Goal: Task Accomplishment & Management: Use online tool/utility

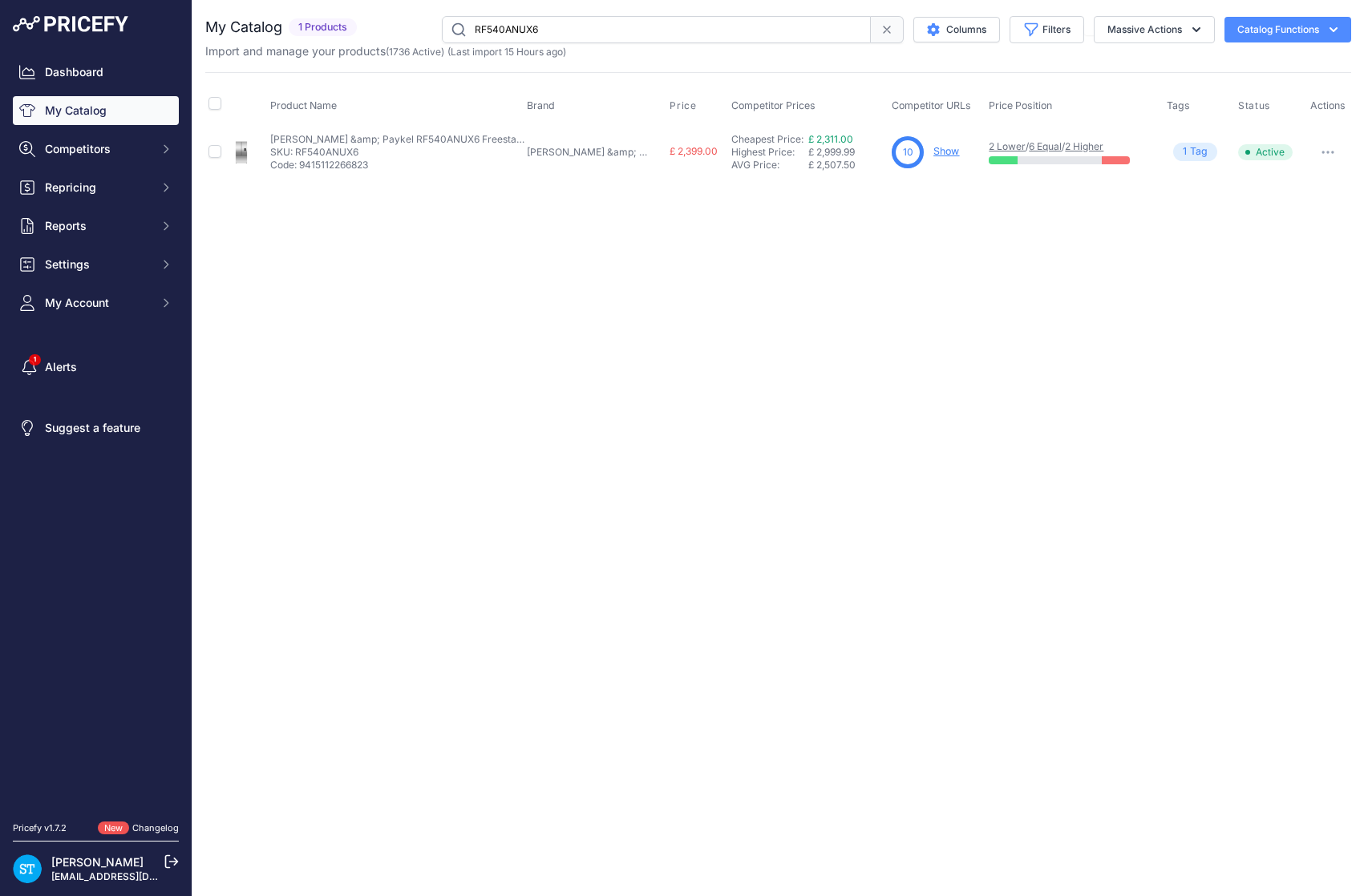
click at [519, 28] on input "RF540ANUX6" at bounding box center [655, 30] width 429 height 27
paste input "WEJ885WCS"
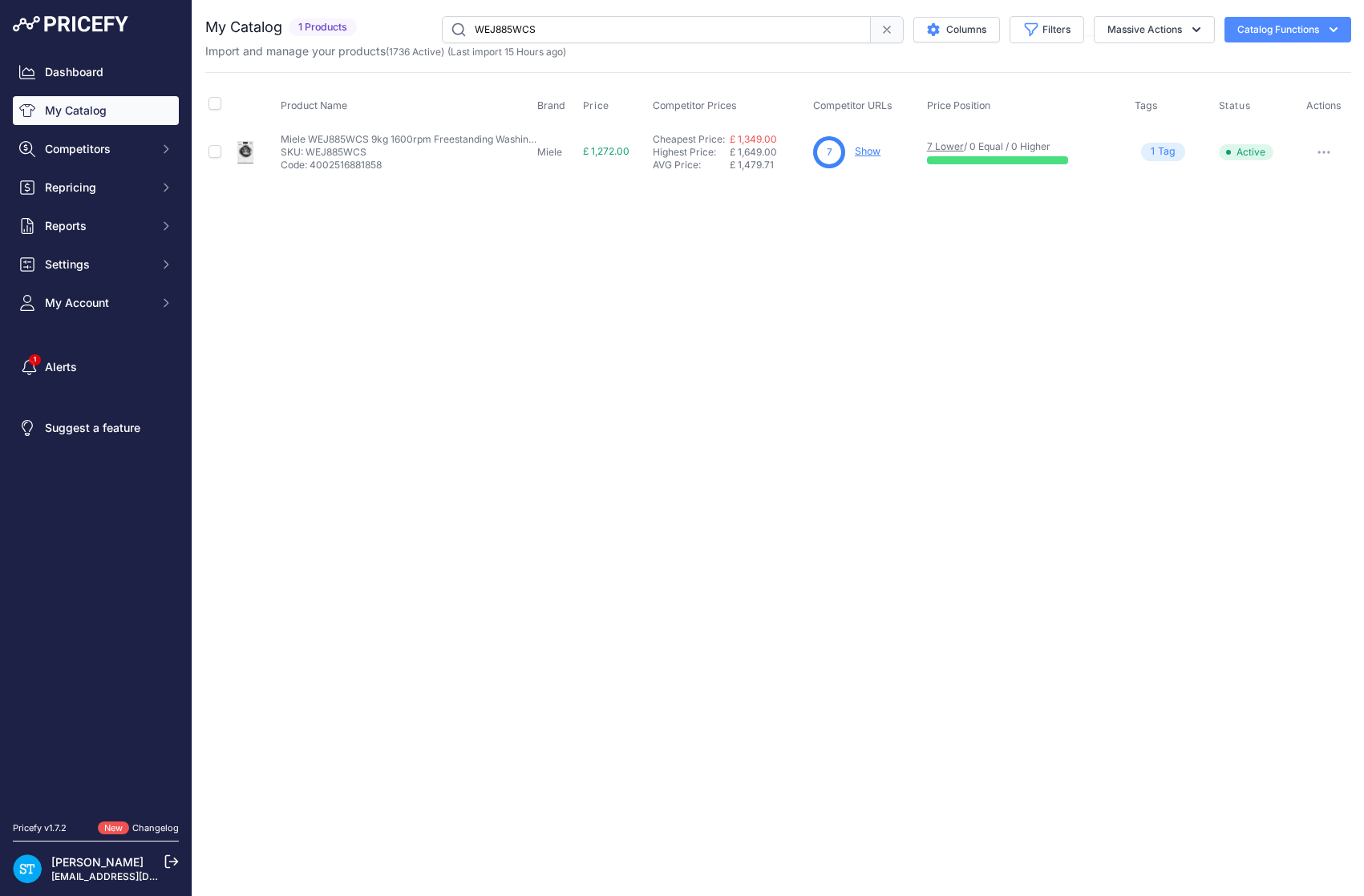
click at [871, 154] on link "Show" at bounding box center [868, 151] width 26 height 12
click at [492, 36] on input "WEJ885WCS" at bounding box center [655, 30] width 429 height 27
paste input "H7364BP"
click at [490, 29] on input "H7364BP" at bounding box center [655, 30] width 429 height 27
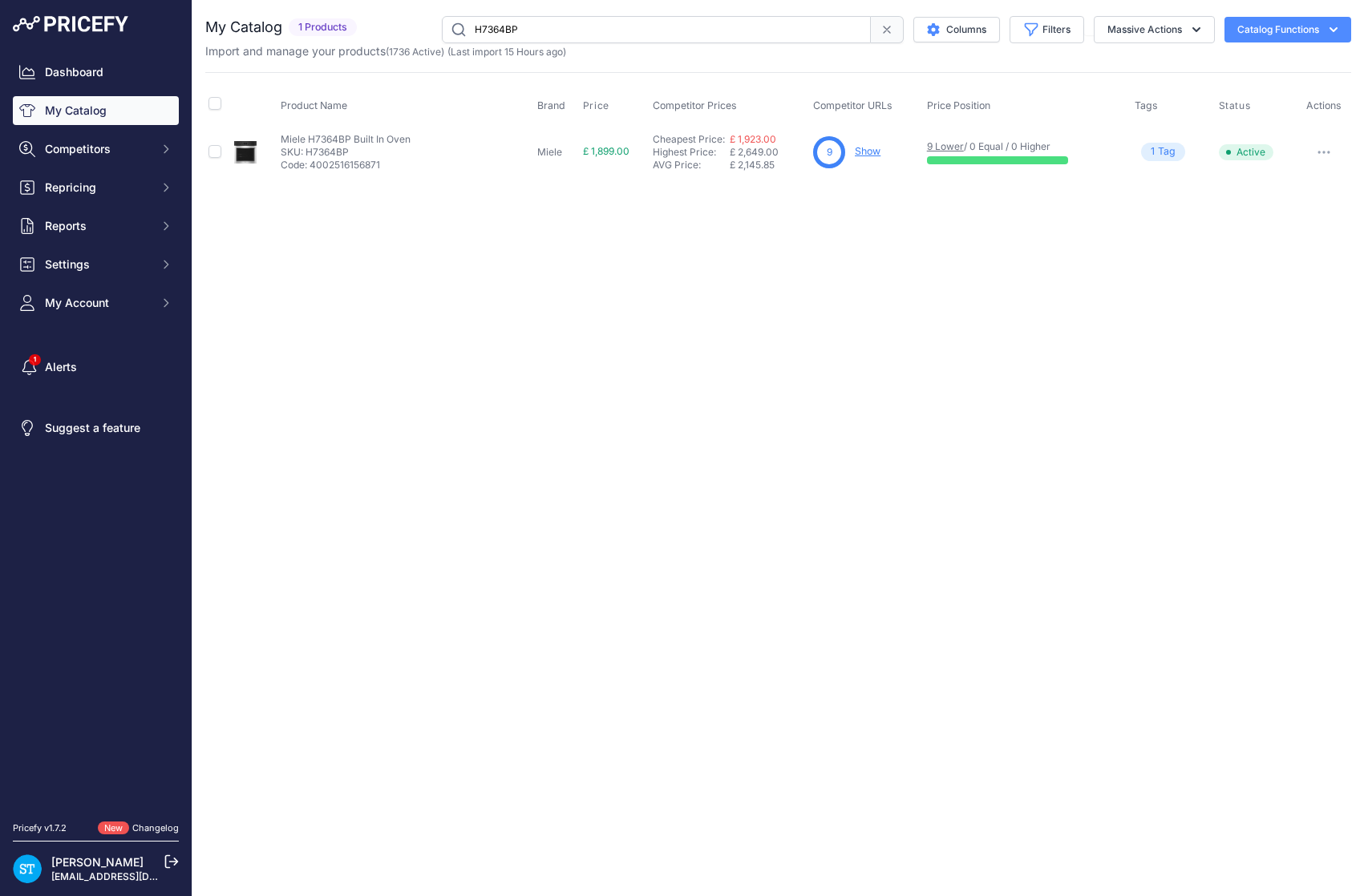
click at [490, 29] on input "H7364BP" at bounding box center [655, 30] width 429 height 27
paste input "OB60SD16PLX1"
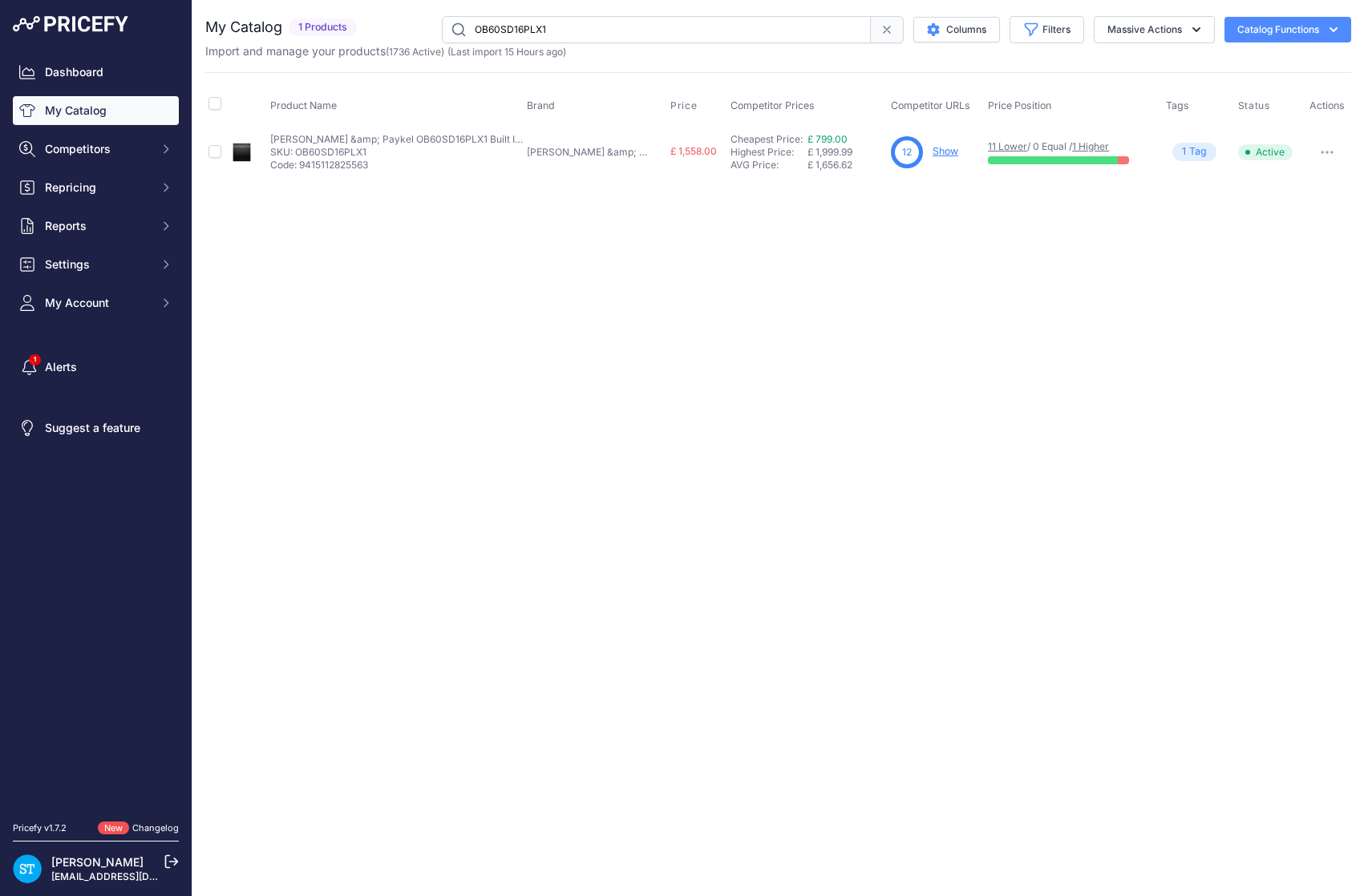
click at [508, 36] on input "OB60SD16PLX1" at bounding box center [655, 30] width 429 height 27
paste input "WEJ885WCS"
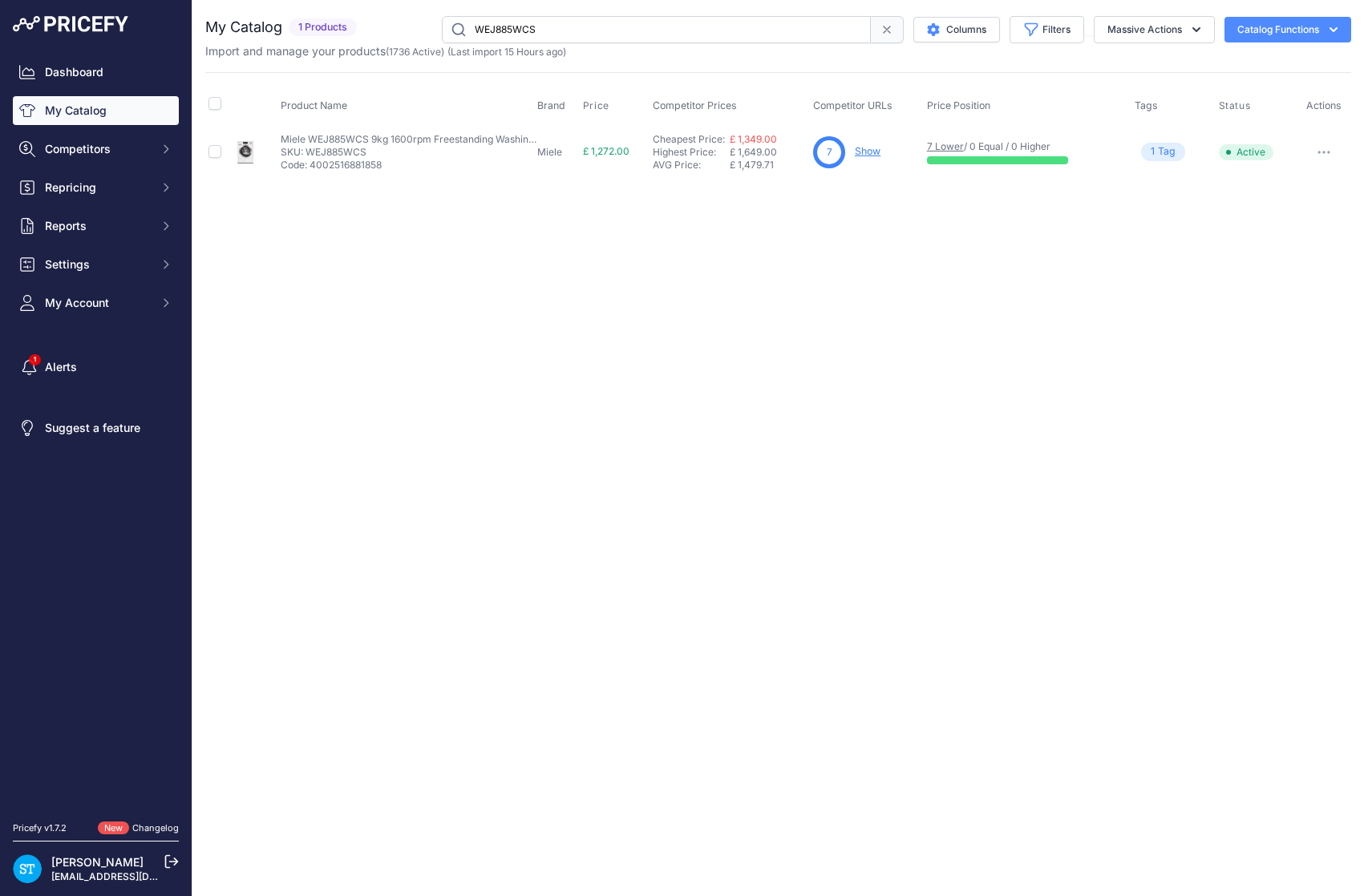
drag, startPoint x: 809, startPoint y: 329, endPoint x: 838, endPoint y: 221, distance: 111.8
click at [808, 324] on div "Close You are not connected to the internet." at bounding box center [778, 448] width 1171 height 896
click at [867, 150] on link "Show" at bounding box center [868, 151] width 26 height 12
click at [497, 19] on input "WEJ885WCS" at bounding box center [655, 30] width 429 height 27
click at [496, 19] on input "WEJ885WCS" at bounding box center [655, 30] width 429 height 27
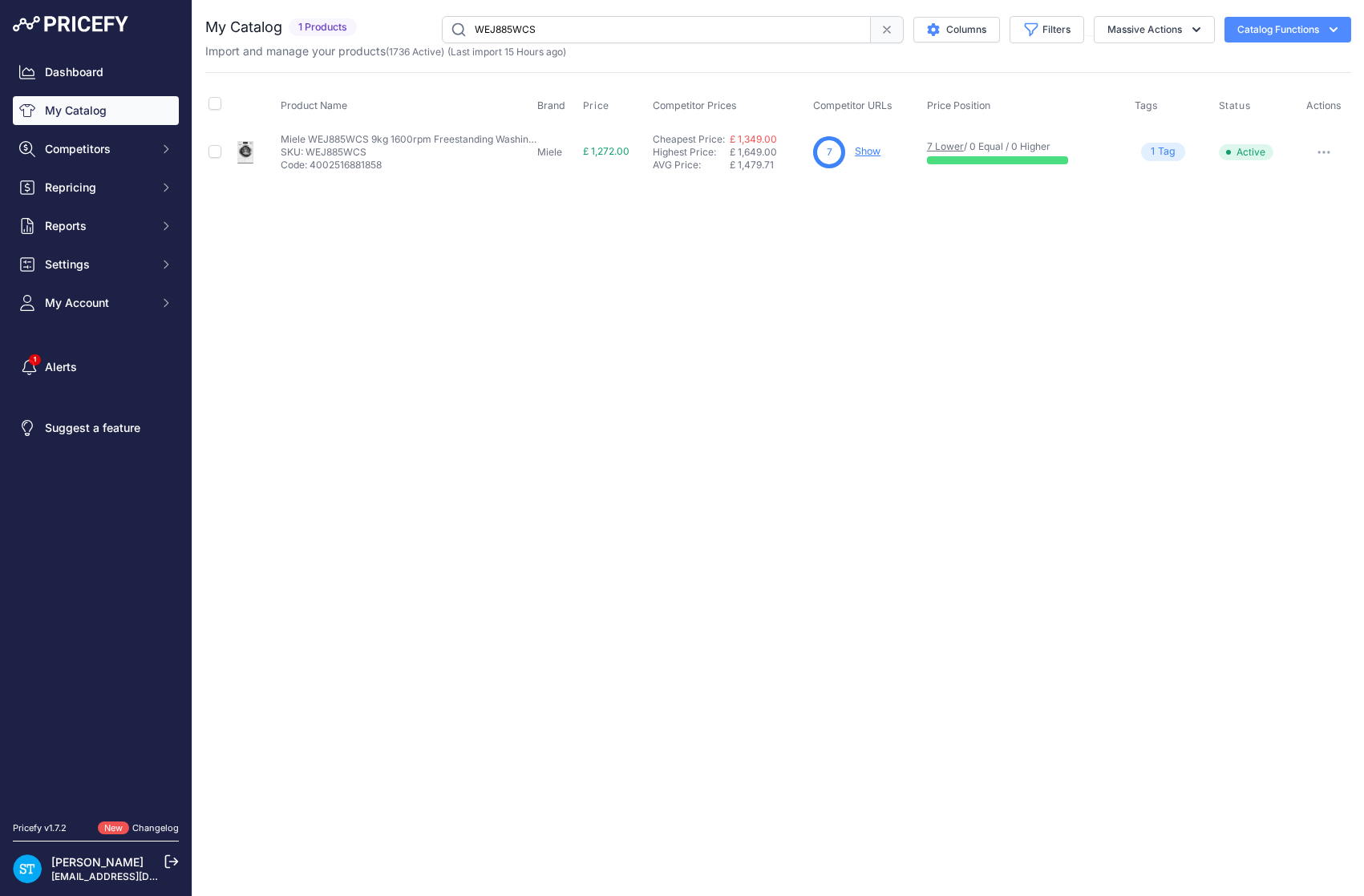
paste input "OB60SD16PLX1"
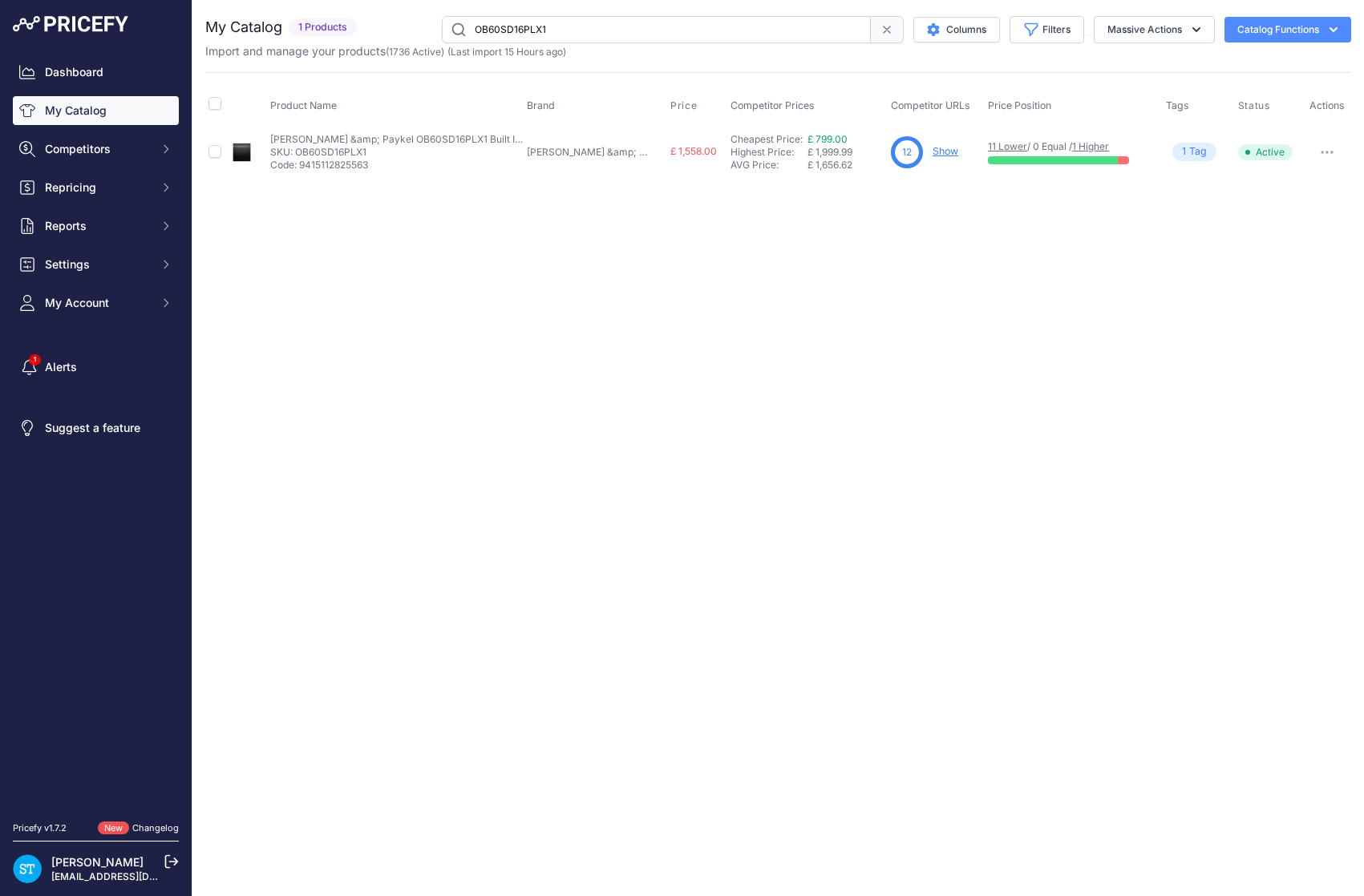
click at [932, 153] on link "Show" at bounding box center [945, 151] width 26 height 12
click at [505, 25] on input "OB60SD16PLX1" at bounding box center [655, 30] width 429 height 27
paste input "3"
click at [933, 149] on link "Show" at bounding box center [946, 151] width 26 height 12
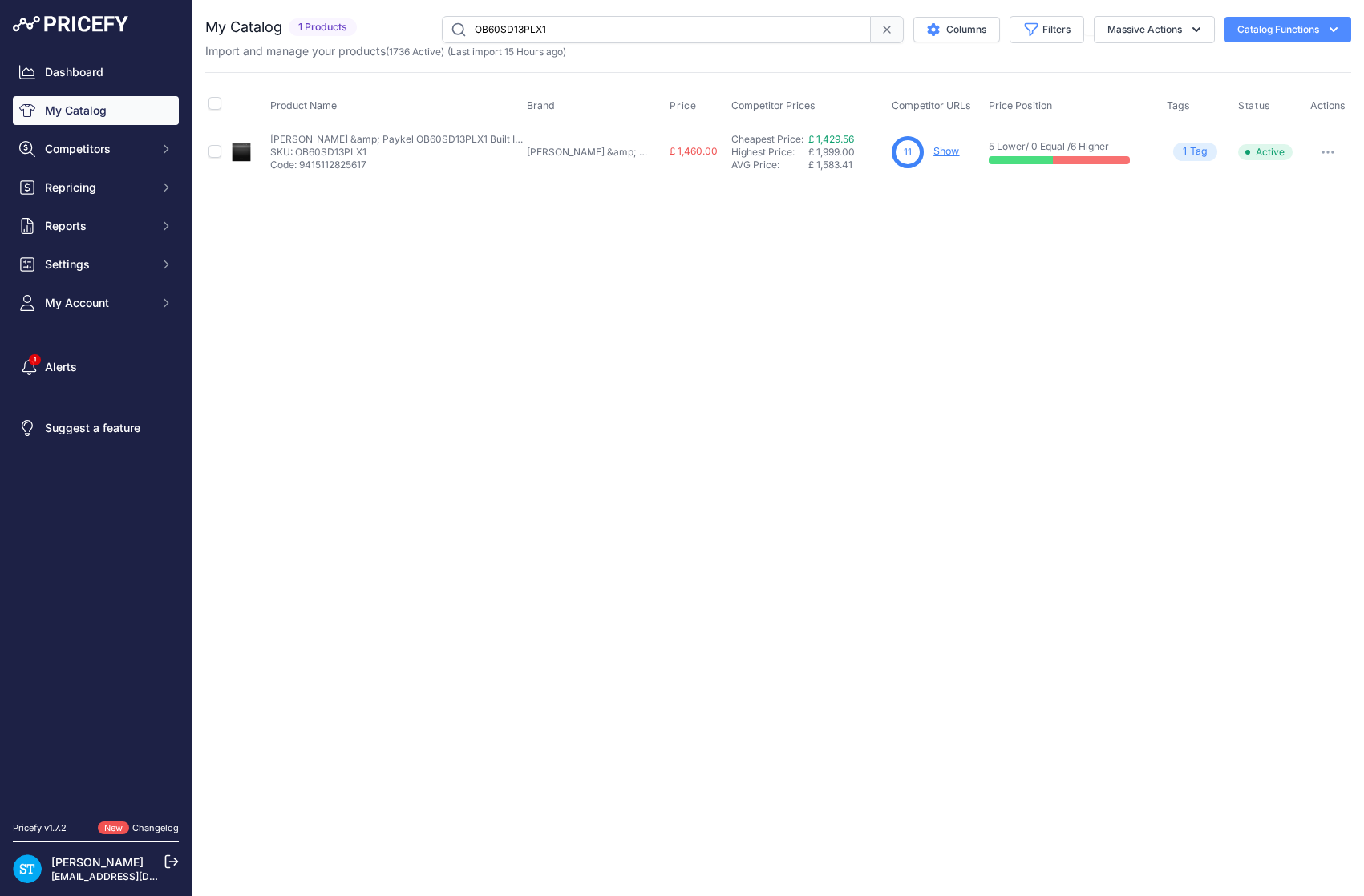
click at [519, 22] on input "OB60SD13PLX1" at bounding box center [655, 30] width 429 height 27
paste input "1"
click at [933, 150] on link "Show" at bounding box center [946, 151] width 26 height 12
click at [522, 27] on input "OB60SD11PLX1" at bounding box center [655, 30] width 429 height 27
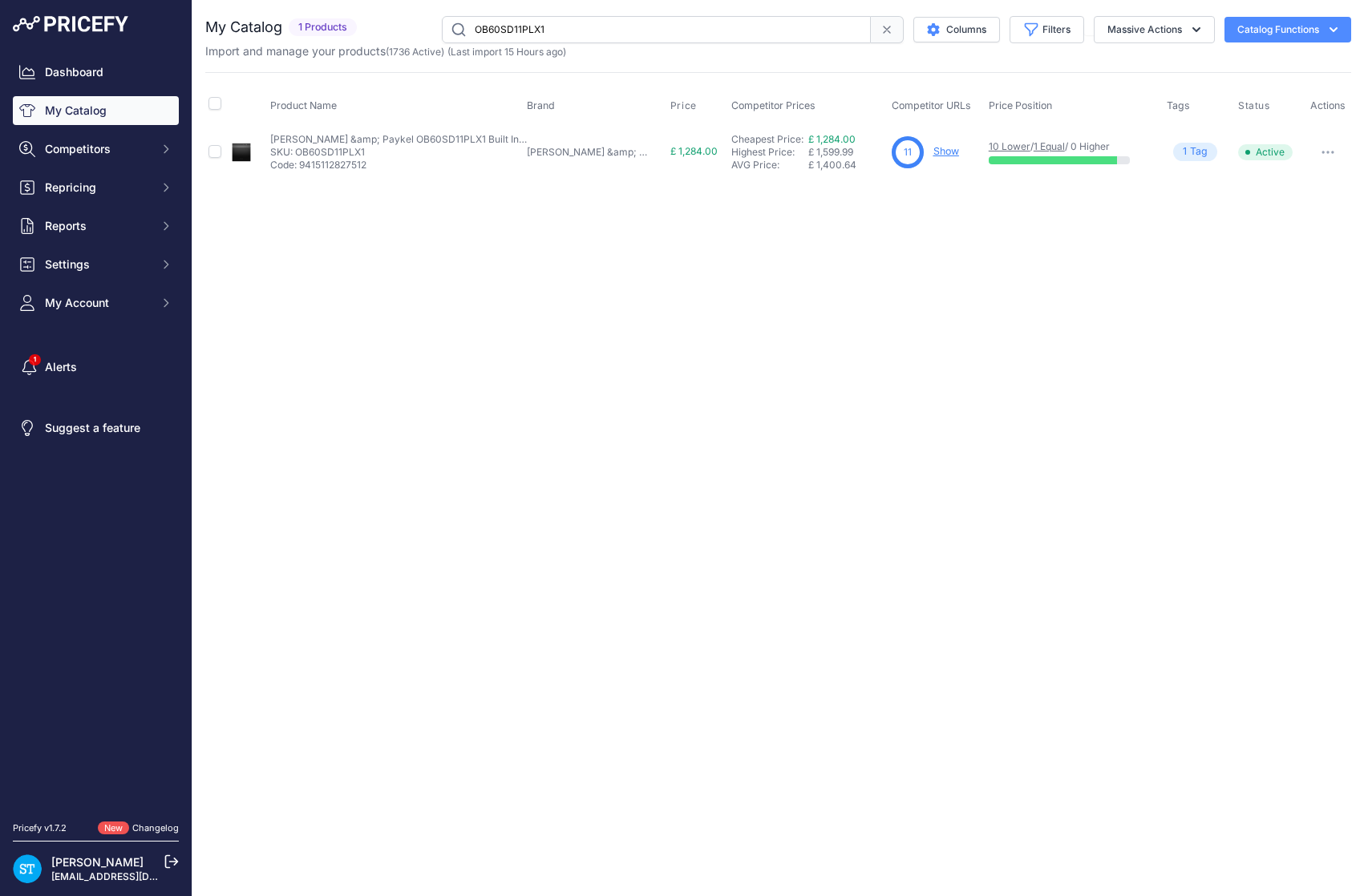
click at [522, 27] on input "OB60SD11PLX1" at bounding box center [655, 30] width 429 height 27
paste input "9"
drag, startPoint x: 999, startPoint y: 224, endPoint x: 984, endPoint y: 195, distance: 32.6
click at [995, 218] on div "Close You are not connected to the internet." at bounding box center [778, 448] width 1171 height 896
drag, startPoint x: 1020, startPoint y: 274, endPoint x: 962, endPoint y: 190, distance: 102.1
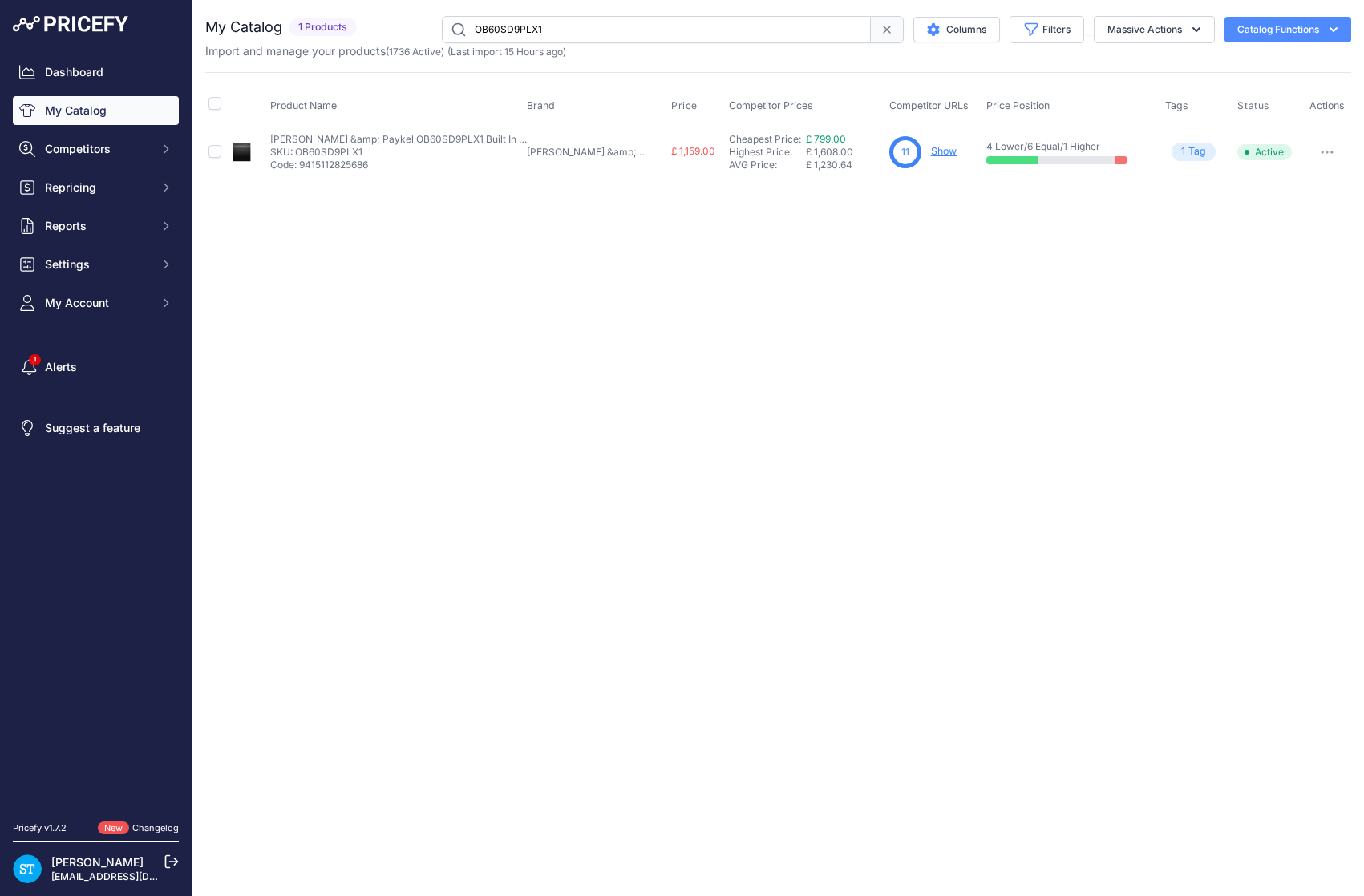
click at [1003, 244] on div "Close You are not connected to the internet." at bounding box center [778, 448] width 1171 height 896
click at [931, 150] on link "Show" at bounding box center [944, 151] width 26 height 12
click at [506, 21] on input "OB60SD9PLX1" at bounding box center [655, 30] width 429 height 27
paste input "C7CEX3"
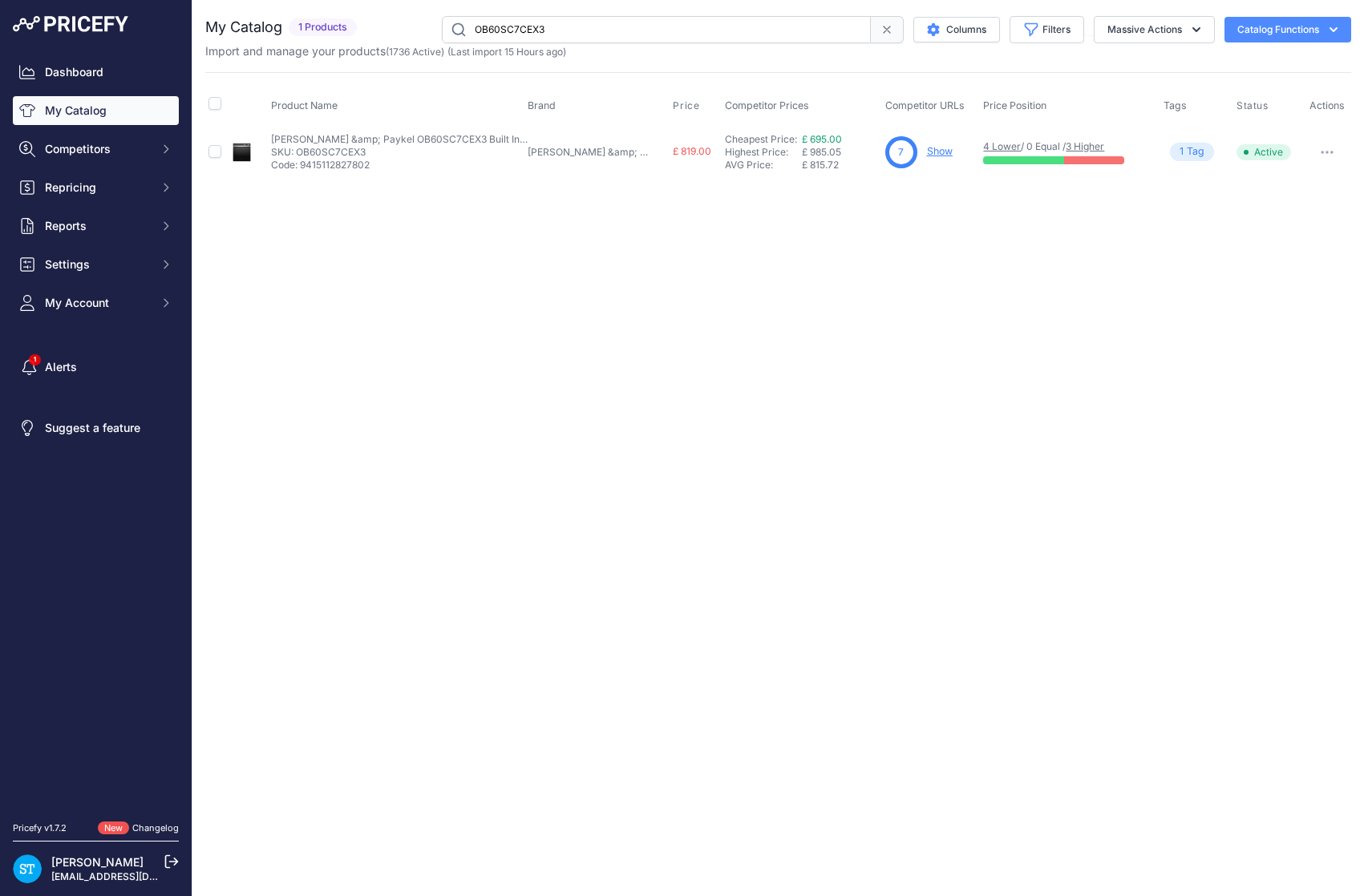
click at [927, 154] on link "Show" at bounding box center [940, 151] width 26 height 12
click at [516, 32] on input "OB60SC7CEX3" at bounding box center [655, 30] width 429 height 27
paste input "OM60NDLX1"
click at [939, 230] on div "Close You are not connected to the internet." at bounding box center [778, 448] width 1171 height 896
click at [933, 150] on link "Show" at bounding box center [946, 151] width 26 height 12
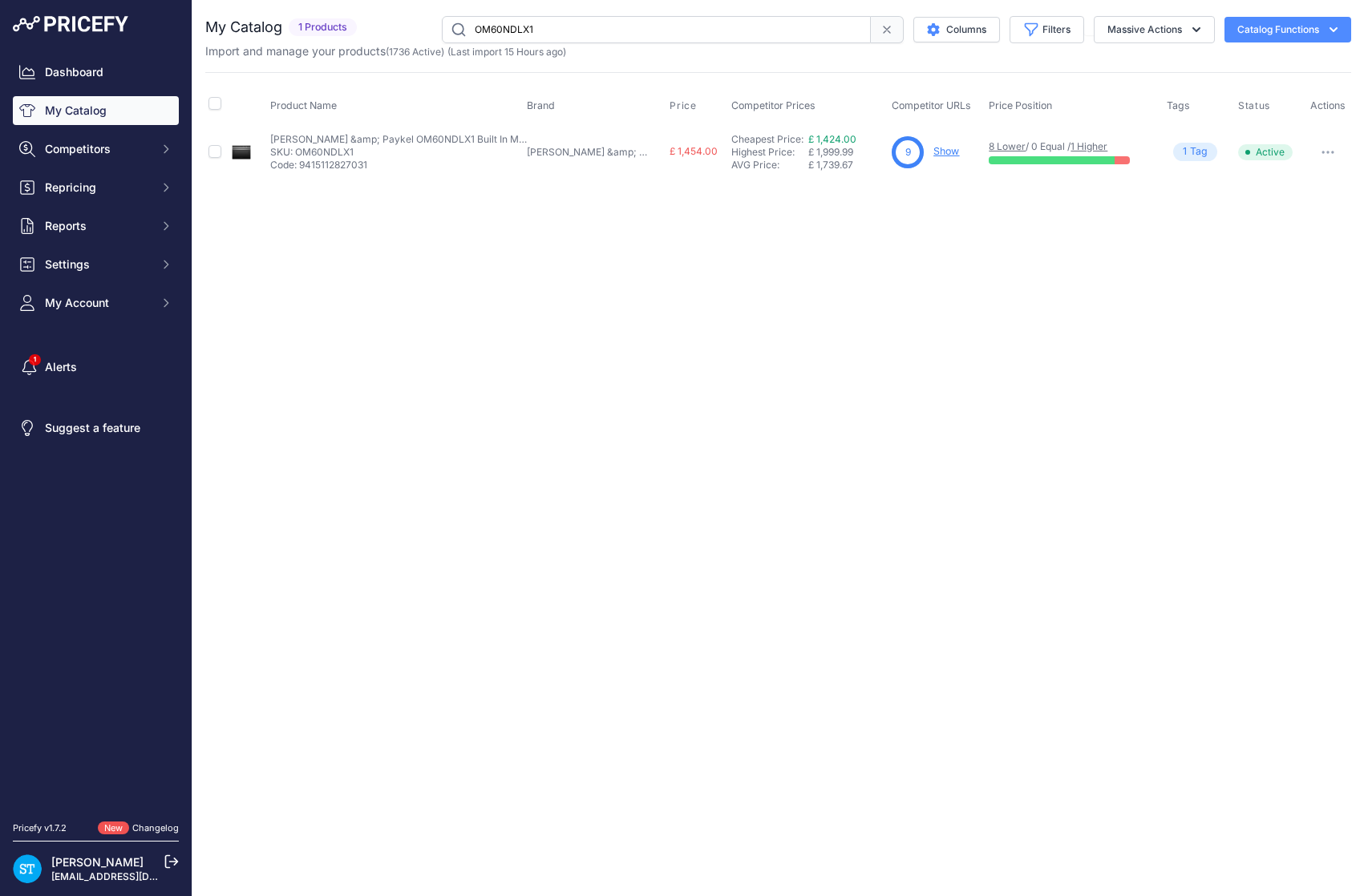
click at [514, 31] on input "OM60NDLX1" at bounding box center [655, 30] width 429 height 27
paste input "S"
drag, startPoint x: 785, startPoint y: 340, endPoint x: 804, endPoint y: 335, distance: 19.6
click at [788, 339] on div "Close You are not connected to the internet." at bounding box center [778, 448] width 1171 height 896
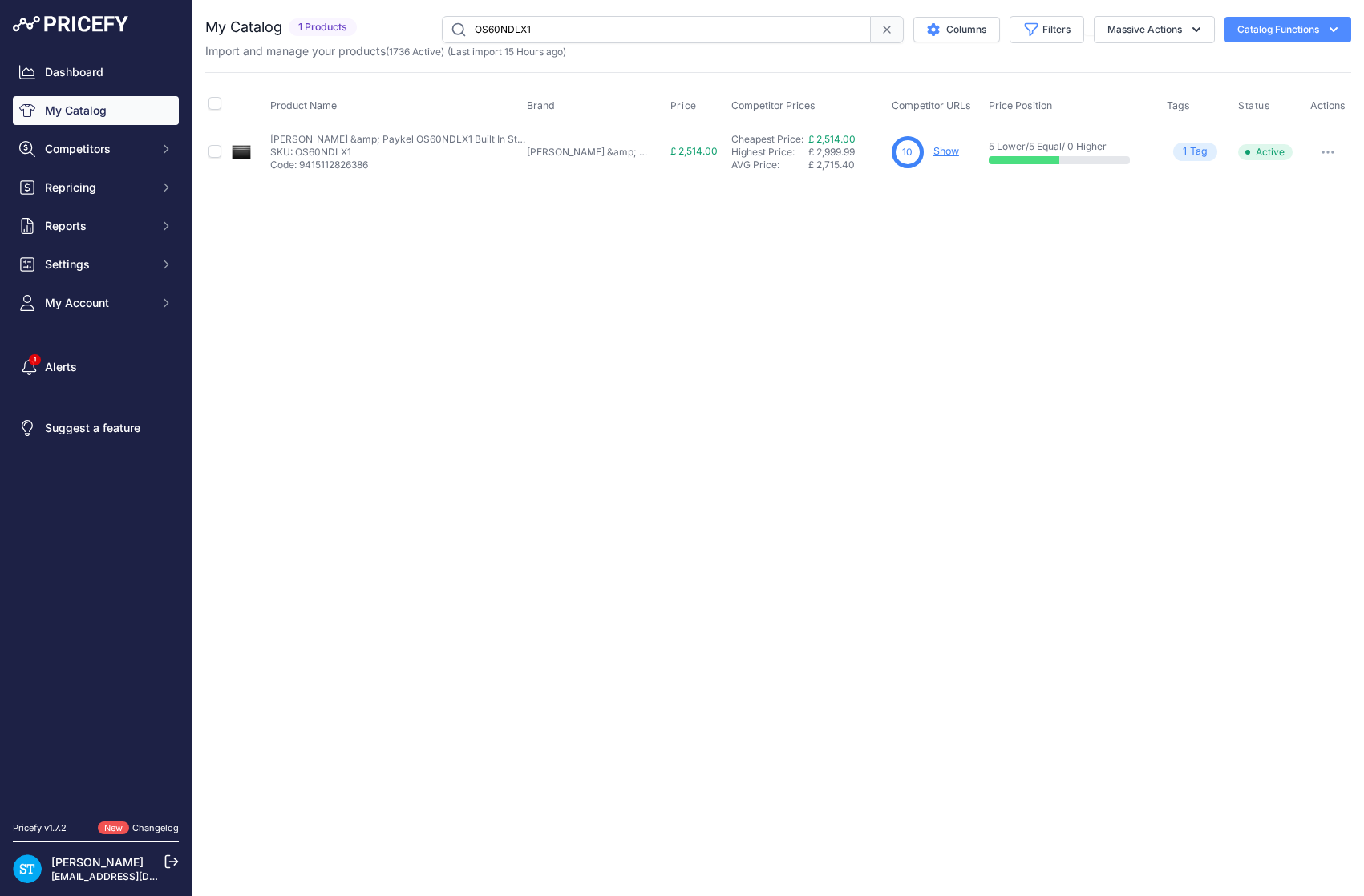
click at [933, 145] on p "Show" at bounding box center [946, 152] width 26 height 15
click at [933, 147] on link "Show" at bounding box center [946, 151] width 26 height 12
click at [508, 24] on input "OS60NDLX1" at bounding box center [655, 30] width 429 height 27
paste input "EB60DS"
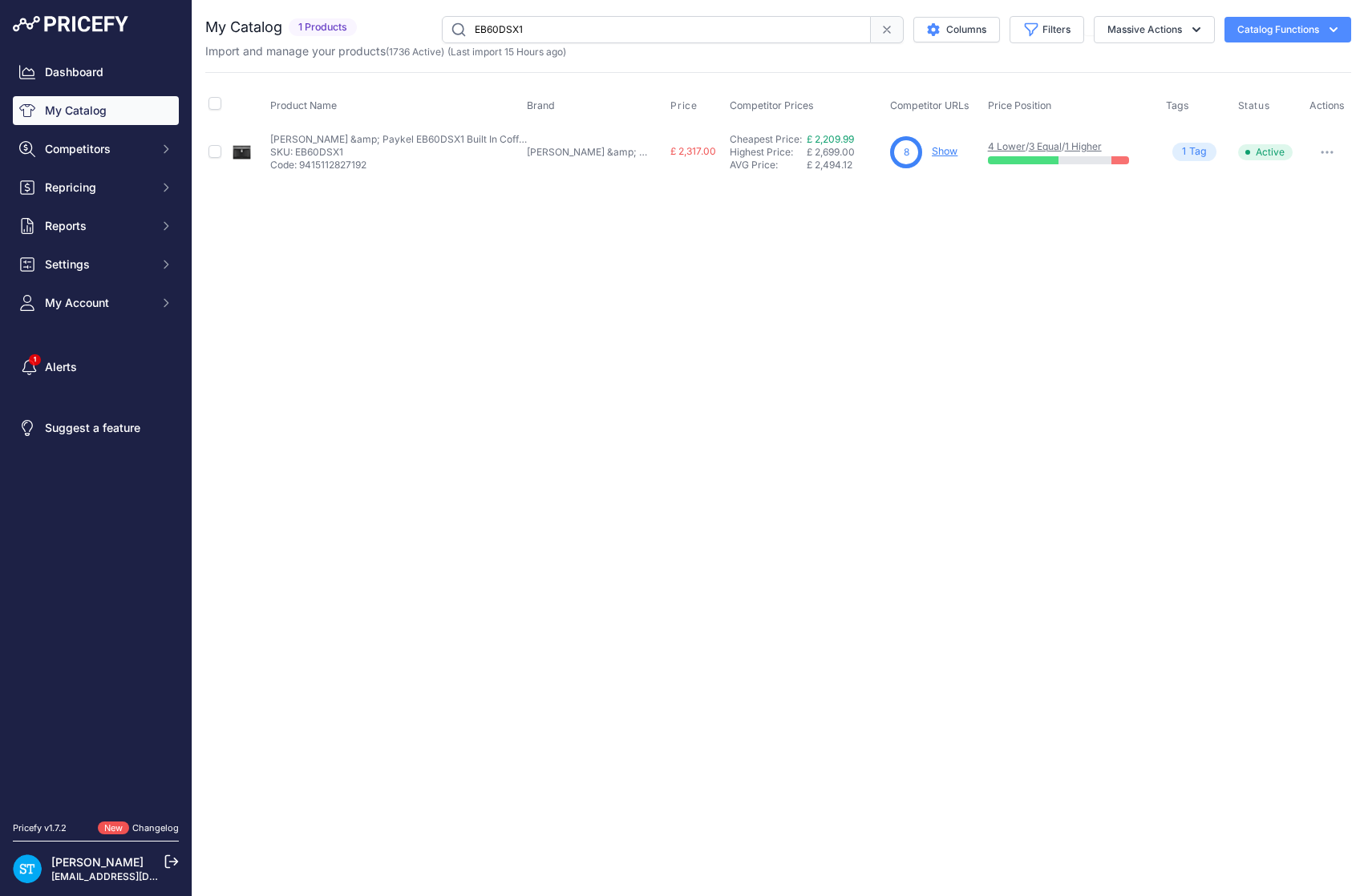
click at [932, 147] on link "Show" at bounding box center [945, 151] width 26 height 12
click at [519, 31] on input "EB60DSX1" at bounding box center [655, 30] width 429 height 27
paste input "MSB"
click at [933, 149] on link "Show" at bounding box center [946, 151] width 26 height 12
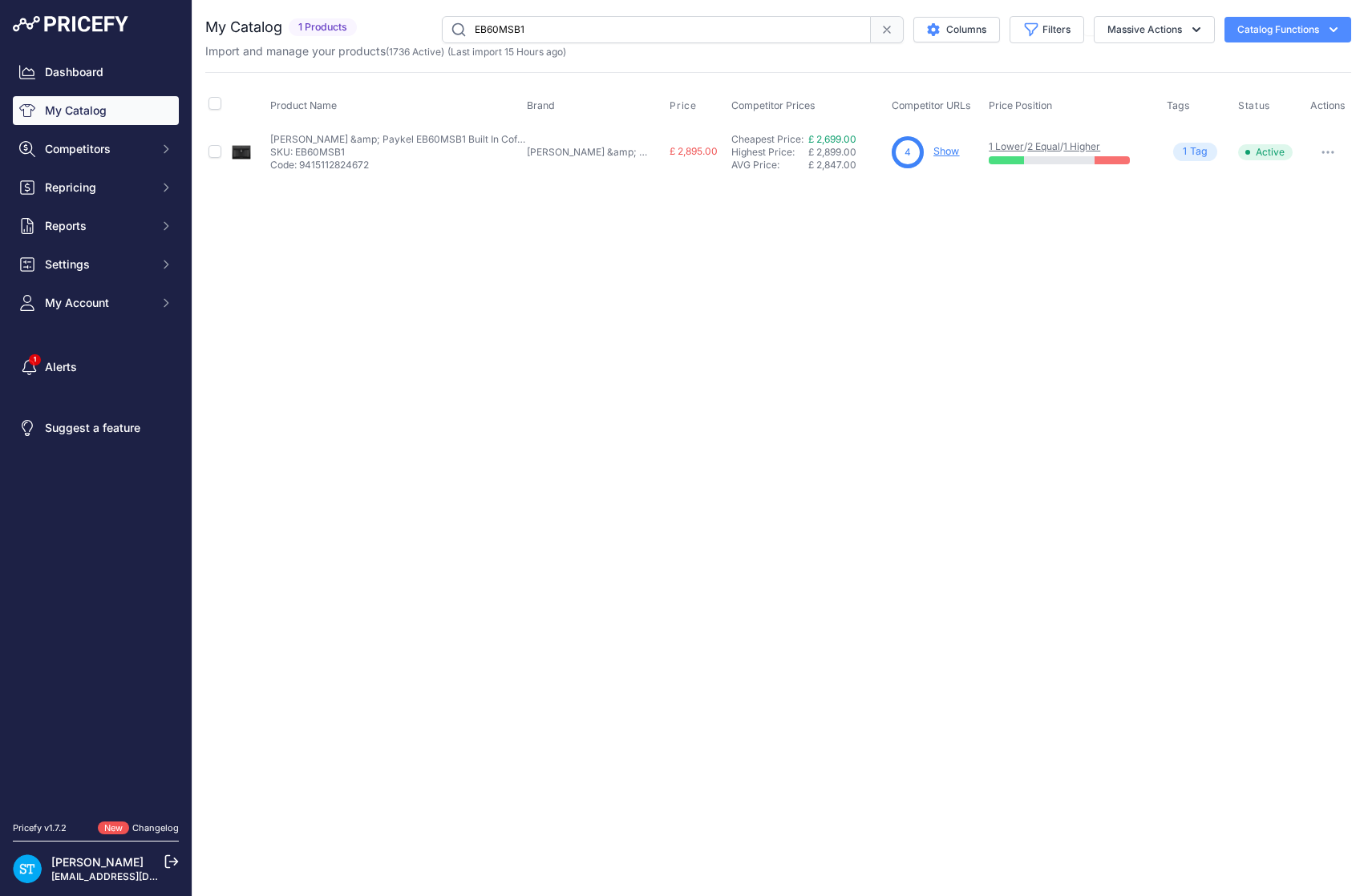
click at [508, 31] on input "EB60MSB1" at bounding box center [655, 30] width 429 height 27
paste input "G"
click at [502, 26] on input "EB60MSG1" at bounding box center [655, 30] width 429 height 27
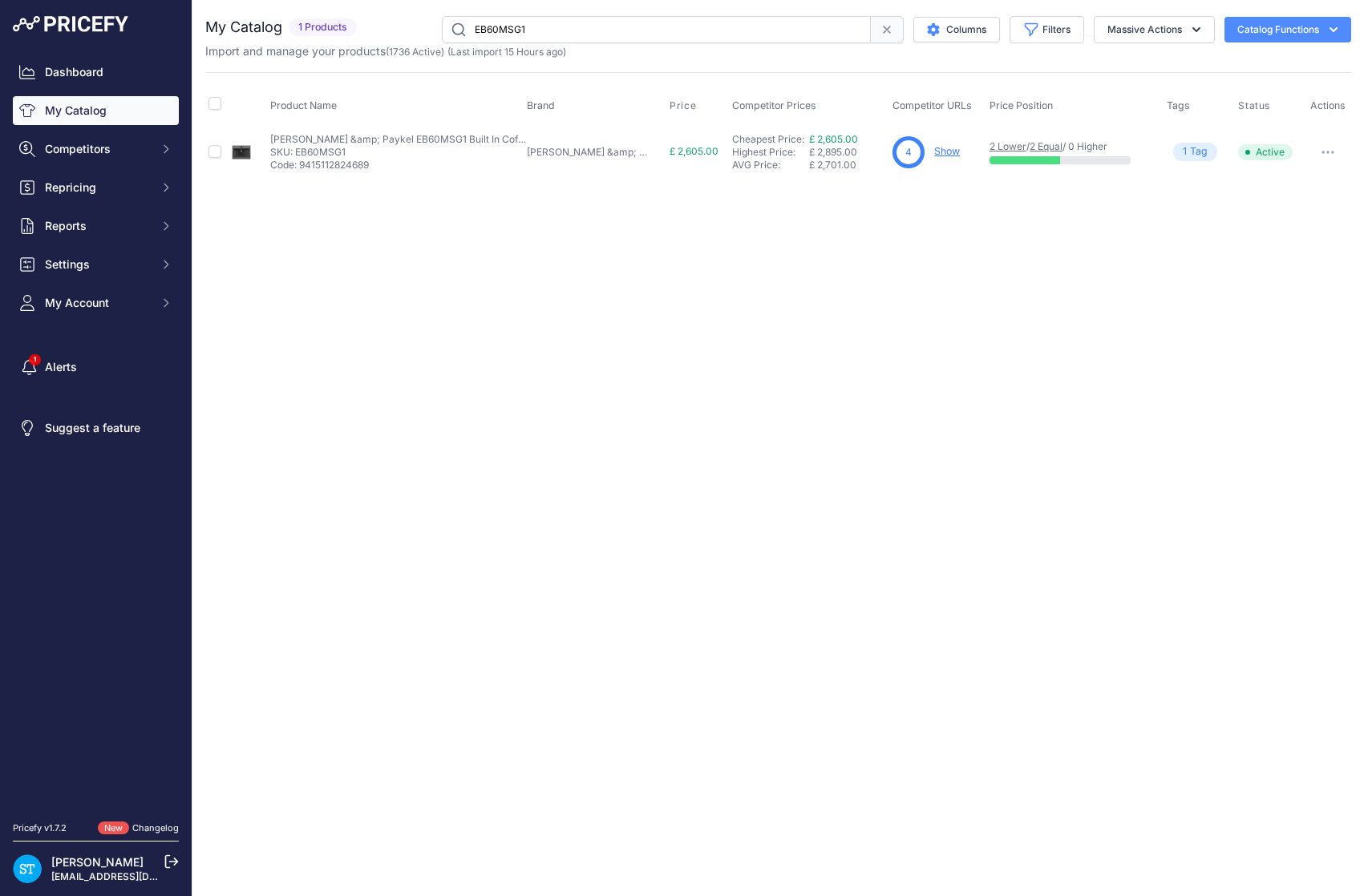
paste input "WB60SDB1-SET"
click at [518, 27] on input "WB60SDB1-SET" at bounding box center [655, 30] width 429 height 27
paste input "M"
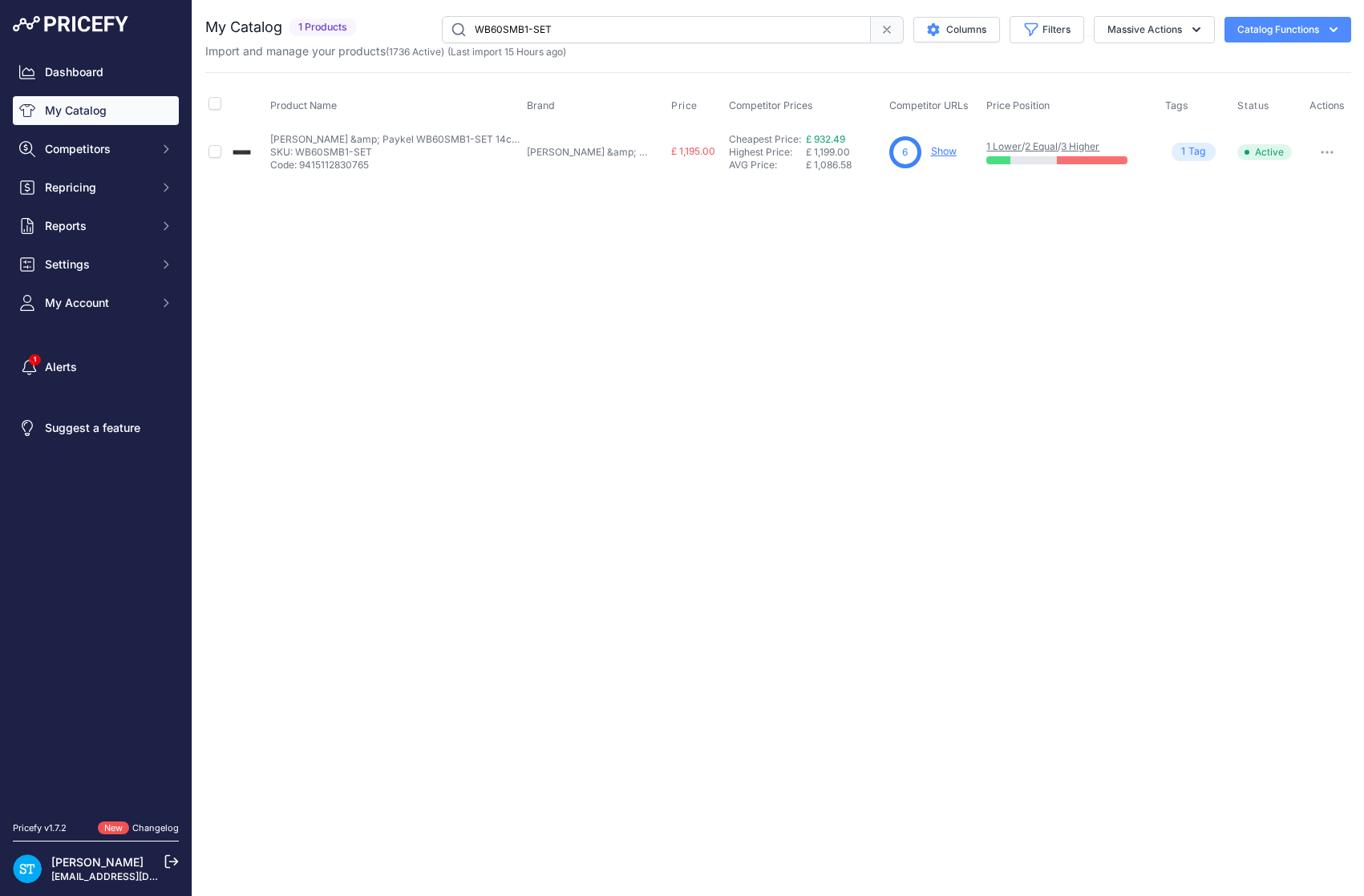
click at [858, 260] on div "Close You are not connected to the internet." at bounding box center [778, 448] width 1171 height 896
click at [931, 148] on link "Show" at bounding box center [944, 151] width 26 height 12
click at [522, 33] on input "WB60SMB1-SET" at bounding box center [655, 30] width 429 height 27
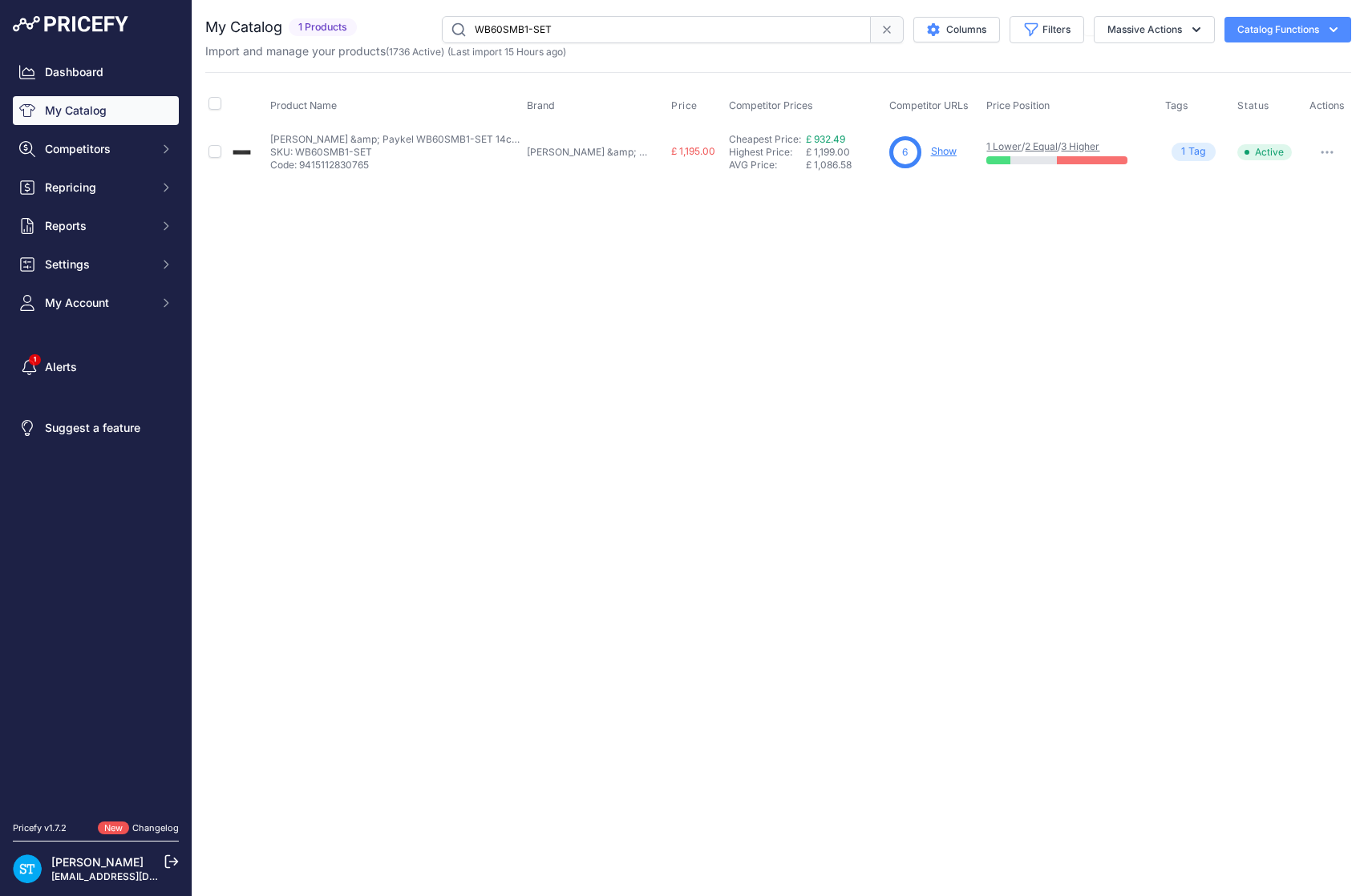
paste input "G"
click at [931, 152] on link "Show" at bounding box center [944, 151] width 26 height 12
click at [509, 27] on input "WB60SMG1-SET" at bounding box center [655, 30] width 429 height 27
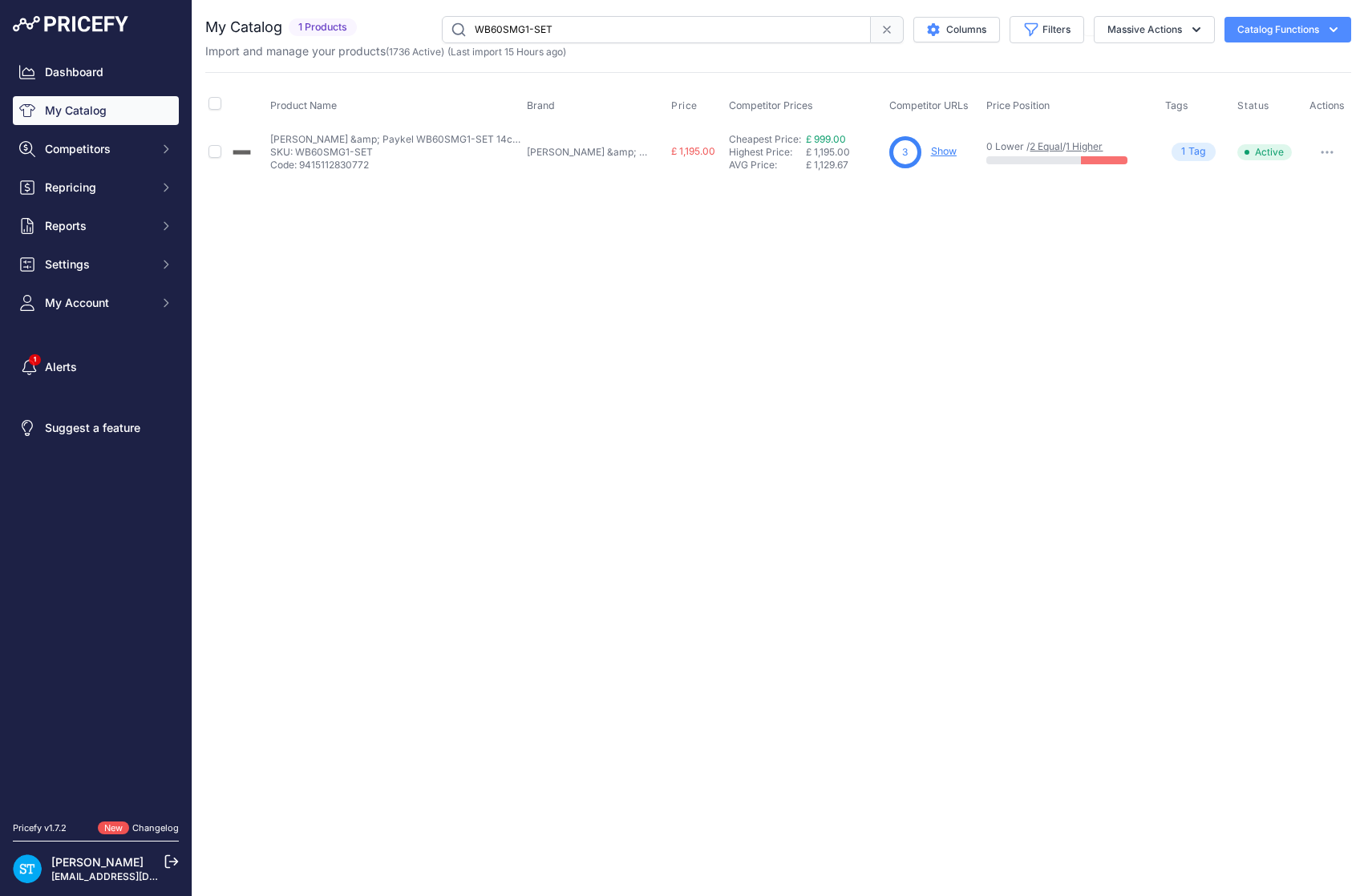
paste input "KFN7795C"
type input "KFN7795C"
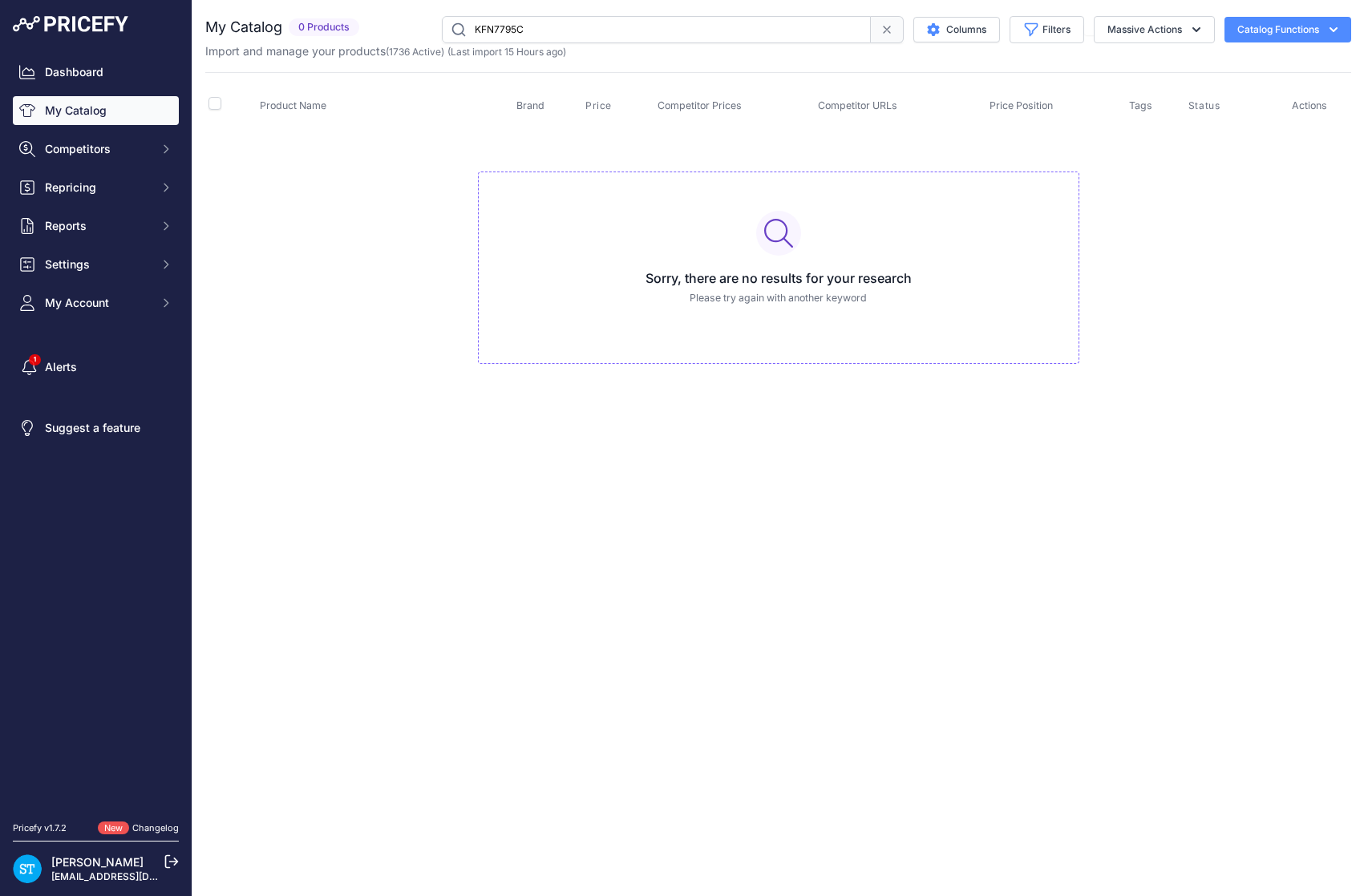
click at [113, 109] on link "My Catalog" at bounding box center [95, 111] width 166 height 29
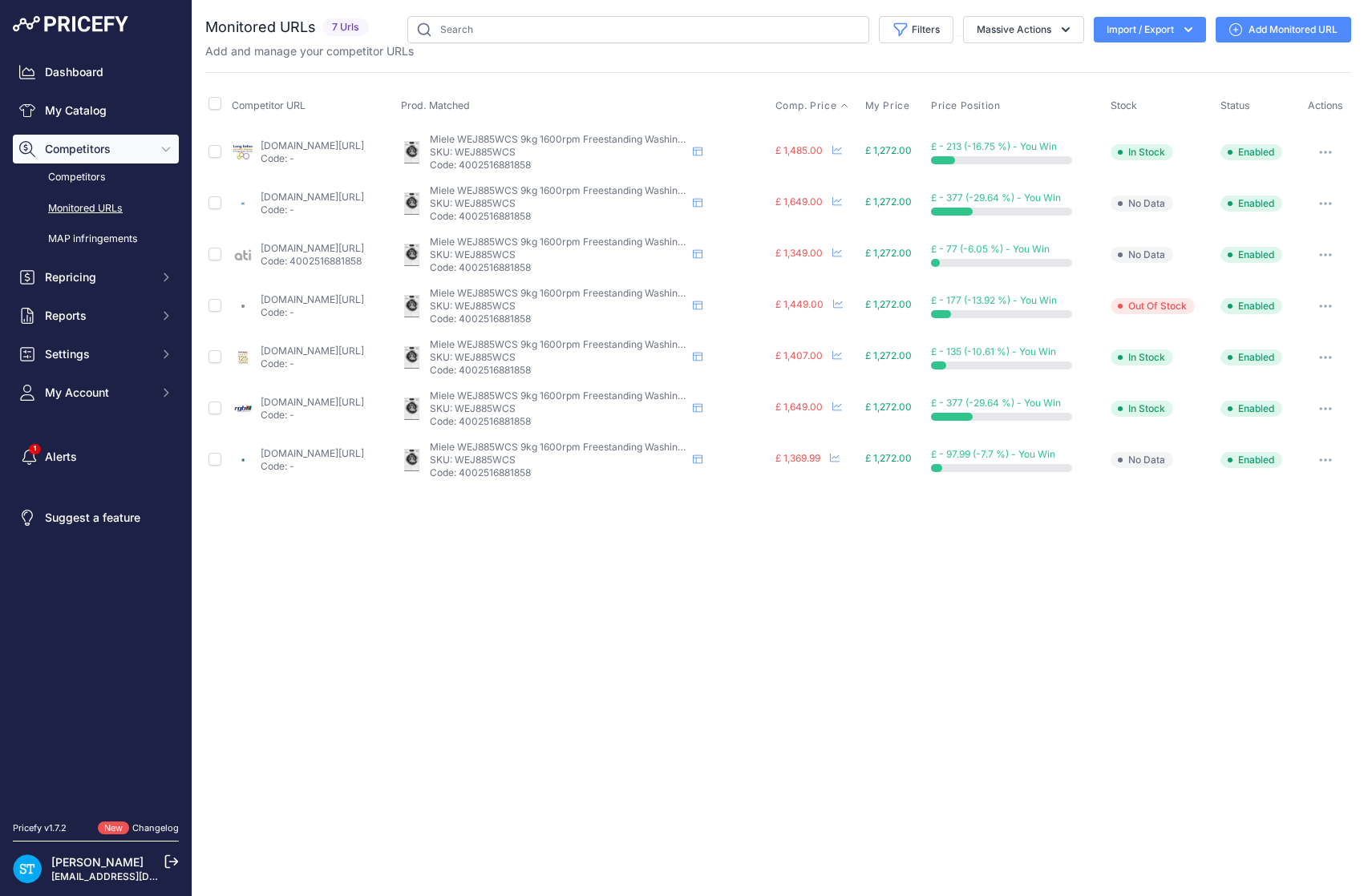
click at [837, 105] on span "Comp. Price" at bounding box center [806, 105] width 62 height 13
click at [821, 107] on span "Comp. Price" at bounding box center [806, 105] width 62 height 13
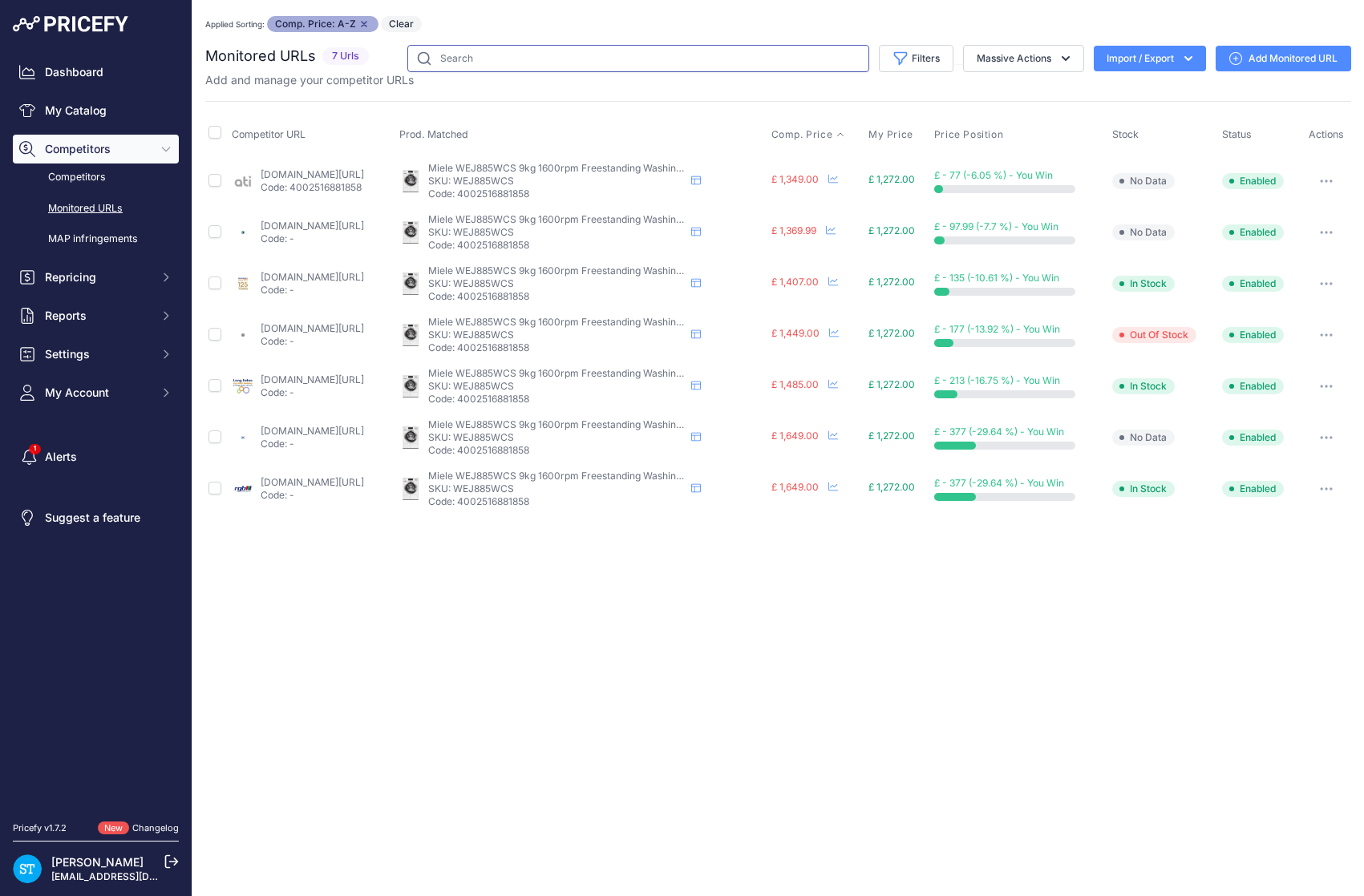
click at [526, 56] on input "text" at bounding box center [638, 59] width 462 height 27
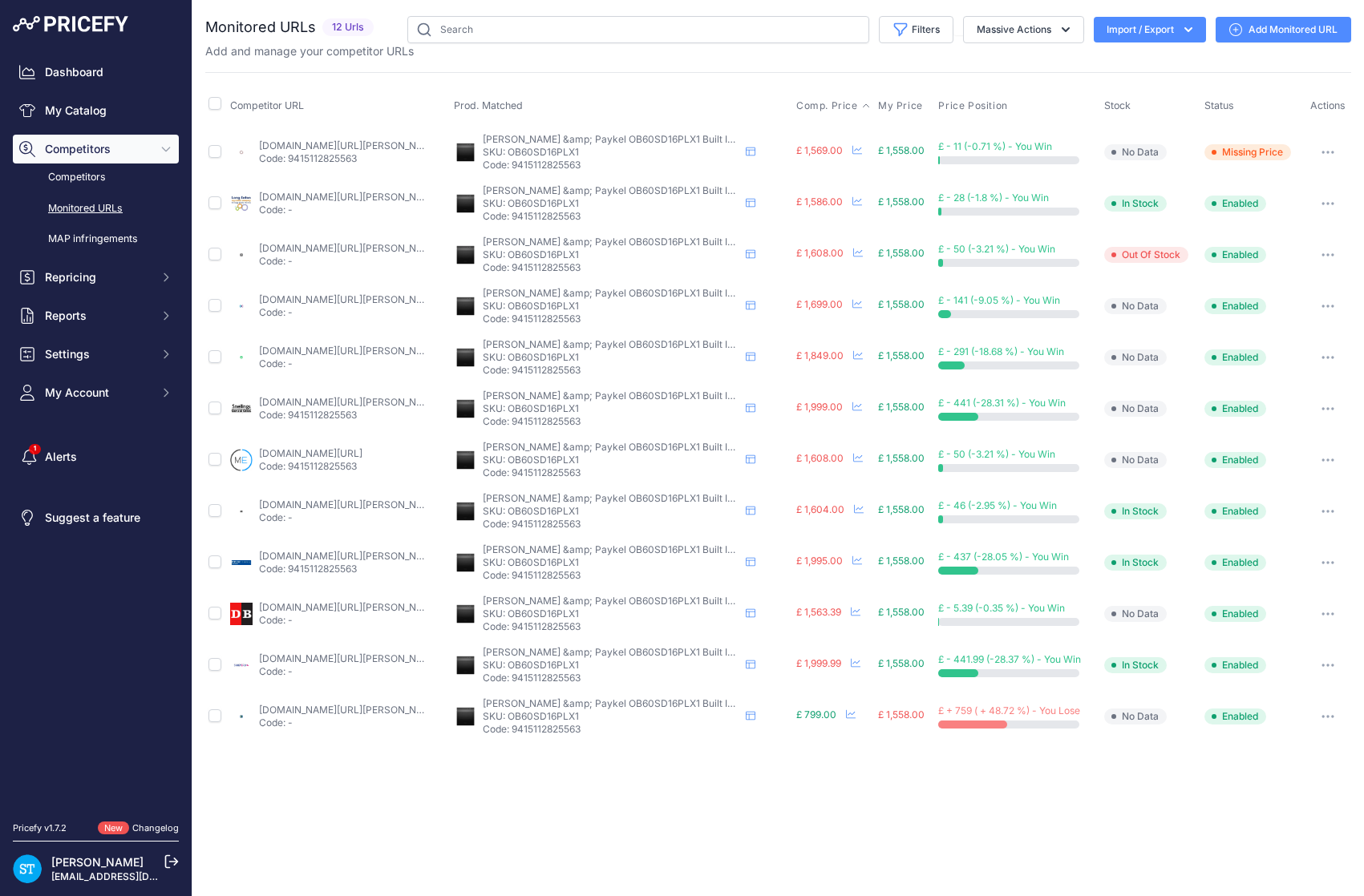
click at [817, 103] on span "Comp. Price" at bounding box center [827, 105] width 62 height 13
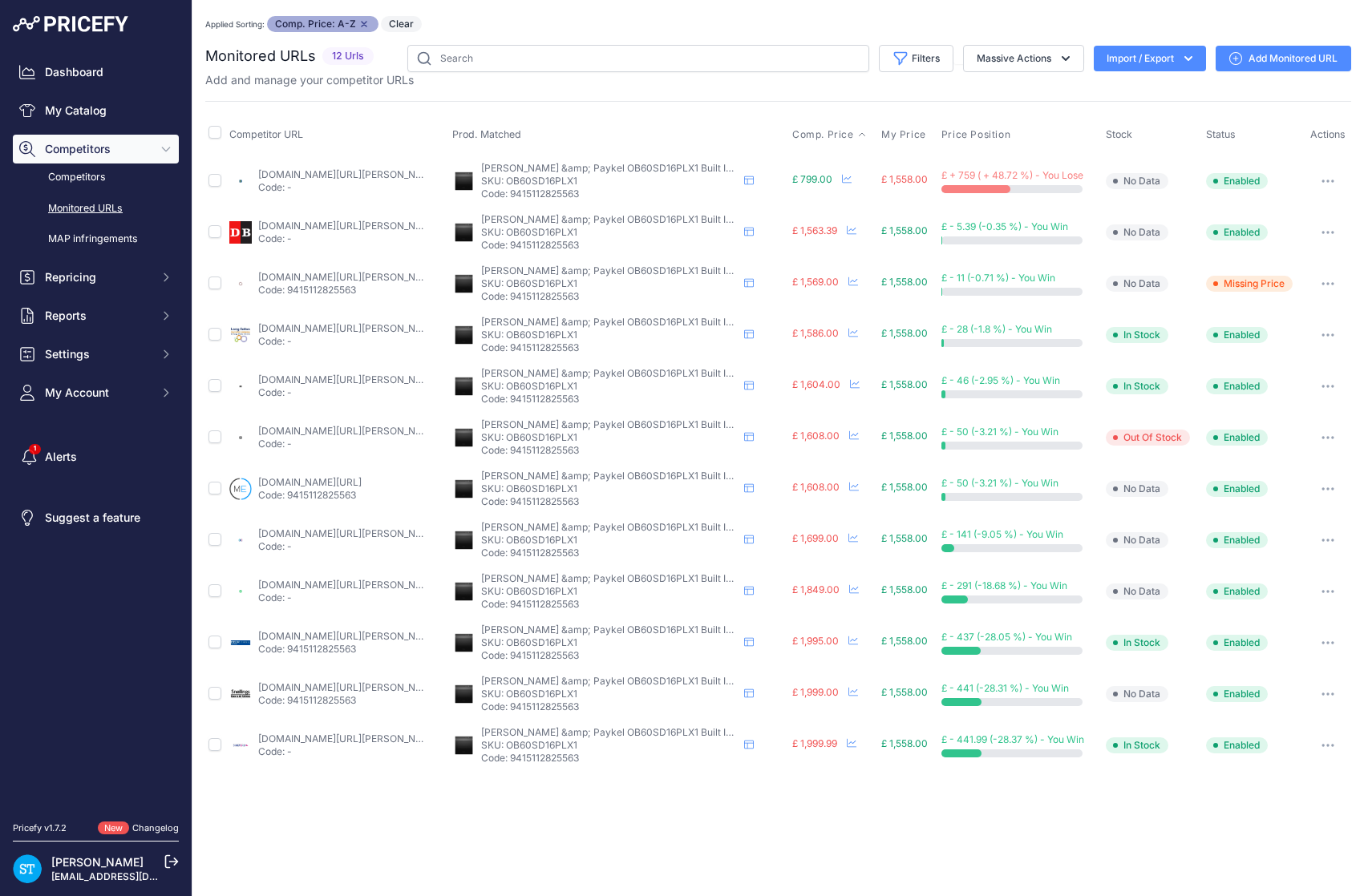
click at [1327, 180] on icon "button" at bounding box center [1328, 181] width 2 height 2
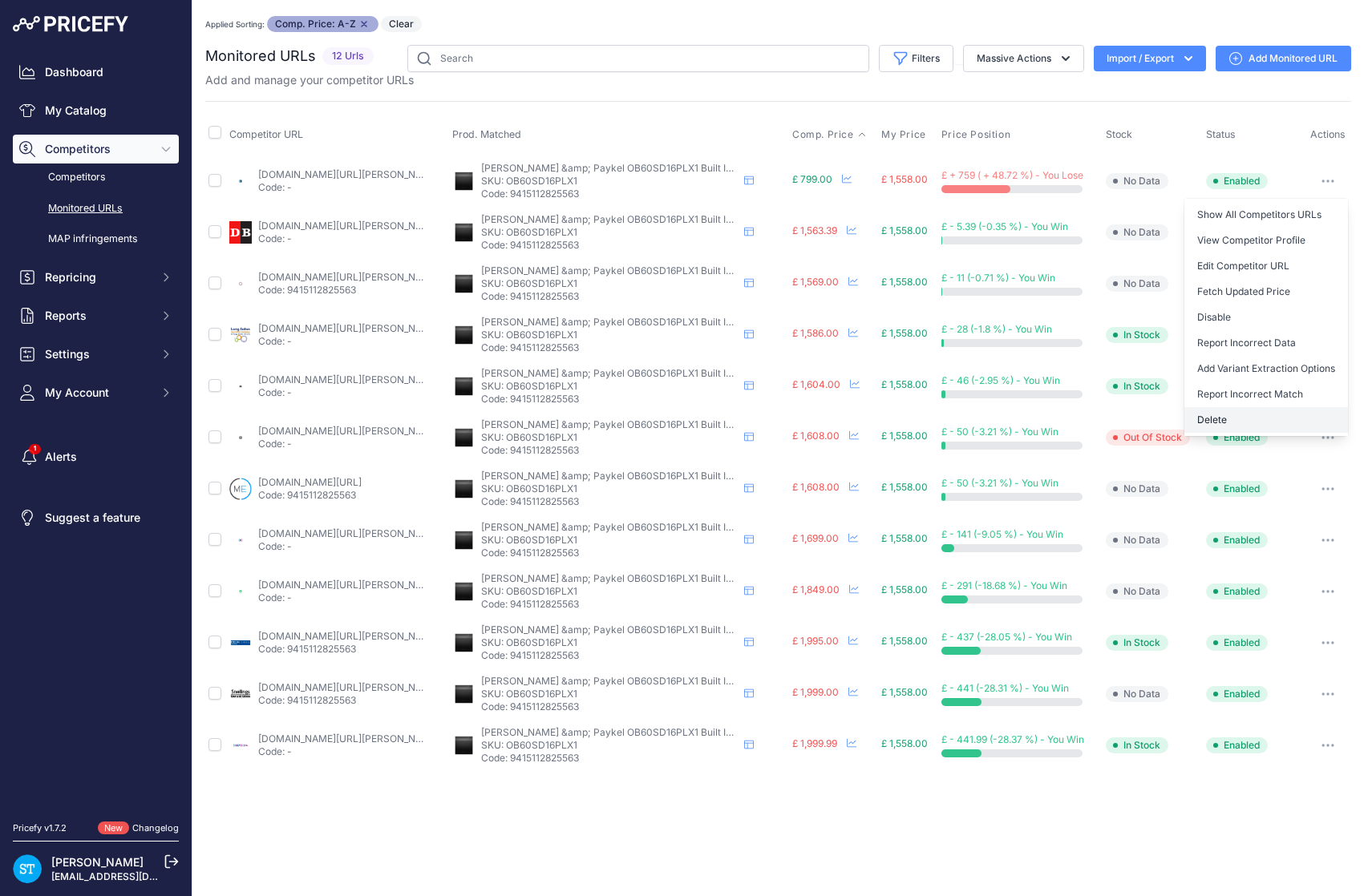
click at [1230, 422] on button "Delete" at bounding box center [1267, 420] width 164 height 26
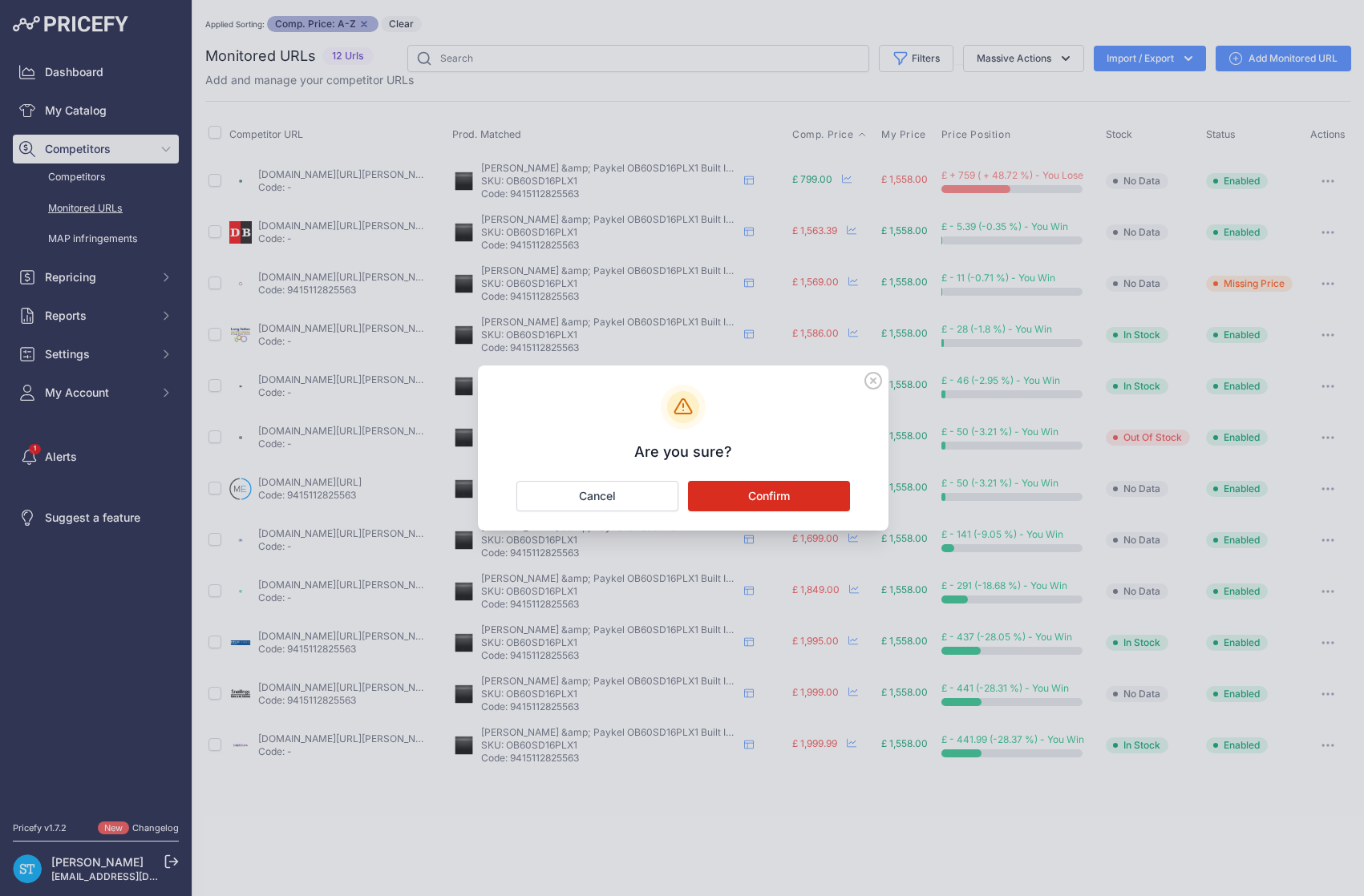
click at [797, 496] on button "Confirm" at bounding box center [769, 496] width 162 height 31
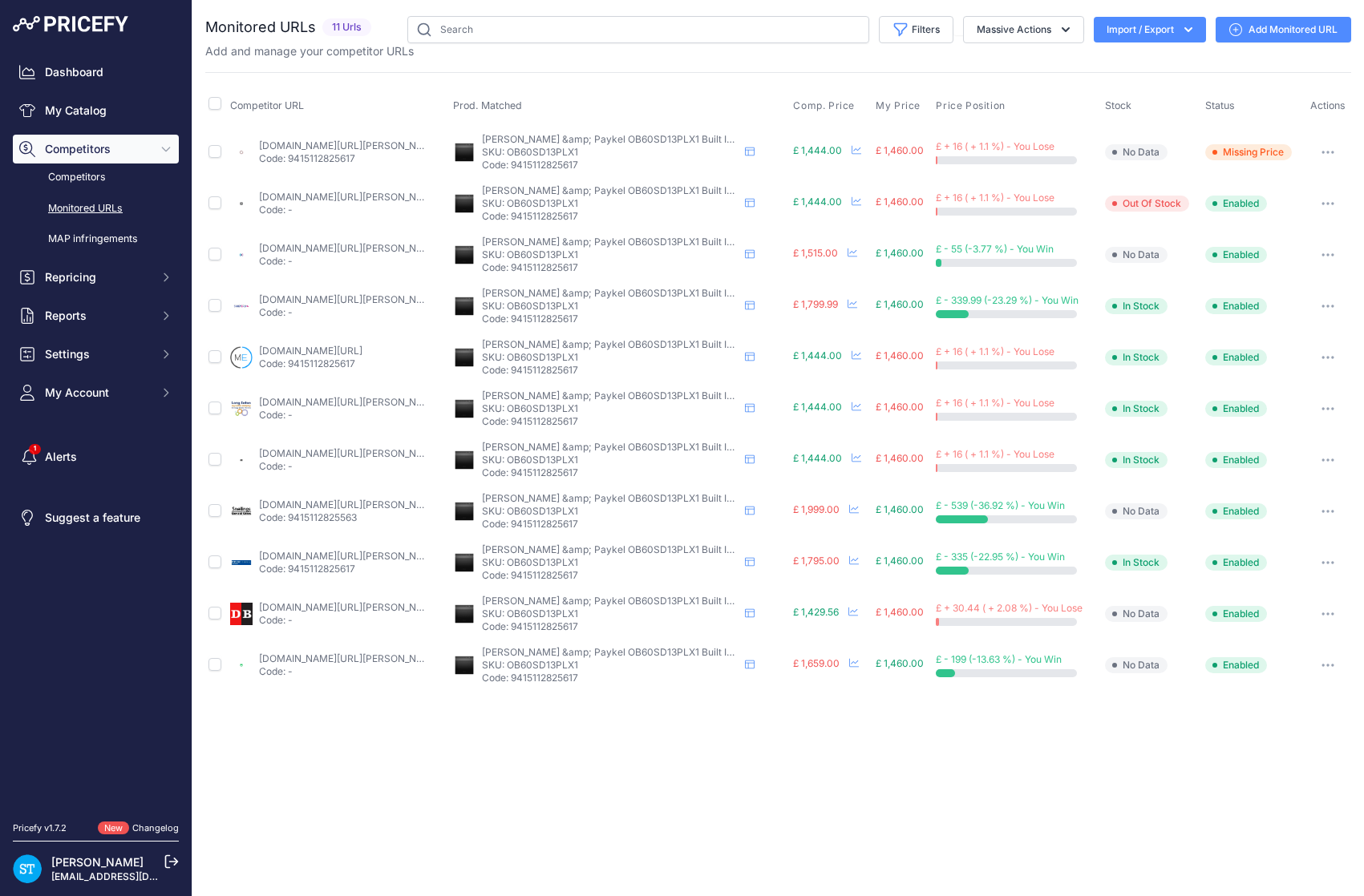
click at [837, 102] on span "Comp. Price" at bounding box center [824, 105] width 62 height 13
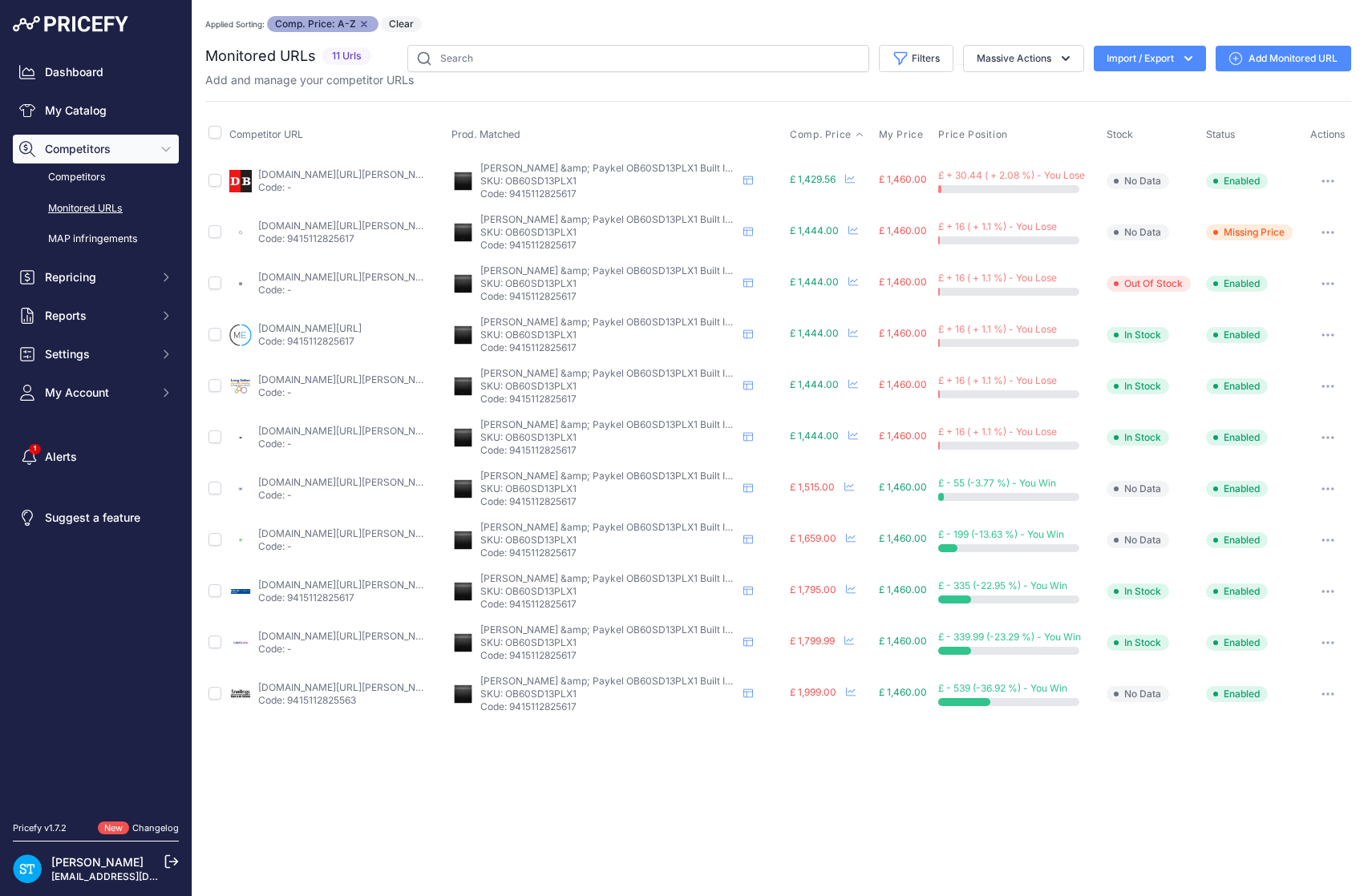
click at [546, 29] on div "Applied Sorting: Comp. Price: A-Z Remove sort option Clear" at bounding box center [778, 24] width 1146 height 16
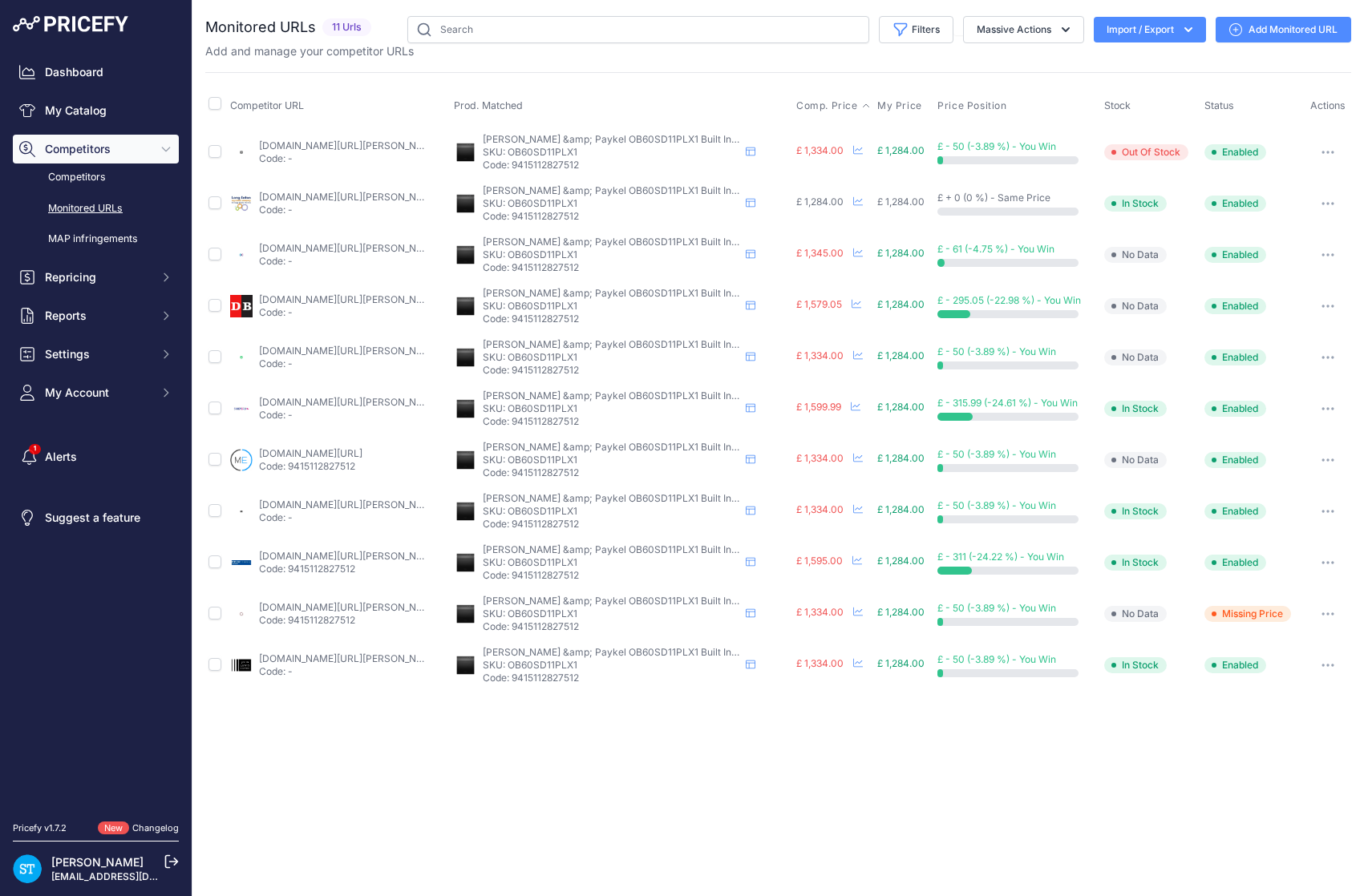
click at [810, 102] on span "Comp. Price" at bounding box center [827, 105] width 62 height 13
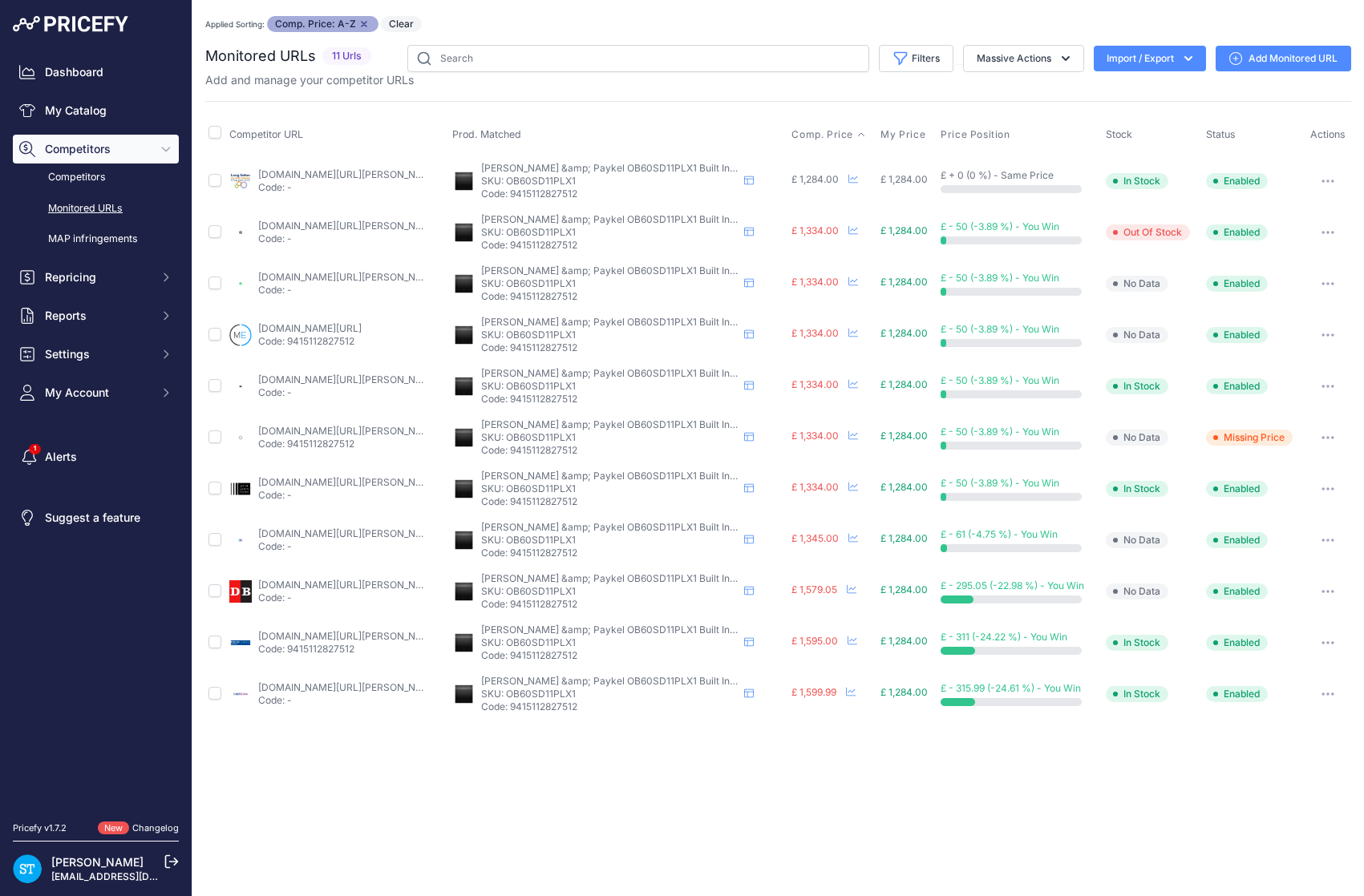
click at [903, 19] on div "Applied Sorting: Comp. Price: A-Z Remove sort option Clear" at bounding box center [778, 24] width 1146 height 16
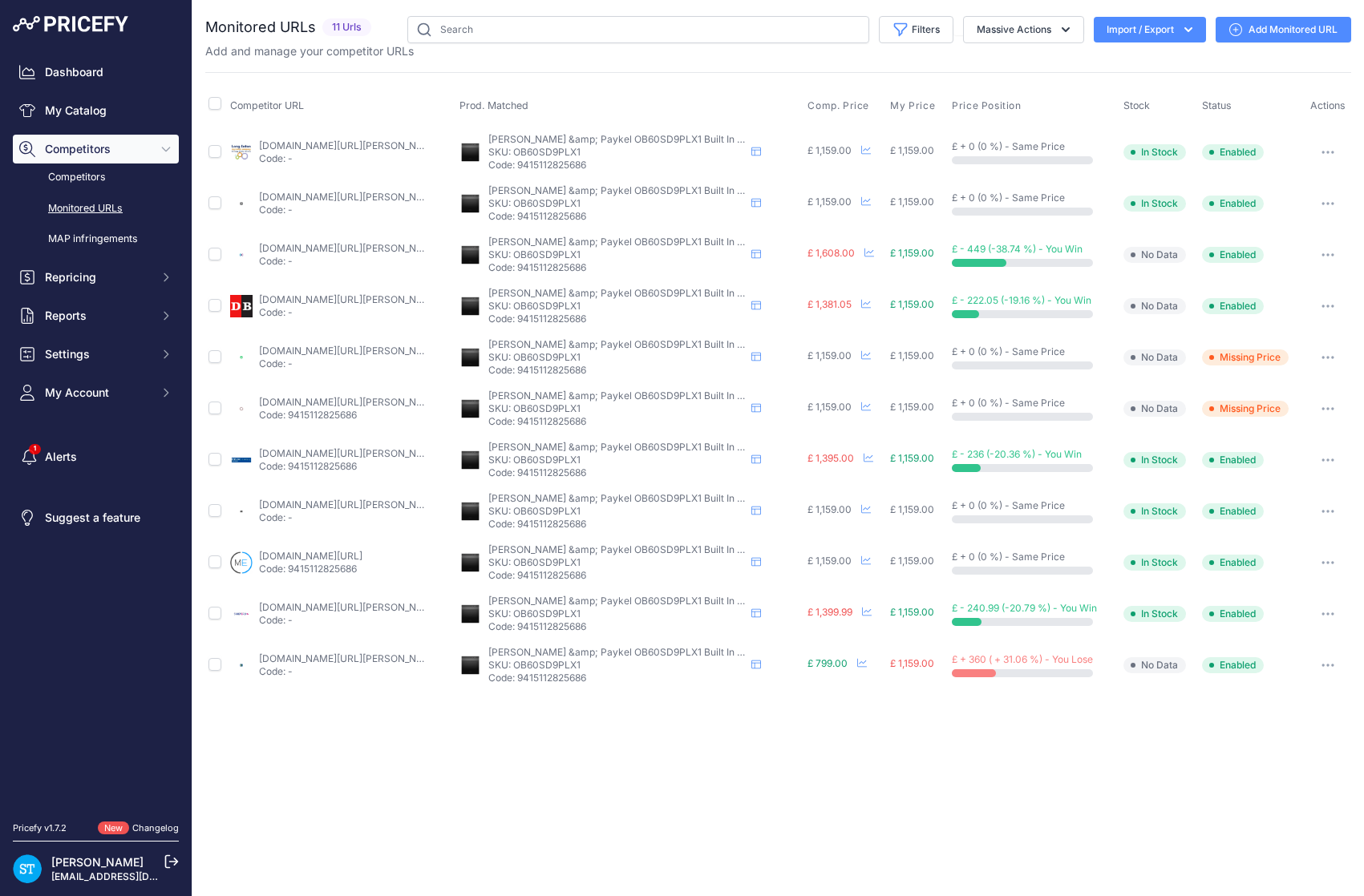
click at [839, 76] on div "Competitor URL Prod. Matched Comp. Price My Price" at bounding box center [778, 382] width 1146 height 619
click at [830, 100] on span "Comp. Price" at bounding box center [839, 105] width 62 height 13
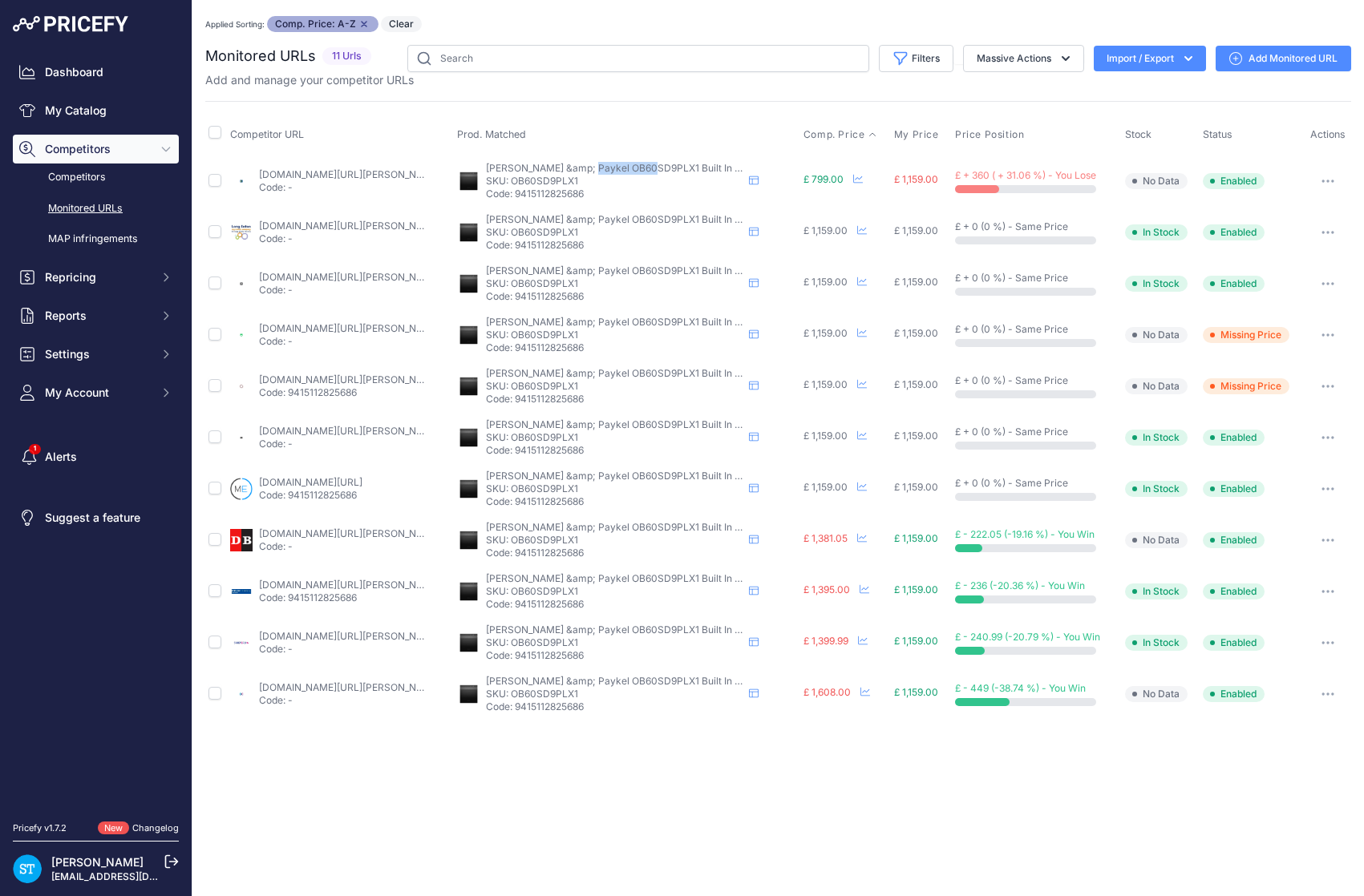
click at [1336, 179] on button "button" at bounding box center [1327, 180] width 32 height 22
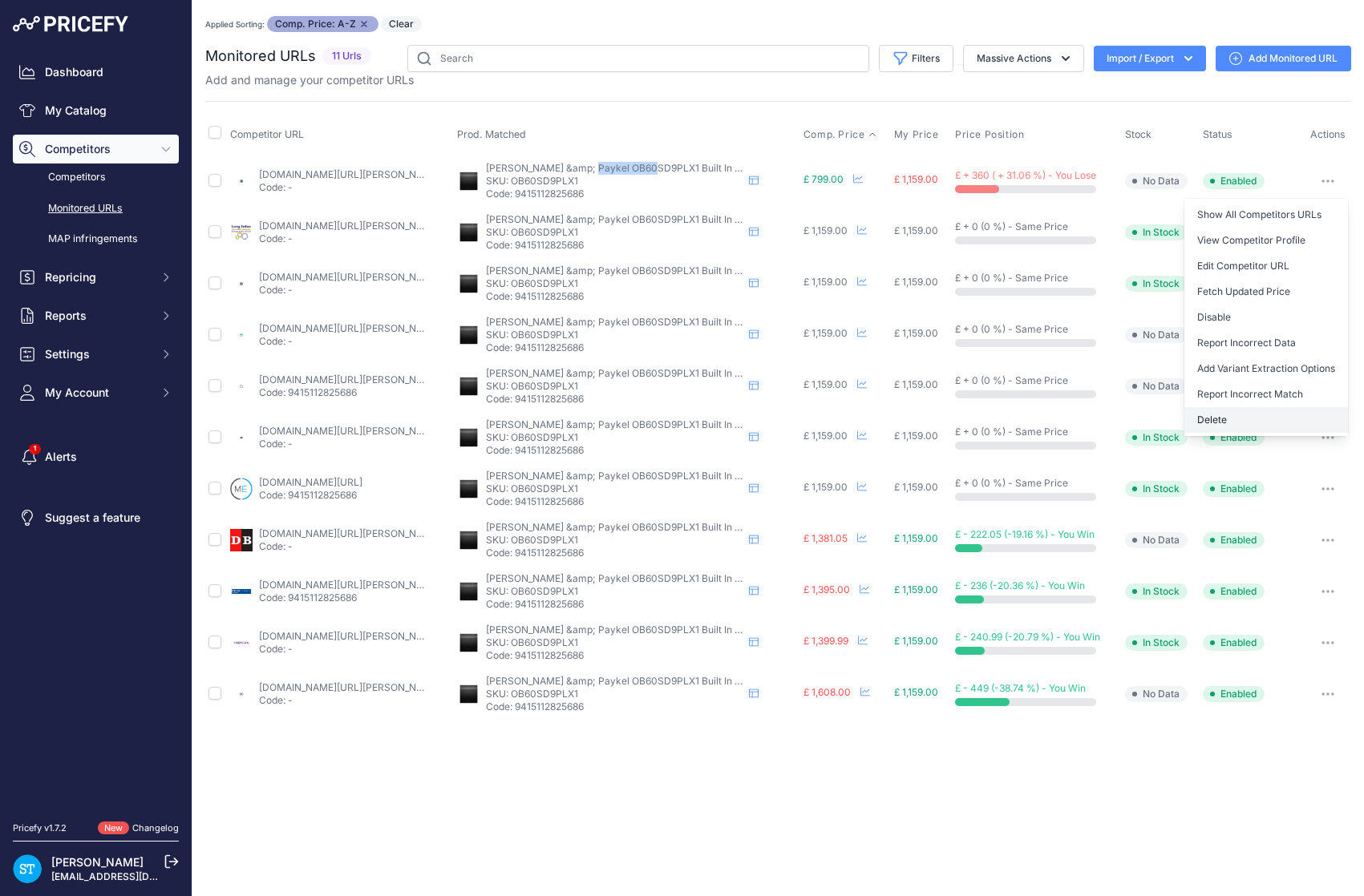
click at [1222, 424] on button "Delete" at bounding box center [1267, 420] width 164 height 26
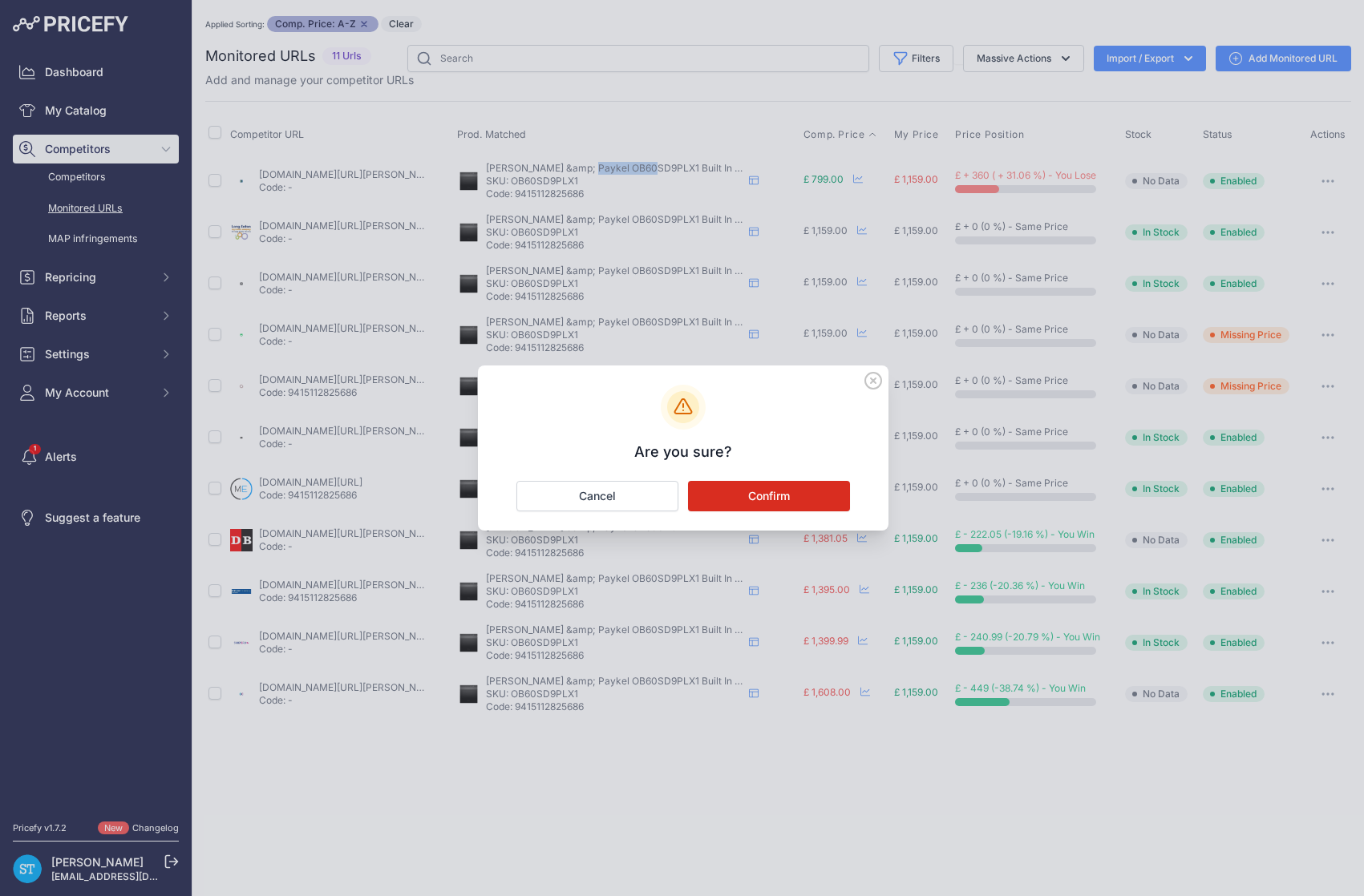
click at [789, 498] on button "Confirm" at bounding box center [769, 496] width 162 height 31
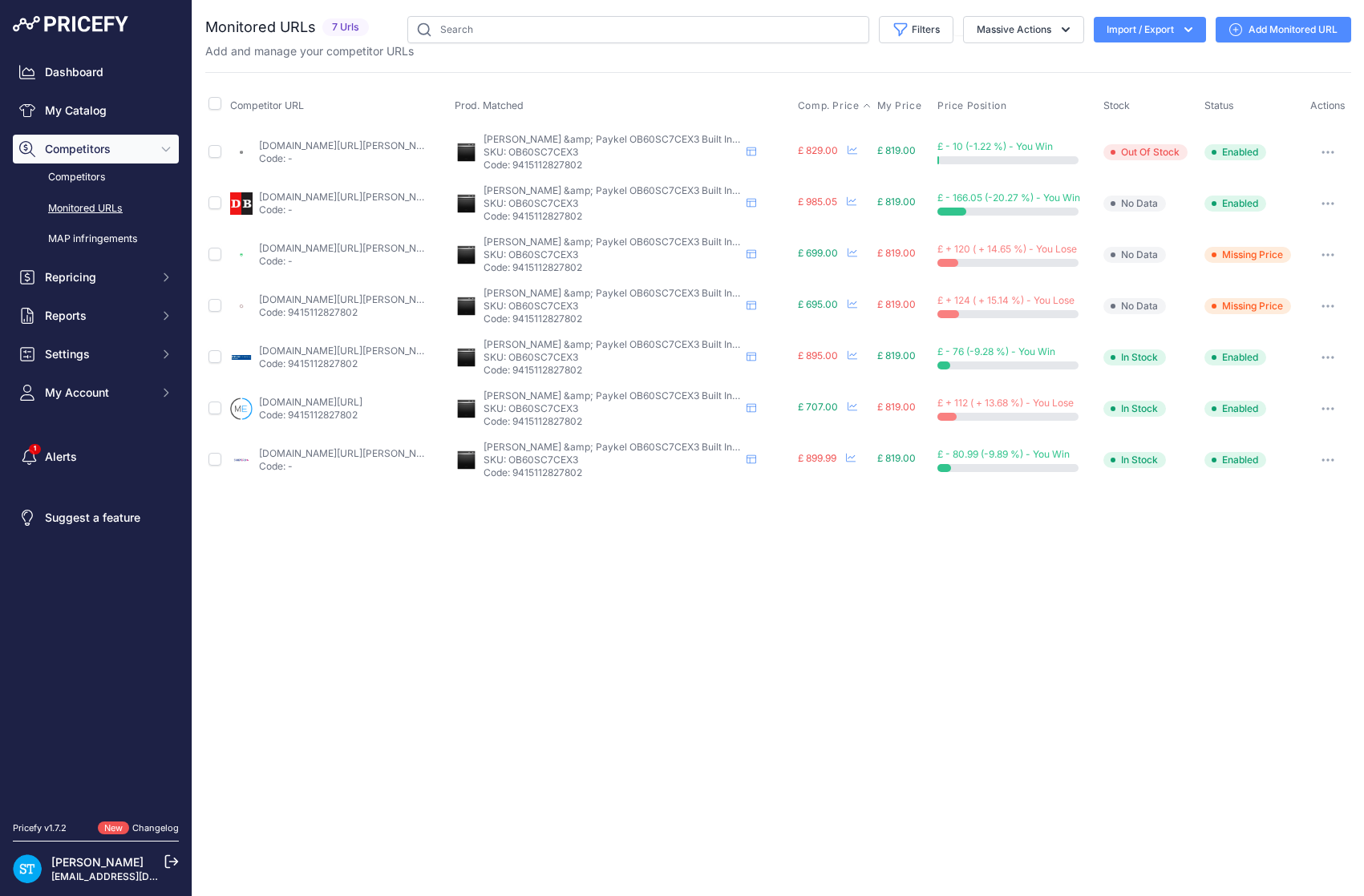
click at [822, 102] on span "Comp. Price" at bounding box center [829, 105] width 62 height 13
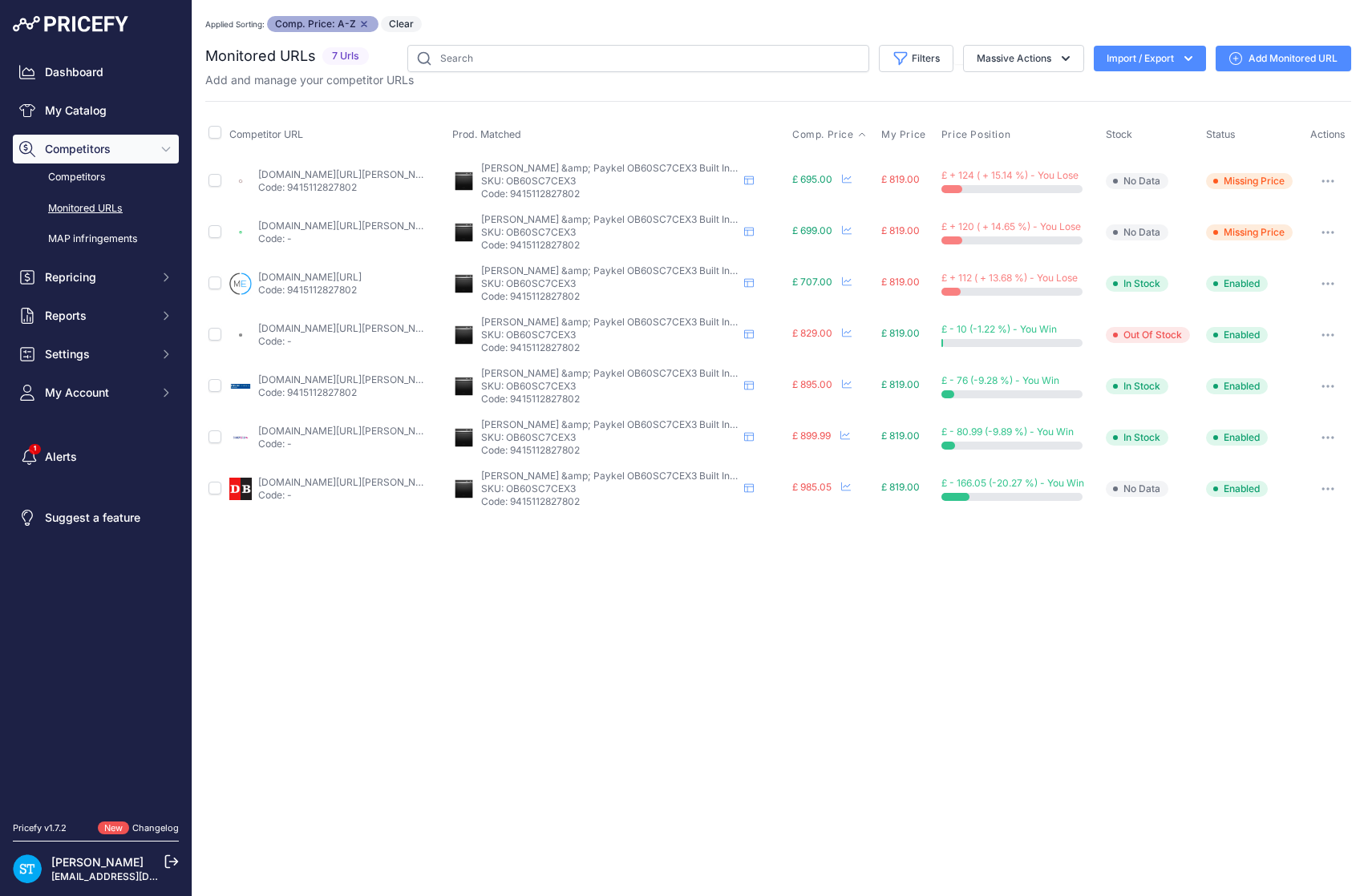
drag, startPoint x: 360, startPoint y: 171, endPoint x: 388, endPoint y: 152, distance: 33.8
click at [360, 171] on link "appliancecentre.co.uk/p/fisher-paykel-ob60sc7cex3-60cm-fully-integrated-black-s…" at bounding box center [349, 174] width 181 height 12
click at [479, 61] on input "text" at bounding box center [638, 59] width 462 height 27
paste input "OB60SC7CEX3"
type input "OB60SC7CEX3"
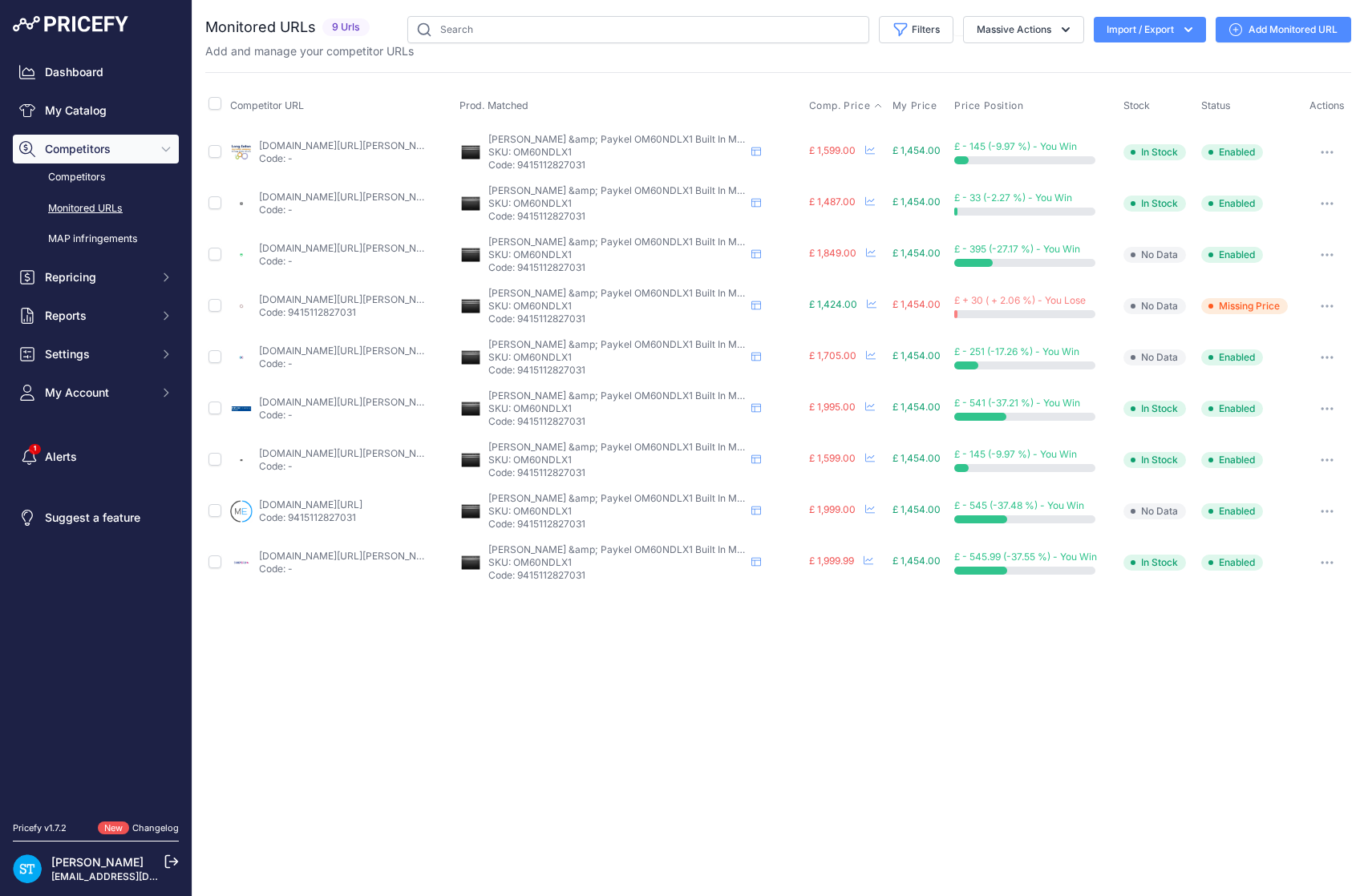
click at [827, 102] on span "Comp. Price" at bounding box center [840, 105] width 62 height 13
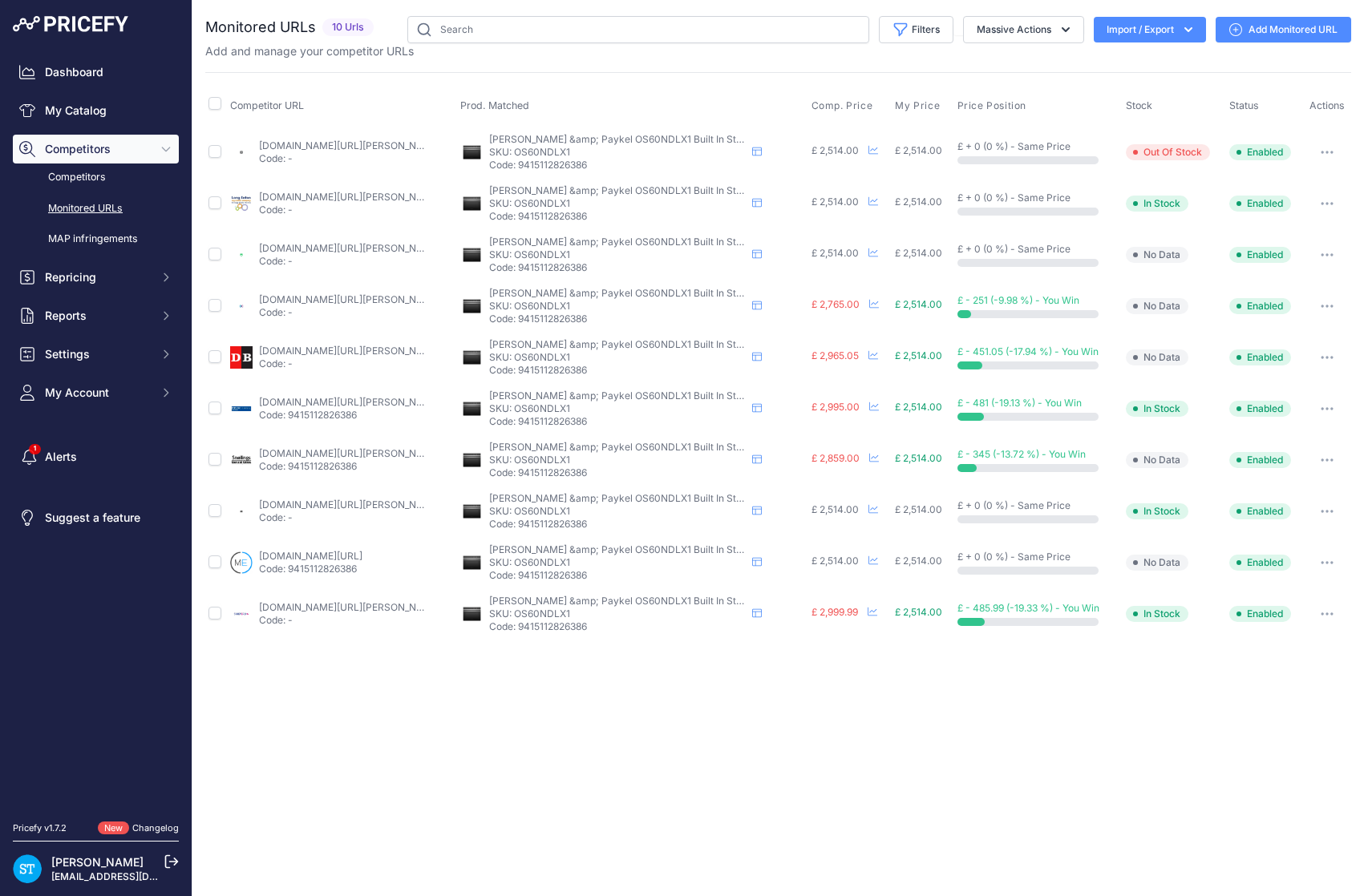
click at [832, 112] on th "Comp. Price" at bounding box center [849, 106] width 84 height 40
click at [824, 107] on span "Comp. Price" at bounding box center [842, 105] width 62 height 13
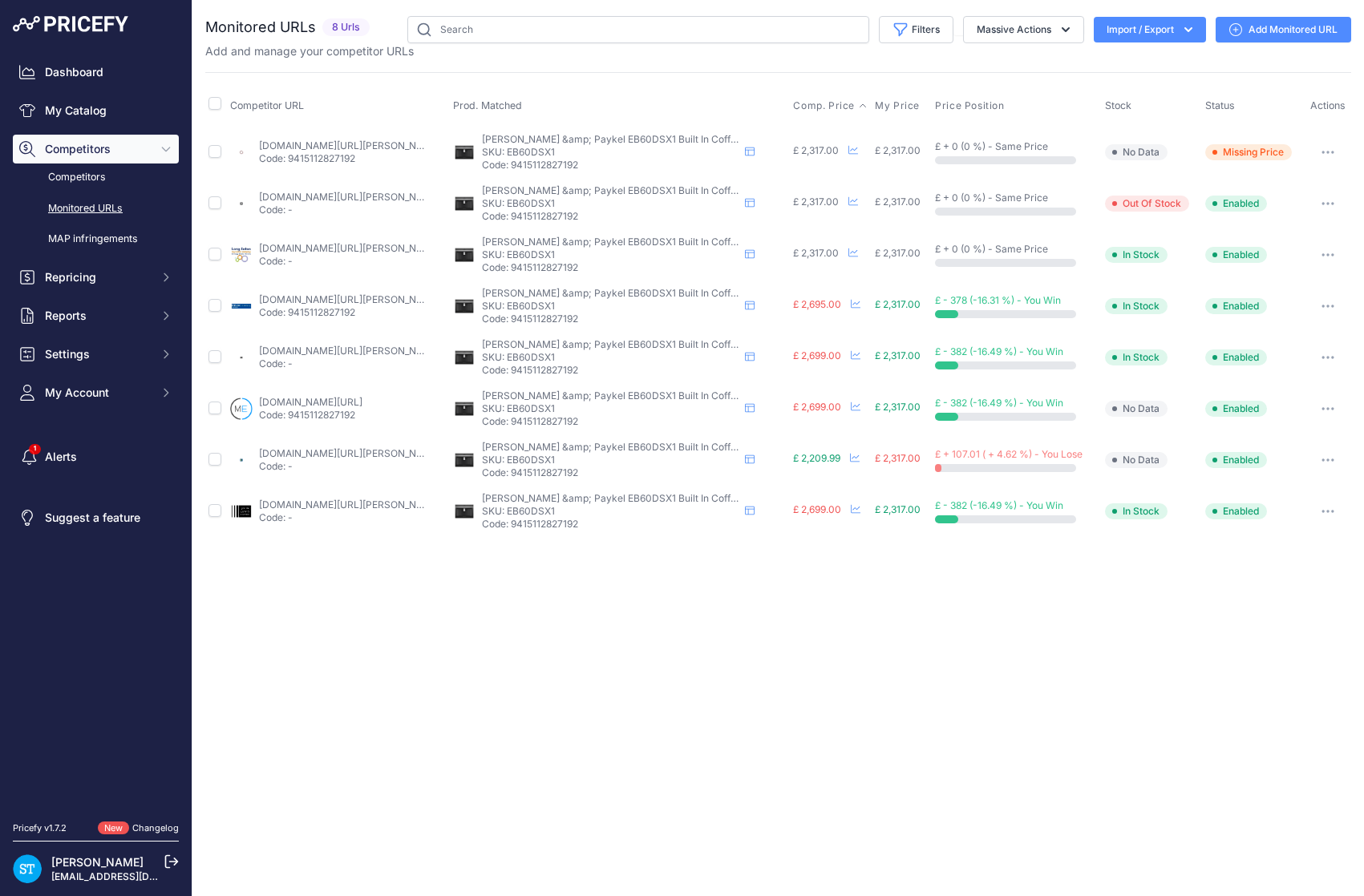
click at [817, 106] on span "Comp. Price" at bounding box center [824, 105] width 62 height 13
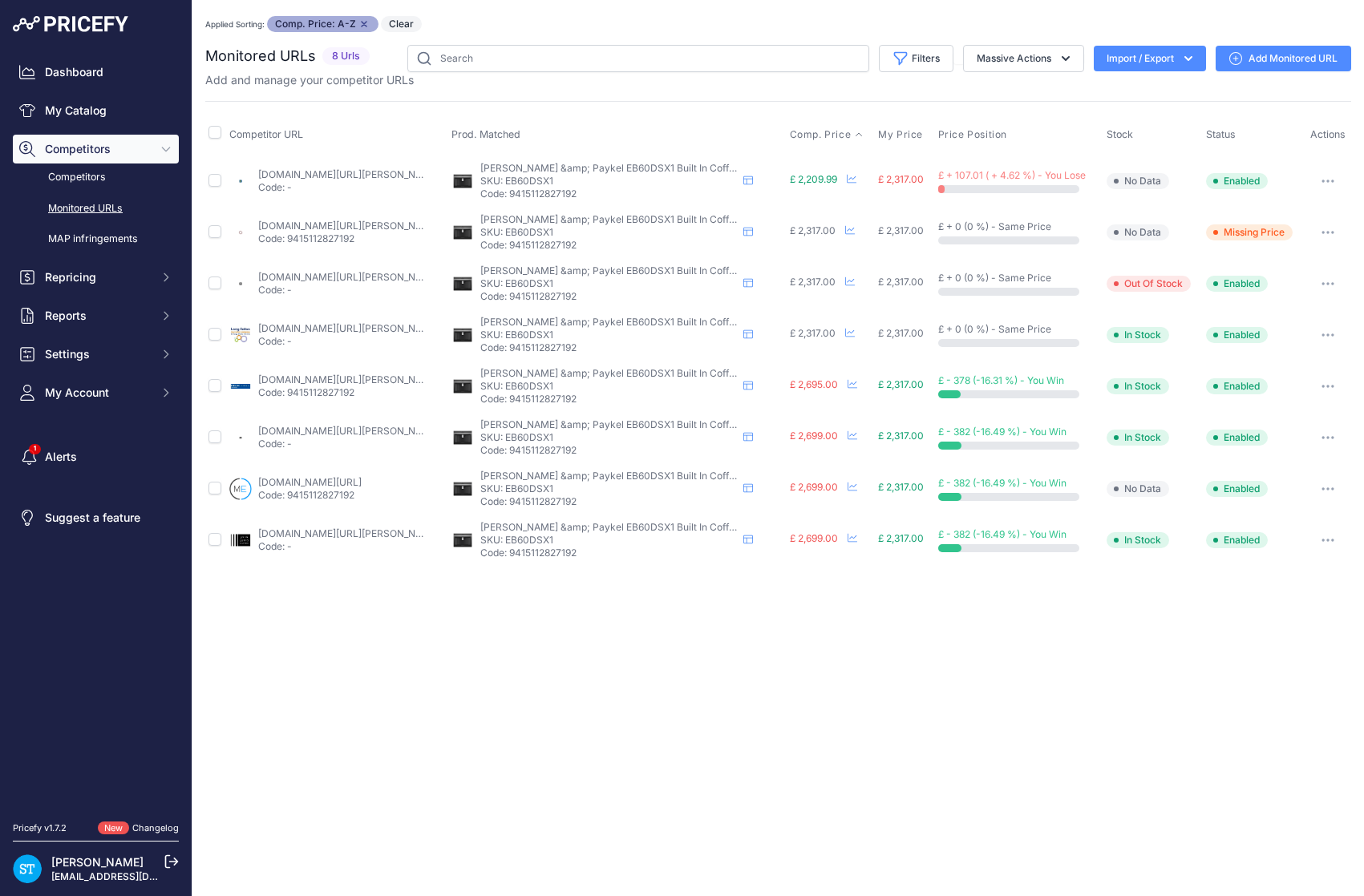
click at [331, 173] on link "cartersdirect.co.uk/fisher-and-paykel-eb60dsx1.html?prirule_jdsnikfkfjsd=9562" at bounding box center [349, 174] width 181 height 12
click at [1324, 173] on button "button" at bounding box center [1327, 180] width 32 height 22
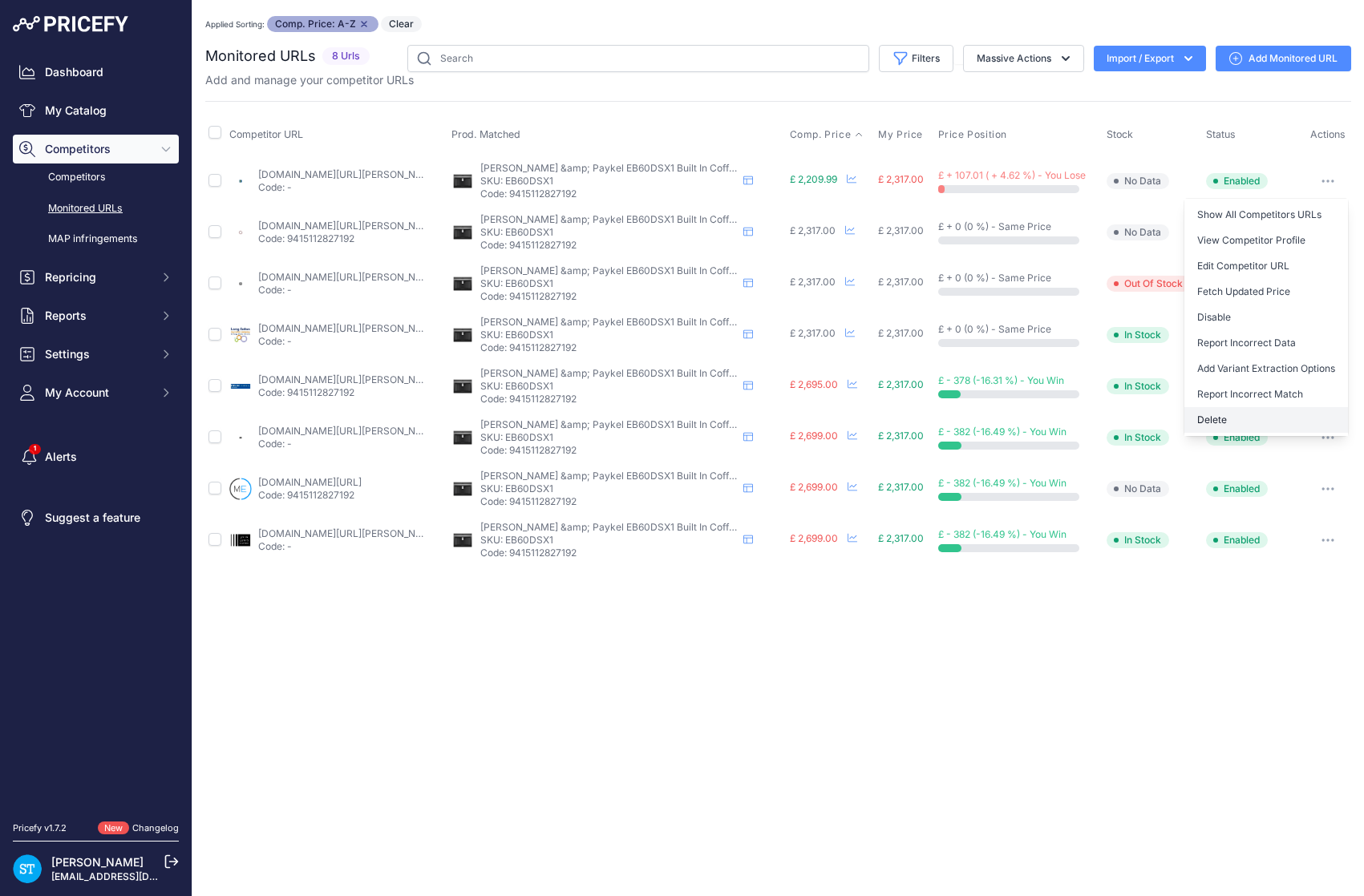
click at [1216, 423] on button "Delete" at bounding box center [1267, 420] width 164 height 26
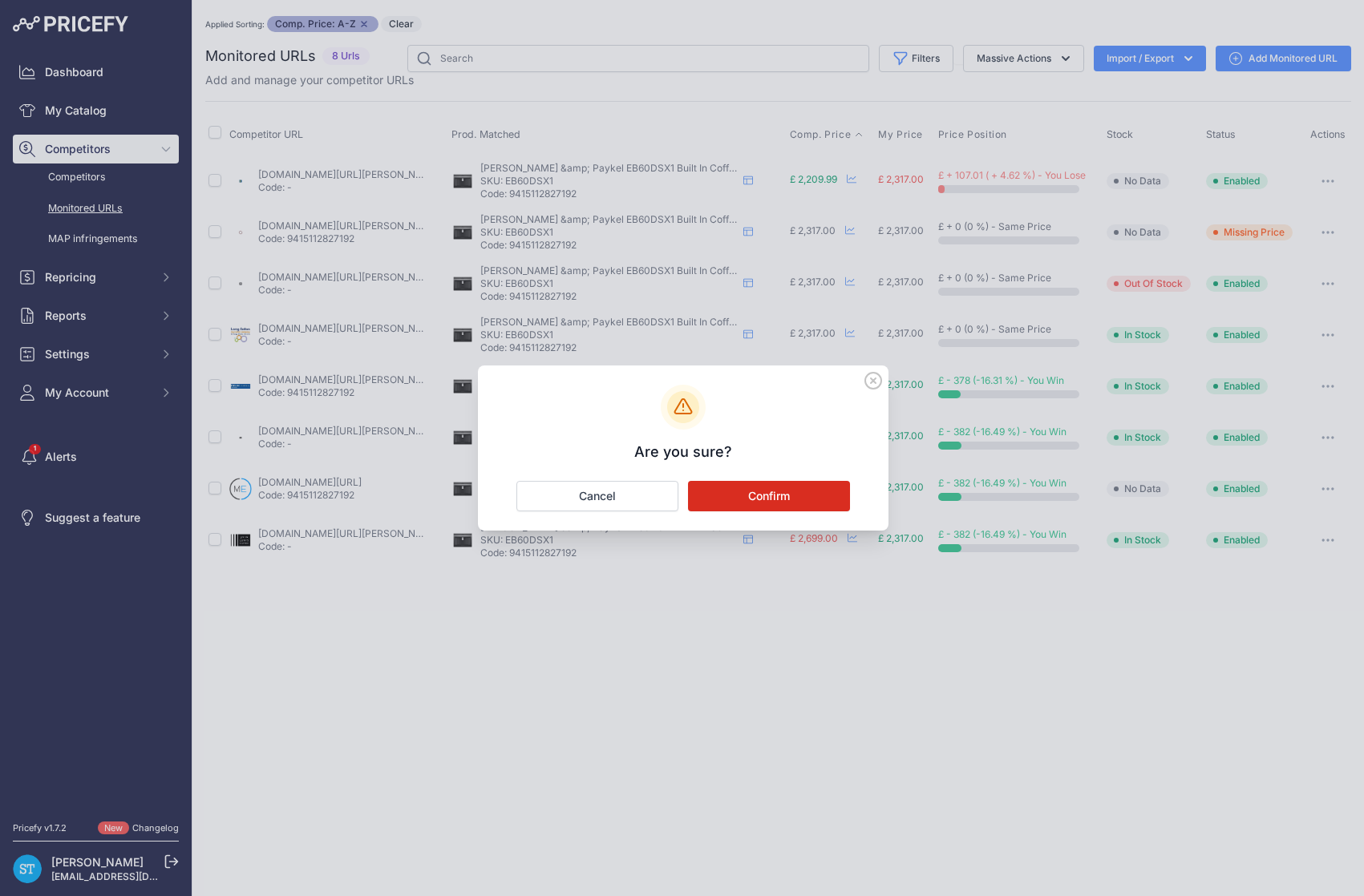
click at [775, 500] on button "Confirm" at bounding box center [769, 496] width 162 height 31
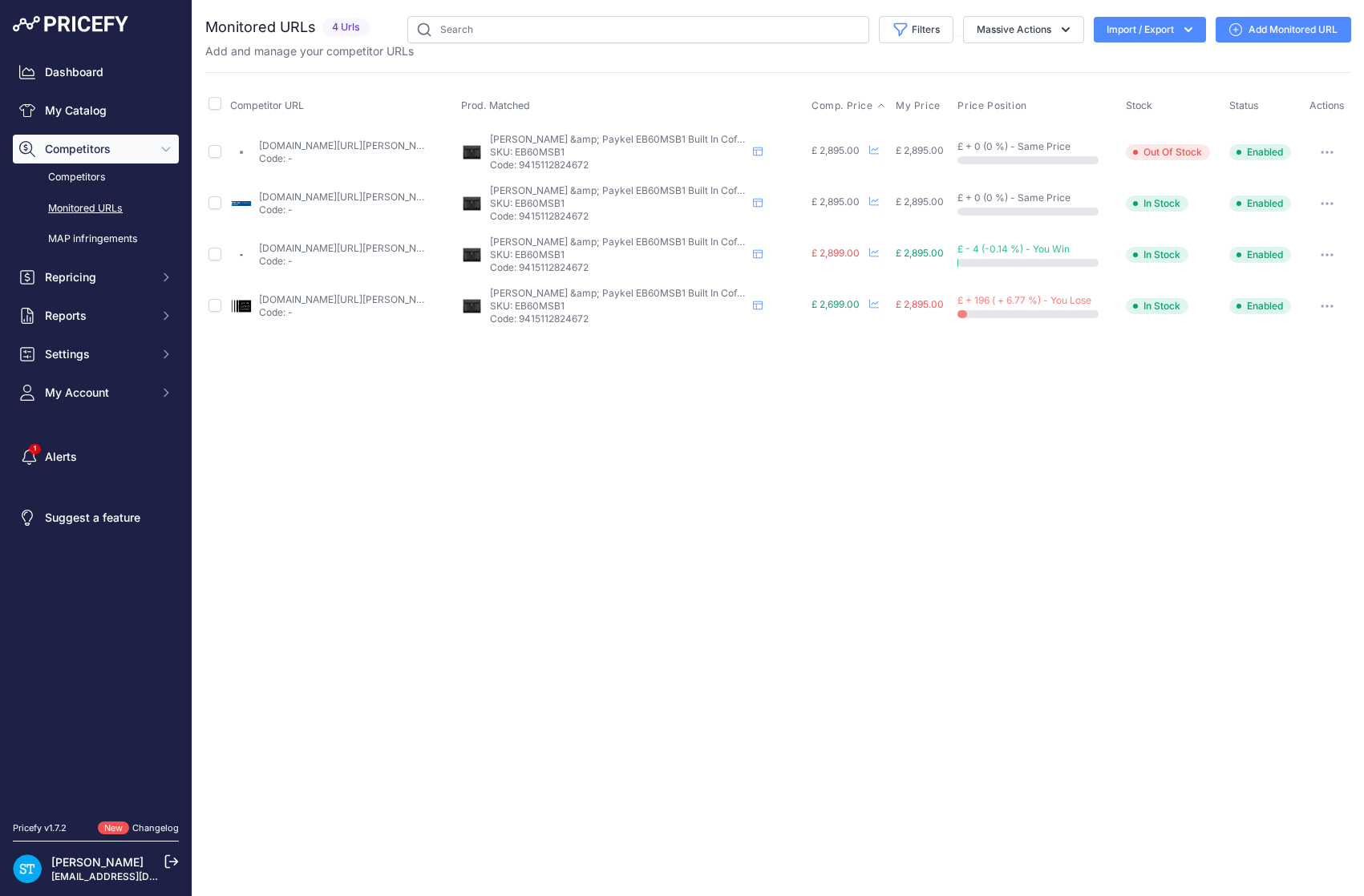
click at [828, 106] on span "Comp. Price" at bounding box center [842, 105] width 62 height 13
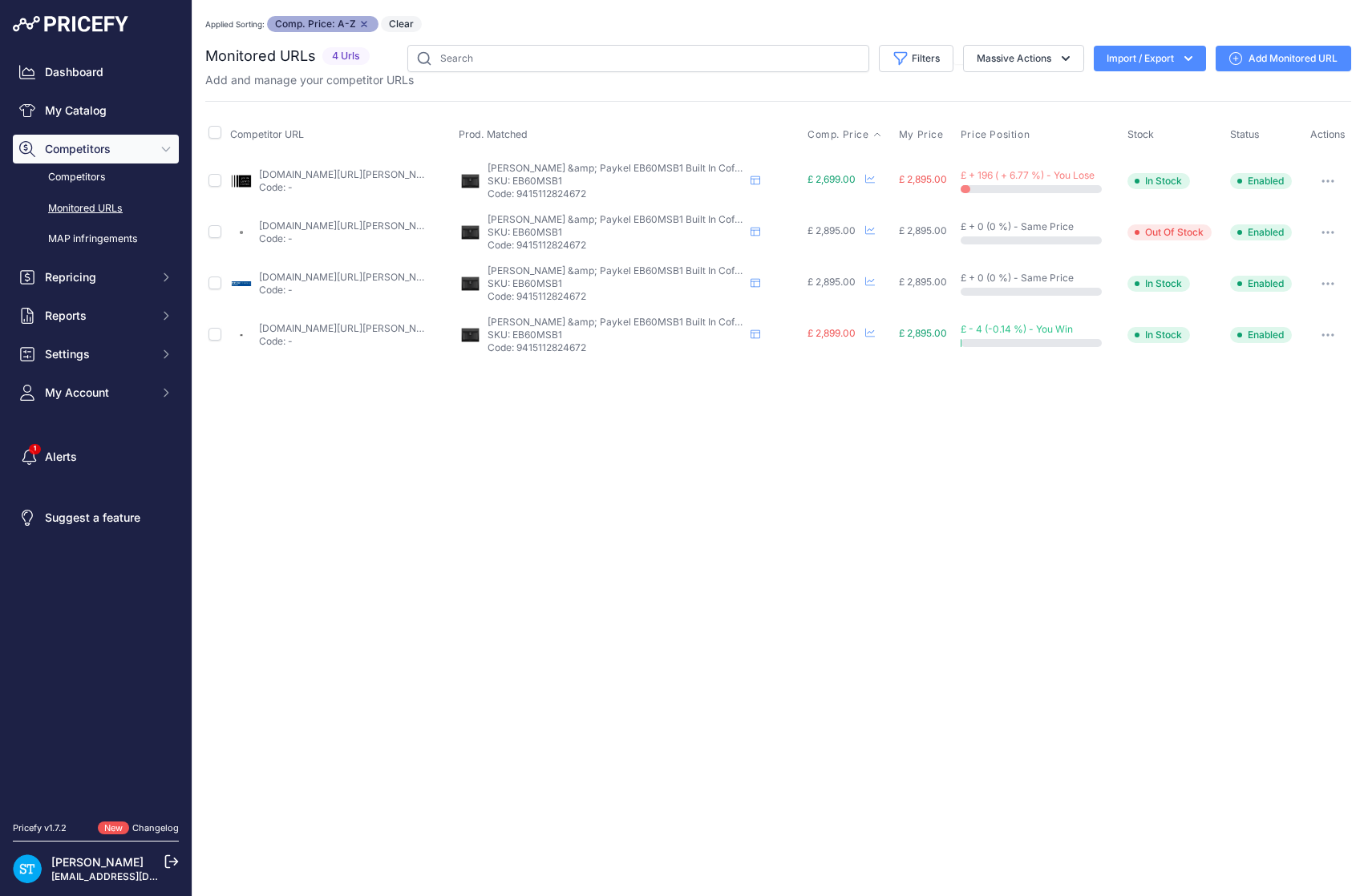
click at [316, 170] on link "johnlewis.com/fisher-paykel-eb60dsx1-built-in-coffee-machine-black/p112474055?p…" at bounding box center [350, 174] width 181 height 12
click at [1323, 180] on icon "button" at bounding box center [1324, 181] width 2 height 2
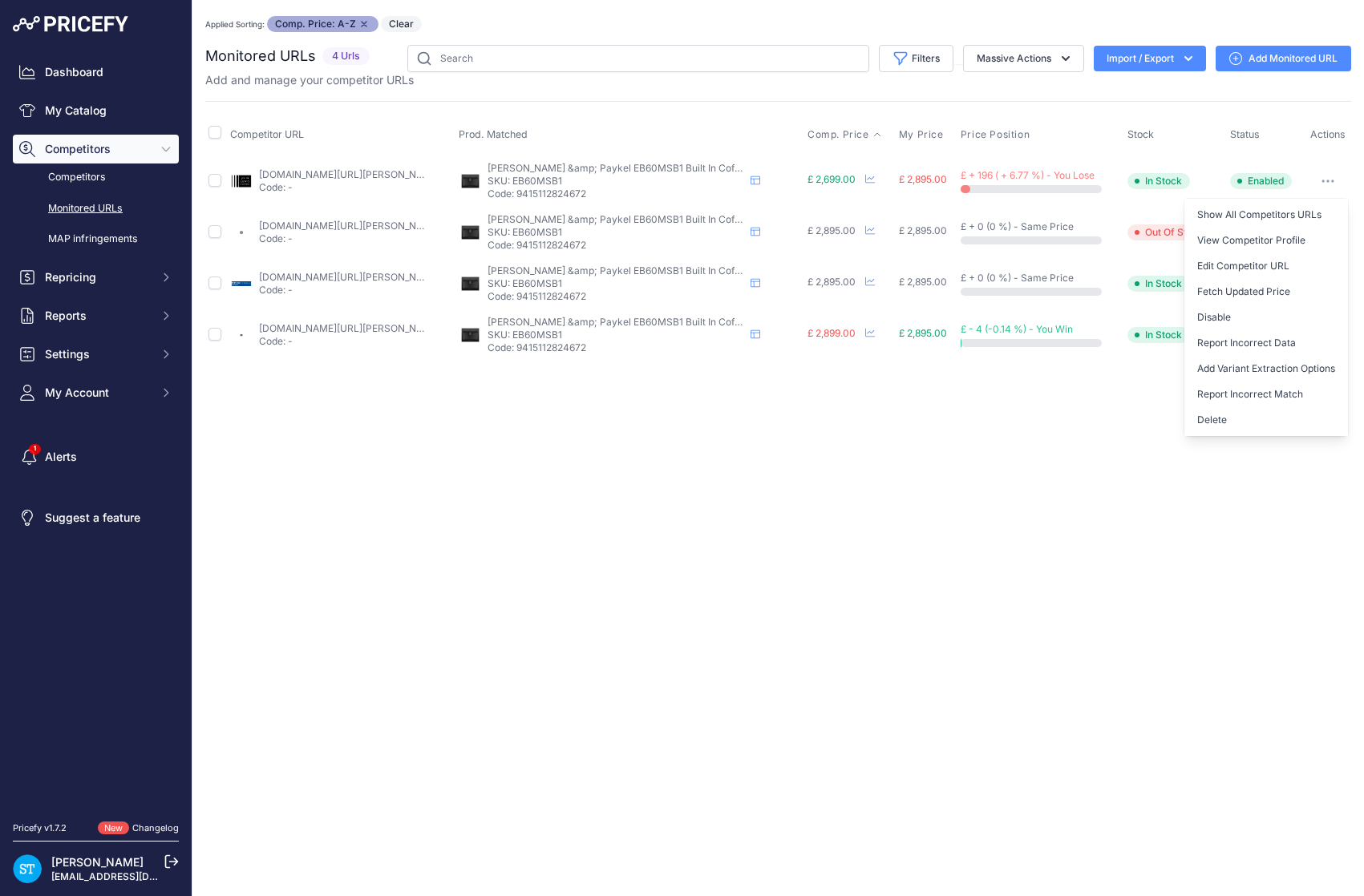
click at [1213, 422] on button "Delete" at bounding box center [1267, 420] width 164 height 26
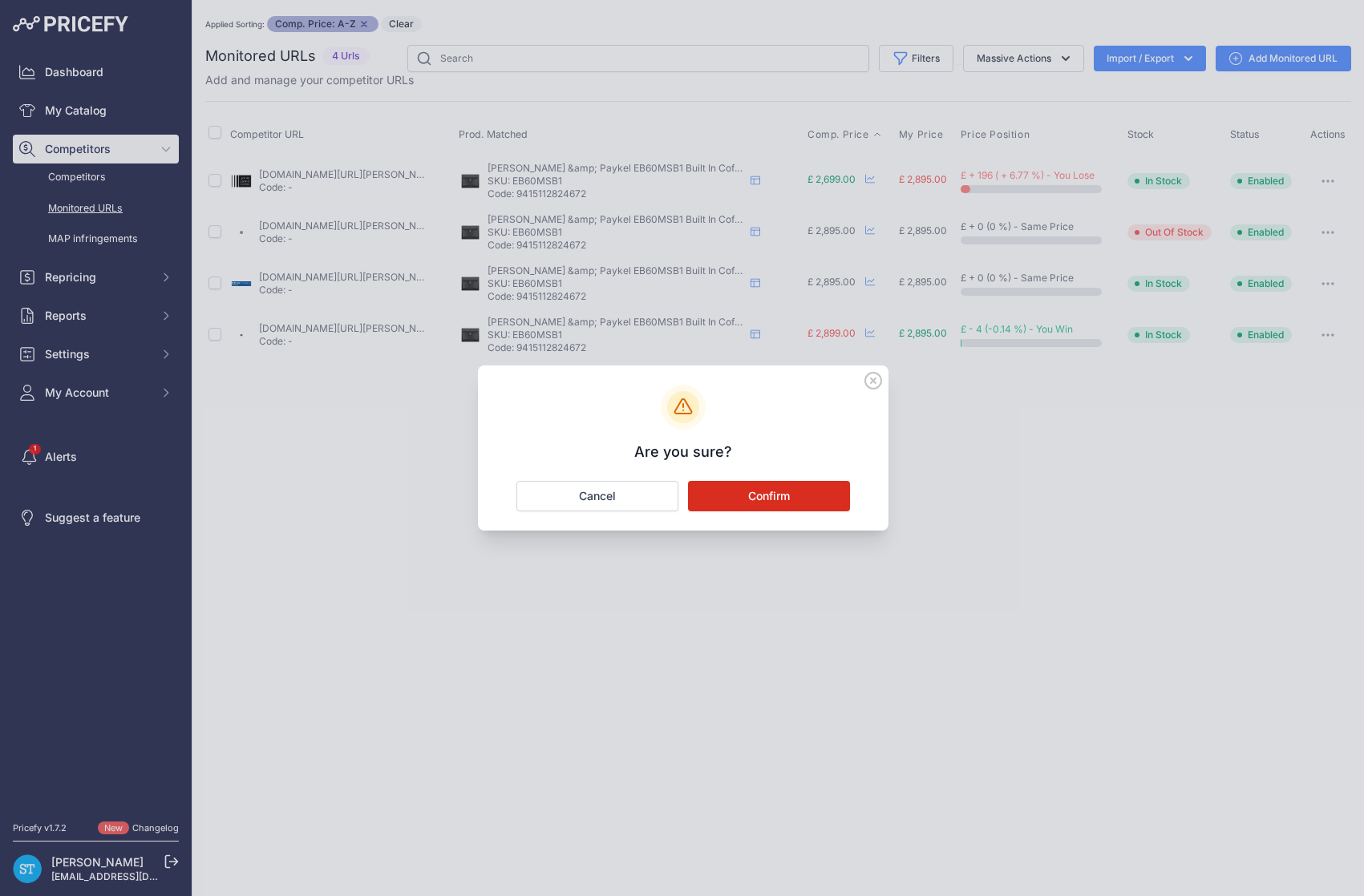
click at [803, 494] on button "Confirm" at bounding box center [769, 496] width 162 height 31
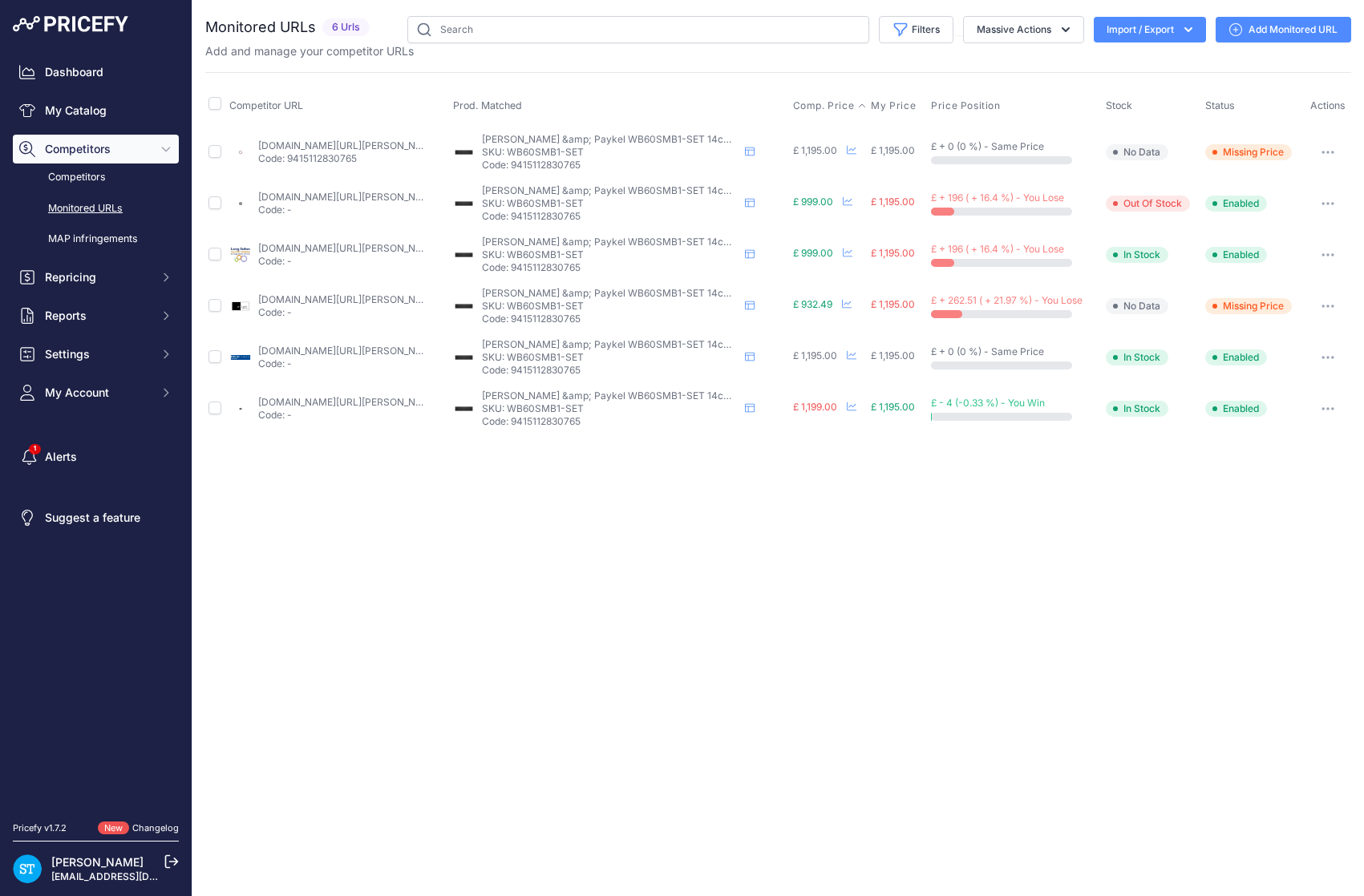
click at [822, 107] on span "Comp. Price" at bounding box center [824, 105] width 62 height 13
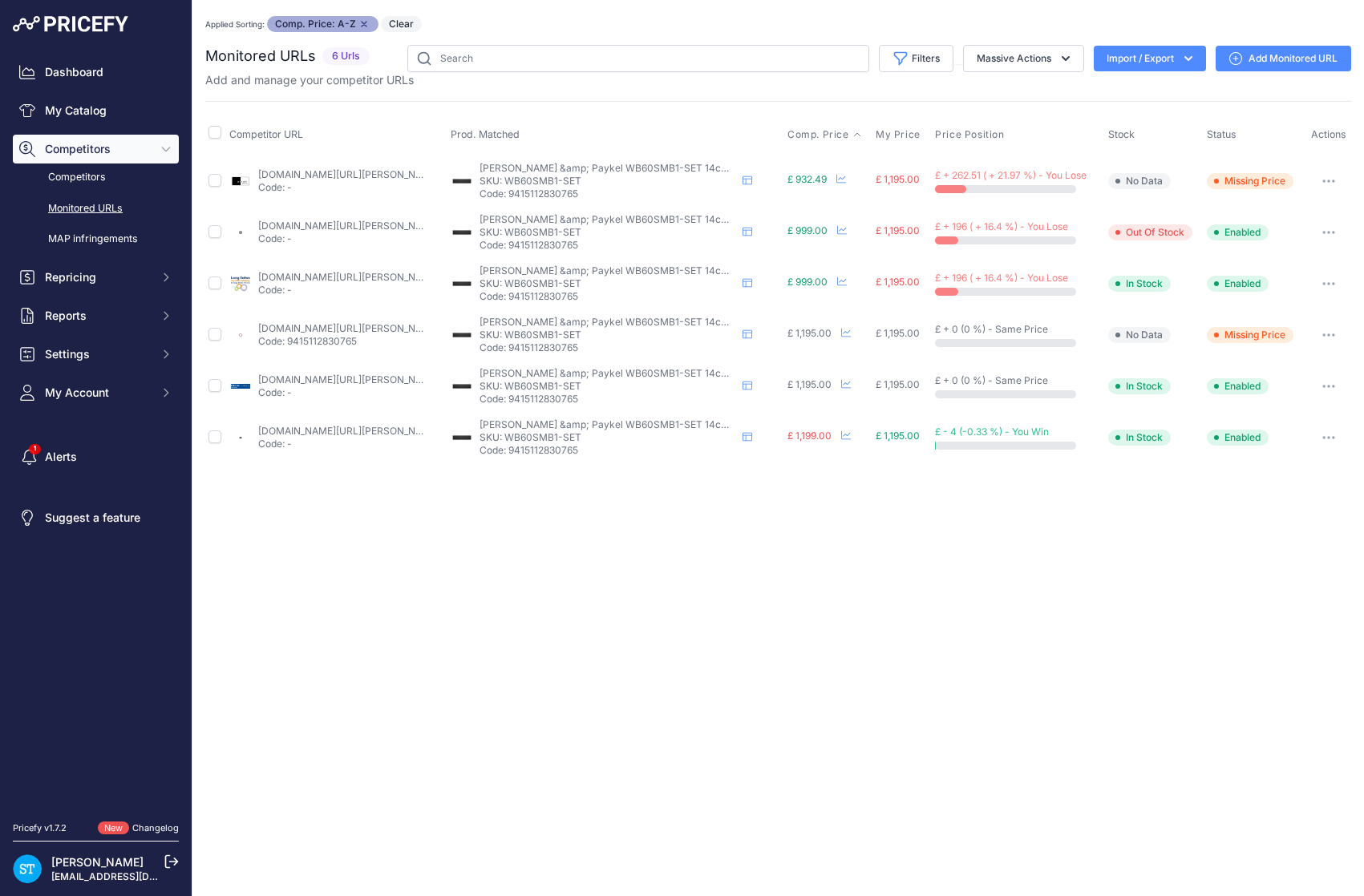
click at [313, 223] on link "rdo.co.uk/products/fisher-paykel-built-in-warming-drawer-wb60smb1-set-black-gla…" at bounding box center [349, 225] width 181 height 12
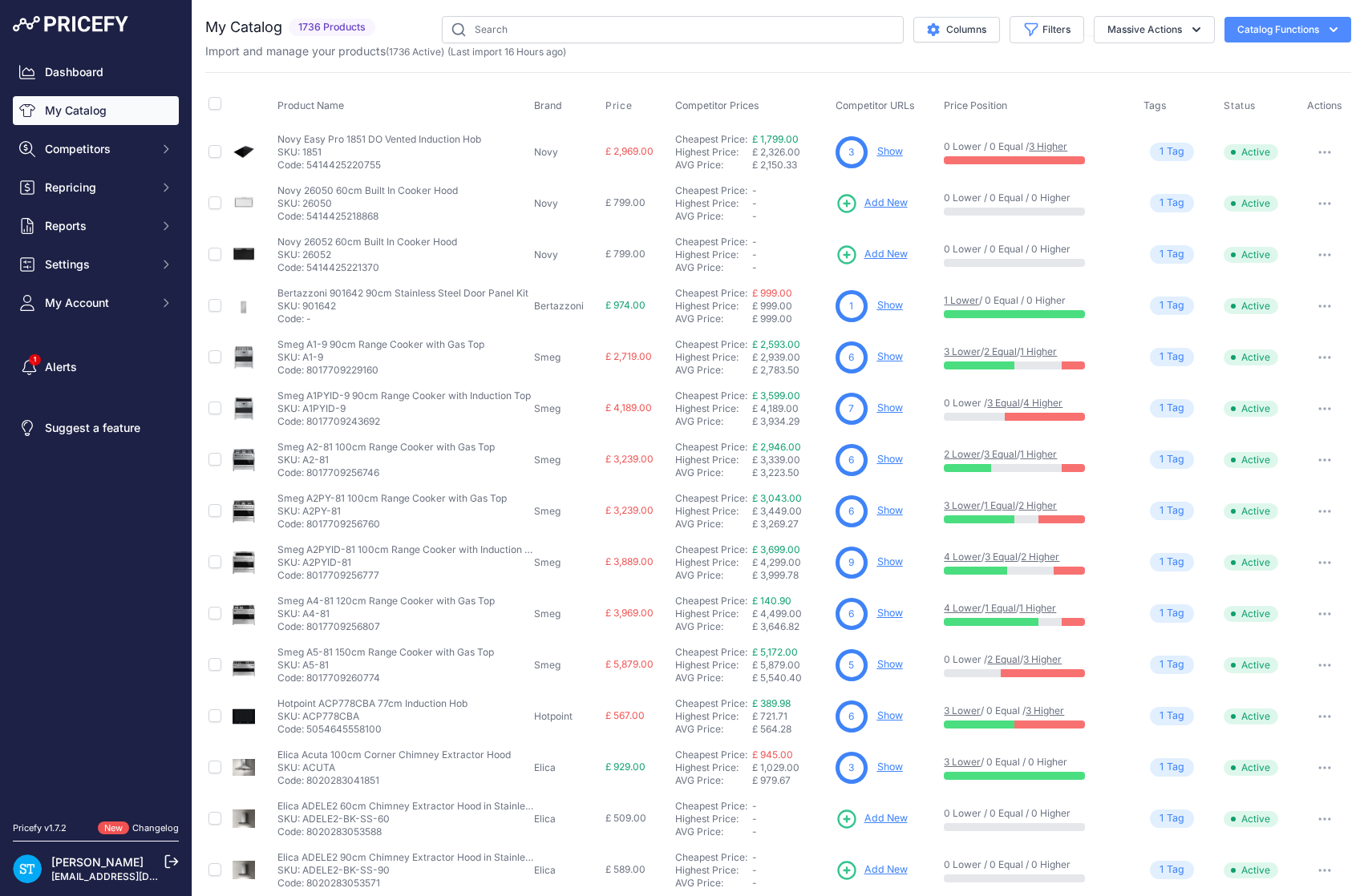
click at [79, 110] on link "My Catalog" at bounding box center [95, 111] width 166 height 29
click at [516, 26] on input "text" at bounding box center [672, 30] width 462 height 27
paste input "WB60SDTB1-SET"
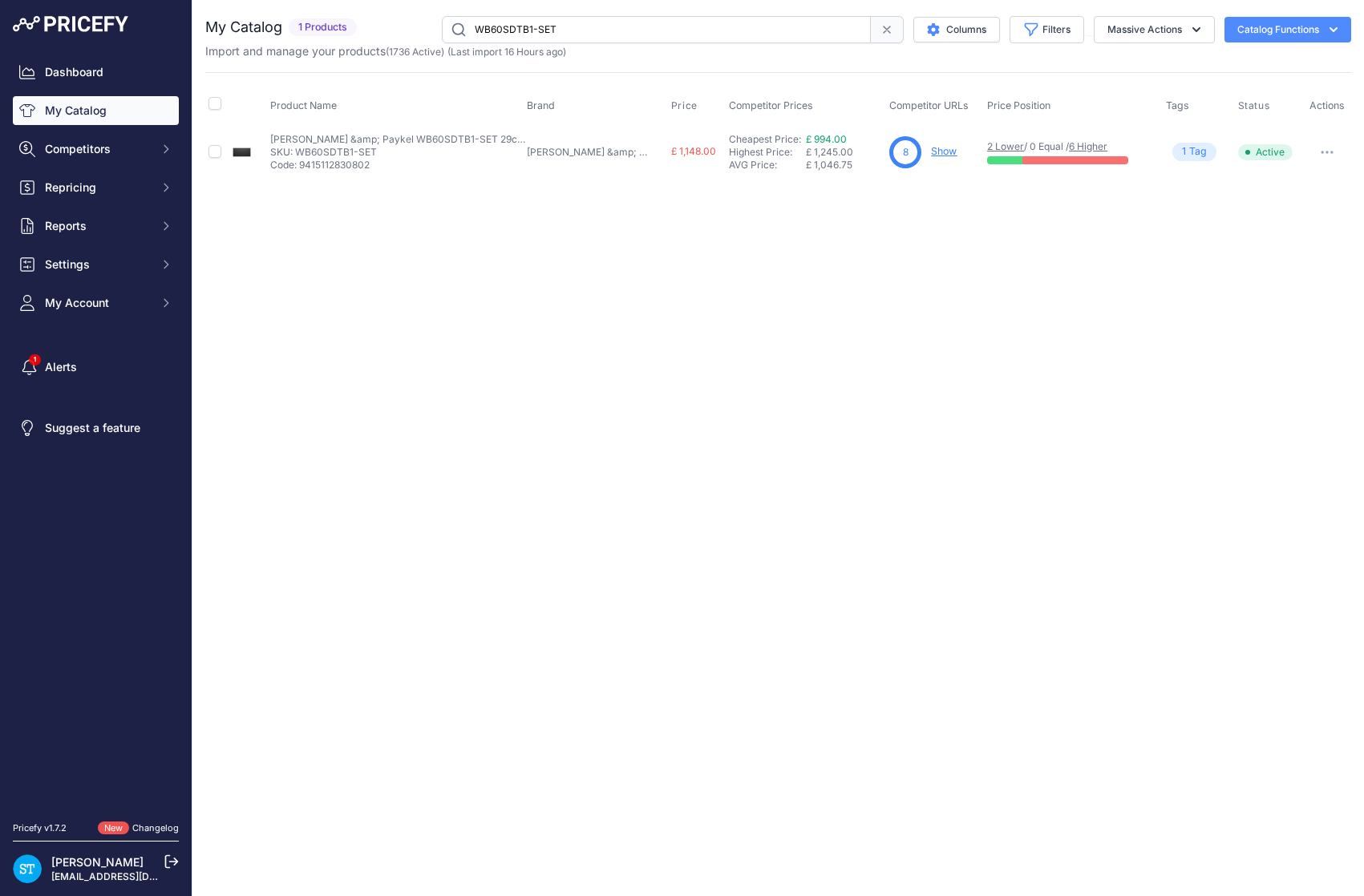
click at [931, 150] on link "Show" at bounding box center [944, 151] width 26 height 12
click at [519, 40] on input "WB60SDTB1-SET" at bounding box center [655, 30] width 429 height 27
paste input "M"
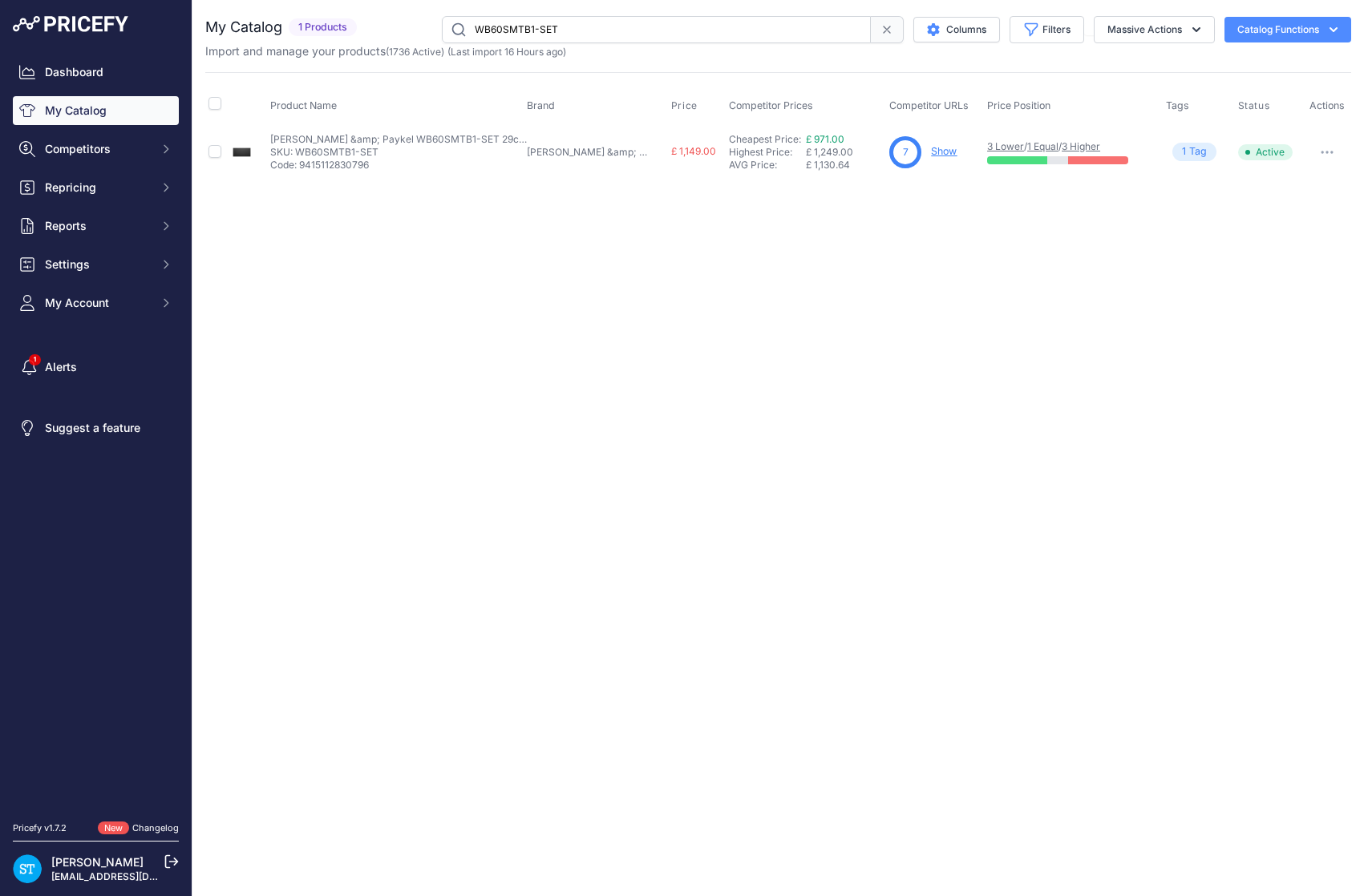
drag, startPoint x: 549, startPoint y: 310, endPoint x: 587, endPoint y: 303, distance: 38.6
click at [559, 308] on div "Close You are not connected to the internet." at bounding box center [778, 448] width 1171 height 896
click at [931, 150] on link "Show" at bounding box center [944, 151] width 26 height 12
click at [526, 31] on input "WB60SMTB1-SET" at bounding box center [655, 30] width 429 height 27
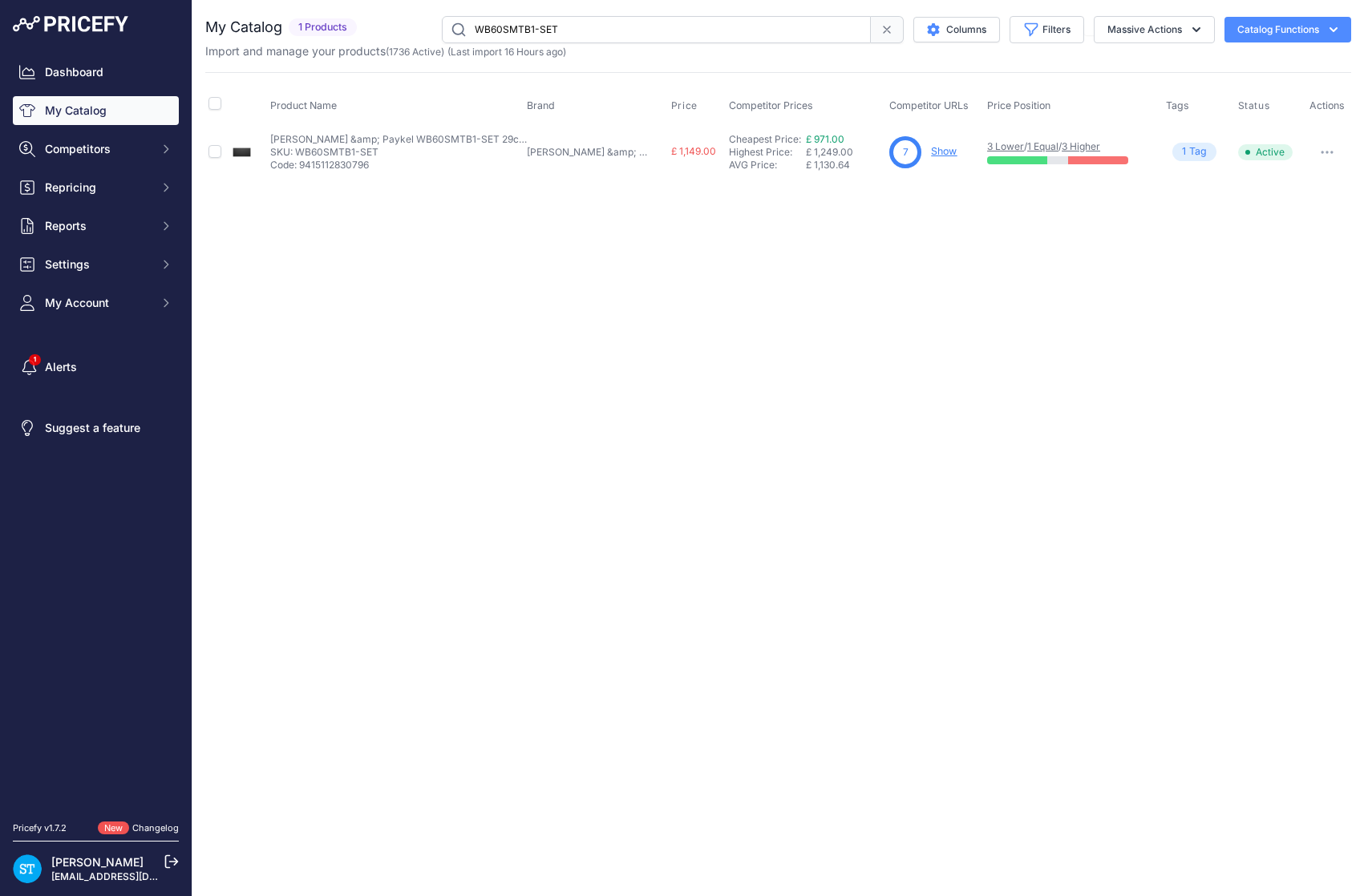
click at [526, 31] on input "WB60SMTB1-SET" at bounding box center [655, 30] width 429 height 27
paste input "VB60SD"
click at [932, 151] on link "Show" at bounding box center [945, 151] width 26 height 12
click at [513, 33] on input "VB60SDB1-SET" at bounding box center [655, 30] width 429 height 27
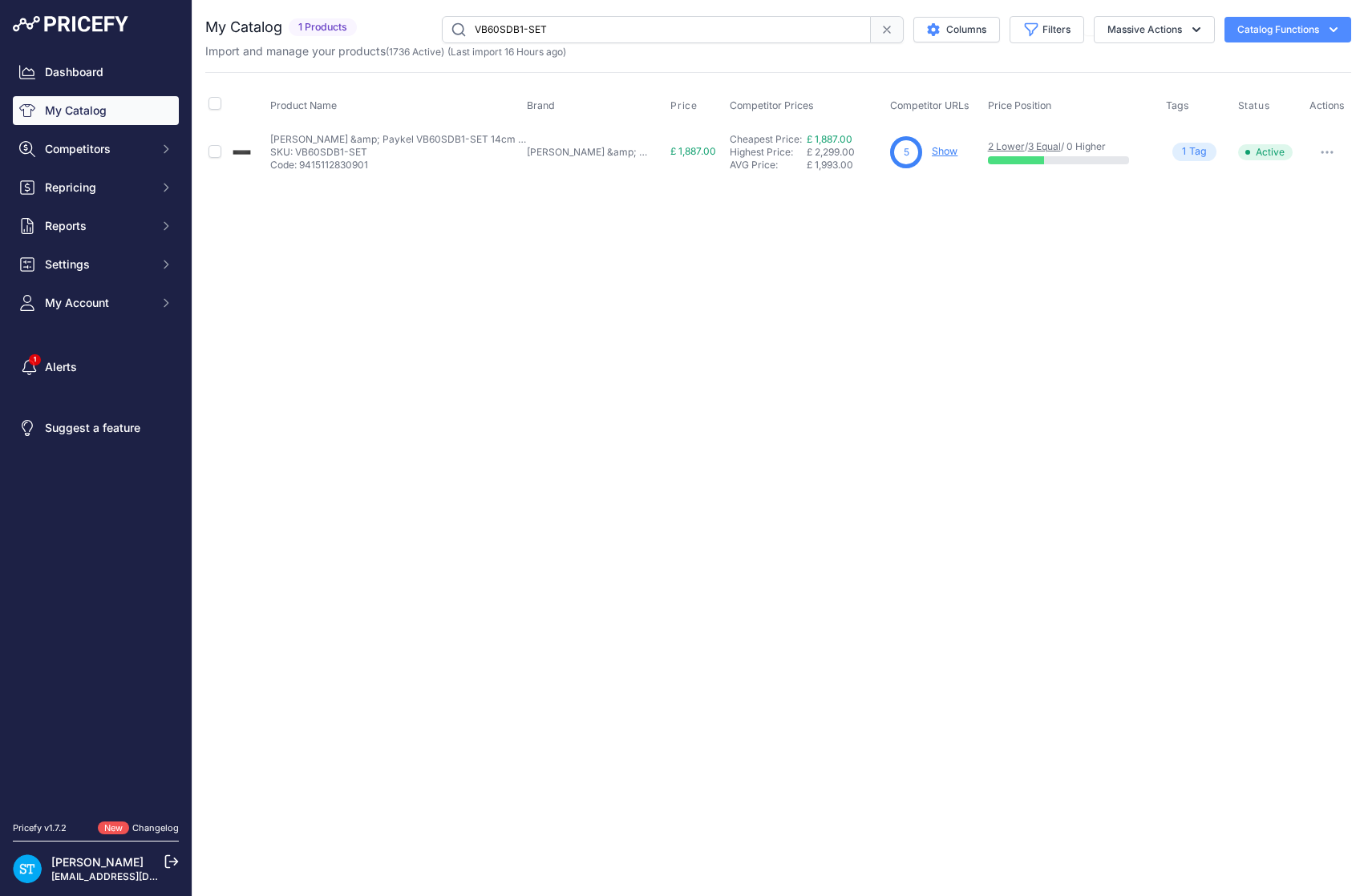
click at [513, 33] on input "VB60SDB1-SET" at bounding box center [655, 30] width 429 height 27
paste input "M"
click at [868, 490] on div "Close You are not connected to the internet." at bounding box center [778, 448] width 1171 height 896
click at [934, 149] on link "Show" at bounding box center [947, 151] width 26 height 12
click at [529, 31] on input "VB60SMB1-SET" at bounding box center [655, 30] width 429 height 27
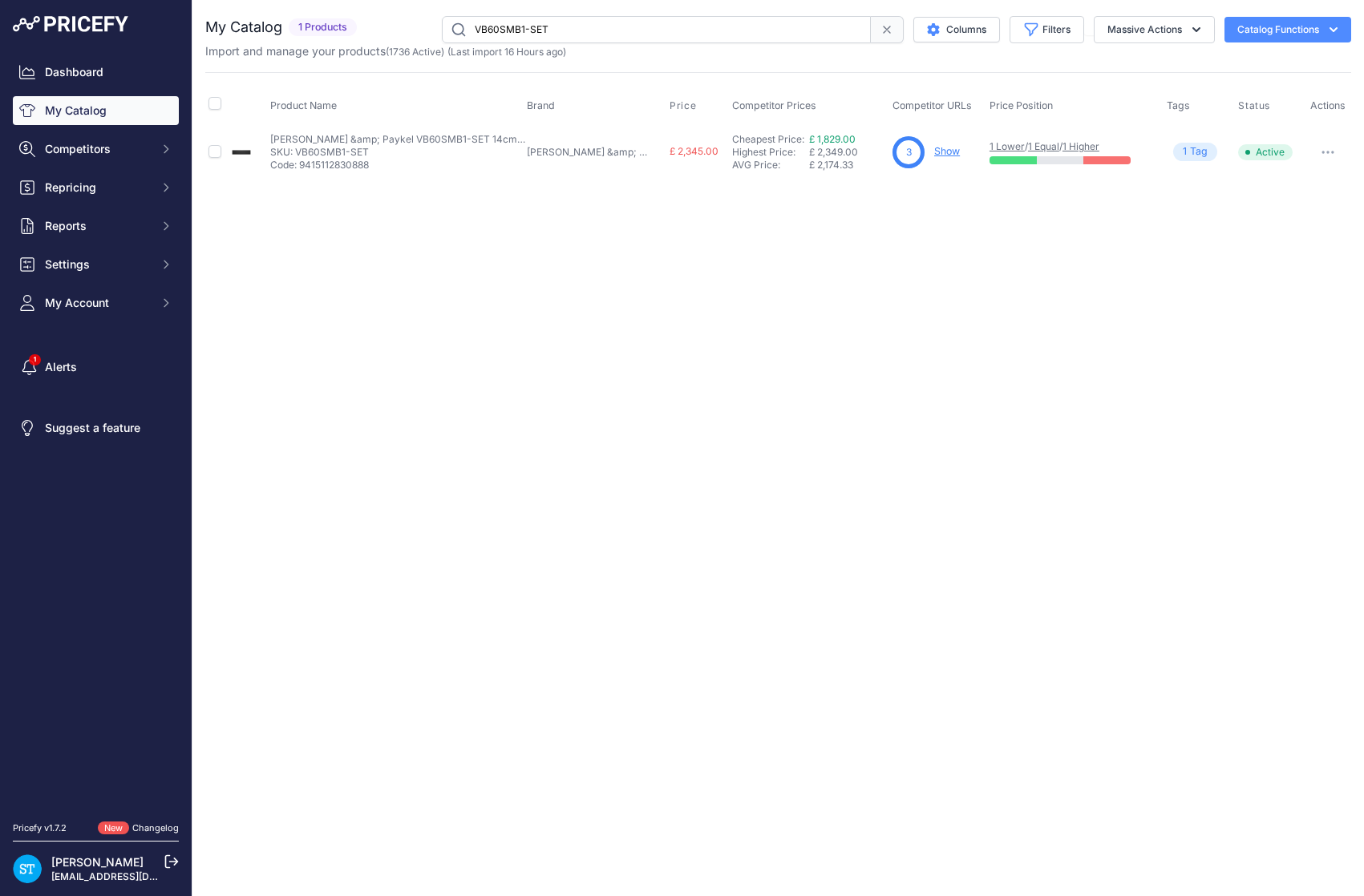
click at [523, 29] on input "VB60SMB1-SET" at bounding box center [655, 30] width 429 height 27
click at [522, 29] on input "VB60SMB1-SET" at bounding box center [655, 30] width 429 height 27
paste input "G"
click at [884, 400] on div "Close You are not connected to the internet." at bounding box center [778, 448] width 1171 height 896
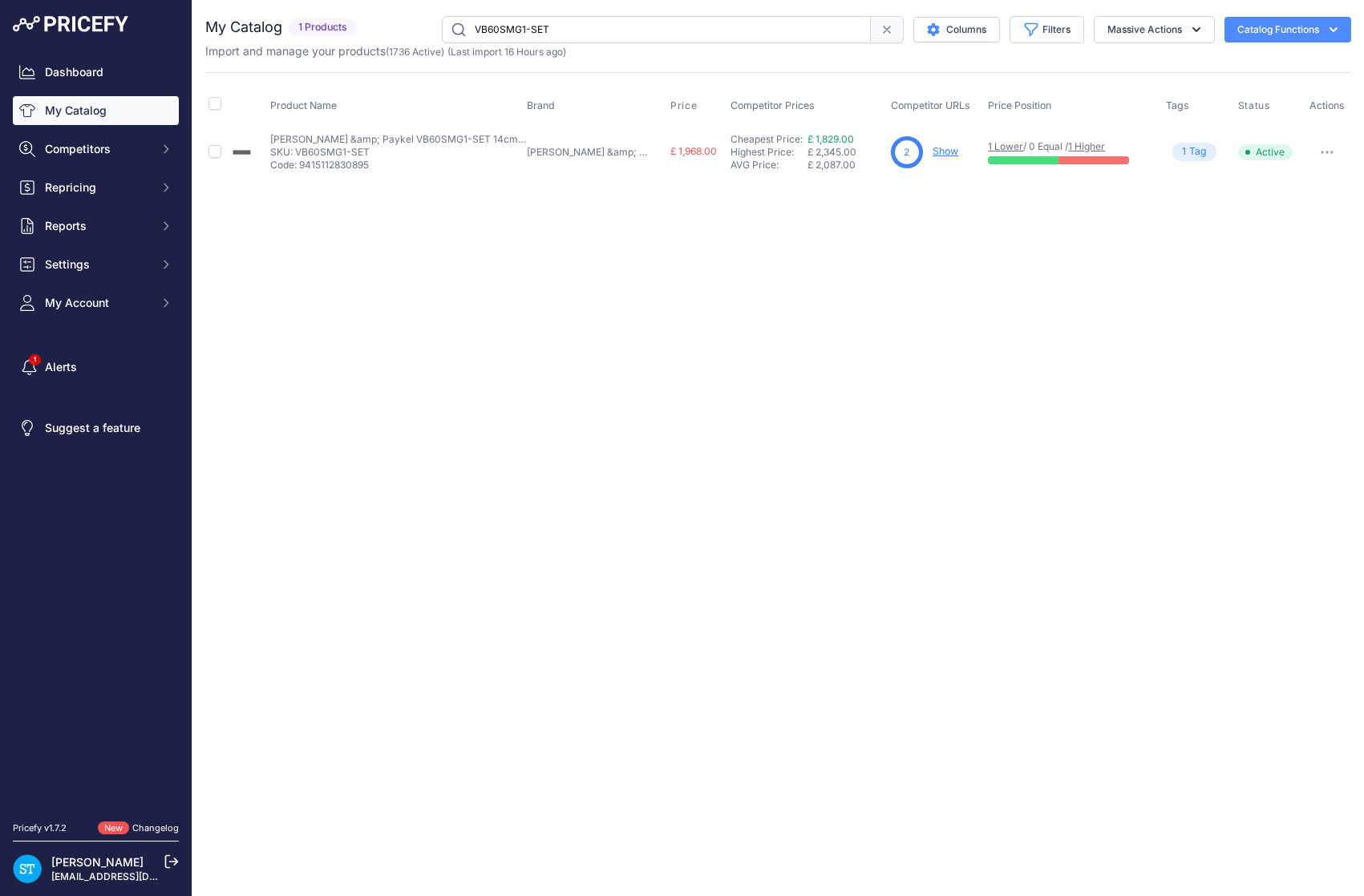
click at [932, 148] on link "Show" at bounding box center [945, 151] width 26 height 12
drag, startPoint x: 459, startPoint y: 32, endPoint x: 436, endPoint y: 31, distance: 23.0
click at [436, 31] on div "VB60SMG1-SET Columns Filters Status All Status Only Enabled Only Disabled" at bounding box center [857, 30] width 988 height 27
paste input "OM25BLSB1"
click at [532, 34] on input "OM25BLSB1" at bounding box center [655, 30] width 429 height 27
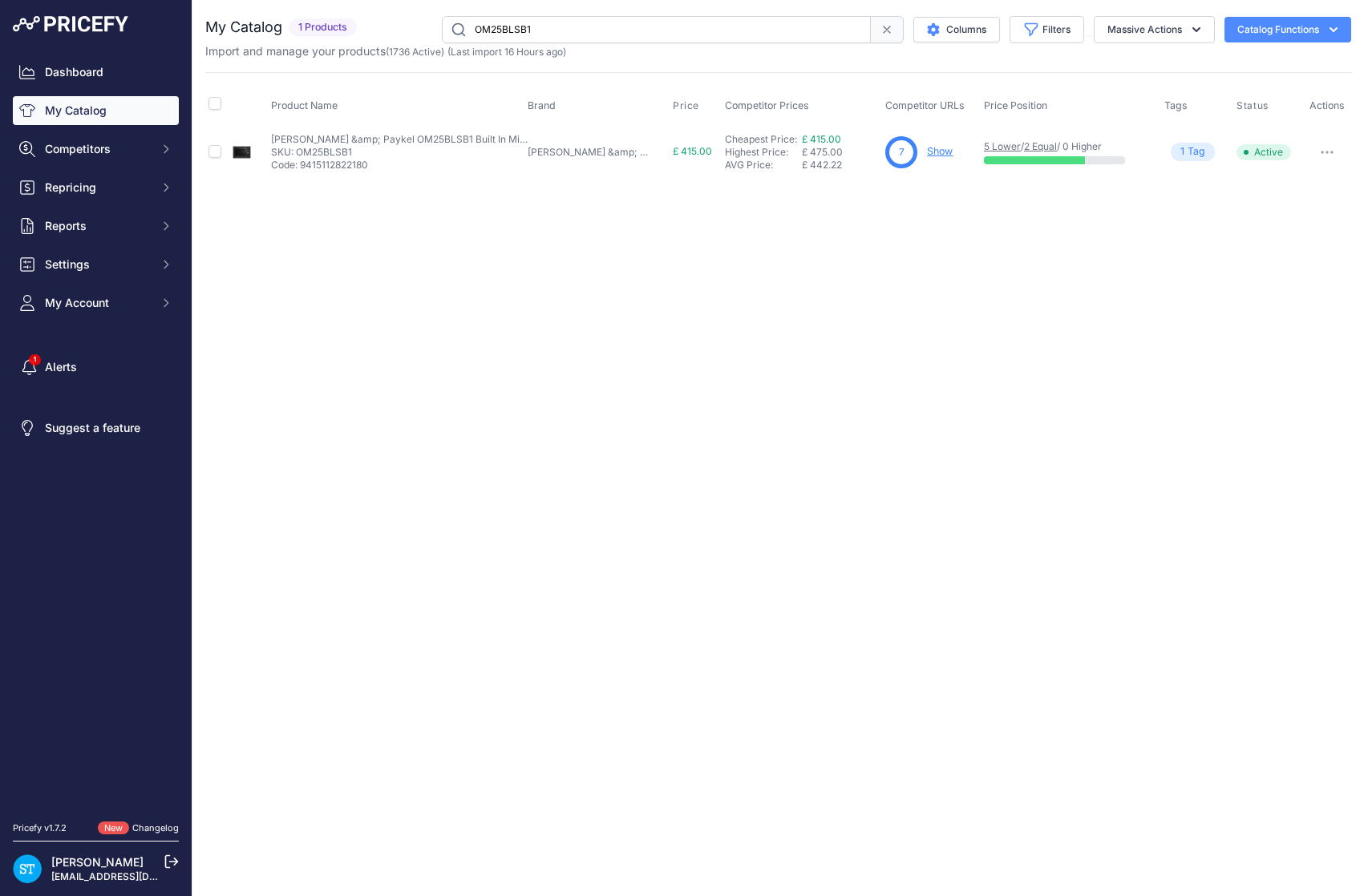
click at [532, 34] on input "OM25BLSB1" at bounding box center [655, 30] width 429 height 27
type input "G5651VI"
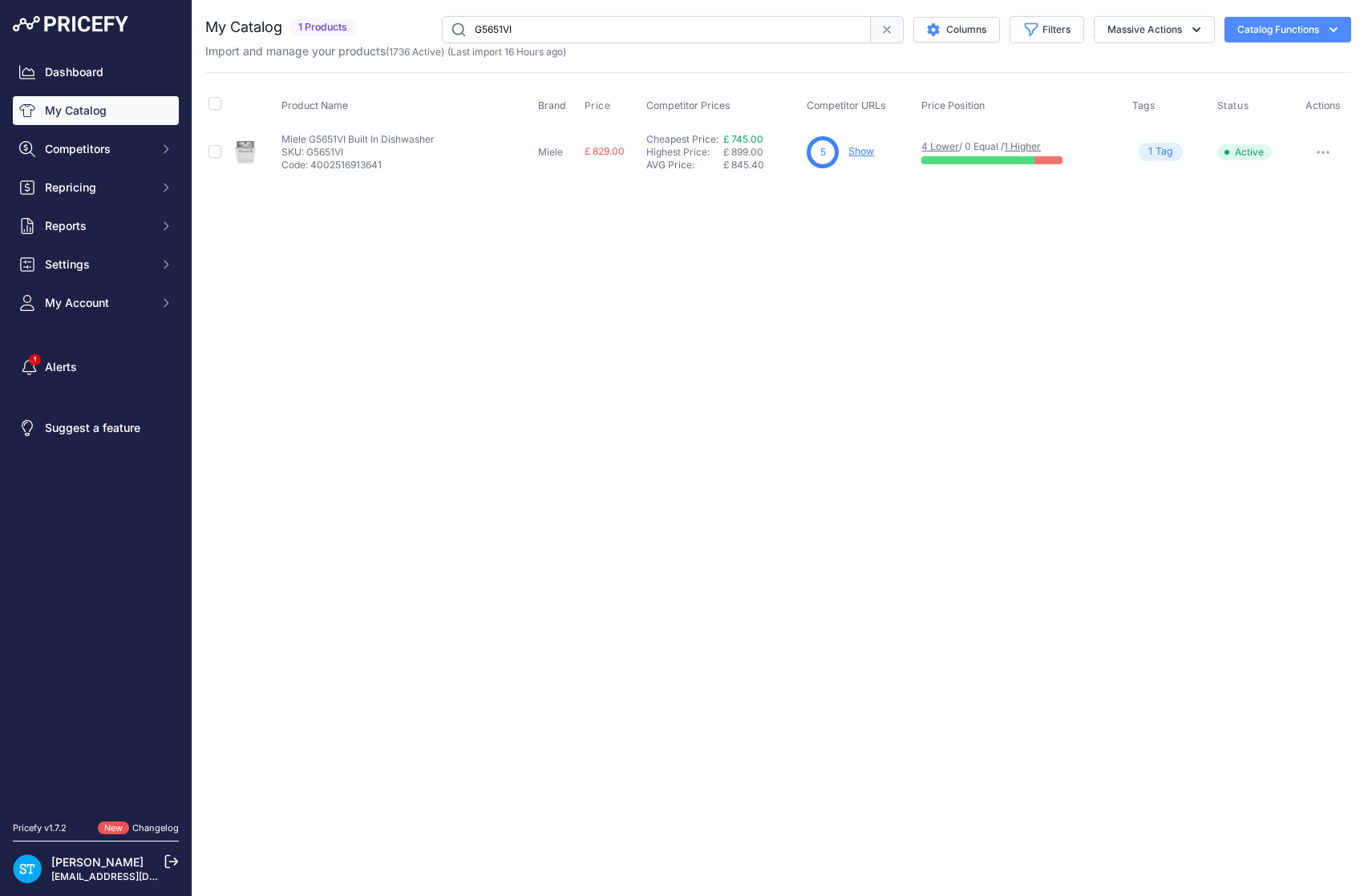
click at [862, 145] on link "Show" at bounding box center [861, 151] width 26 height 12
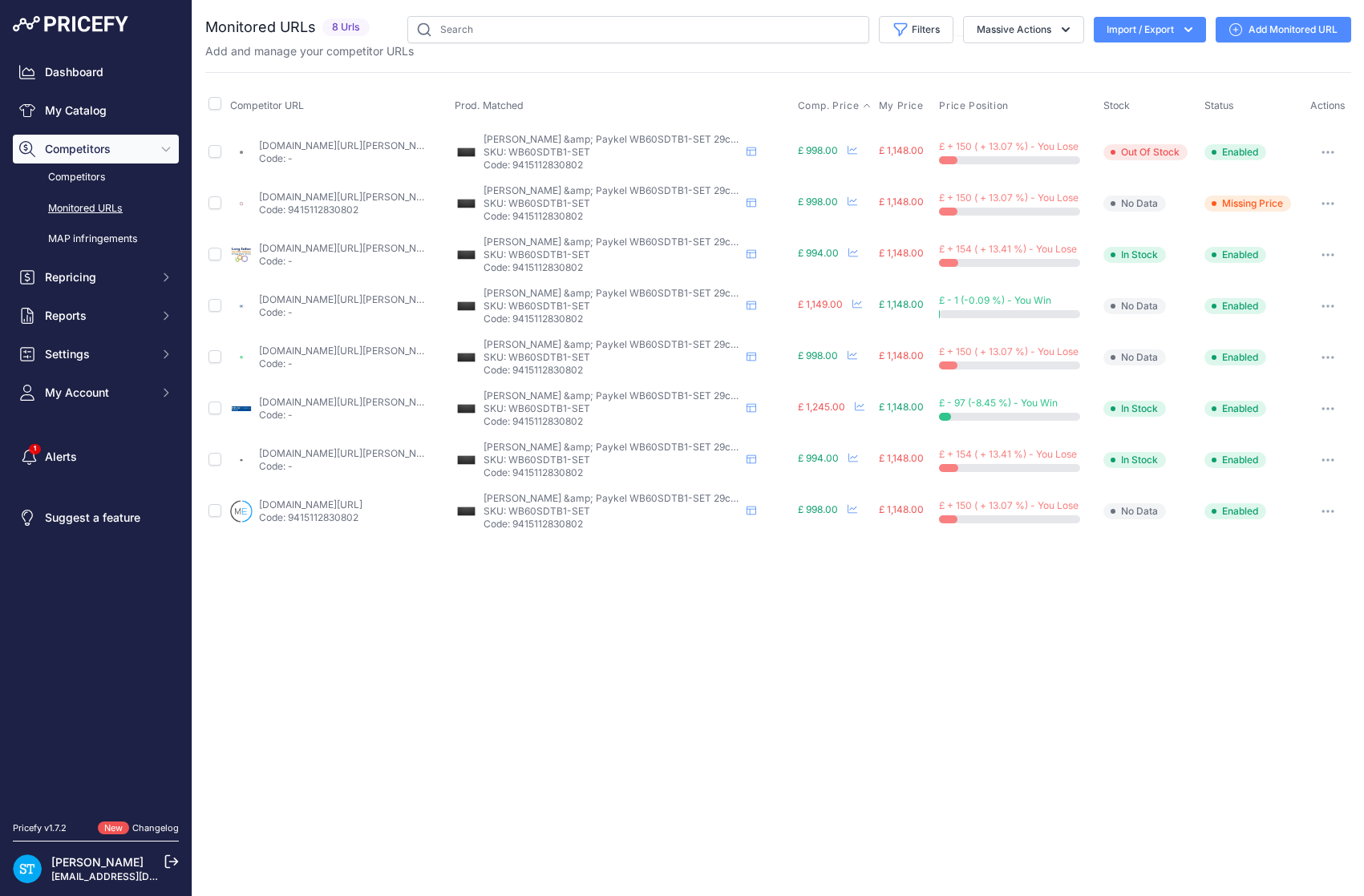
click at [826, 104] on span "Comp. Price" at bounding box center [829, 105] width 62 height 13
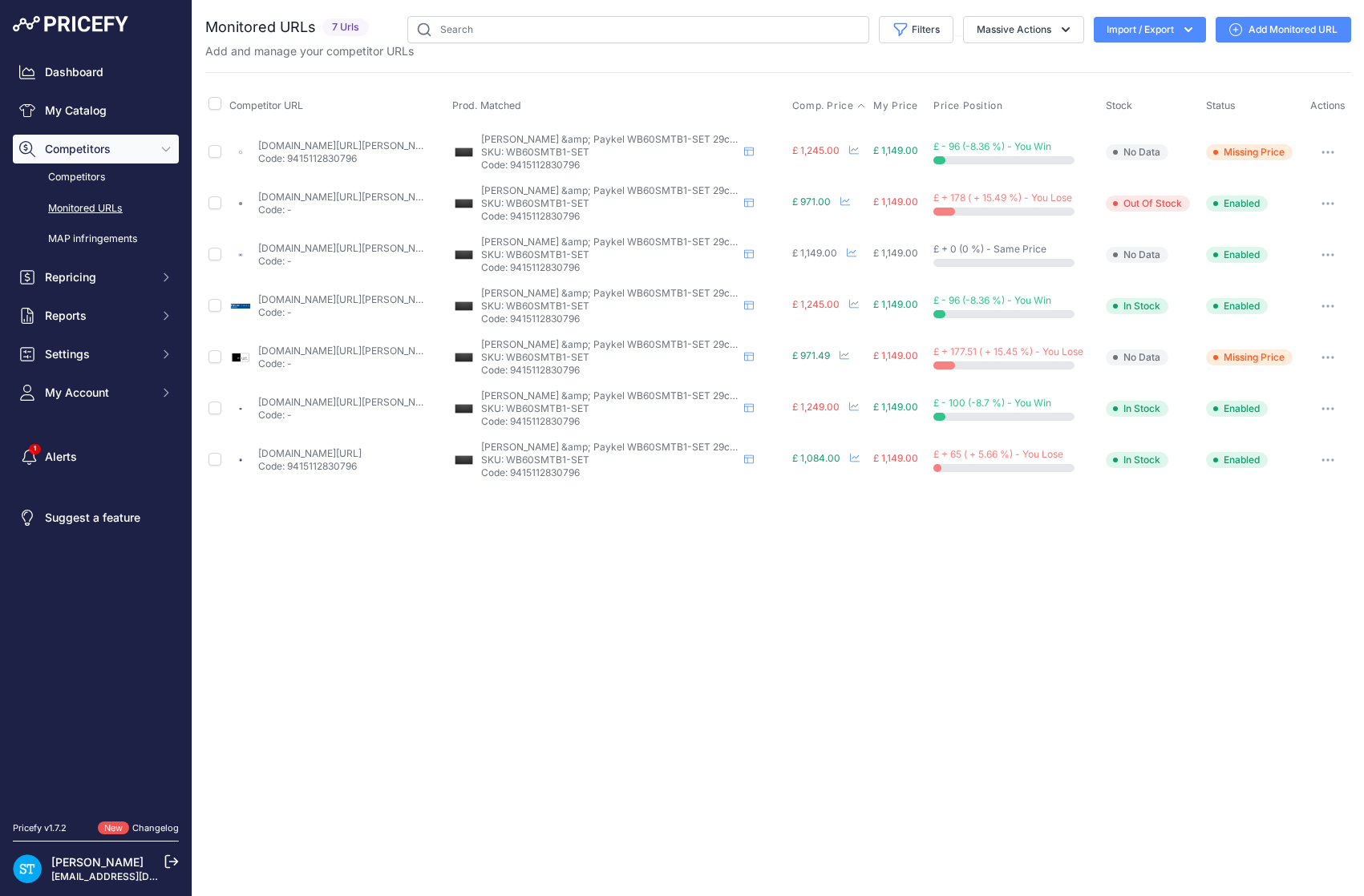
click at [824, 107] on span "Comp. Price" at bounding box center [823, 105] width 62 height 13
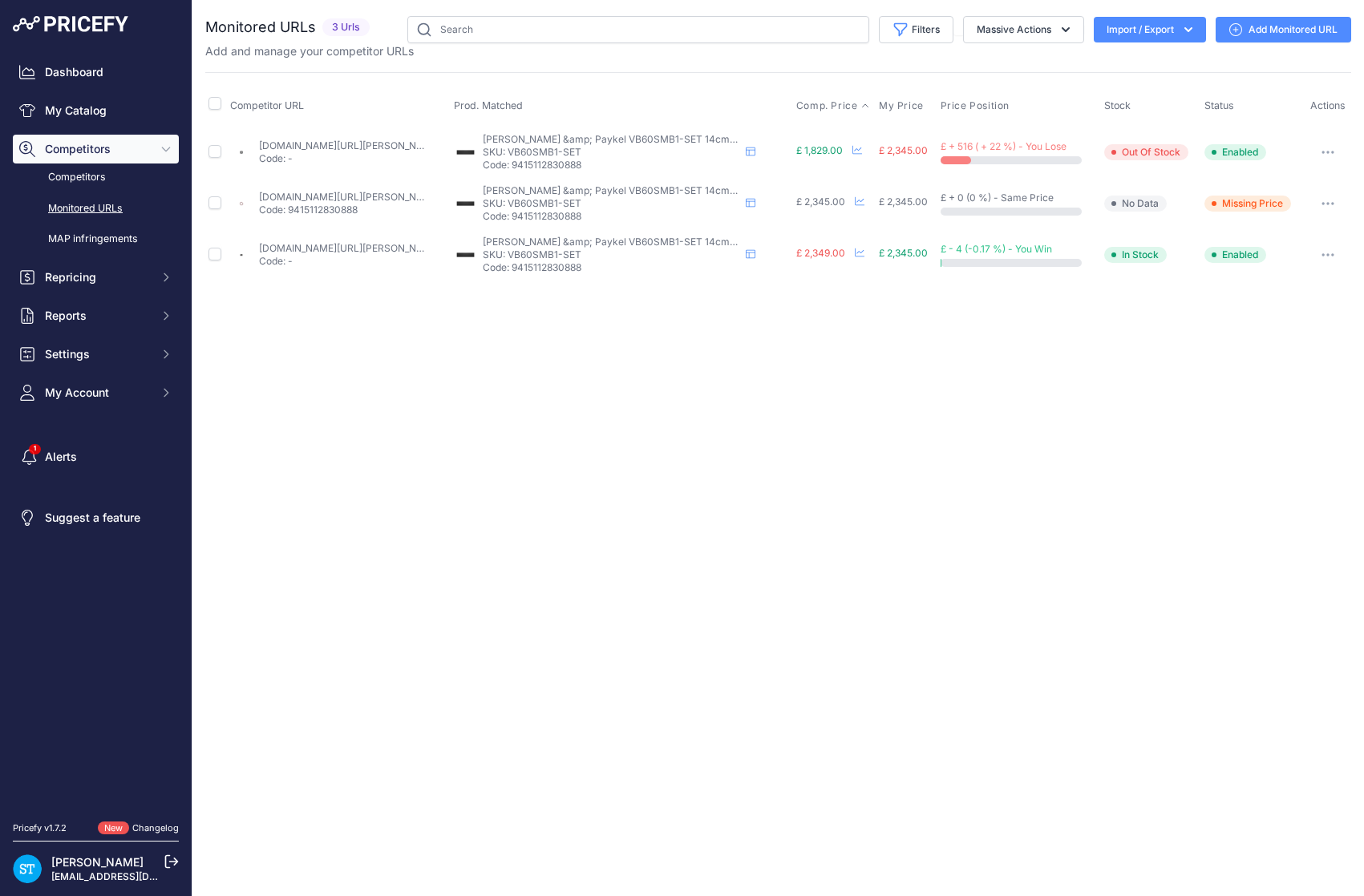
click at [833, 104] on span "Comp. Price" at bounding box center [827, 105] width 62 height 13
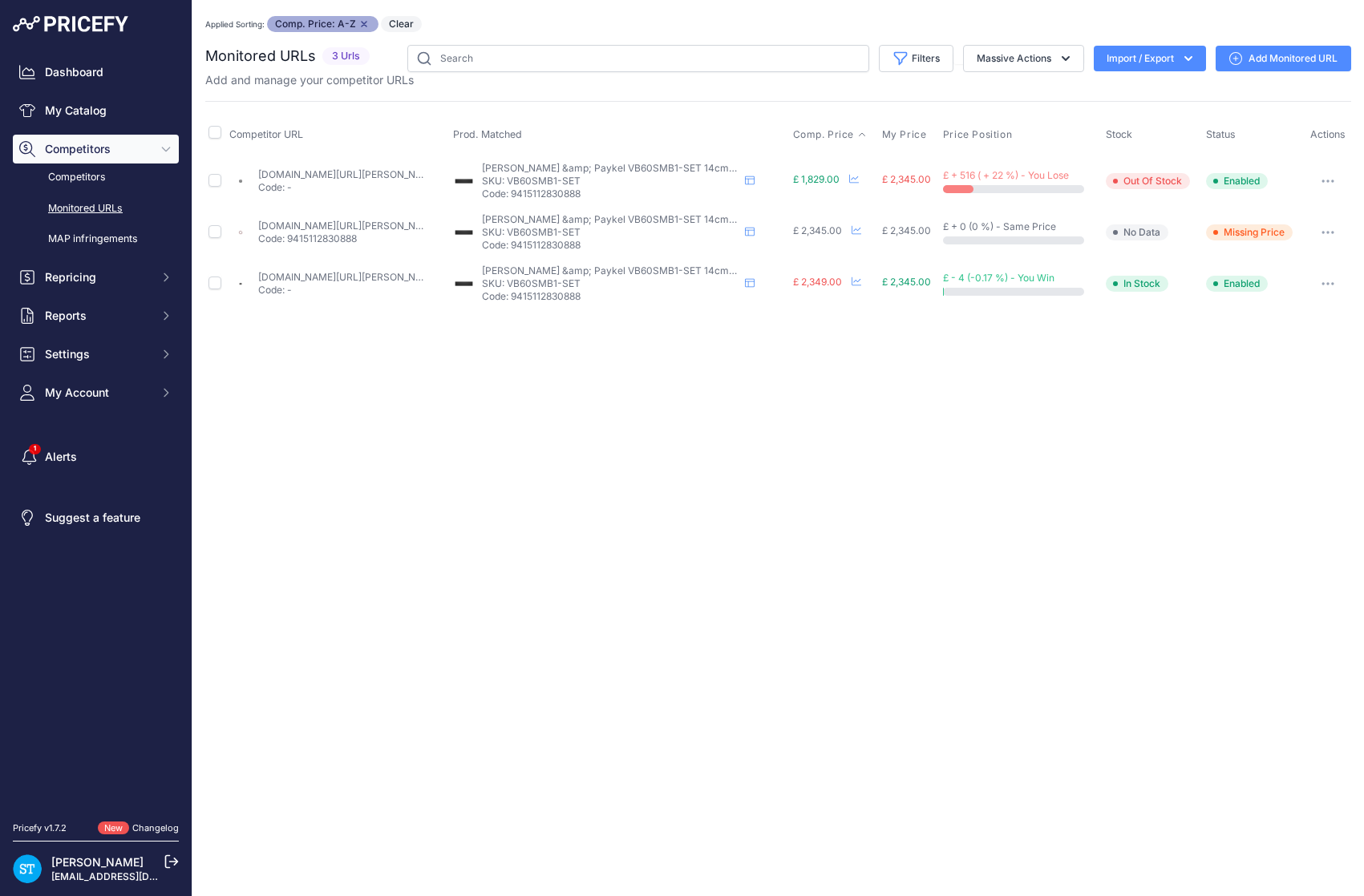
click at [314, 172] on link "rdo.co.uk/products/fisher-paykel-built-in-vacuum-drawer-vb60smb1-set-black-glas…" at bounding box center [349, 174] width 181 height 12
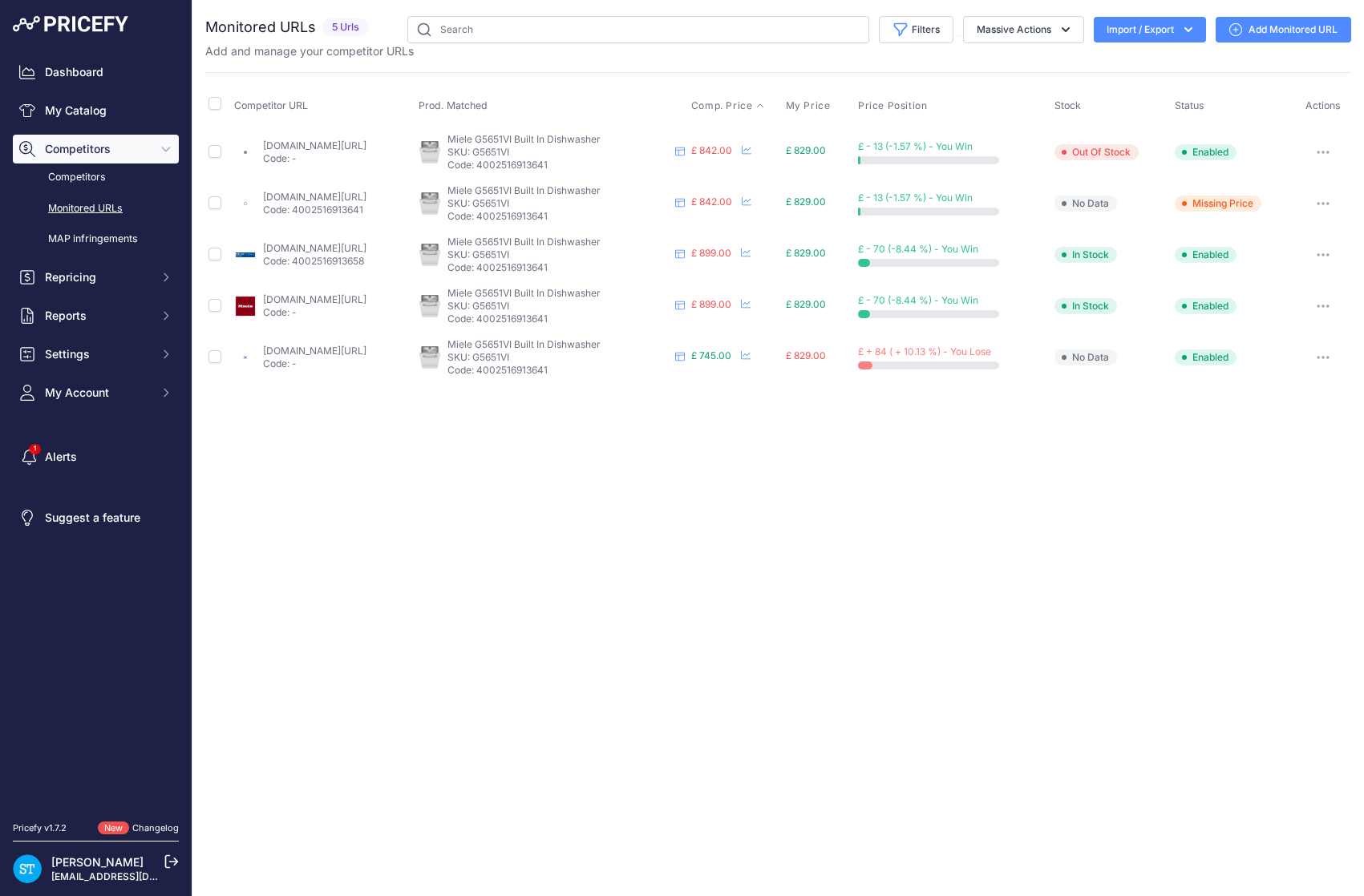
click at [753, 102] on span "Comp. Price" at bounding box center [722, 105] width 62 height 13
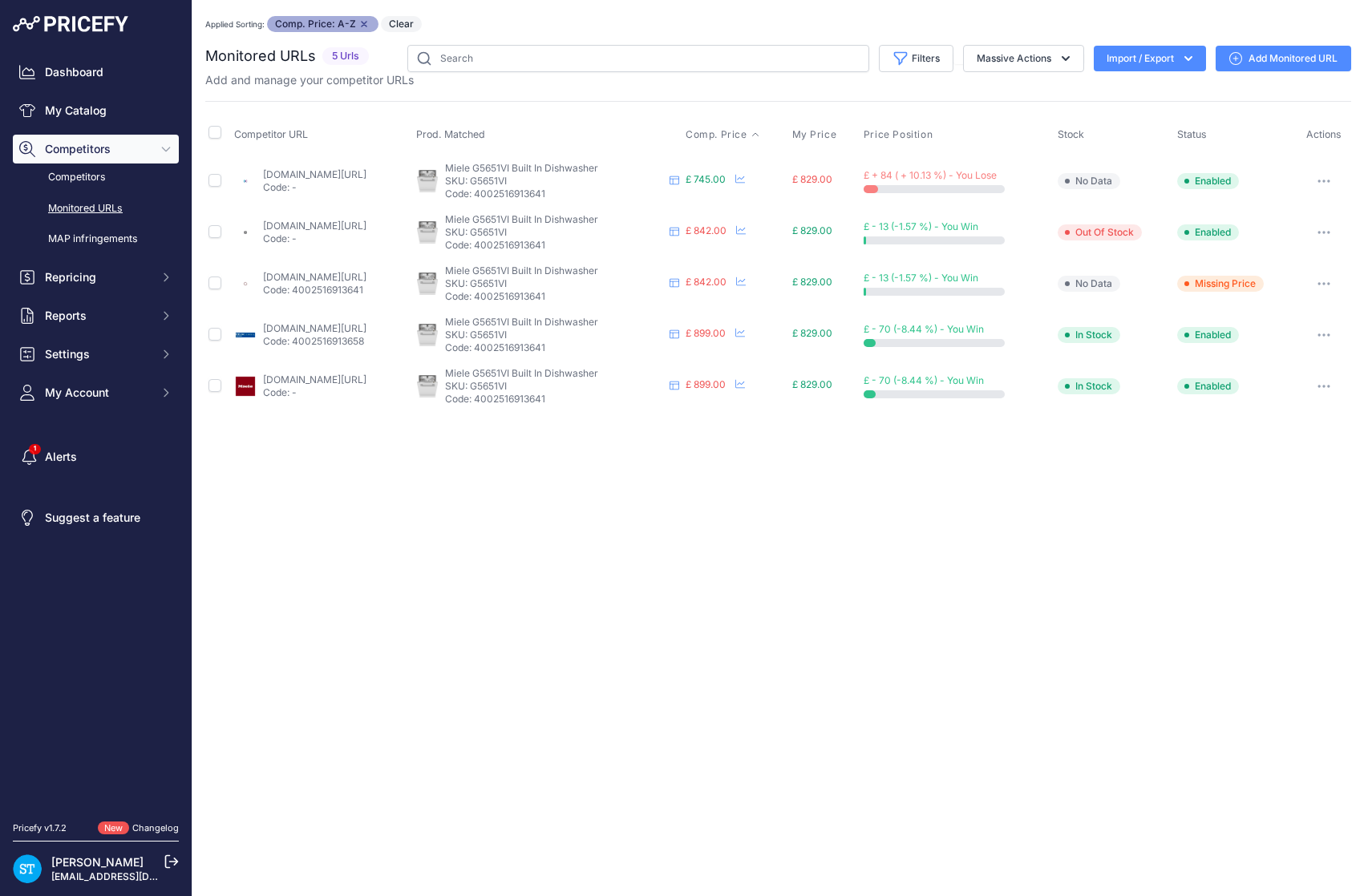
click at [355, 174] on link "appliancecity.co.uk/dishwashers/fully-integrated-dishwashers/miele-g5651-vi-60c…" at bounding box center [314, 174] width 103 height 12
click at [559, 180] on p "SKU: G5651VI" at bounding box center [554, 180] width 218 height 13
copy p "G5651VI"
drag, startPoint x: 68, startPoint y: 107, endPoint x: 164, endPoint y: 121, distance: 97.0
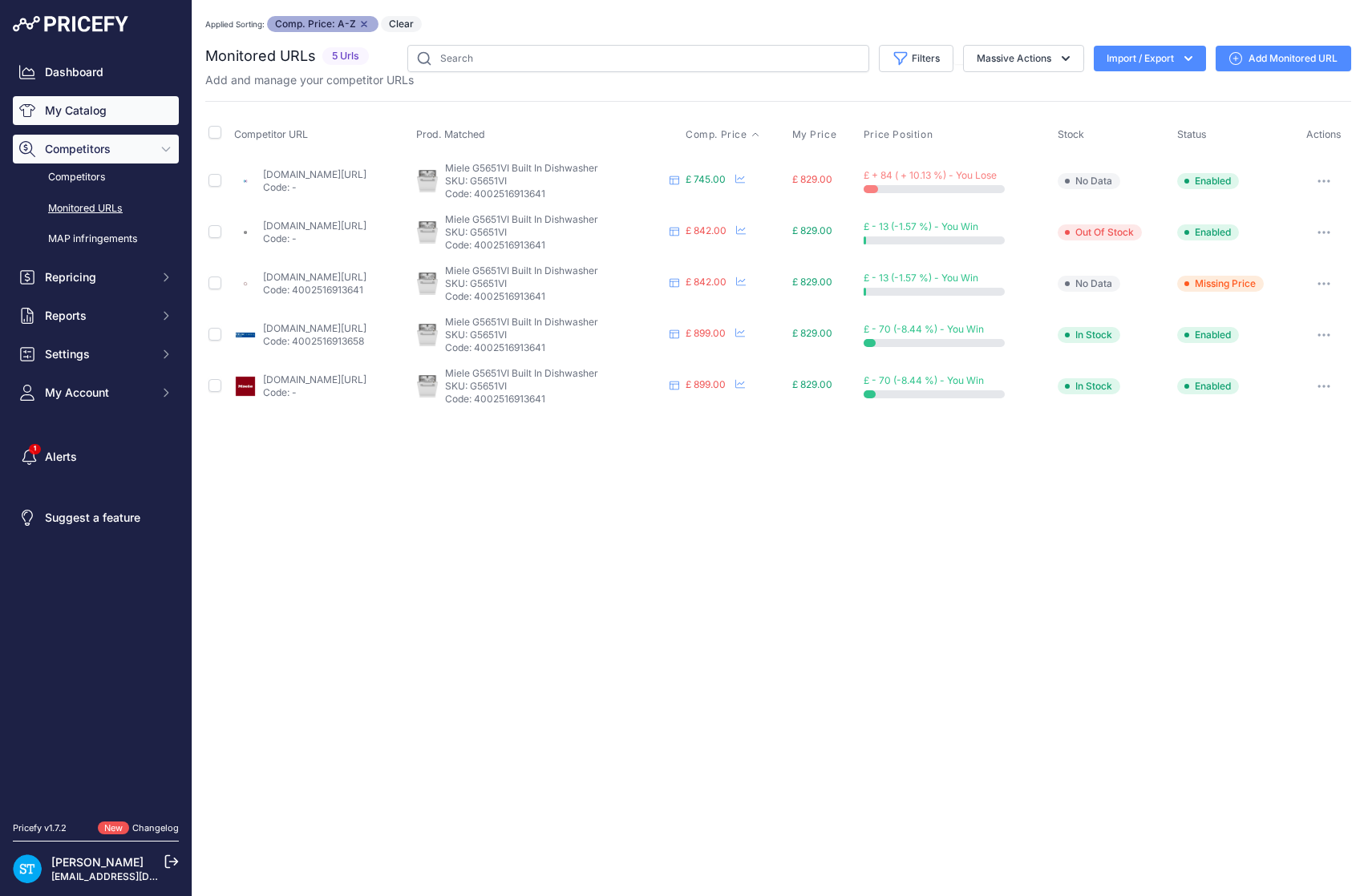
click at [68, 107] on link "My Catalog" at bounding box center [95, 111] width 166 height 29
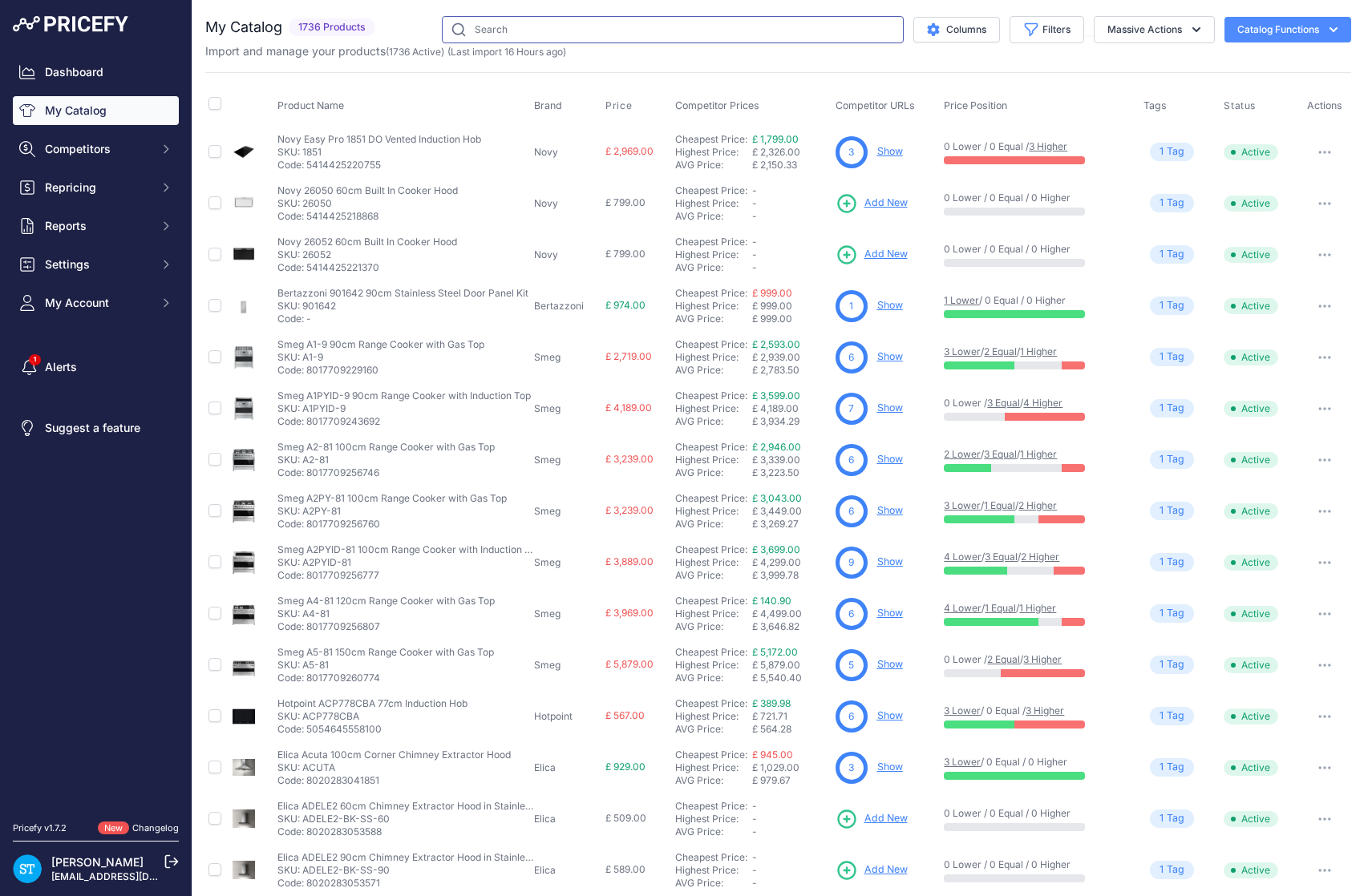
click at [490, 26] on input "text" at bounding box center [672, 30] width 462 height 27
paste input "G5651VI"
type input "G5651SCVi"
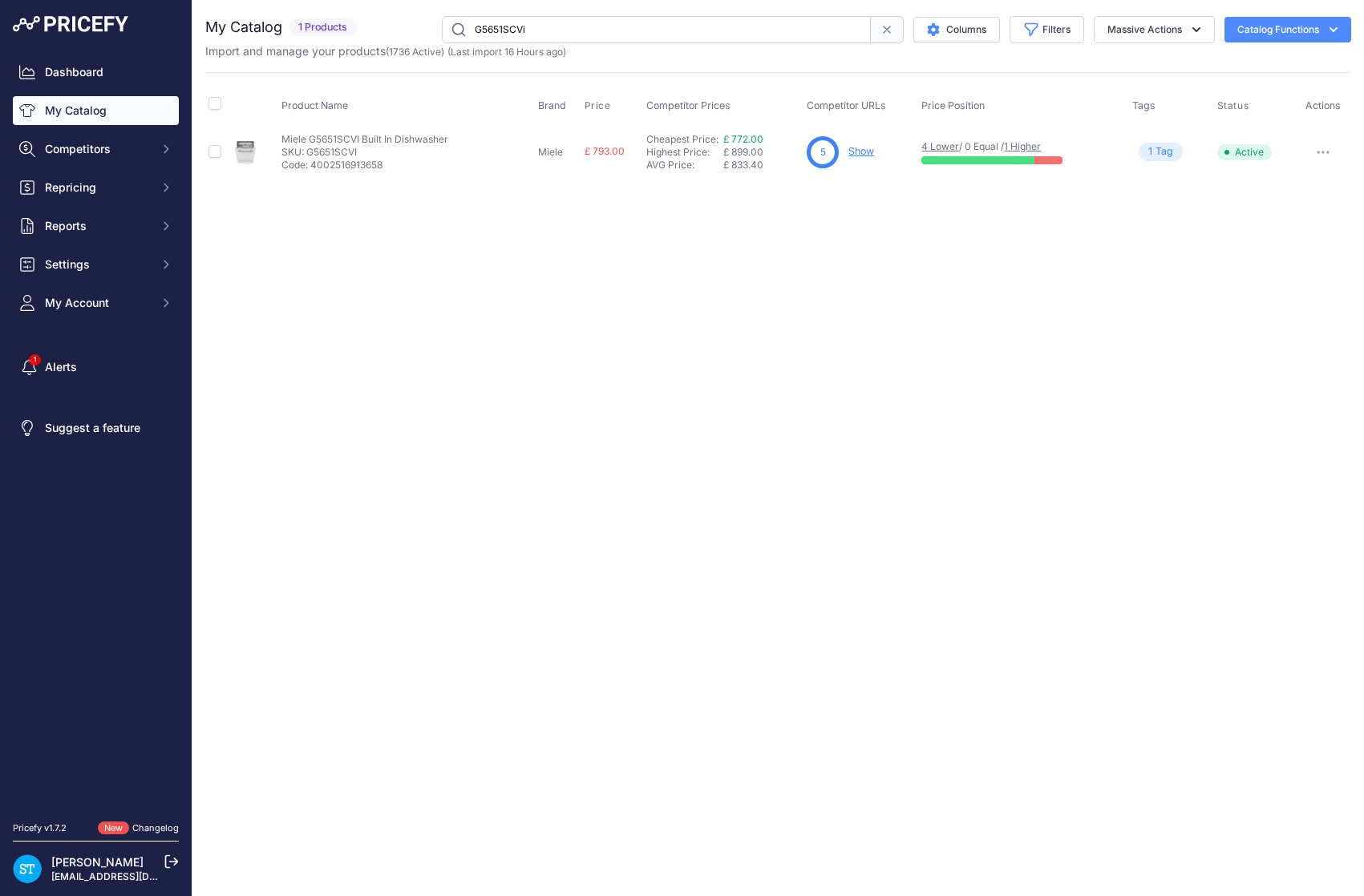
click at [864, 152] on link "Show" at bounding box center [861, 151] width 26 height 12
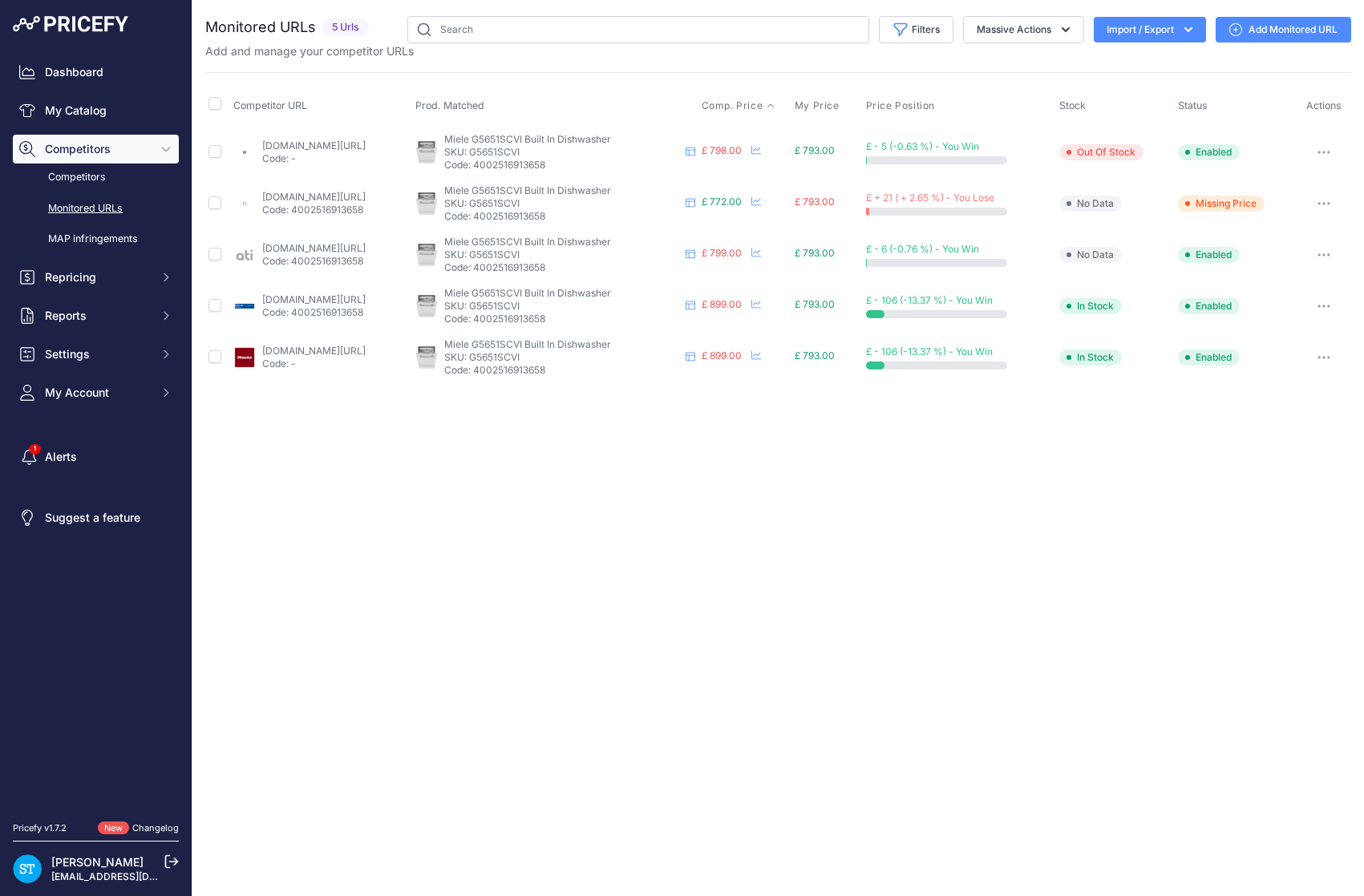
click at [763, 102] on span "Comp. Price" at bounding box center [733, 105] width 62 height 13
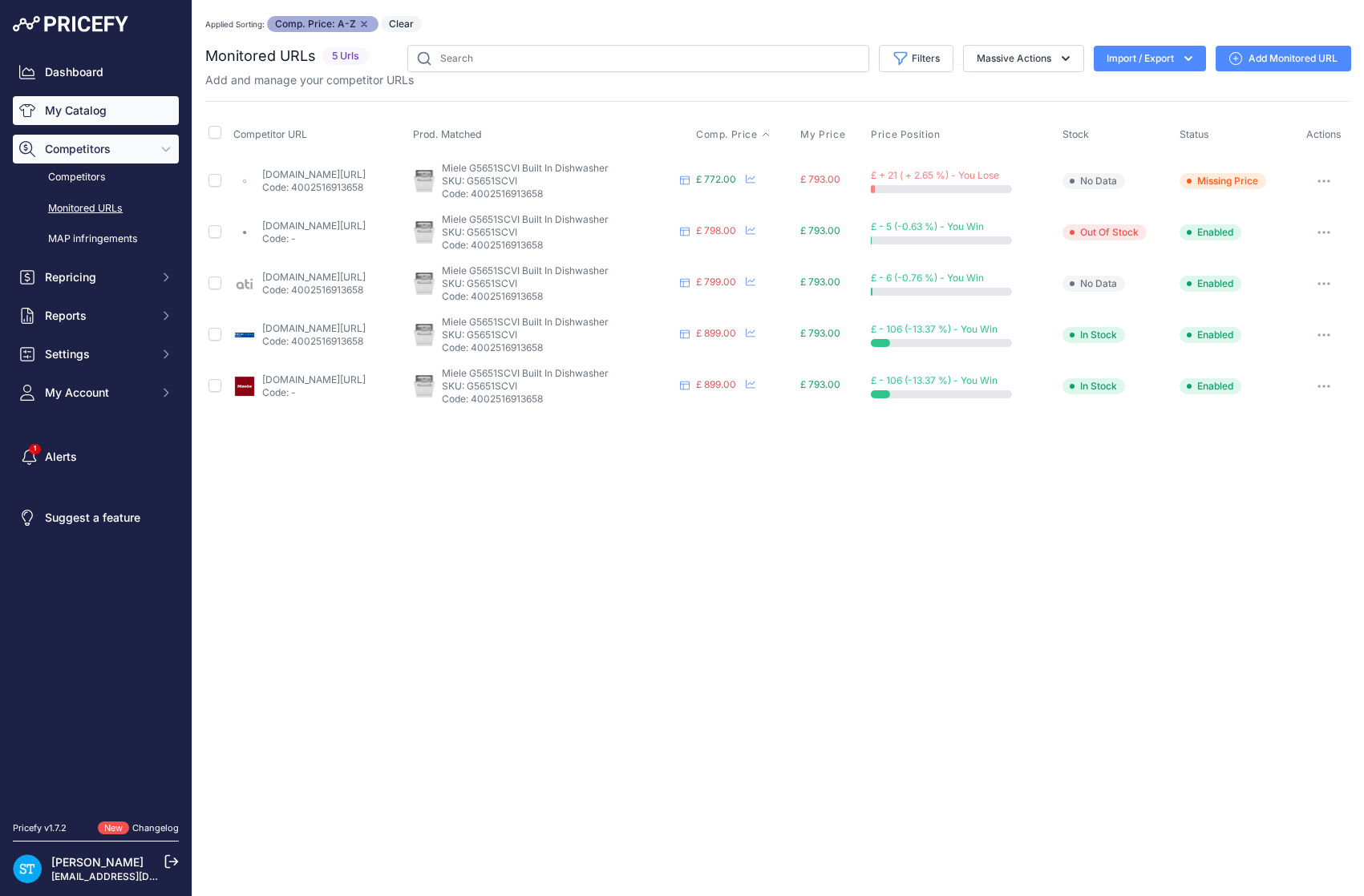
click at [103, 115] on link "My Catalog" at bounding box center [95, 111] width 166 height 29
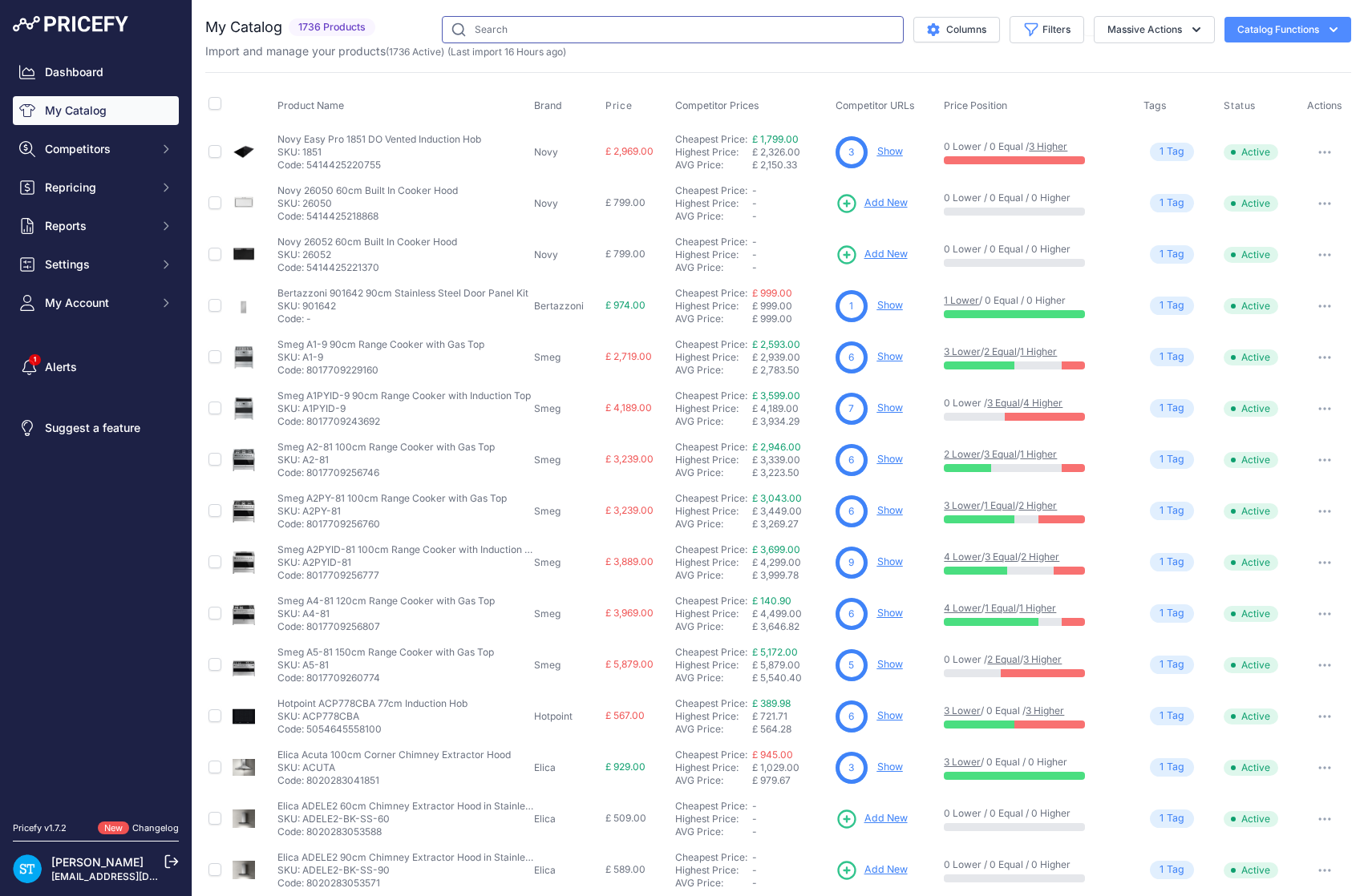
click at [515, 27] on input "text" at bounding box center [672, 30] width 462 height 27
paste input "G5651VI"
type input "G5651VI"
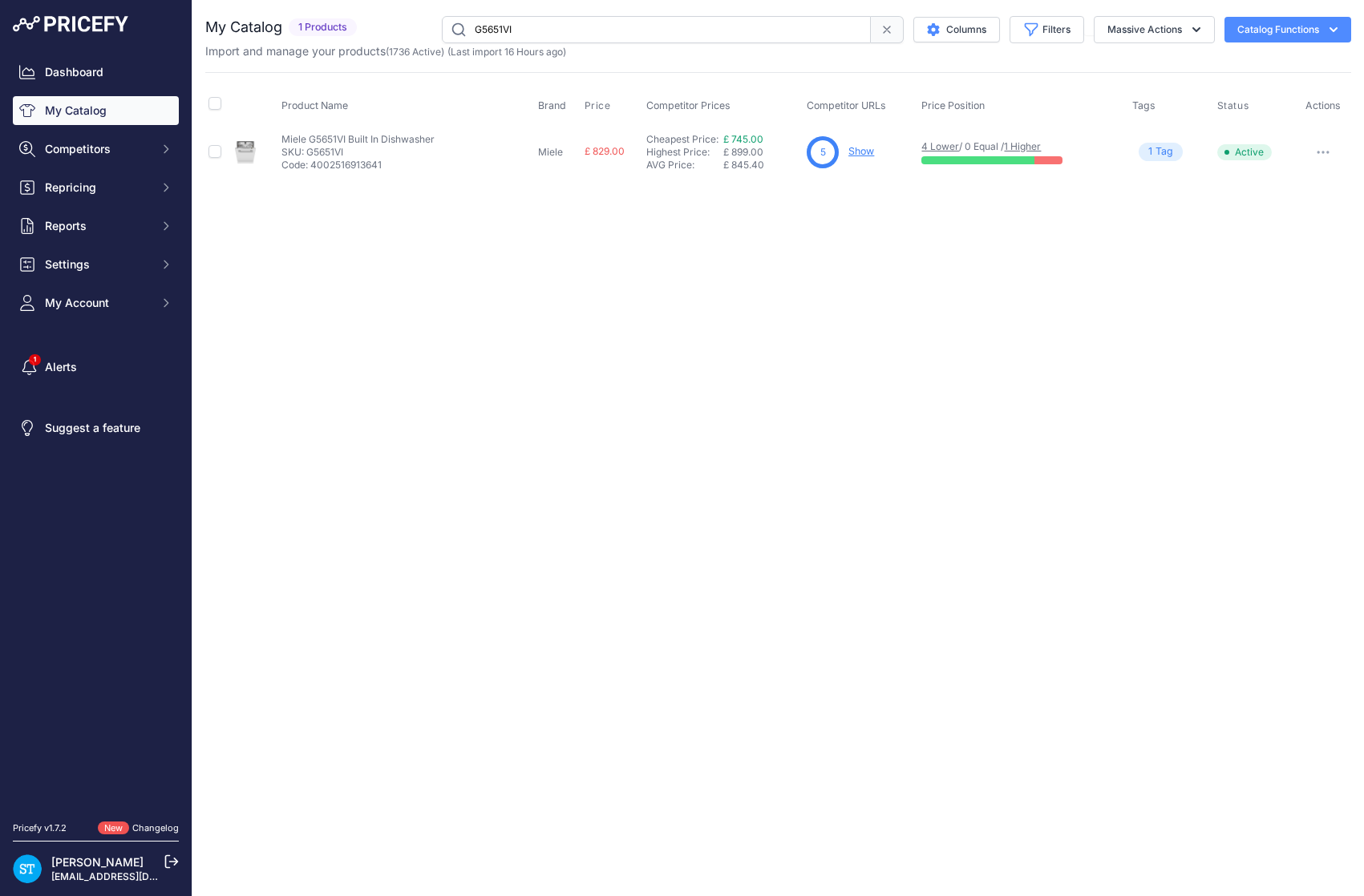
click at [756, 211] on div "Close You are not connected to the internet." at bounding box center [778, 448] width 1171 height 896
click at [861, 151] on link "Show" at bounding box center [861, 151] width 26 height 12
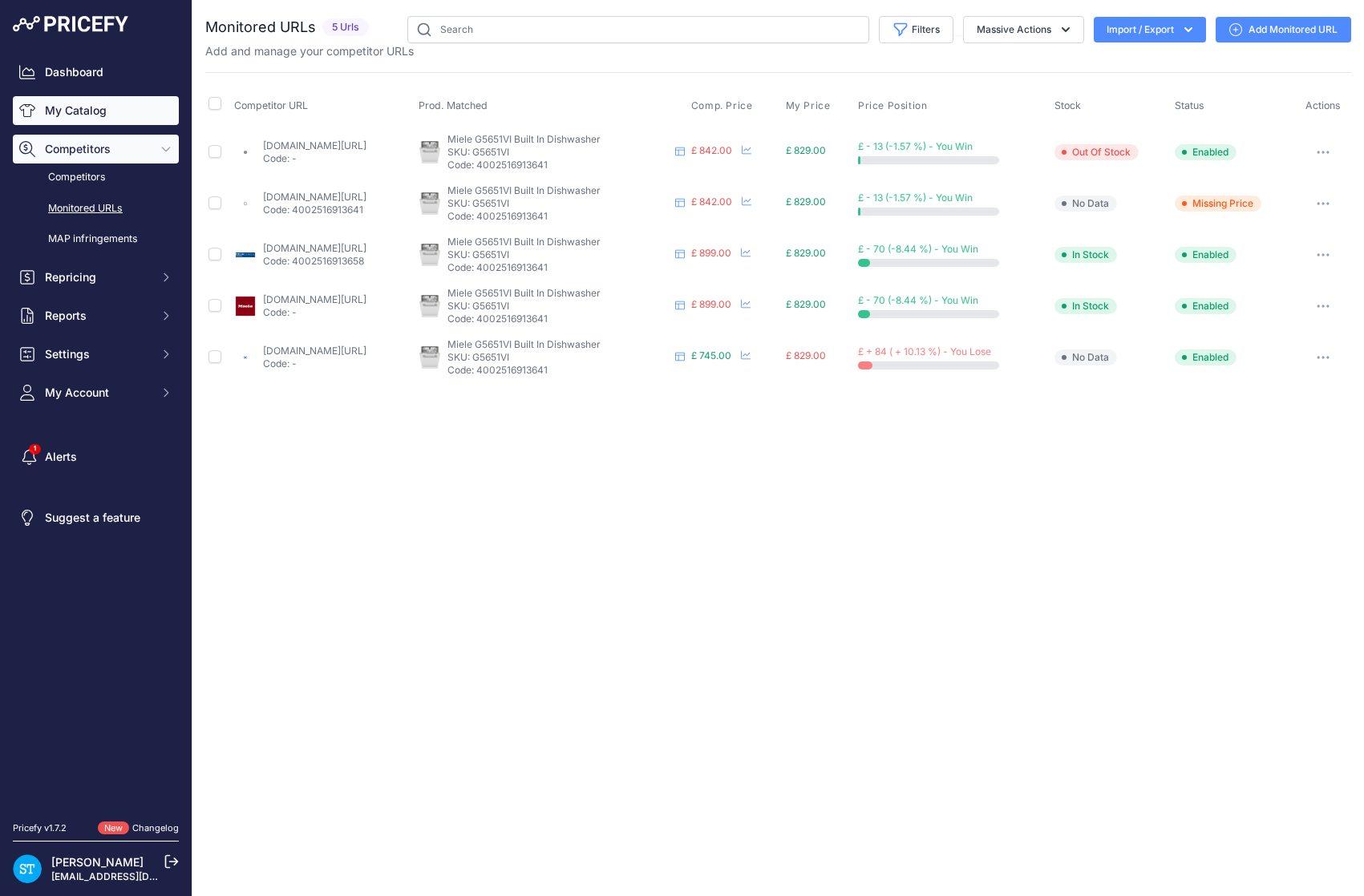
click at [103, 106] on link "My Catalog" at bounding box center [95, 111] width 166 height 29
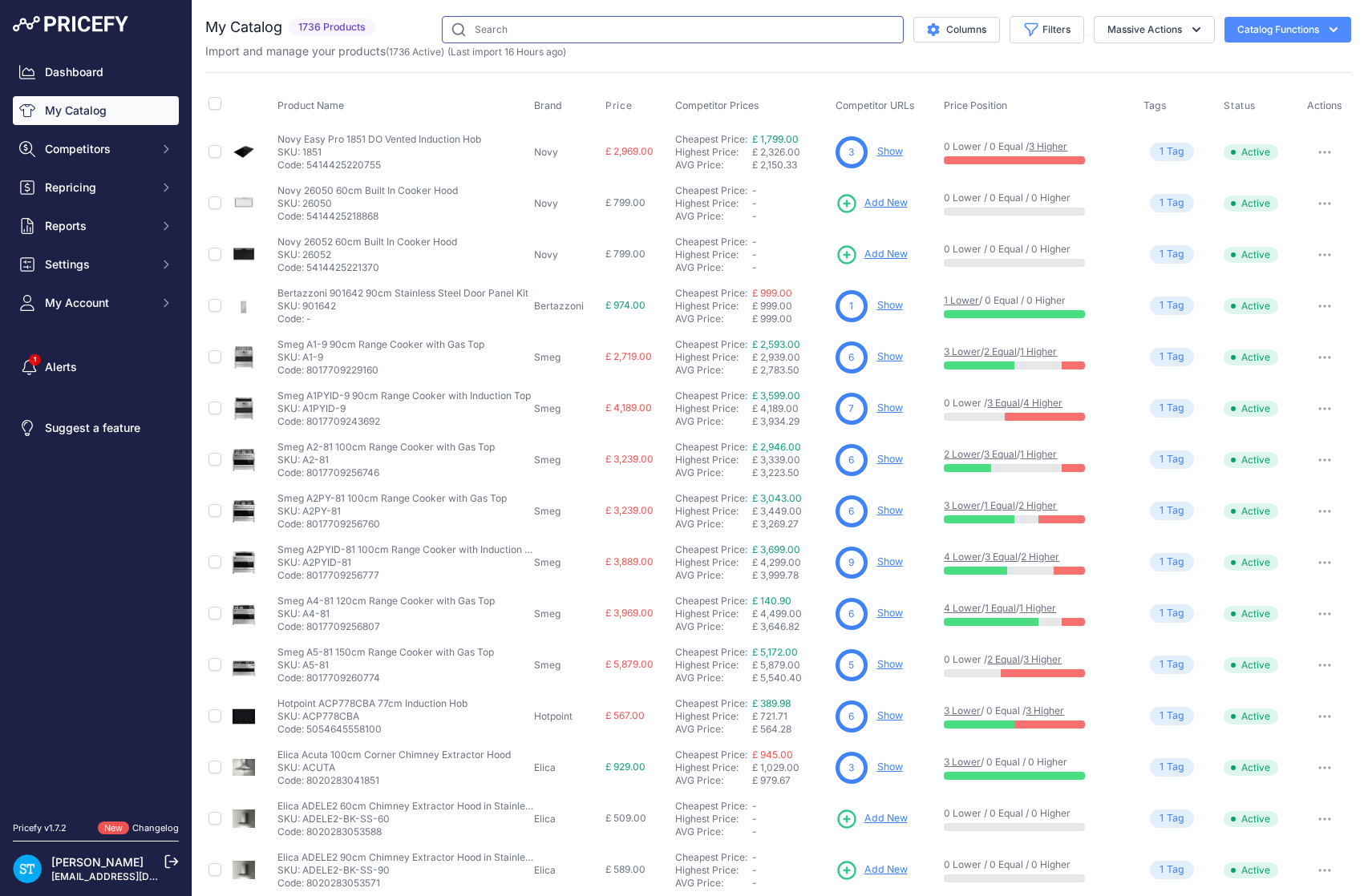
click at [521, 36] on input "text" at bounding box center [672, 30] width 462 height 27
paste input "OM25BLSB1"
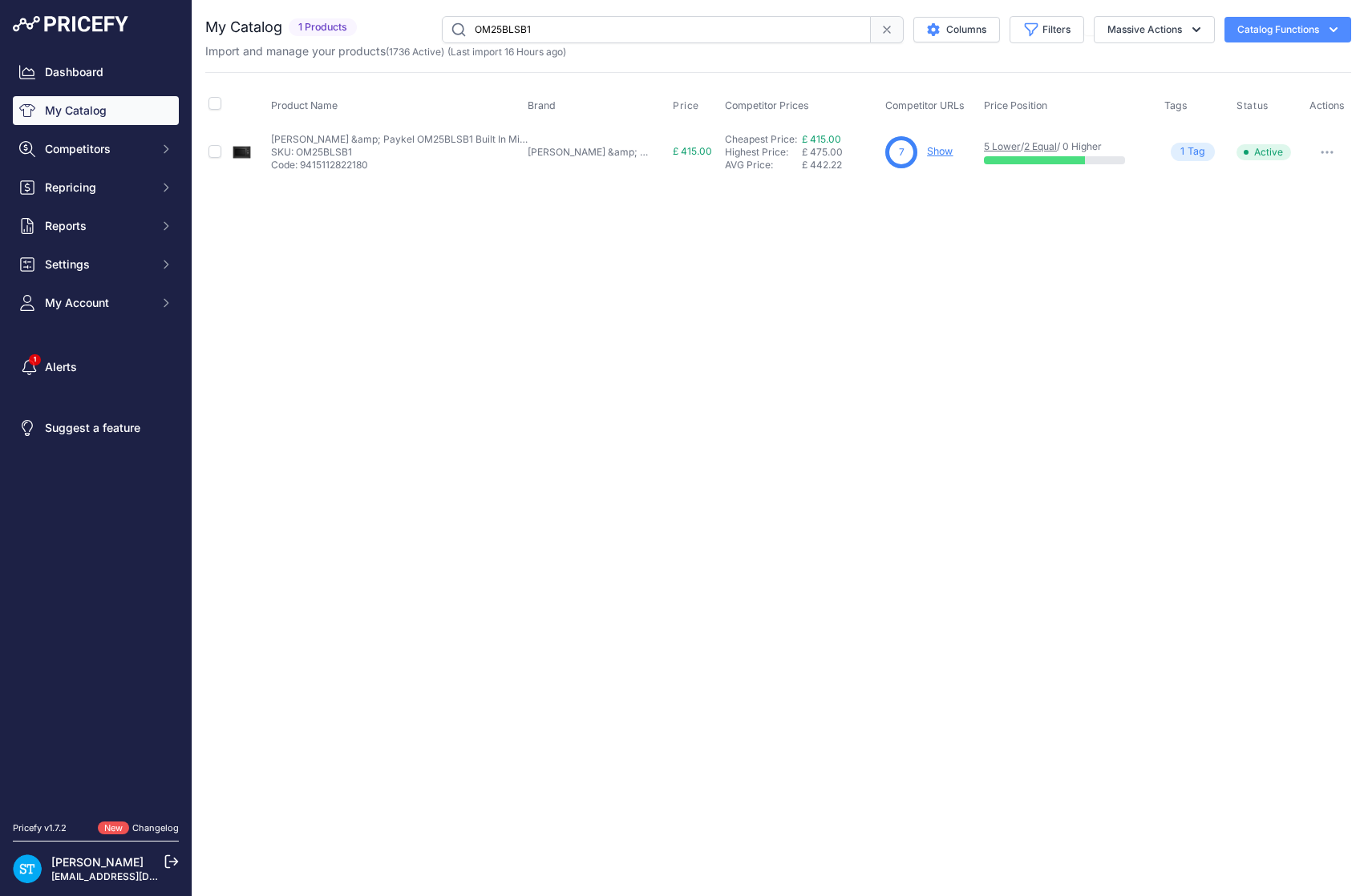
click at [677, 379] on div "Close You are not connected to the internet." at bounding box center [778, 448] width 1171 height 896
click at [513, 38] on input "OM25BLSB1" at bounding box center [655, 30] width 429 height 27
paste input "CID834DTB4"
click at [871, 260] on div "Close You are not connected to the internet." at bounding box center [778, 448] width 1171 height 896
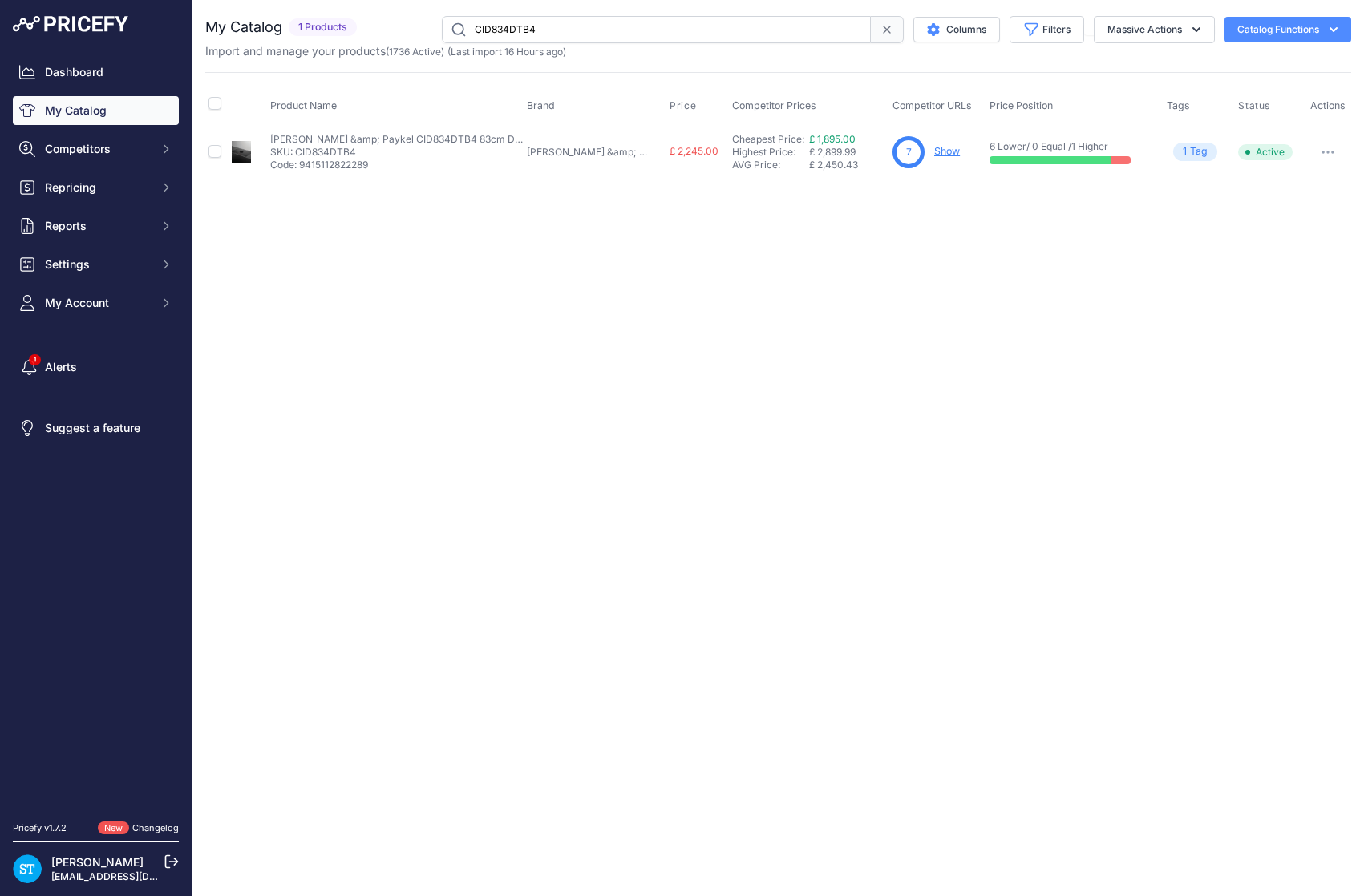
click at [934, 154] on link "Show" at bounding box center [947, 151] width 26 height 12
click at [518, 27] on input "CID834DTB4" at bounding box center [655, 30] width 429 height 27
paste input "R"
click at [934, 145] on link "Show" at bounding box center [947, 151] width 26 height 12
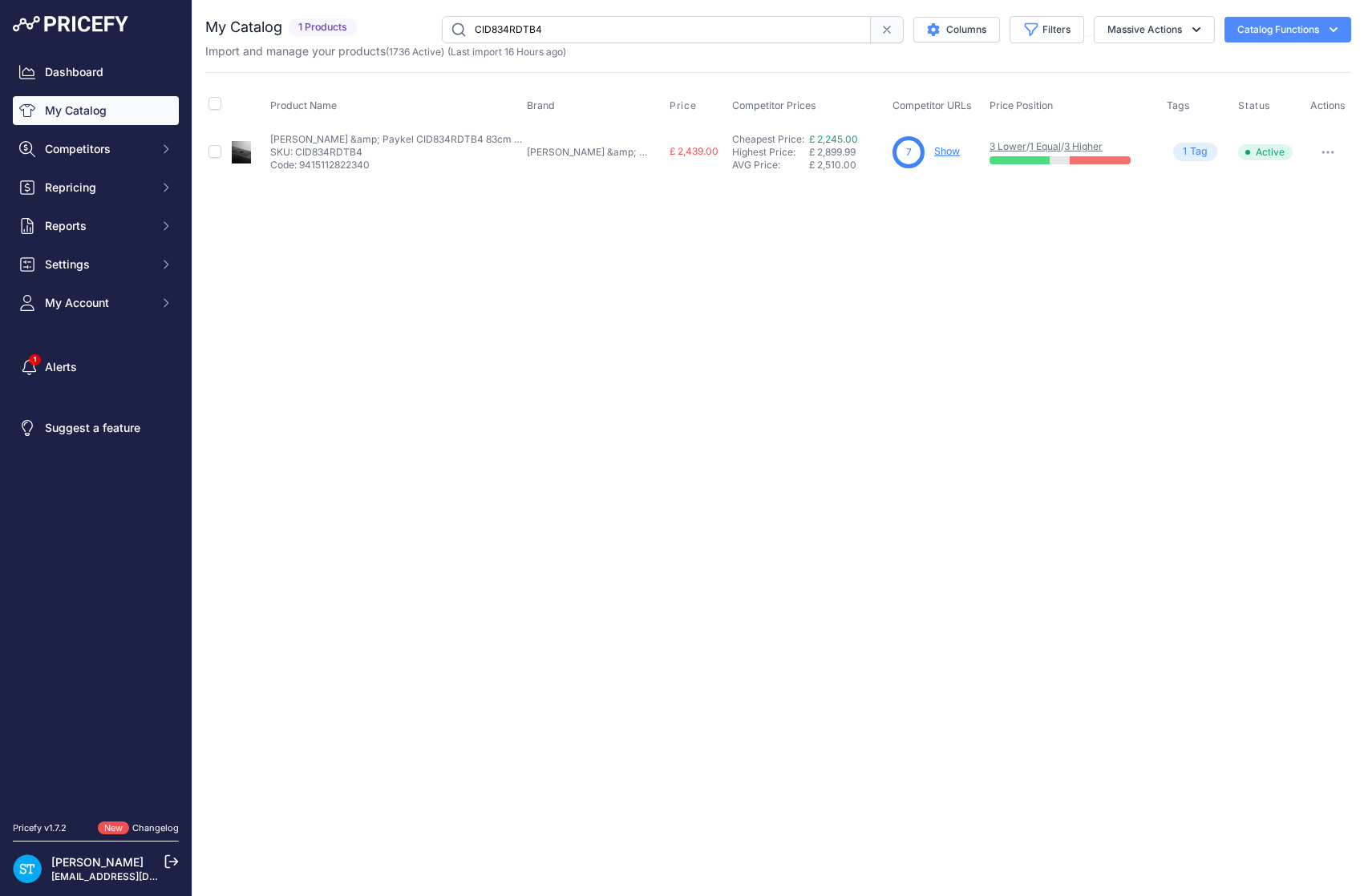
click at [503, 27] on input "CID834RDTB4" at bounding box center [655, 30] width 429 height 27
paste input "905"
click at [933, 147] on link "Show" at bounding box center [946, 151] width 26 height 12
click at [525, 23] on input "CI905DTB4" at bounding box center [655, 30] width 429 height 27
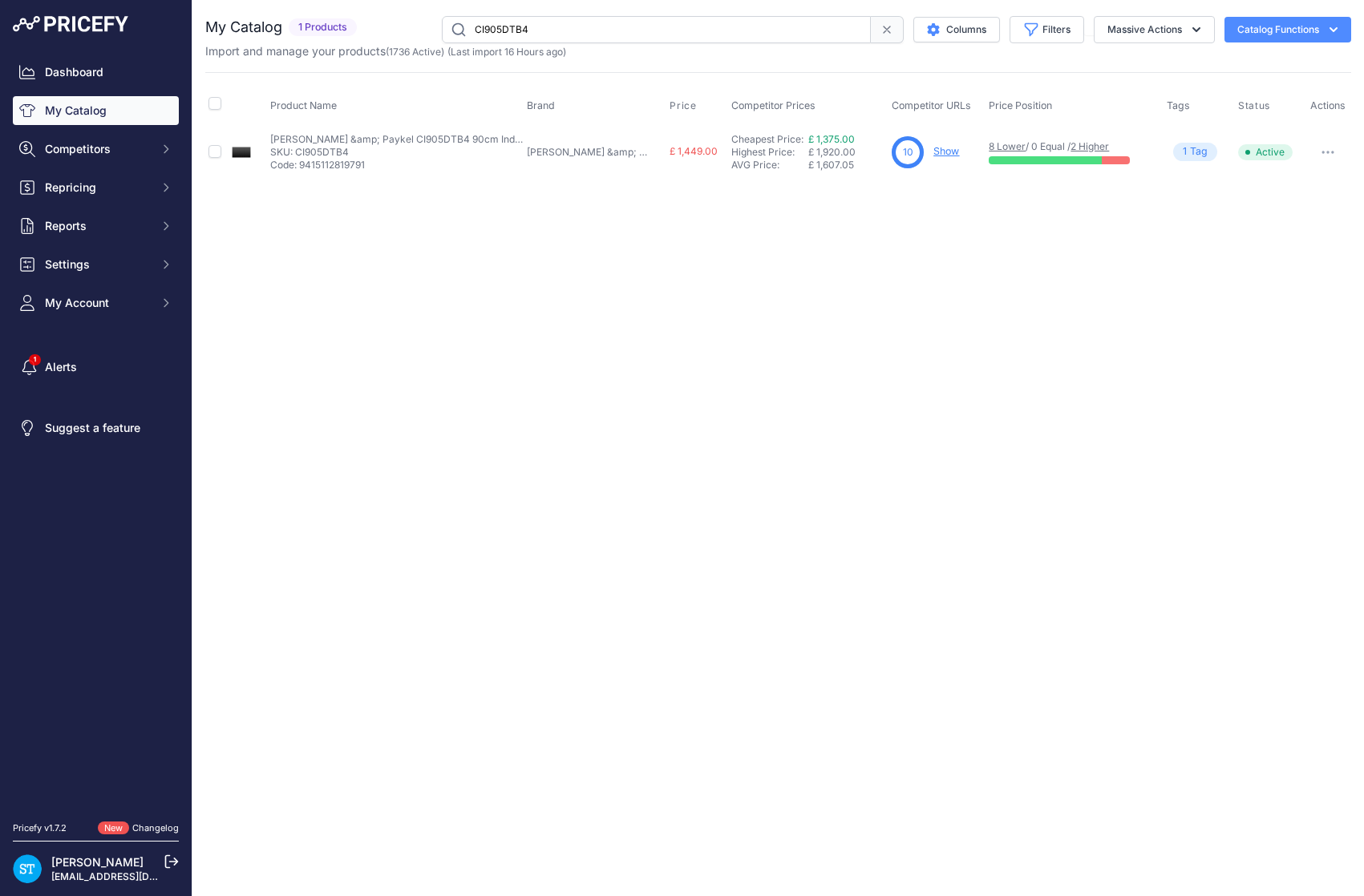
click at [525, 23] on input "CI905DTB4" at bounding box center [655, 30] width 429 height 27
paste input "604"
drag, startPoint x: 843, startPoint y: 279, endPoint x: 919, endPoint y: 180, distance: 124.8
click at [843, 279] on div "Close You are not connected to the internet." at bounding box center [778, 448] width 1171 height 896
click at [927, 155] on link "Show" at bounding box center [940, 151] width 26 height 12
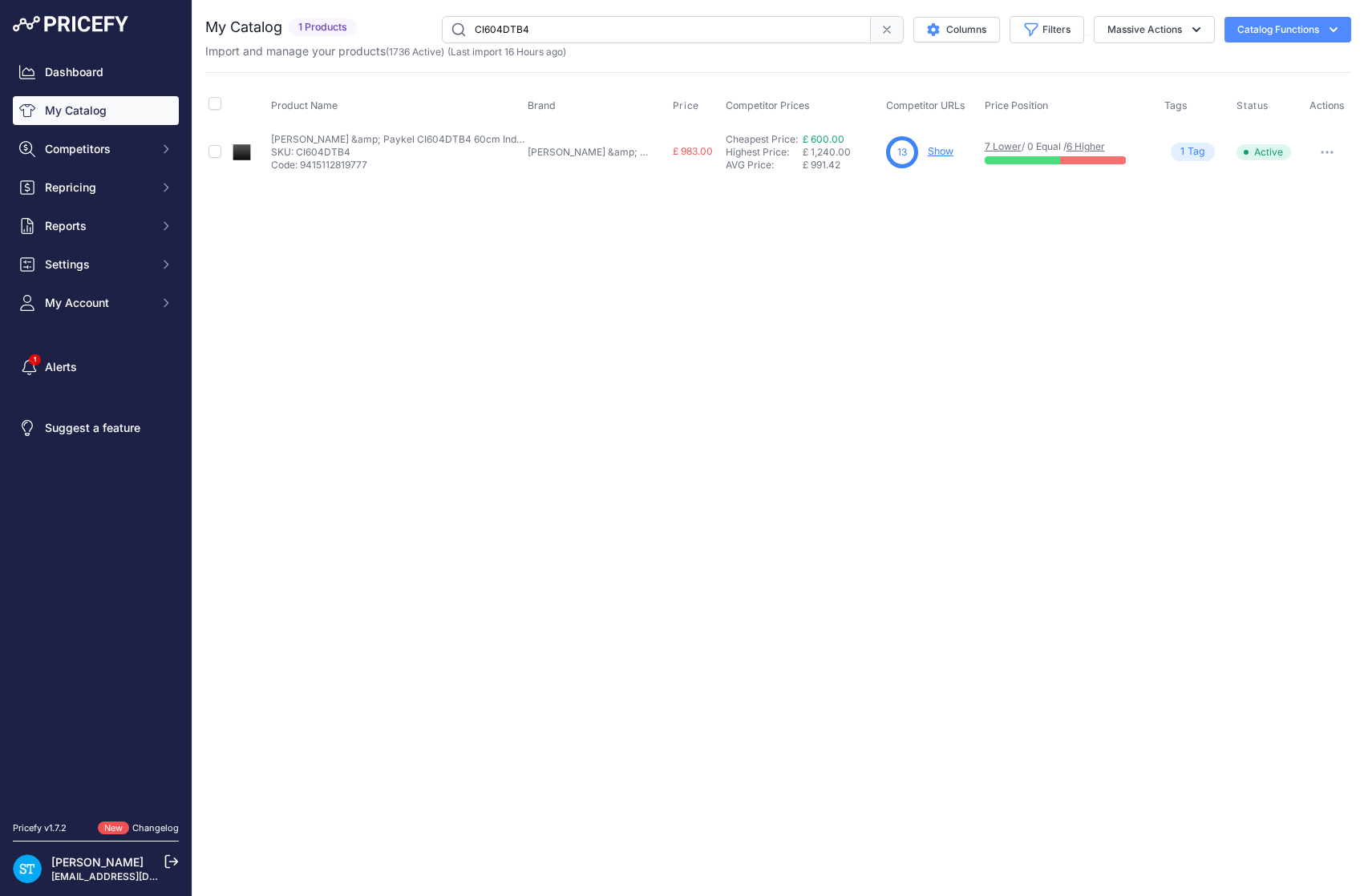
click at [503, 22] on input "CI604DTB4" at bounding box center [655, 30] width 429 height 27
paste input "302"
click at [927, 151] on link "Show" at bounding box center [940, 151] width 26 height 12
click at [522, 26] on input "CI302DTB4" at bounding box center [655, 30] width 429 height 27
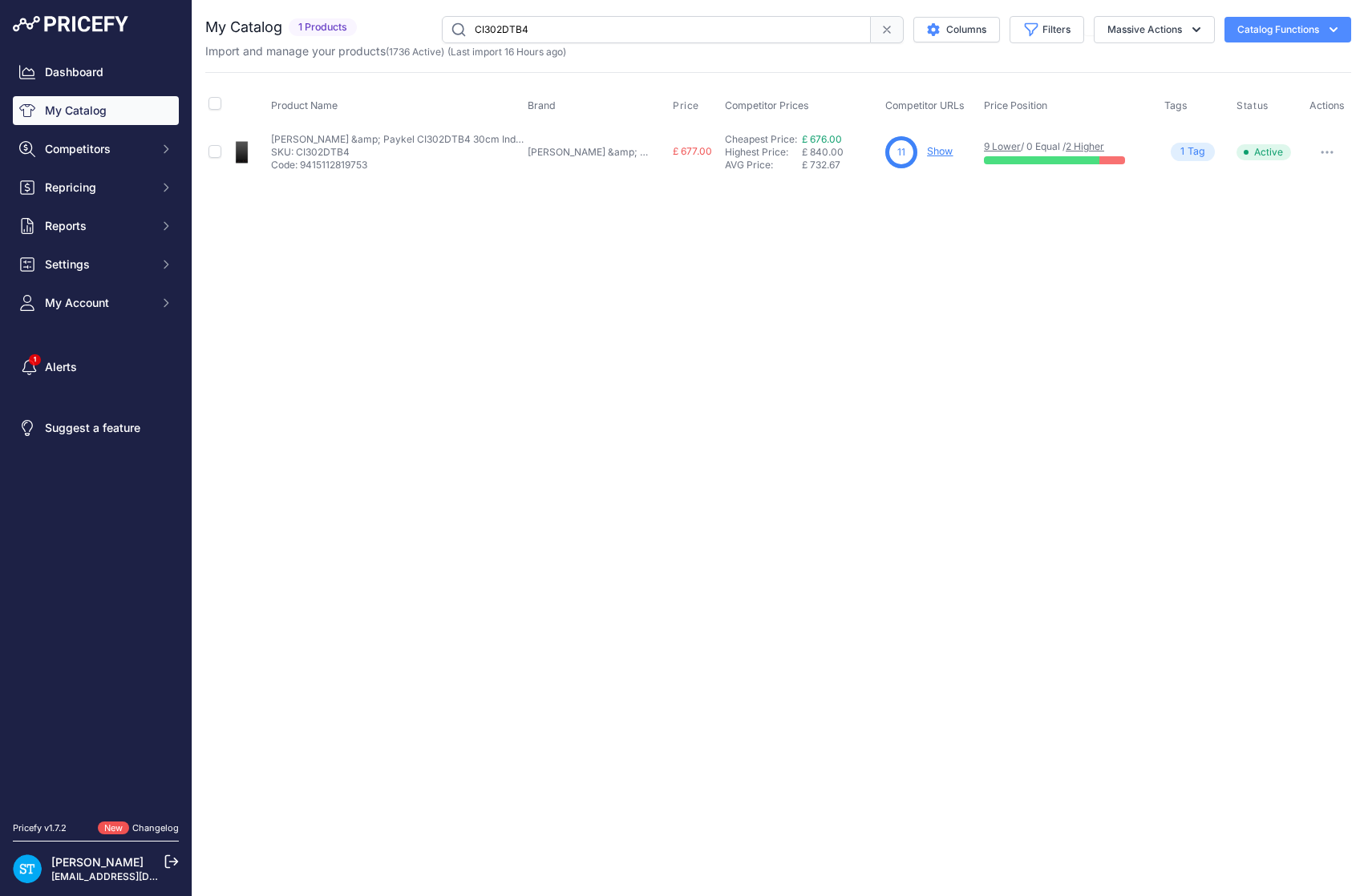
click at [522, 26] on input "CI302DTB4" at bounding box center [655, 30] width 429 height 27
paste input "764"
click at [796, 270] on div "Close You are not connected to the internet." at bounding box center [778, 448] width 1171 height 896
click at [927, 150] on link "Show" at bounding box center [940, 151] width 26 height 12
click at [518, 28] on input "CI764DTB4" at bounding box center [655, 30] width 429 height 27
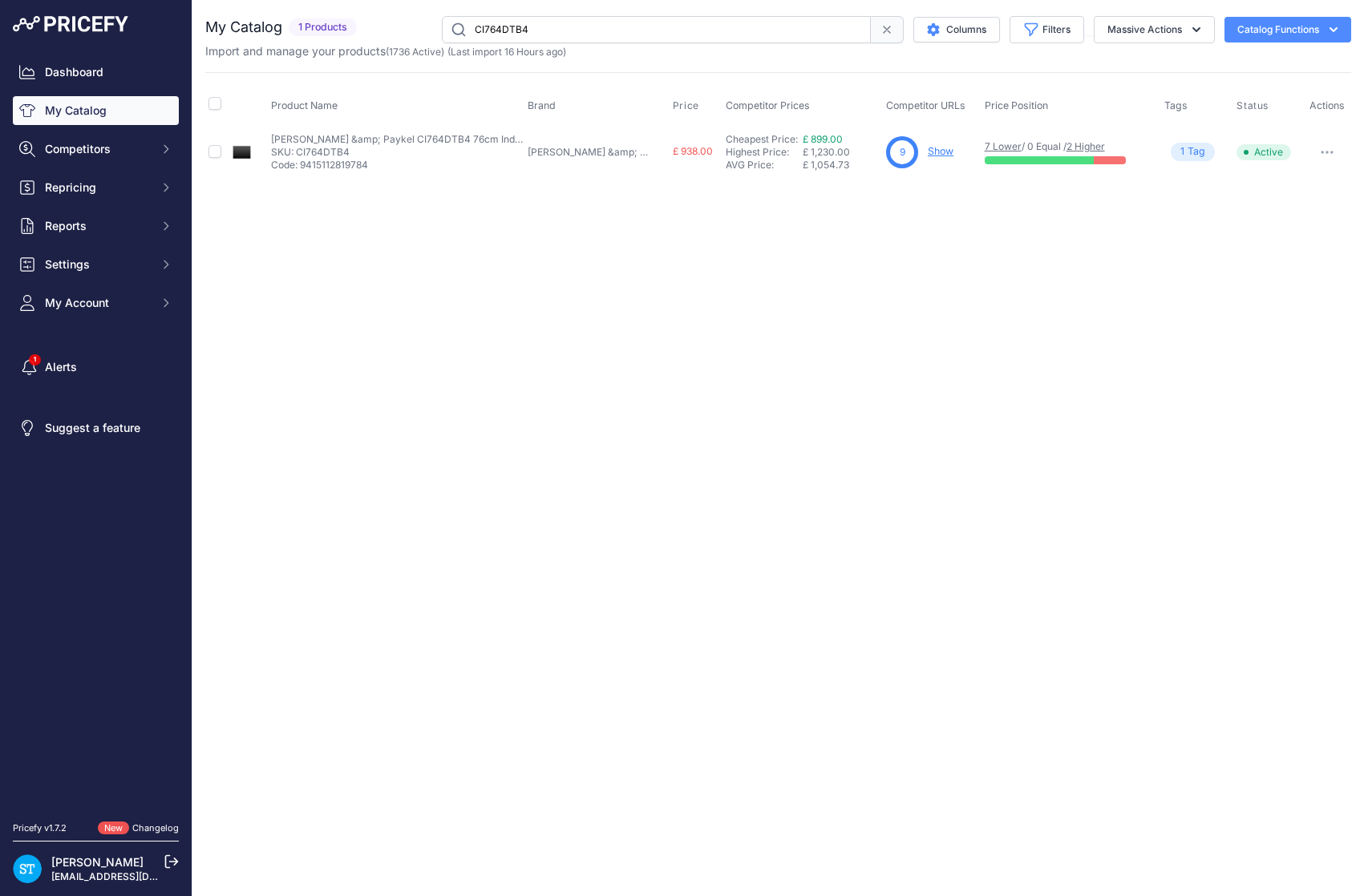
click at [518, 28] on input "CI764DTB4" at bounding box center [655, 30] width 429 height 27
paste input "G905DWNGFCX3"
click at [933, 153] on link "Show" at bounding box center [946, 151] width 26 height 12
click at [546, 33] on input "CG905DWNGFCX3" at bounding box center [655, 30] width 429 height 27
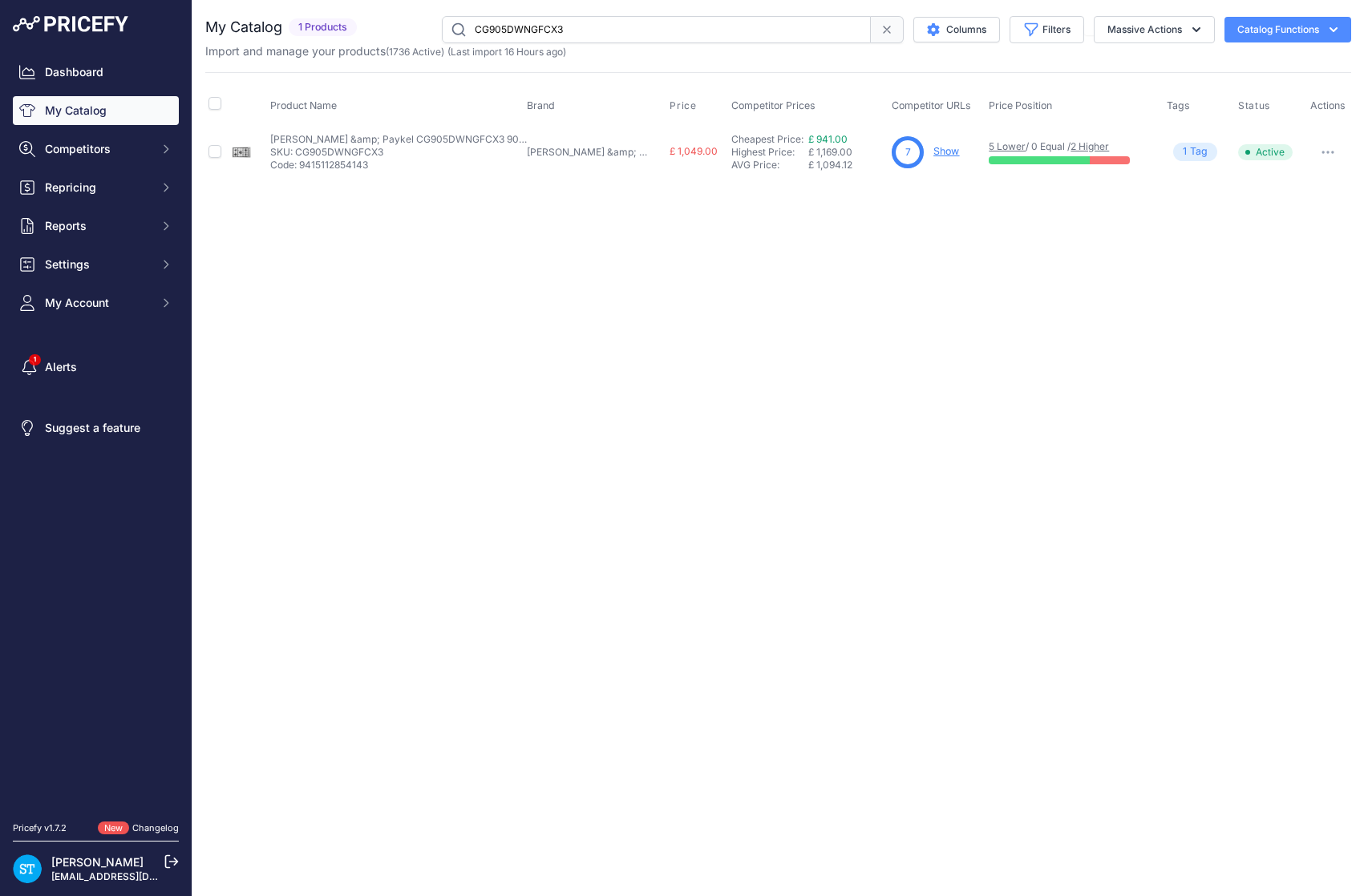
paste input "NGGB4"
click at [1049, 331] on div "Close You are not connected to the internet." at bounding box center [778, 448] width 1171 height 896
click at [927, 145] on link "Show" at bounding box center [940, 151] width 26 height 12
click at [526, 29] on input "CG905DNGGB4" at bounding box center [655, 30] width 429 height 27
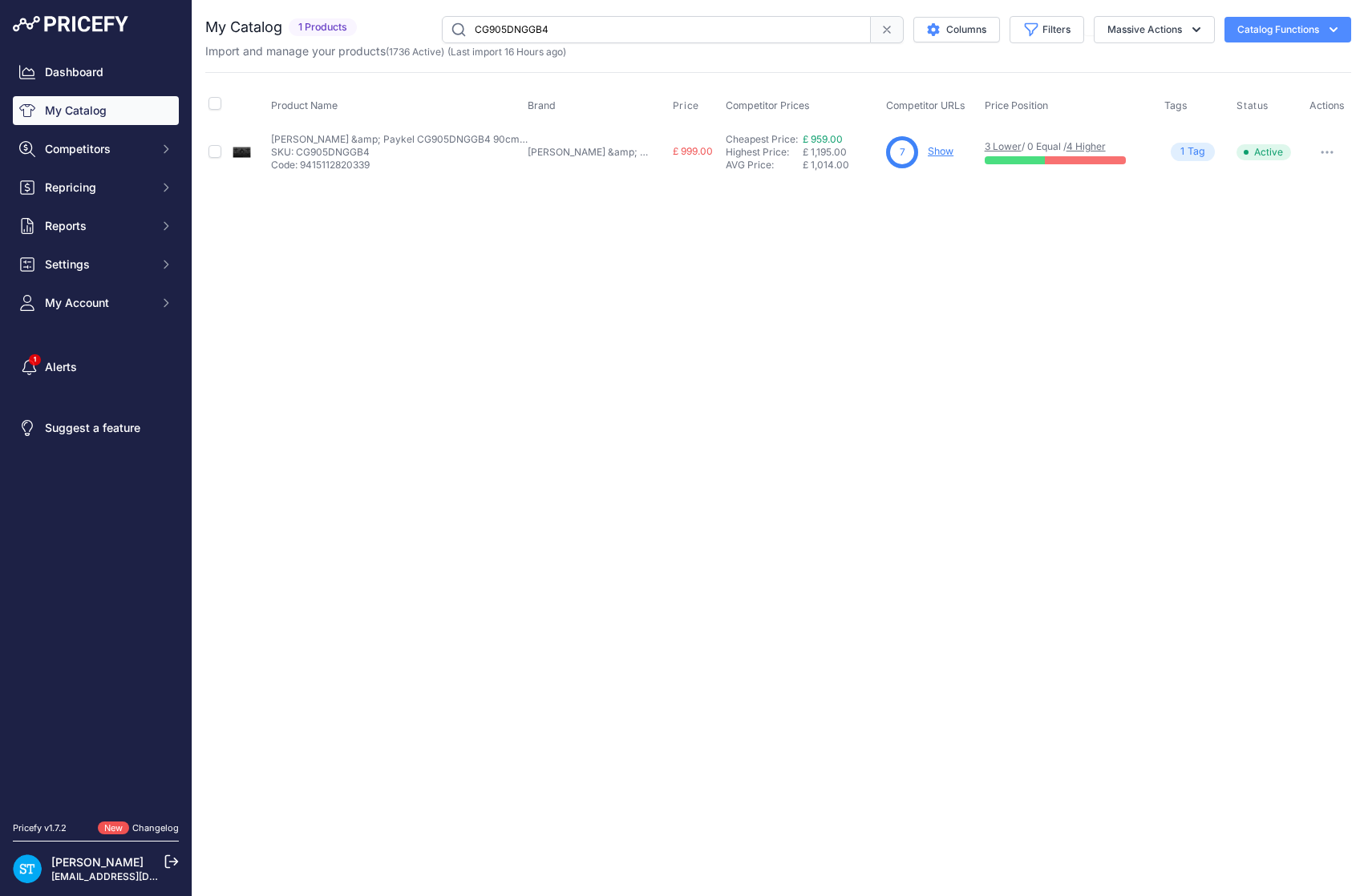
paste input "3"
click at [465, 344] on div "Close You are not connected to the internet." at bounding box center [778, 448] width 1171 height 896
drag, startPoint x: 880, startPoint y: 193, endPoint x: 907, endPoint y: 172, distance: 34.2
click at [880, 193] on div "You are not connected to the internet. My Catalog" at bounding box center [778, 96] width 1146 height 194
click at [927, 150] on link "Show" at bounding box center [940, 151] width 26 height 12
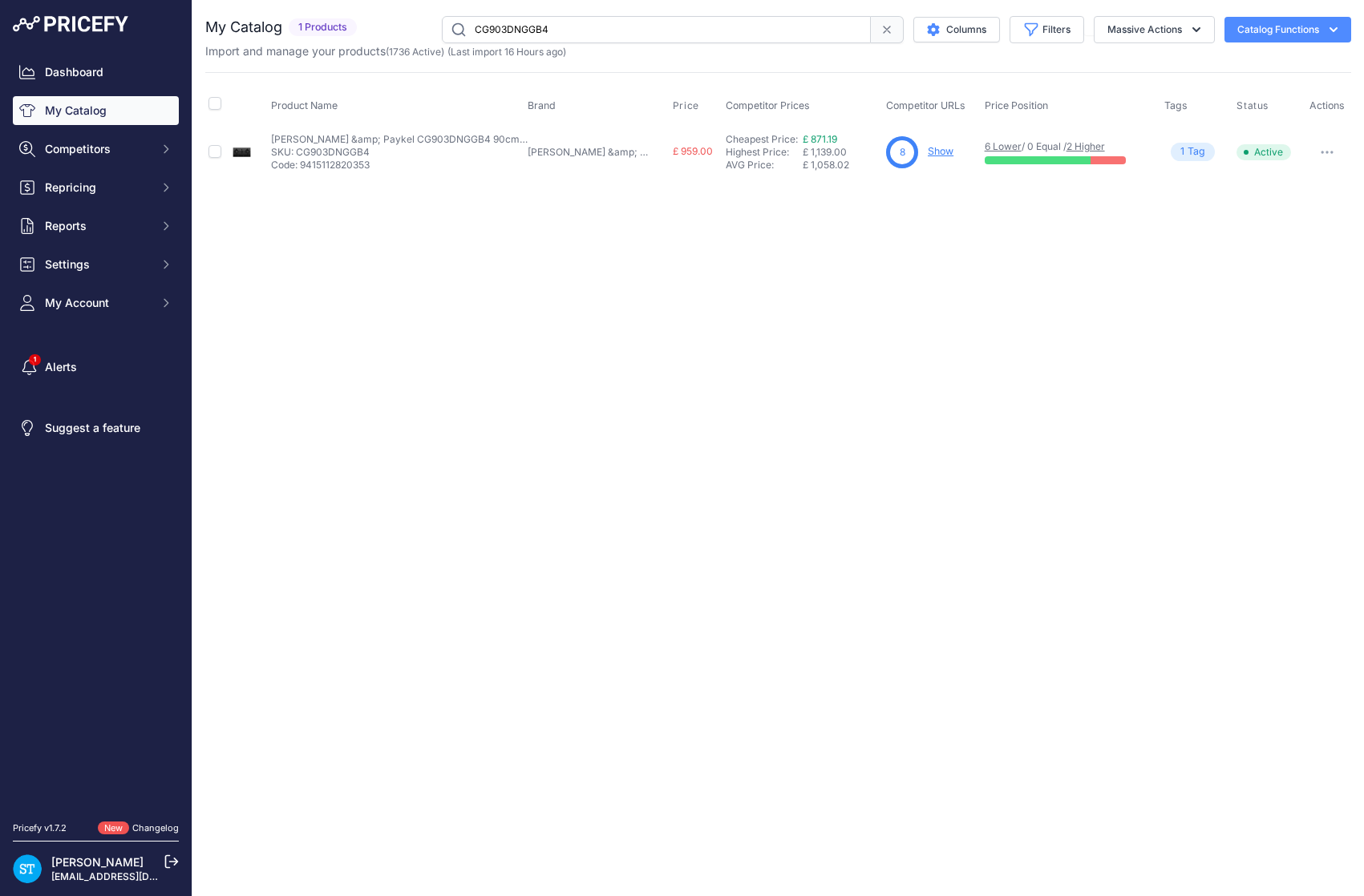
click at [514, 35] on input "CG903DNGGB4" at bounding box center [655, 30] width 429 height 27
paste input "604"
click at [649, 248] on div "Close You are not connected to the internet." at bounding box center [778, 448] width 1171 height 896
click at [884, 238] on div "Close You are not connected to the internet." at bounding box center [778, 448] width 1171 height 896
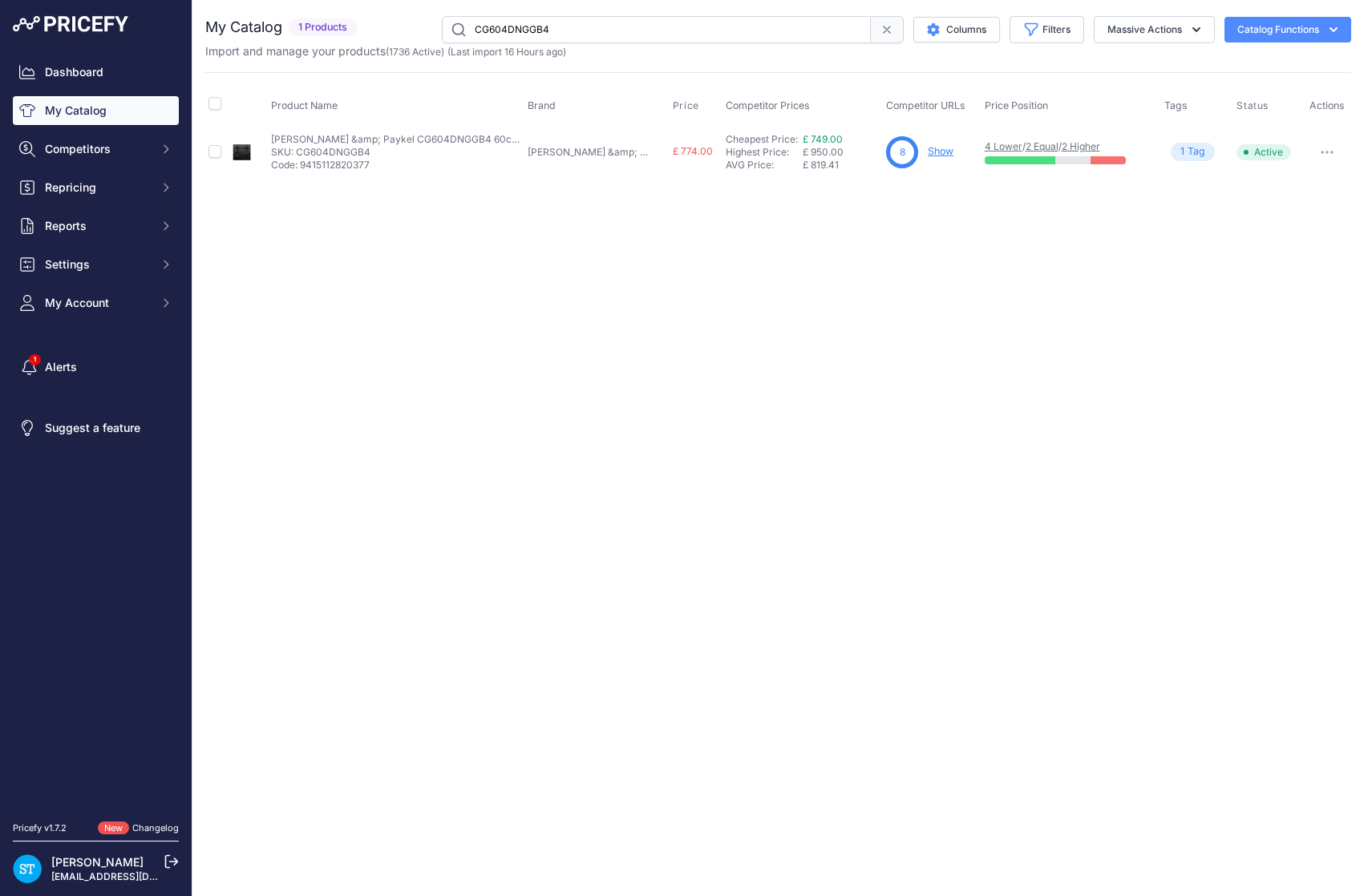
click at [927, 152] on link "Show" at bounding box center [940, 151] width 26 height 12
click at [518, 36] on input "CG604DNGGB4" at bounding box center [655, 30] width 429 height 27
click at [709, 289] on div "Close You are not connected to the internet." at bounding box center [778, 448] width 1171 height 896
click at [927, 146] on link "Show" at bounding box center [940, 151] width 26 height 12
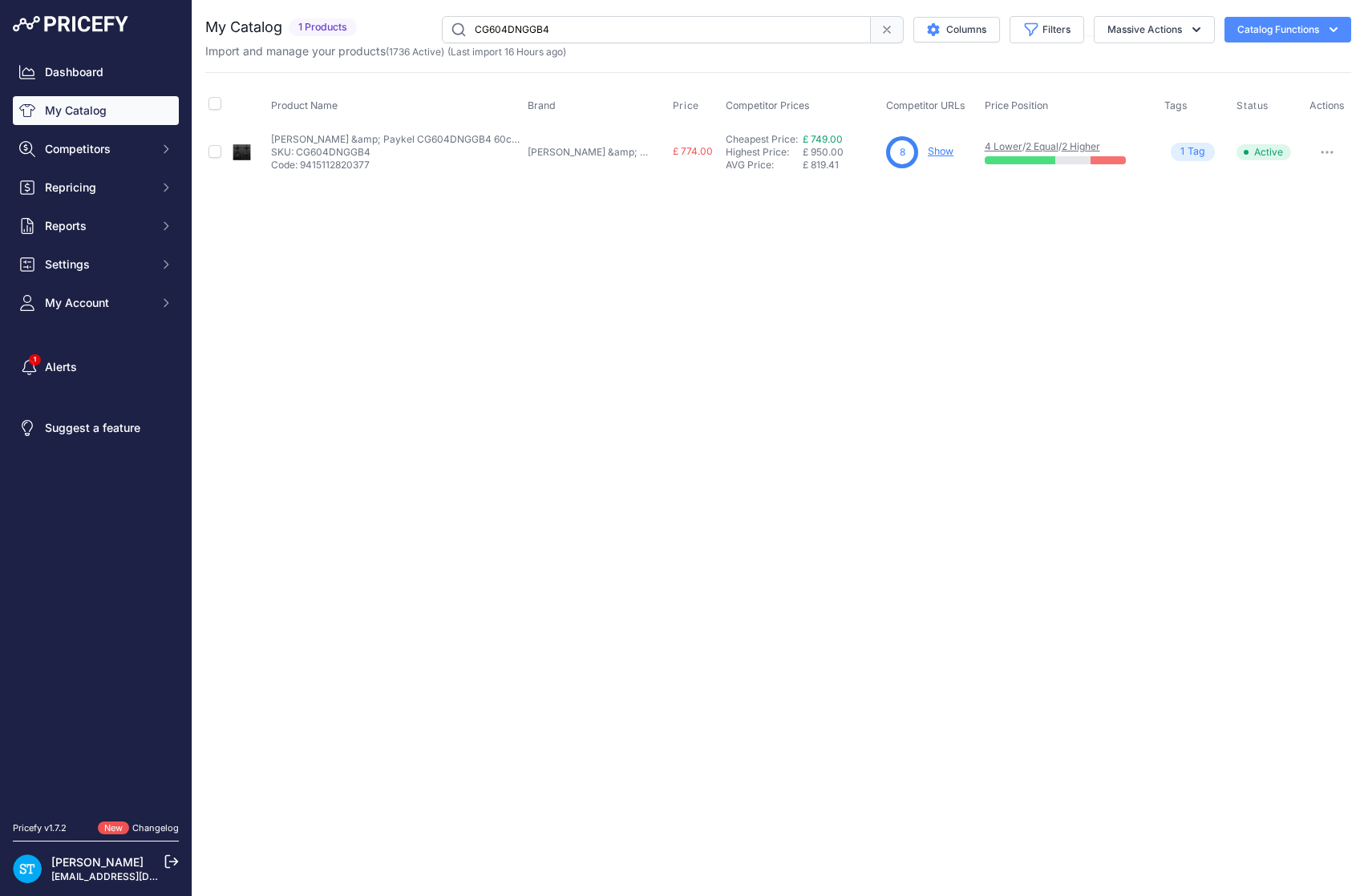
click at [535, 16] on input "CG604DNGGB4" at bounding box center [655, 30] width 429 height 27
paste input "3"
click at [708, 367] on div "Close You are not connected to the internet." at bounding box center [778, 448] width 1171 height 896
click at [926, 151] on link "Show" at bounding box center [939, 151] width 26 height 12
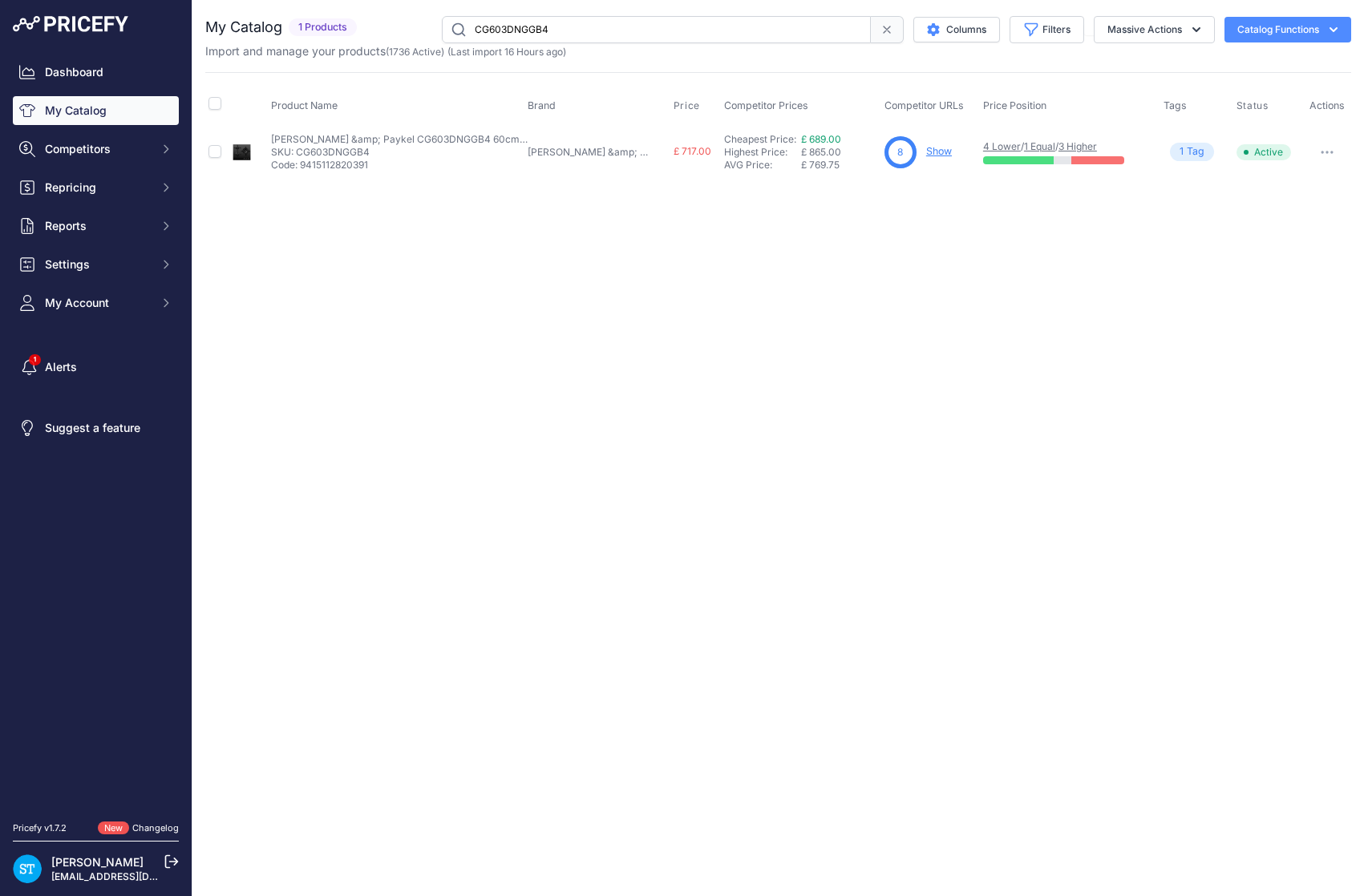
click at [527, 36] on input "CG603DNGGB4" at bounding box center [655, 30] width 429 height 27
paste input "451"
click at [890, 331] on div "Close You are not connected to the internet." at bounding box center [778, 448] width 1171 height 896
click at [927, 152] on link "Show" at bounding box center [940, 151] width 26 height 12
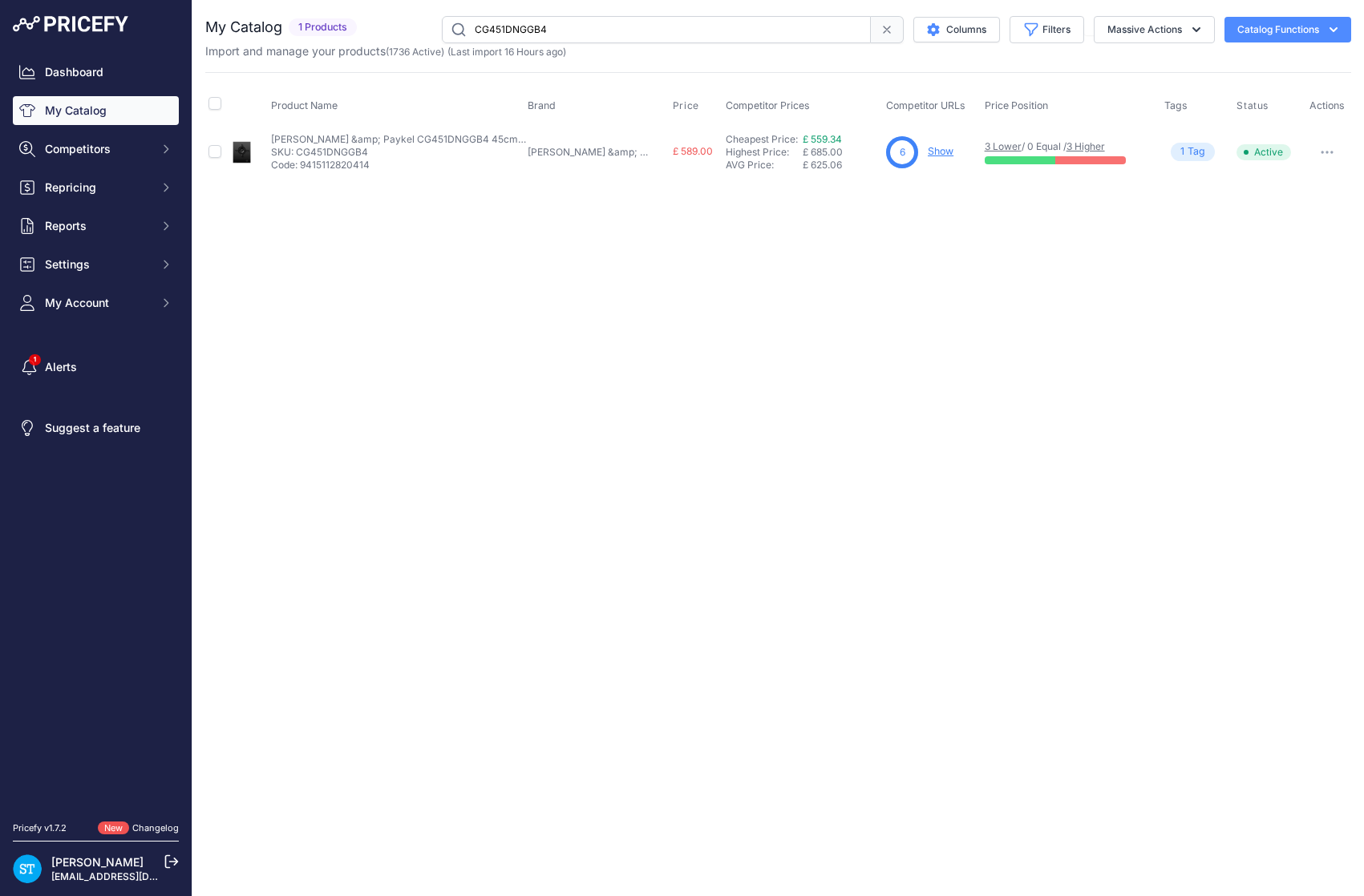
click at [520, 21] on input "CG451DNGGB4" at bounding box center [655, 30] width 429 height 27
paste input "905DNGX1"
click at [851, 331] on div "Close You are not connected to the internet." at bounding box center [778, 448] width 1171 height 896
drag, startPoint x: 907, startPoint y: 273, endPoint x: 923, endPoint y: 227, distance: 48.7
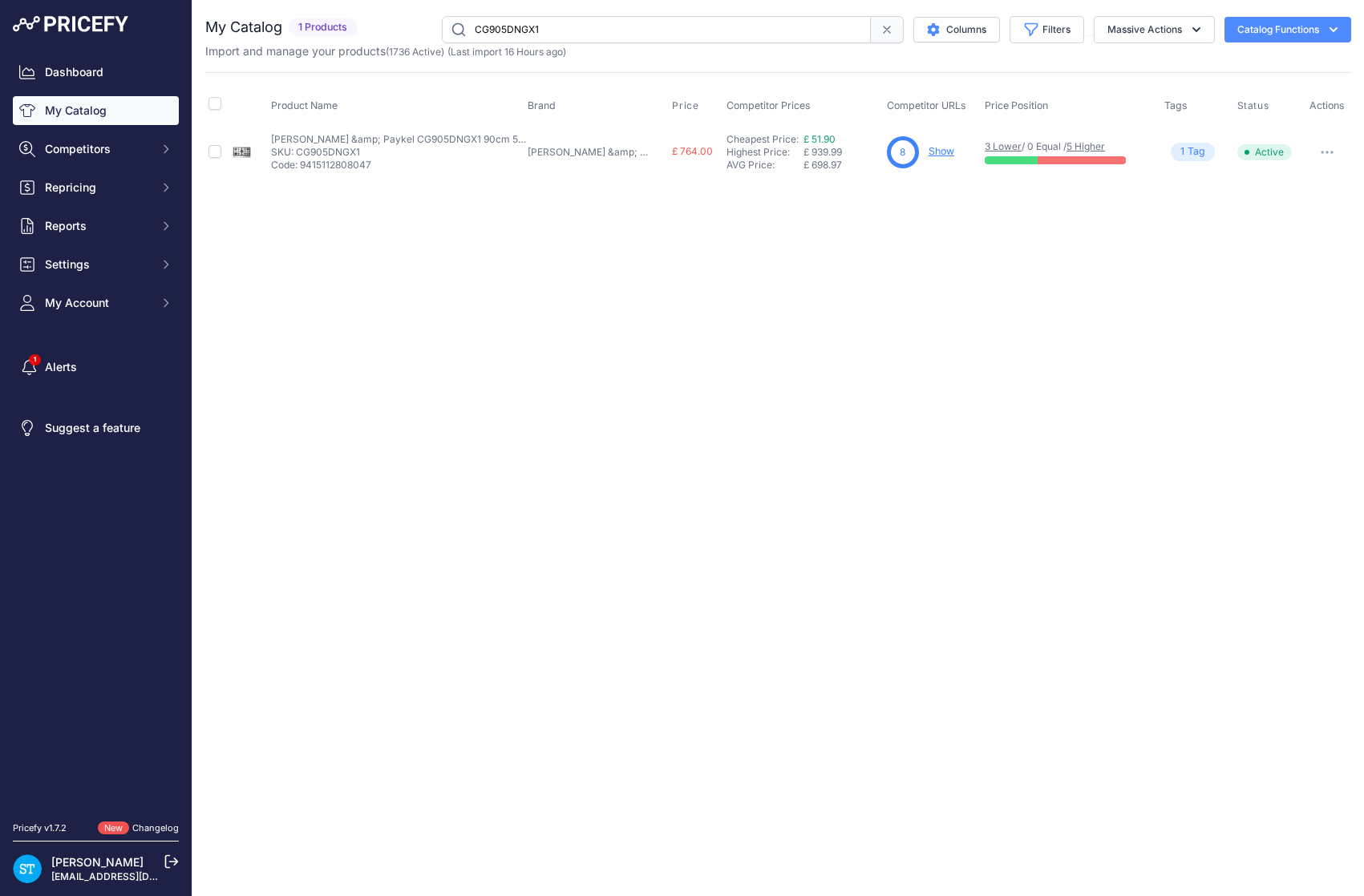
click at [911, 257] on div "Close You are not connected to the internet." at bounding box center [778, 448] width 1171 height 896
click at [928, 151] on link "Show" at bounding box center [941, 151] width 26 height 12
click at [525, 40] on input "CG905DNGX1" at bounding box center [655, 30] width 429 height 27
click at [522, 35] on input "CG905DNGX1" at bounding box center [655, 30] width 429 height 27
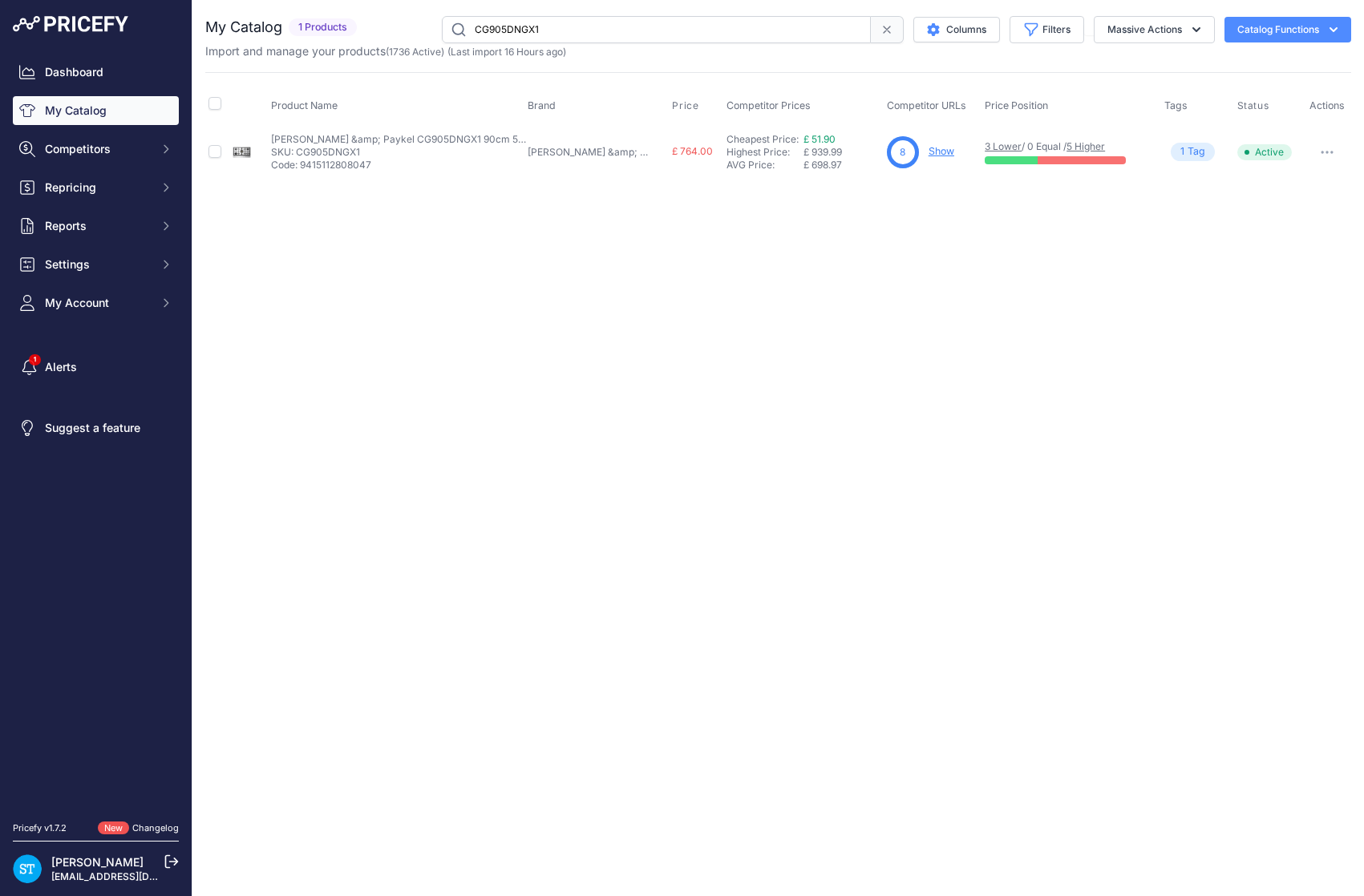
paste input "604"
click at [533, 28] on input "CG604DNGX1" at bounding box center [655, 30] width 429 height 27
click at [927, 154] on link "Show" at bounding box center [940, 151] width 26 height 12
click at [525, 31] on input "CG604DNGX1" at bounding box center [655, 30] width 429 height 27
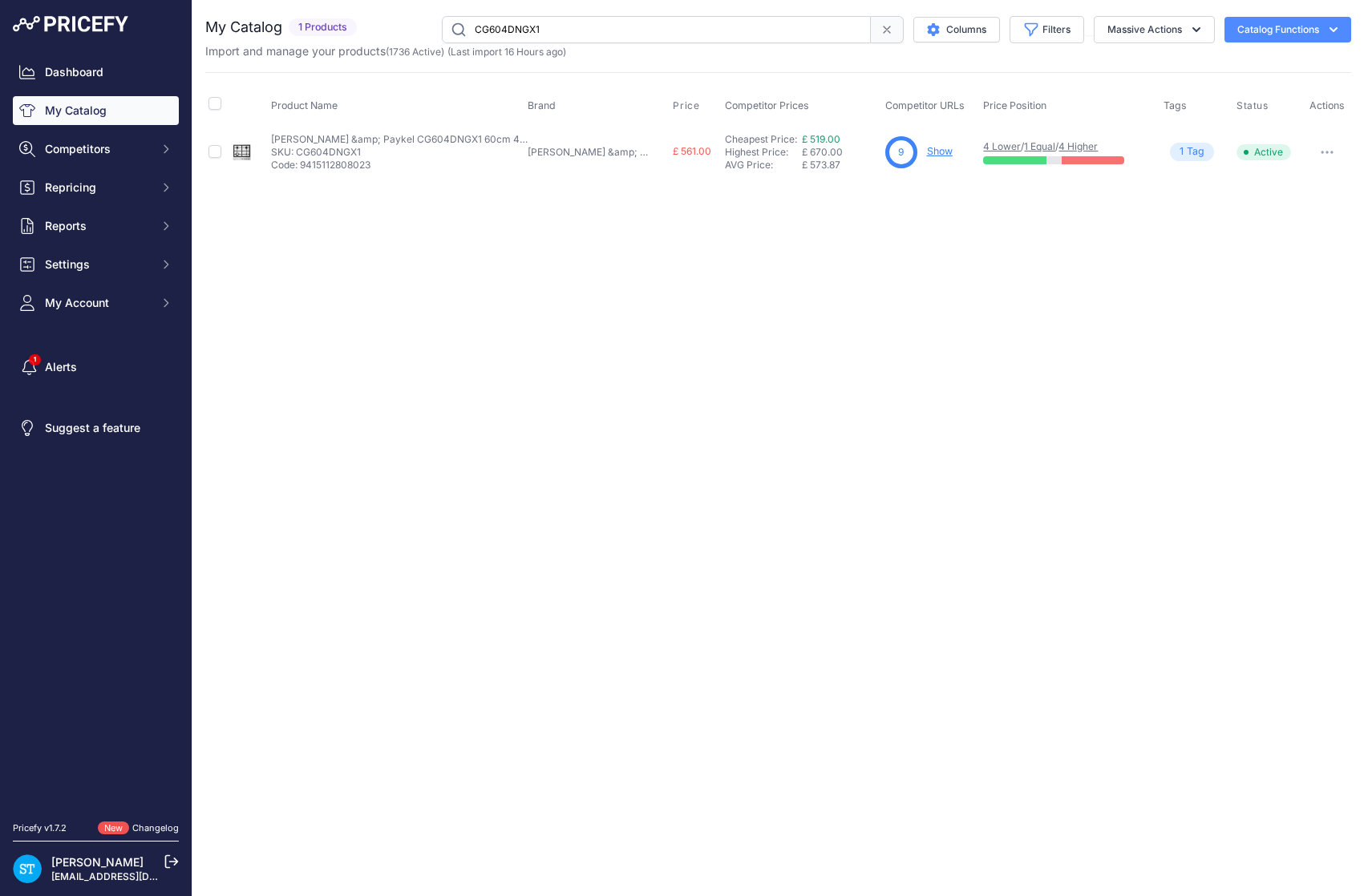
click at [525, 31] on input "CG604DNGX1" at bounding box center [655, 30] width 429 height 27
paste input "905"
click at [703, 290] on div "Close You are not connected to the internet." at bounding box center [778, 448] width 1171 height 896
click at [928, 156] on link "Show" at bounding box center [941, 151] width 26 height 12
click at [526, 31] on input "CG905DNGX1" at bounding box center [655, 30] width 429 height 27
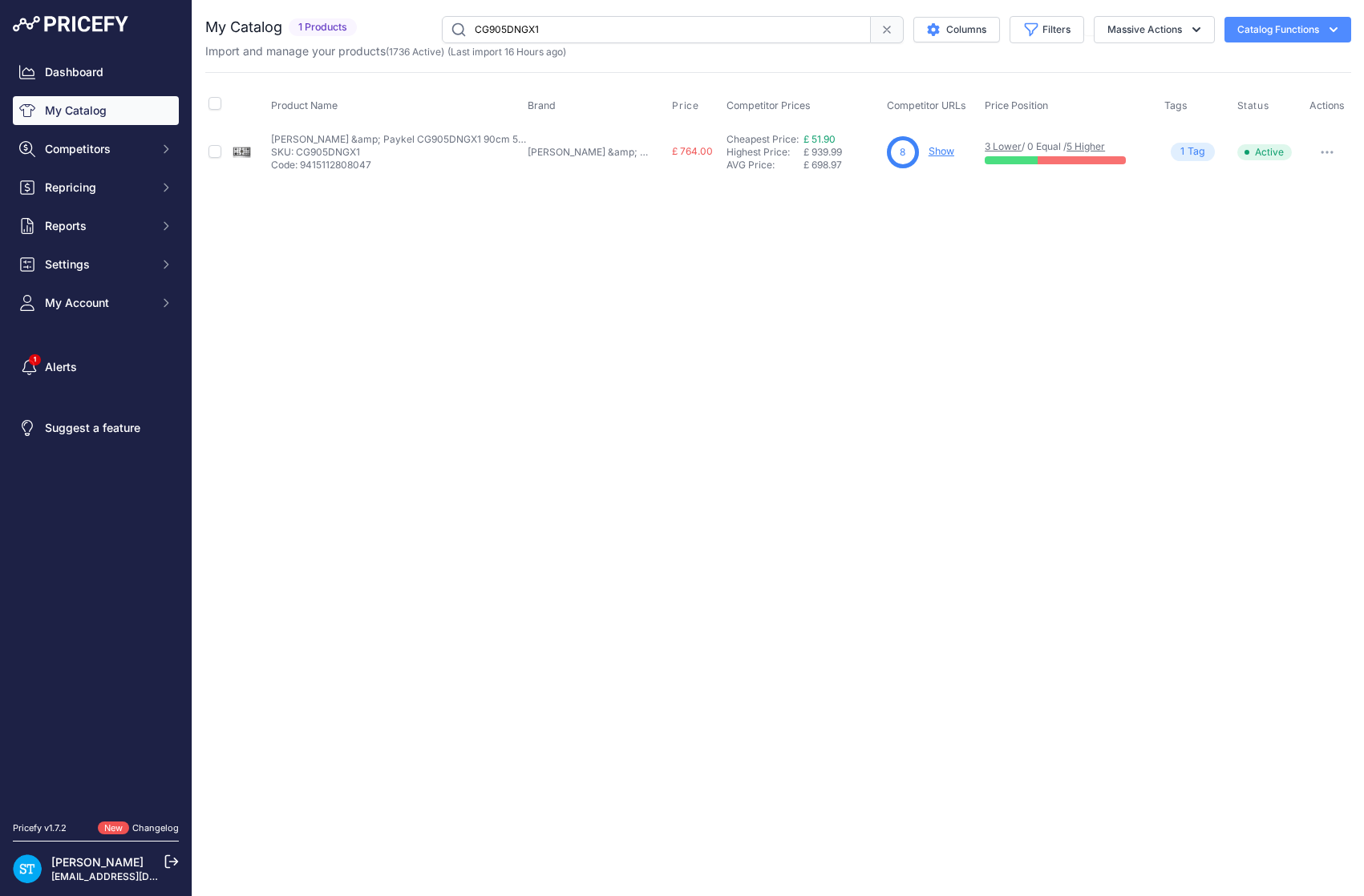
click at [526, 31] on input "CG905DNGX1" at bounding box center [655, 30] width 429 height 27
paste input "HP60IHCB4"
click at [504, 21] on input "HP60IHCB4" at bounding box center [655, 30] width 429 height 27
drag, startPoint x: 846, startPoint y: 311, endPoint x: 899, endPoint y: 209, distance: 114.9
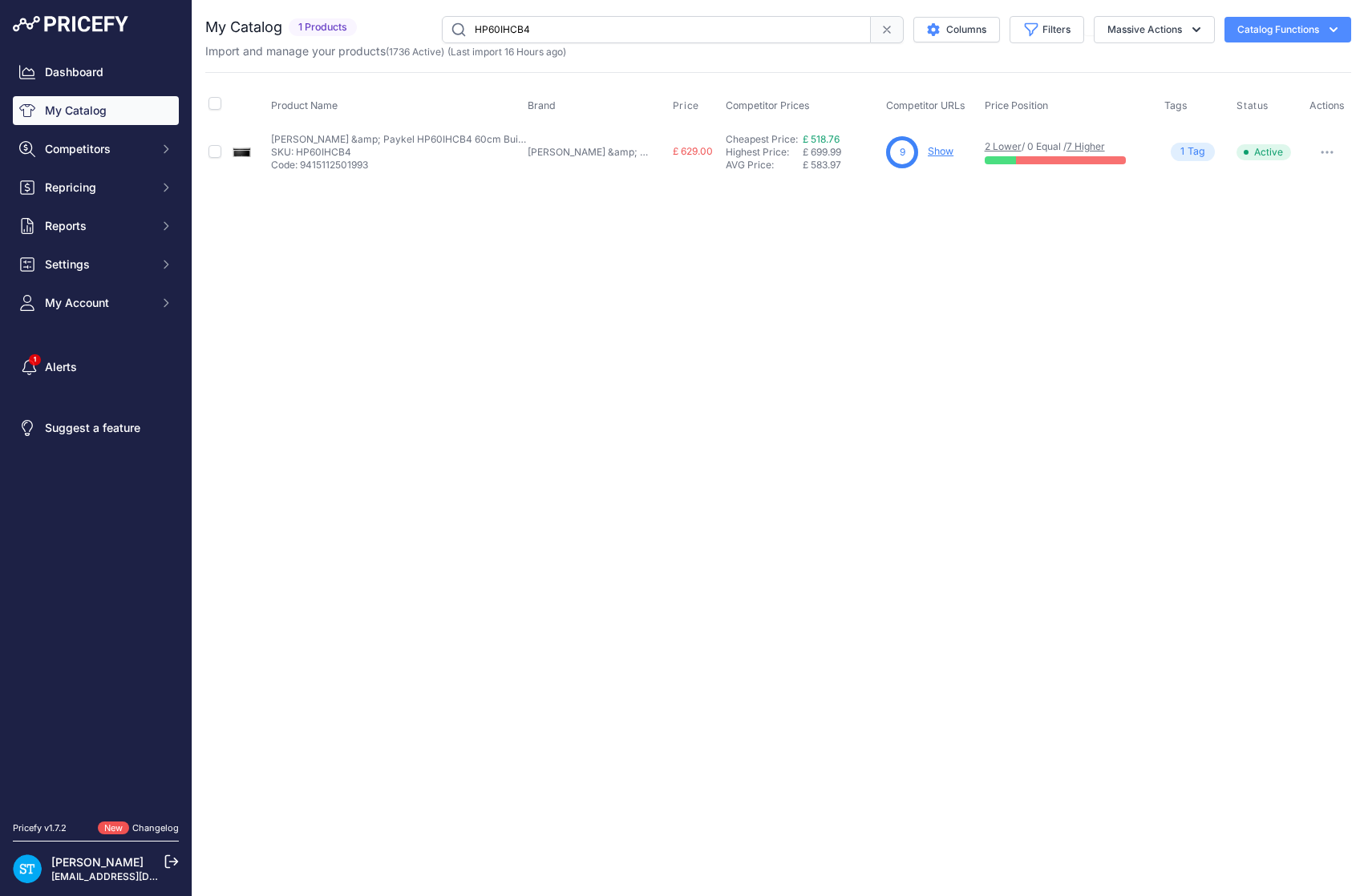
click at [856, 279] on div "Close You are not connected to the internet." at bounding box center [778, 448] width 1171 height 896
click at [927, 149] on link "Show" at bounding box center [940, 151] width 26 height 12
click at [513, 27] on input "HP60IHCB4" at bounding box center [655, 30] width 429 height 27
paste input "9"
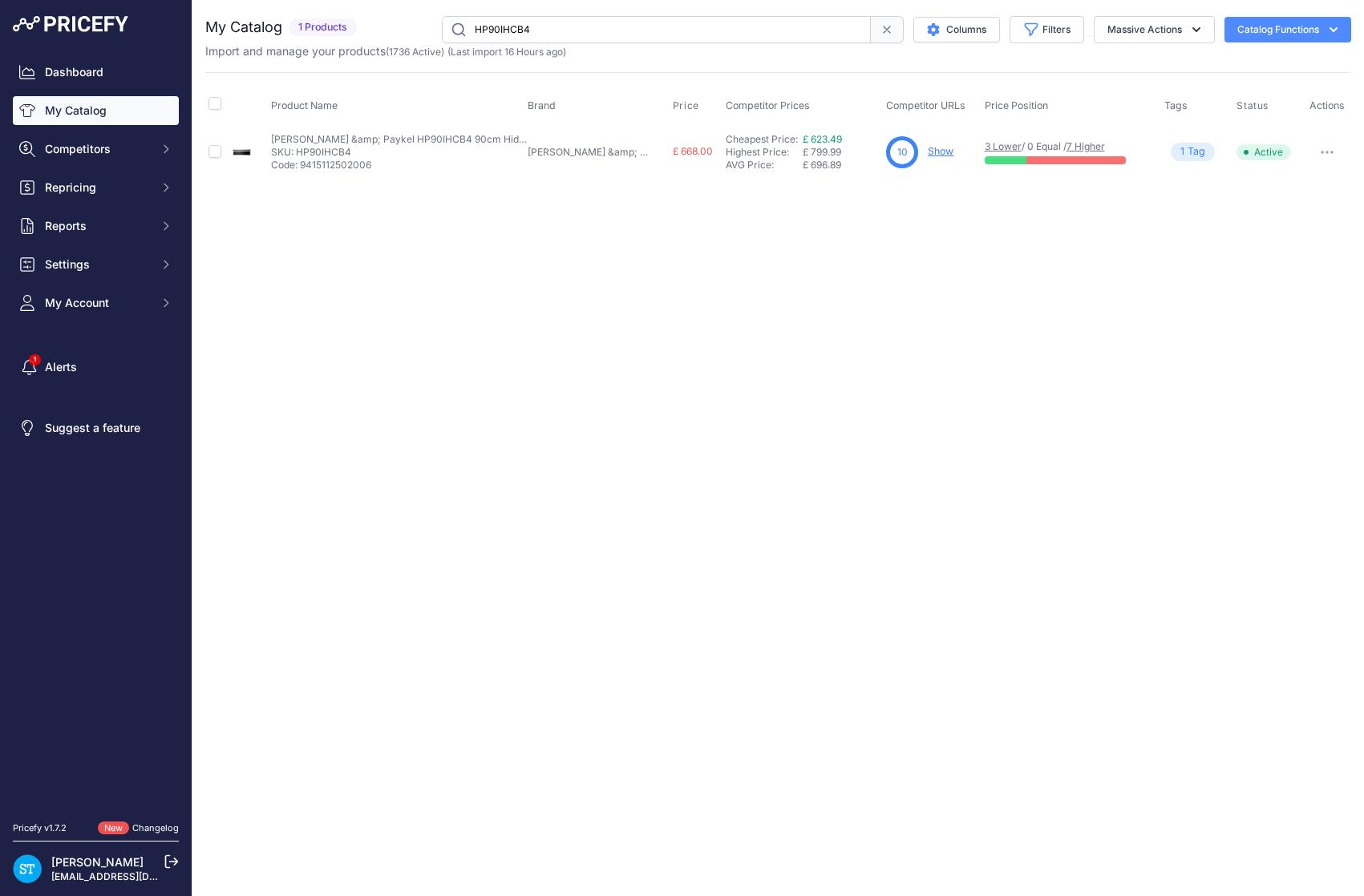
click at [927, 158] on p "Show" at bounding box center [940, 152] width 26 height 15
click at [927, 152] on link "Show" at bounding box center [940, 151] width 26 height 12
click at [497, 25] on input "HP90IHCB4" at bounding box center [655, 30] width 429 height 27
paste input "C90BCX"
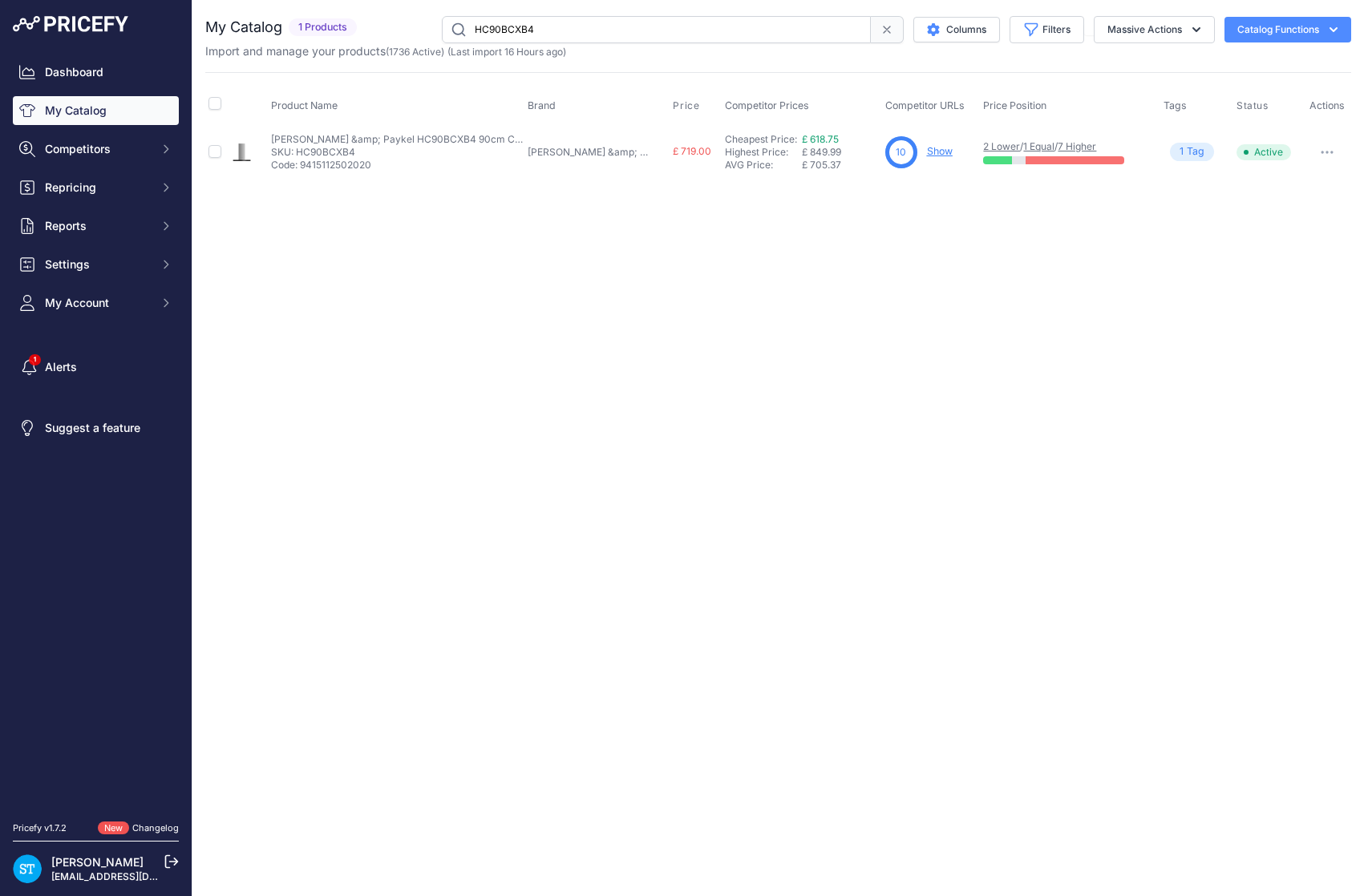
click at [927, 150] on link "Show" at bounding box center [940, 151] width 26 height 12
click at [503, 22] on input "HC90BCXB4" at bounding box center [655, 30] width 429 height 27
paste input "B"
click at [927, 148] on link "Show" at bounding box center [940, 151] width 26 height 12
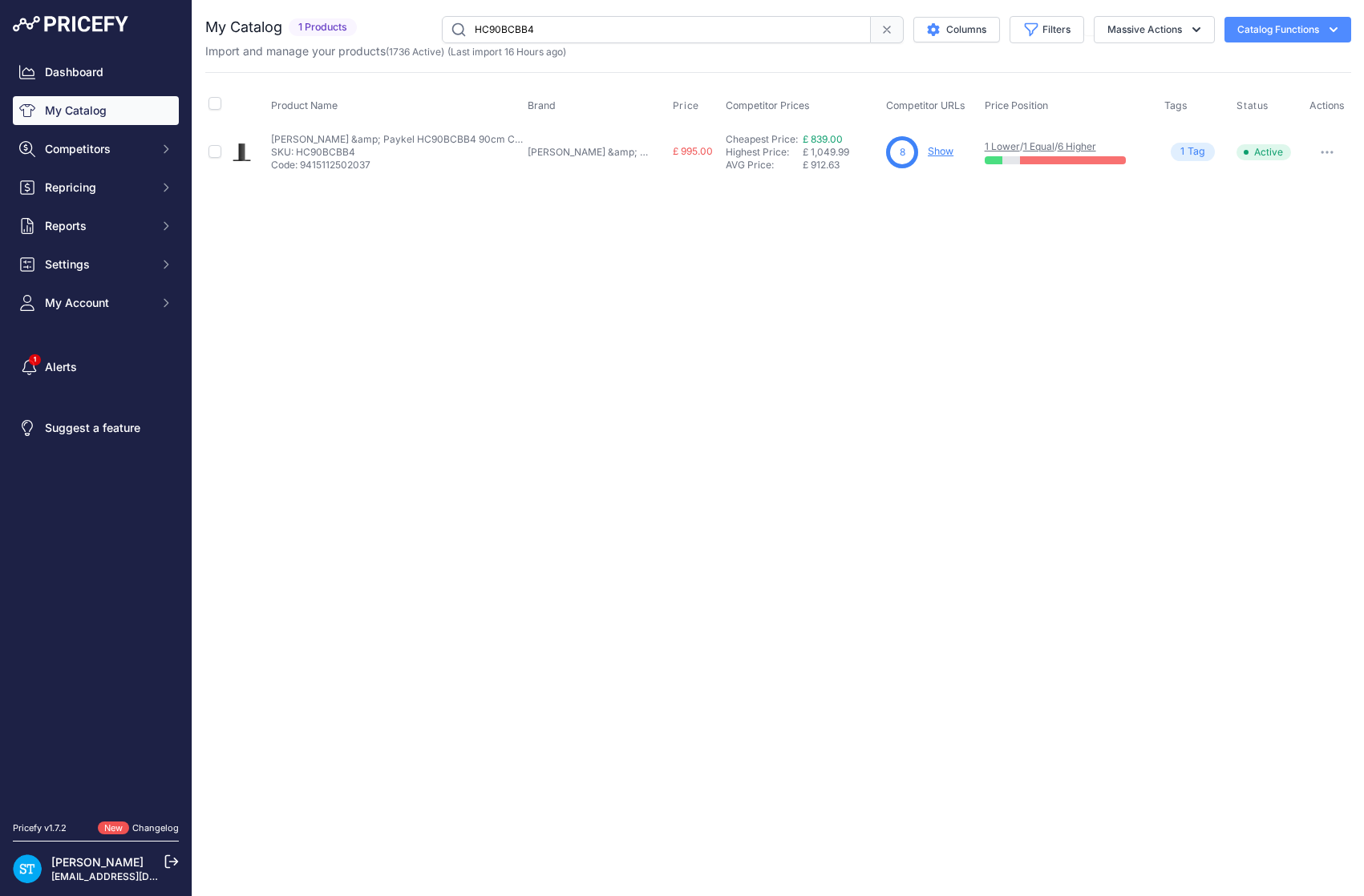
click at [498, 23] on input "HC90BCBB4" at bounding box center [655, 30] width 429 height 27
paste input "OR90SCI6B1"
click at [933, 150] on link "Show" at bounding box center [946, 151] width 26 height 12
click at [510, 30] on input "OR90SCI6B1" at bounding box center [655, 30] width 429 height 27
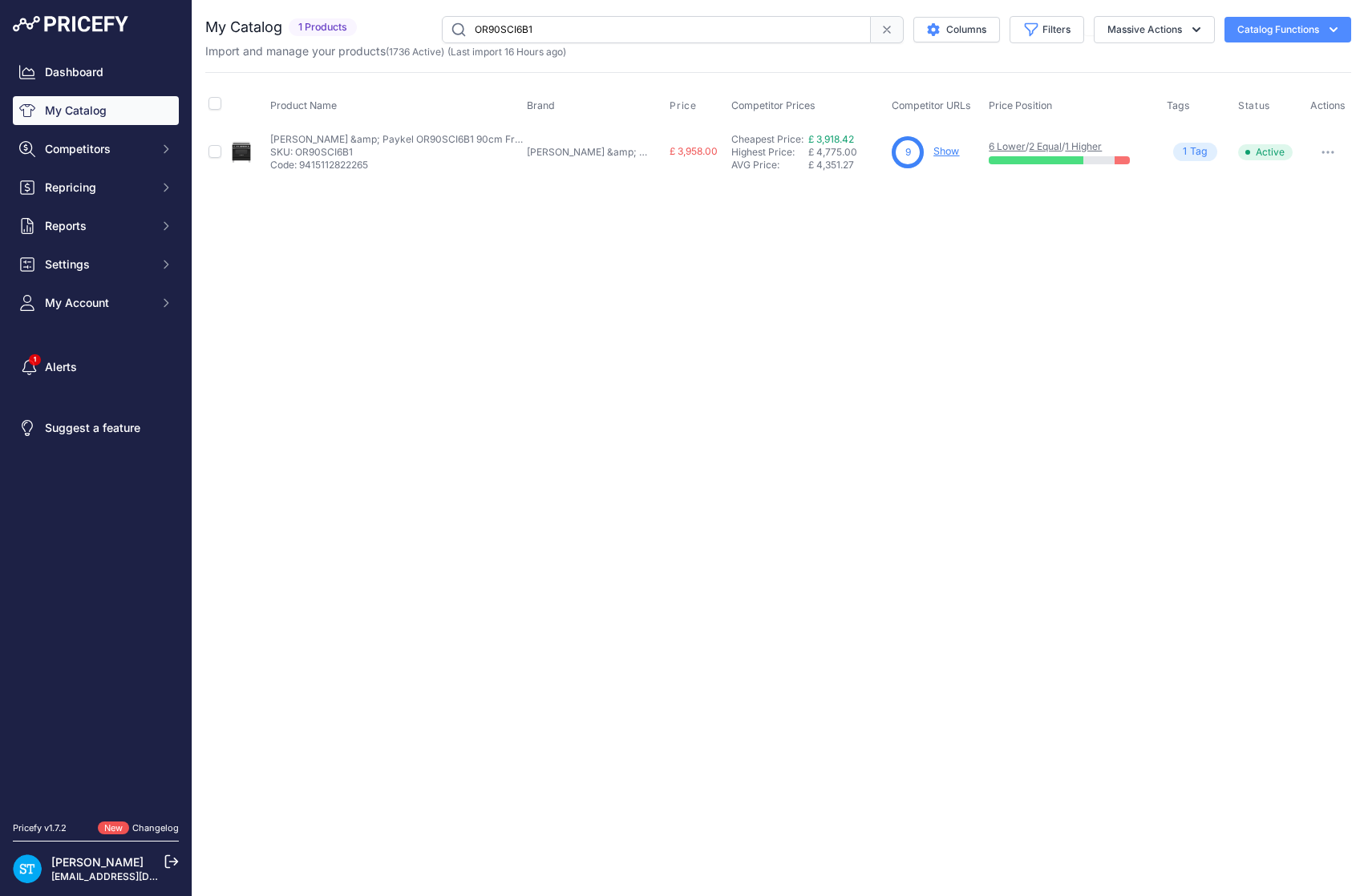
click at [510, 30] on input "OR90SCI6B1" at bounding box center [655, 30] width 429 height 27
paste input "DI6X"
click at [933, 148] on link "Show" at bounding box center [946, 151] width 26 height 12
click at [504, 28] on input "OR90SDI6X1" at bounding box center [655, 30] width 429 height 27
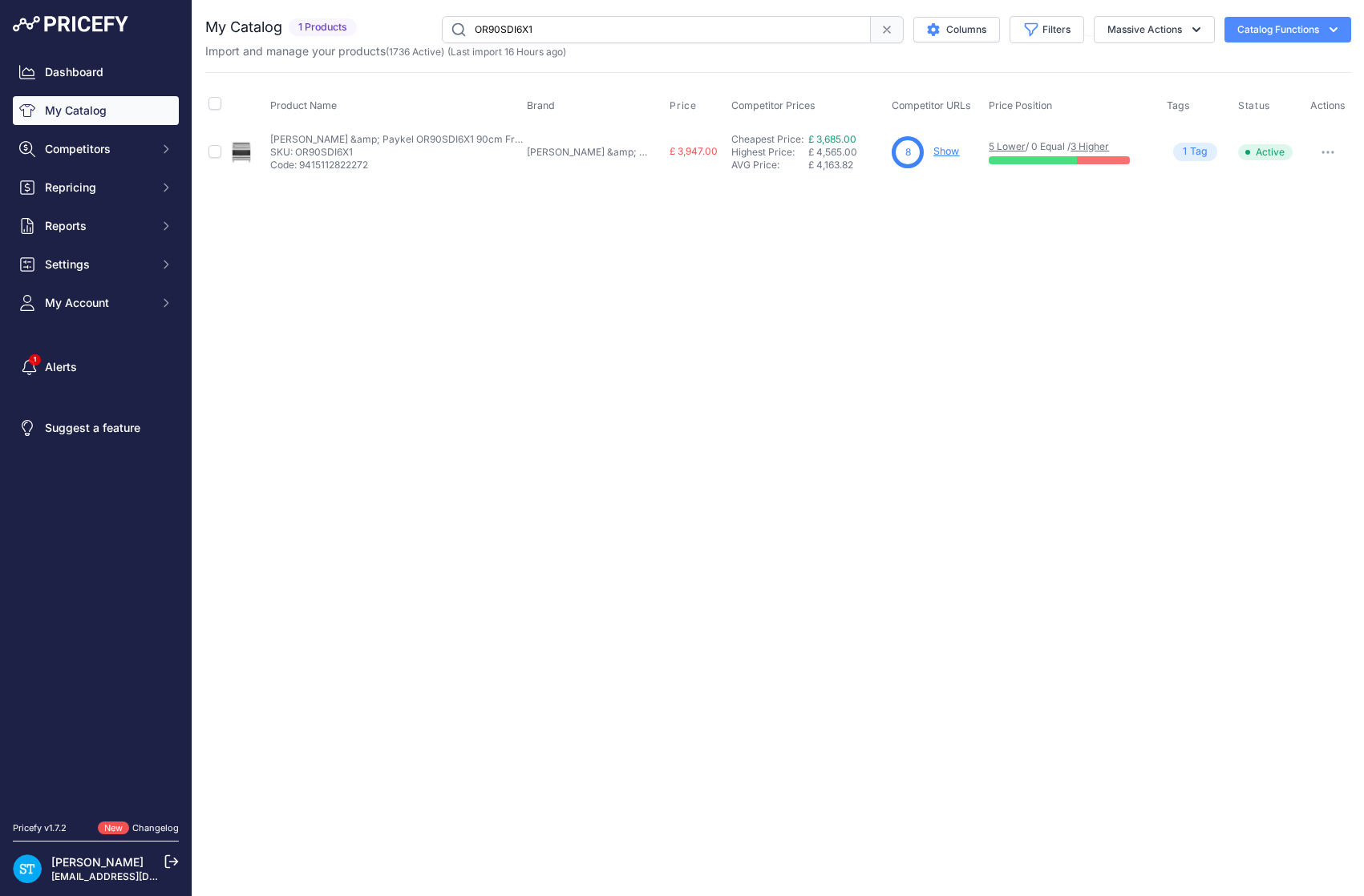
paste input "CG6B"
drag, startPoint x: 909, startPoint y: 279, endPoint x: 921, endPoint y: 186, distance: 93.8
click at [909, 278] on div "Close You are not connected to the internet." at bounding box center [778, 448] width 1171 height 896
click at [933, 153] on link "Show" at bounding box center [946, 151] width 26 height 12
click at [494, 33] on input "OR90SCG6B1" at bounding box center [655, 30] width 429 height 27
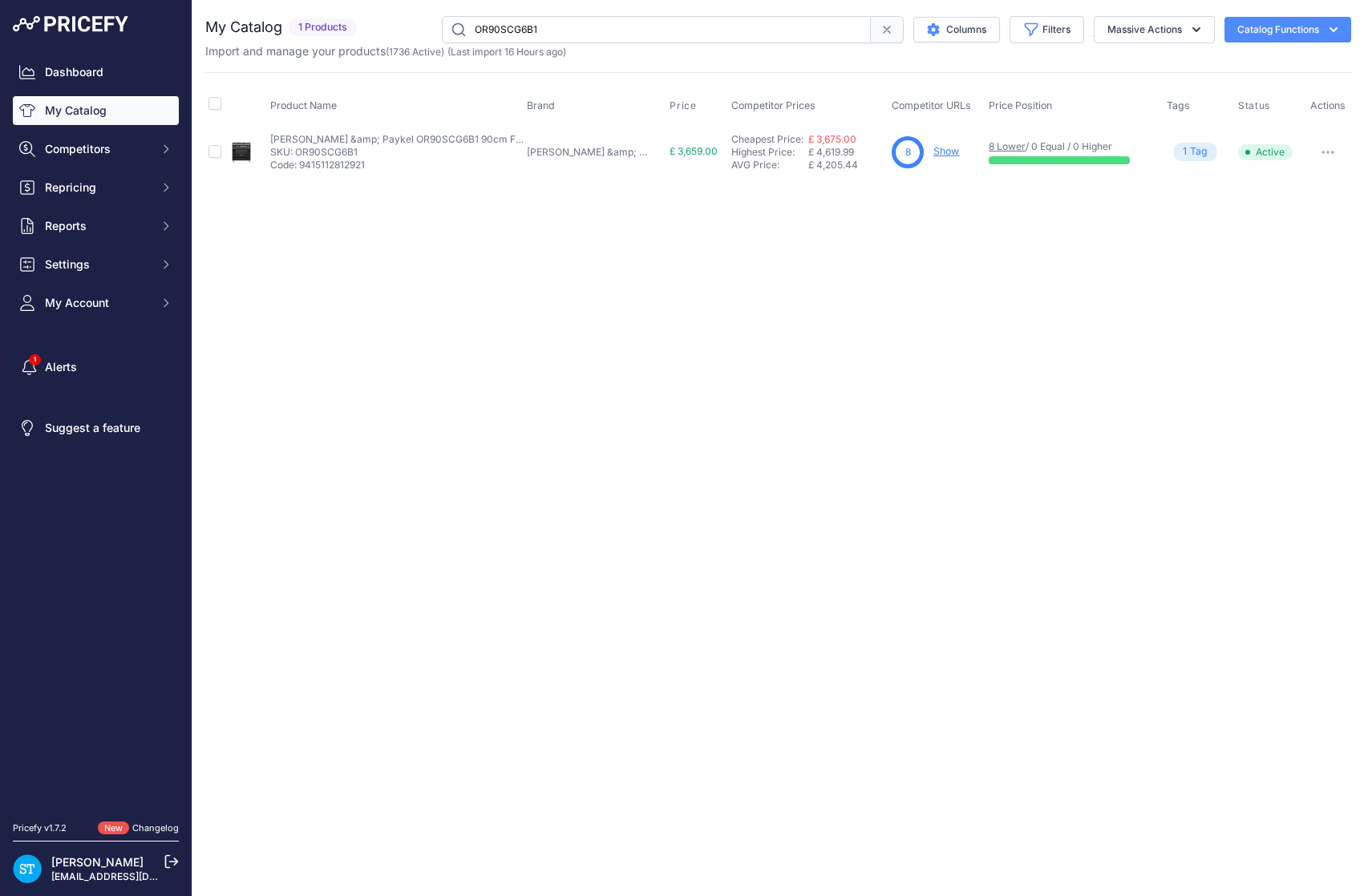
click at [494, 33] on input "OR90SCG6B1" at bounding box center [655, 30] width 429 height 27
paste input "DG6X"
click at [956, 276] on div "Close You are not connected to the internet." at bounding box center [778, 448] width 1171 height 896
click at [933, 152] on link "Show" at bounding box center [946, 151] width 26 height 12
click at [508, 14] on div "You are not connected to the internet. My Catalog" at bounding box center [778, 96] width 1146 height 194
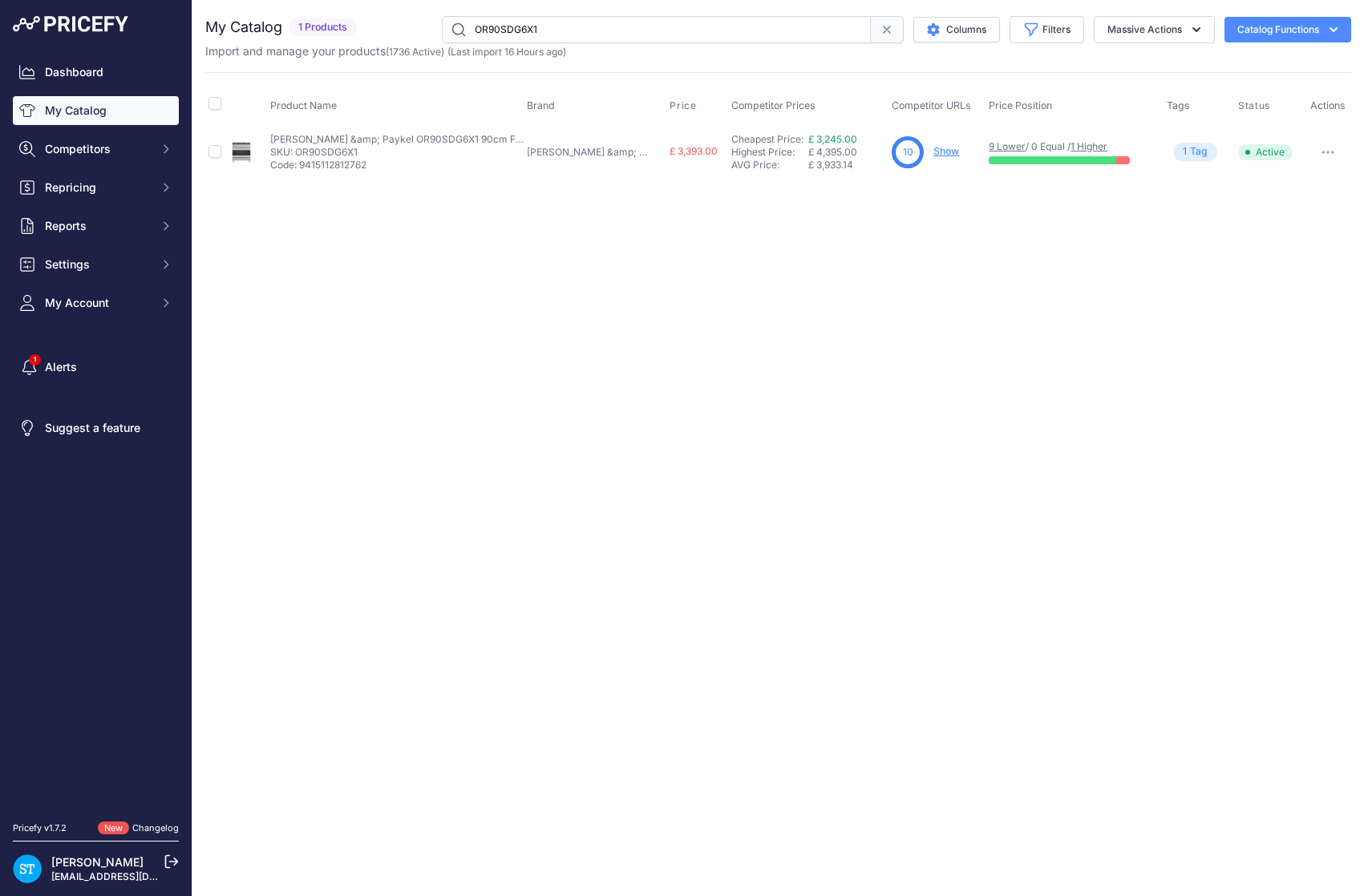
click at [512, 29] on input "OR90SDG6X1" at bounding box center [655, 30] width 429 height 27
paste input "CG4B"
drag, startPoint x: 642, startPoint y: 316, endPoint x: 619, endPoint y: 314, distance: 23.1
click at [641, 316] on div "Close You are not connected to the internet." at bounding box center [778, 448] width 1171 height 896
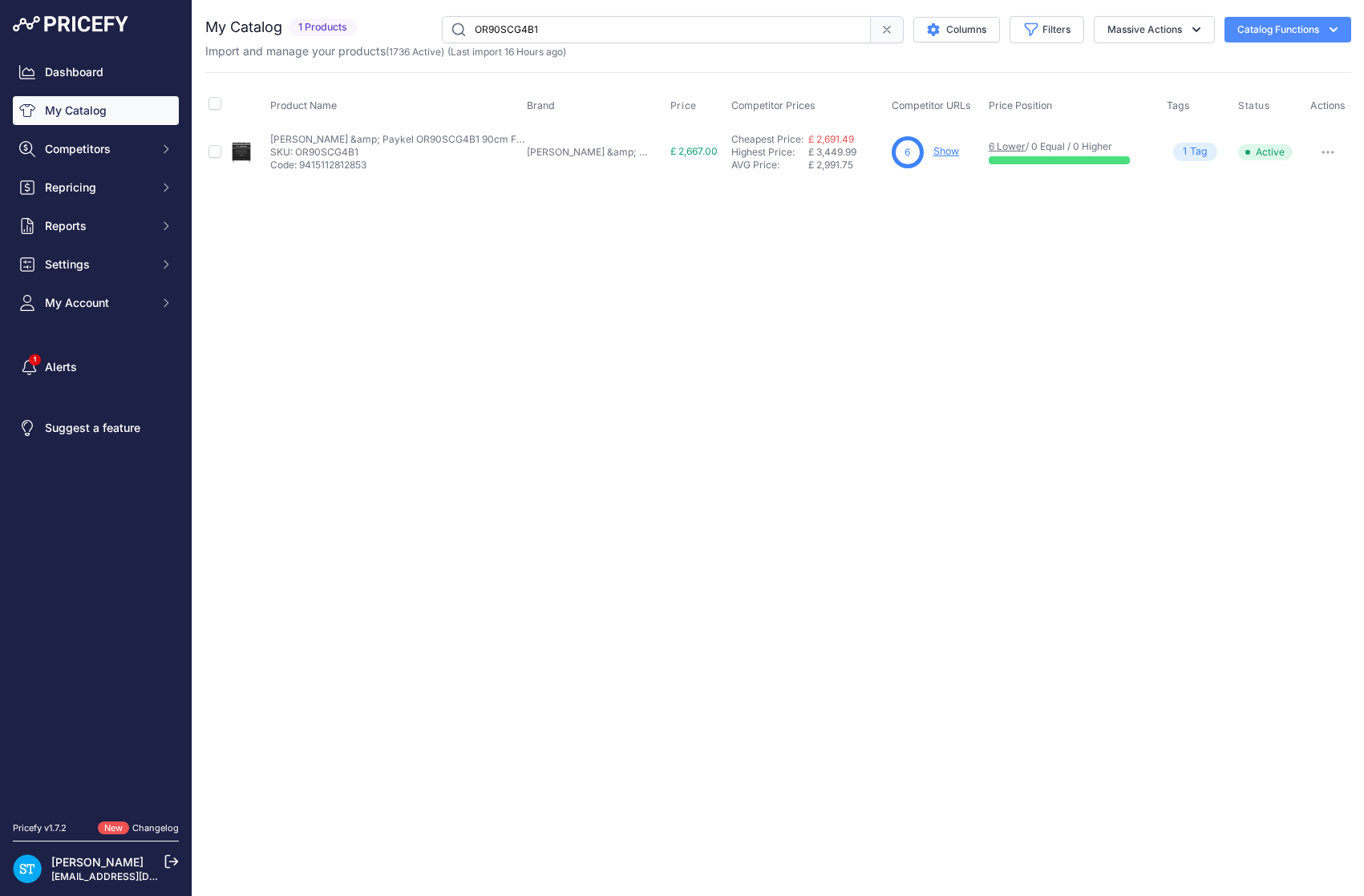
click at [933, 147] on link "Show" at bounding box center [946, 151] width 26 height 12
click at [521, 32] on input "OR90SCG4B1" at bounding box center [655, 30] width 429 height 27
paste input "DG4X"
click at [932, 150] on link "Show" at bounding box center [945, 151] width 26 height 12
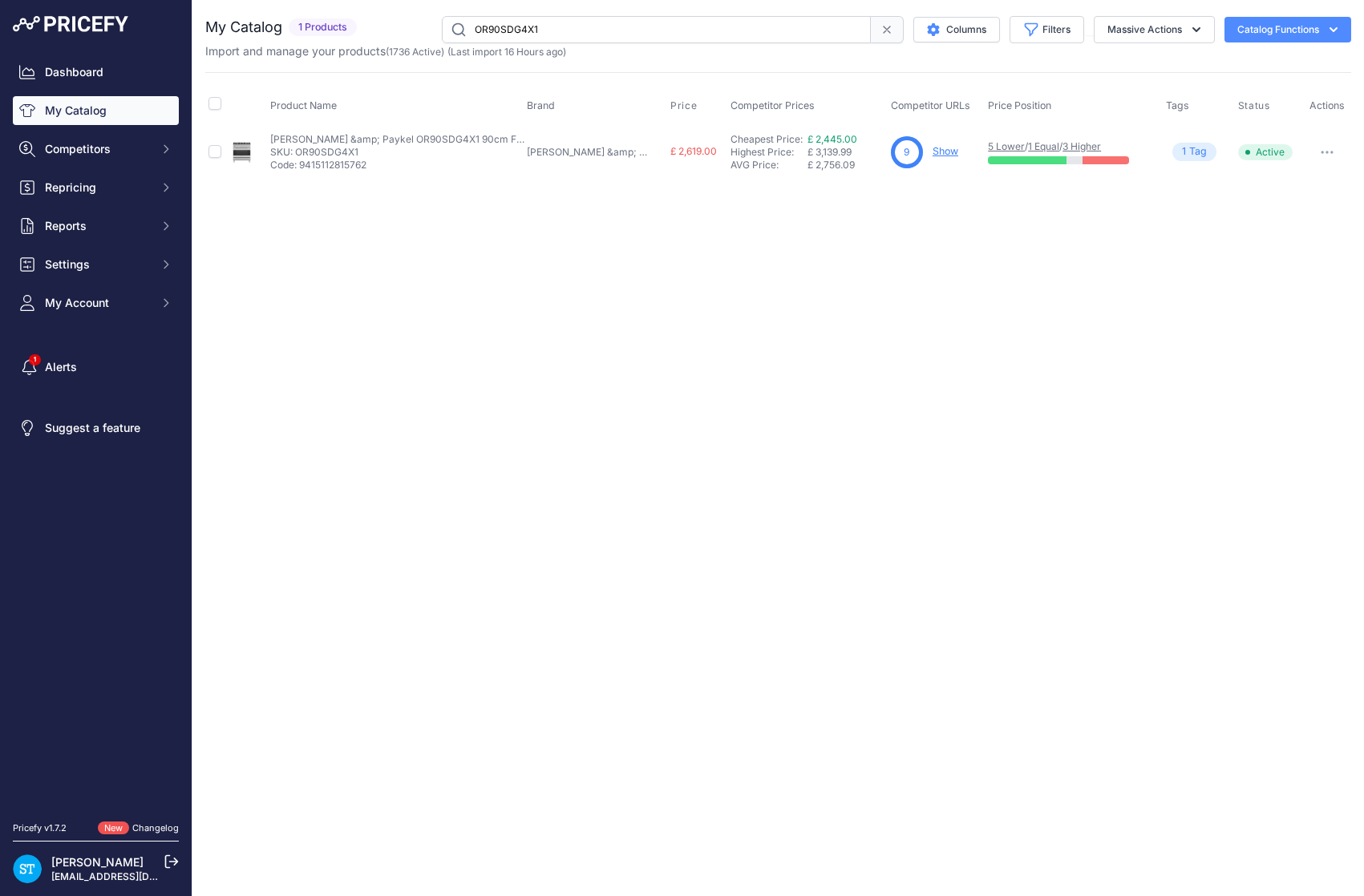
click at [520, 31] on input "OR90SDG4X1" at bounding box center [655, 30] width 429 height 27
paste input "L7DBGF"
drag, startPoint x: 594, startPoint y: 282, endPoint x: 625, endPoint y: 269, distance: 33.6
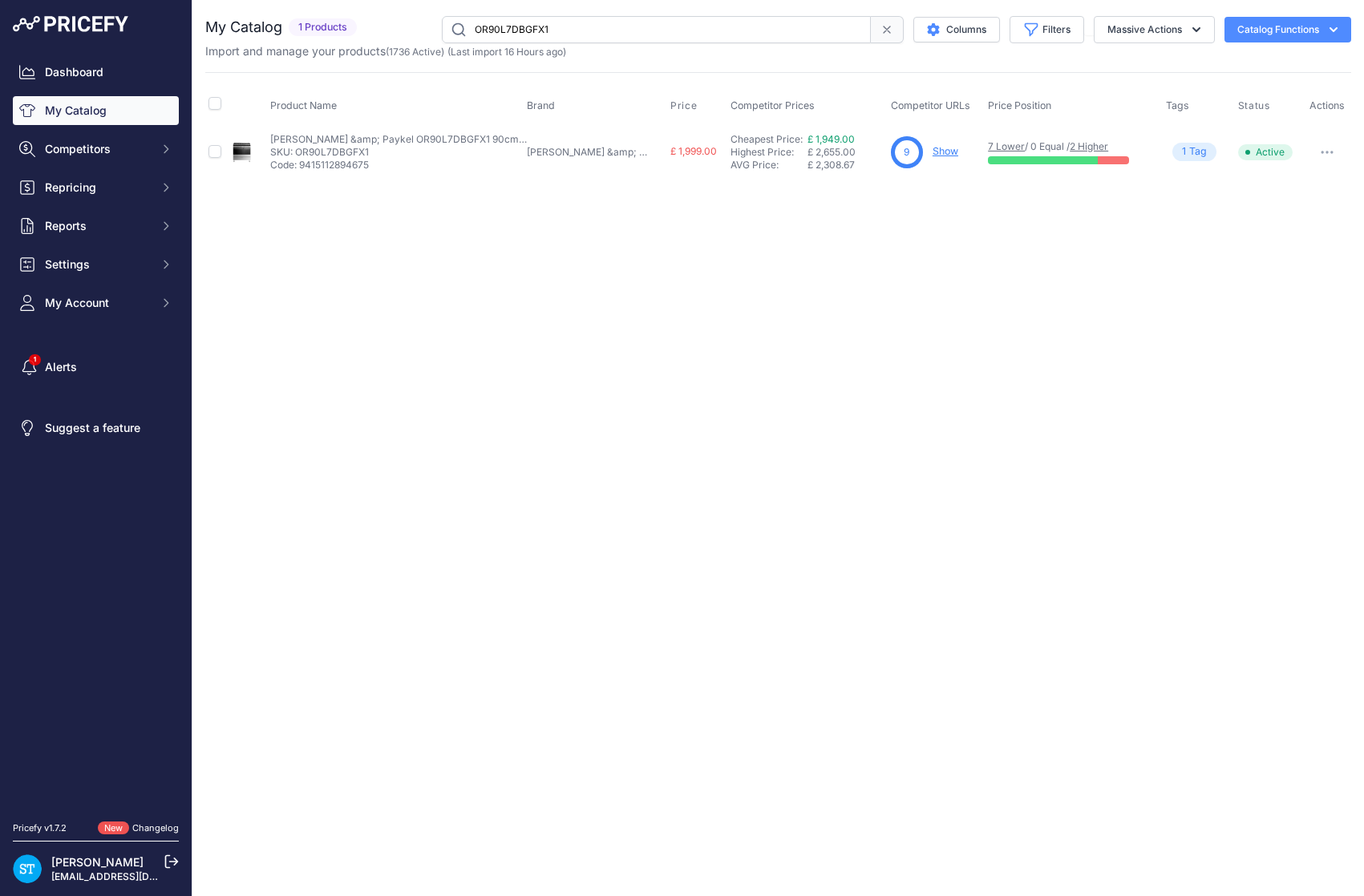
click at [604, 277] on div "Close You are not connected to the internet." at bounding box center [778, 448] width 1171 height 896
click at [932, 145] on link "Show" at bounding box center [945, 151] width 26 height 12
click at [505, 31] on input "OR90L7DBGFX1" at bounding box center [655, 30] width 429 height 27
paste input "RF540ANUX6"
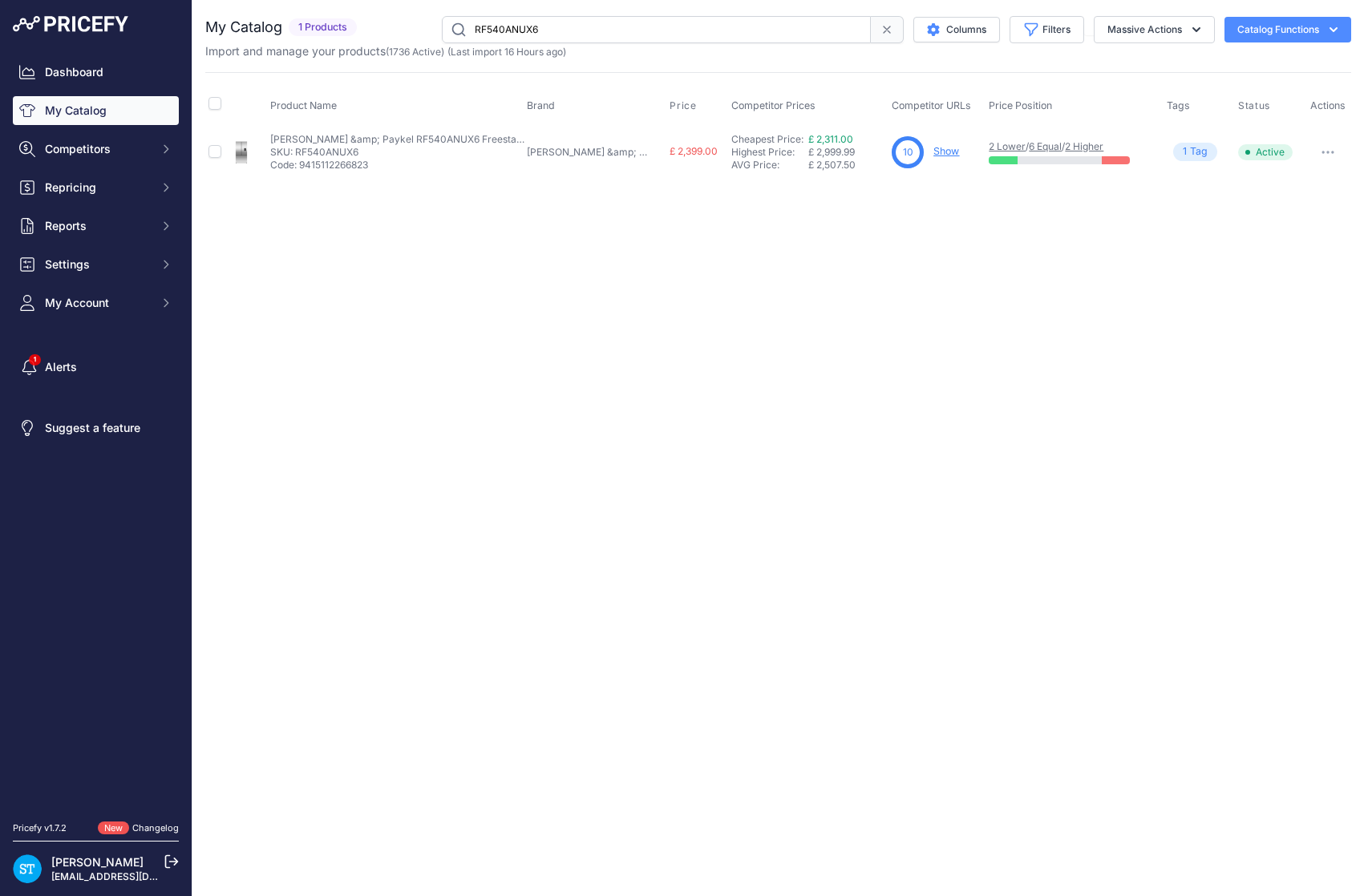
drag, startPoint x: 1146, startPoint y: 434, endPoint x: 1099, endPoint y: 383, distance: 69.4
click at [1123, 407] on div "Close You are not connected to the internet." at bounding box center [778, 448] width 1171 height 896
click at [933, 150] on link "Show" at bounding box center [946, 151] width 26 height 12
click at [541, 27] on input "RF540ANUX6" at bounding box center [655, 30] width 429 height 27
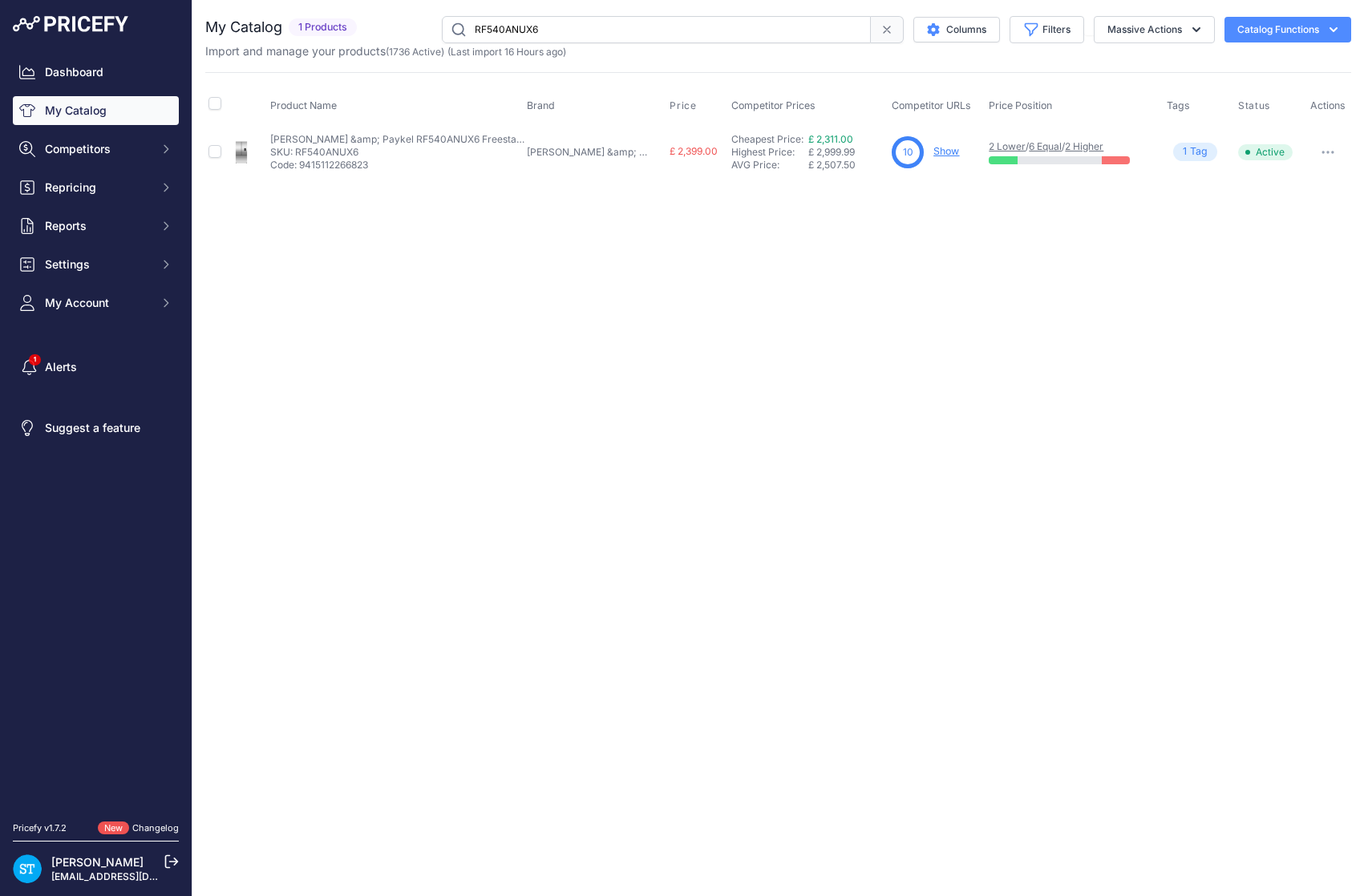
paste input "ZUB"
click at [868, 251] on div "Close You are not connected to the internet." at bounding box center [778, 448] width 1171 height 896
click at [935, 150] on link "Show" at bounding box center [946, 151] width 26 height 12
click at [513, 31] on input "RF540AZUB6" at bounding box center [655, 30] width 429 height 27
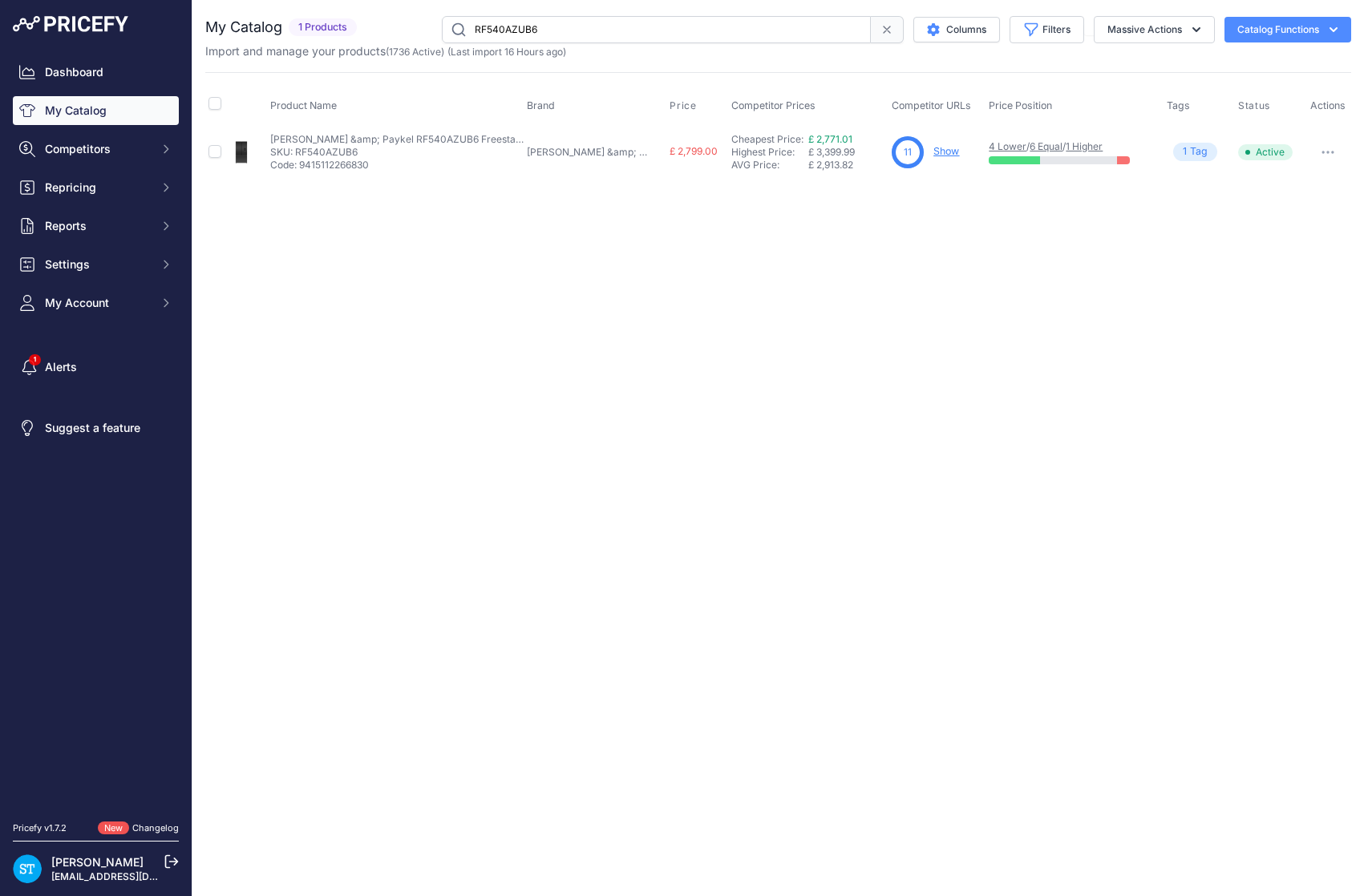
paste input "N"
click at [985, 250] on div "Close You are not connected to the internet." at bounding box center [778, 448] width 1171 height 896
click at [935, 149] on link "Show" at bounding box center [948, 151] width 26 height 12
click at [493, 31] on input "RF540ANUB6" at bounding box center [655, 30] width 429 height 27
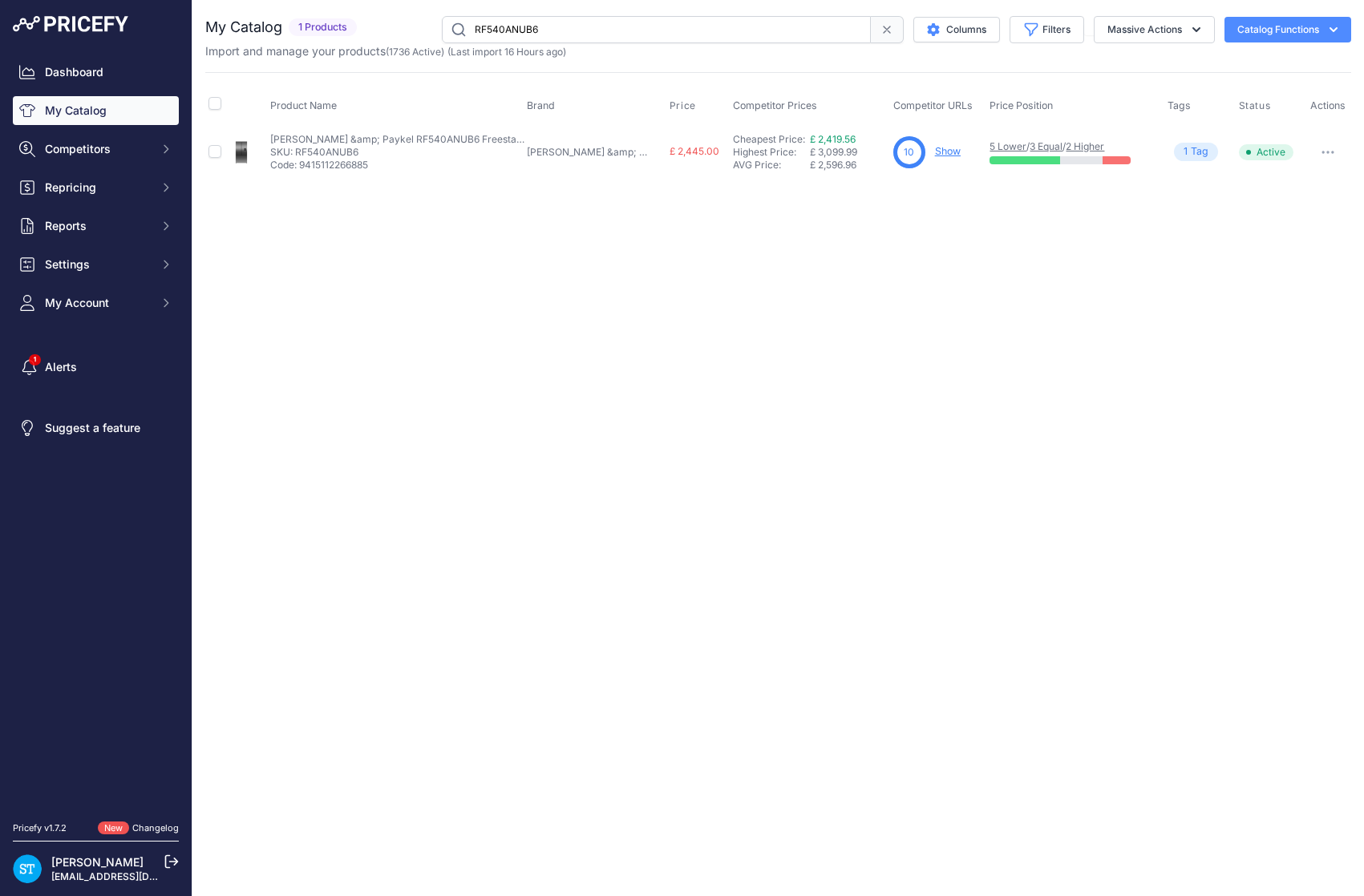
paste input "DUX"
click at [789, 298] on div "Close You are not connected to the internet." at bounding box center [778, 448] width 1171 height 896
click at [933, 148] on link "Show" at bounding box center [946, 151] width 26 height 12
click at [512, 26] on input "RF540ADUX6" at bounding box center [655, 30] width 429 height 27
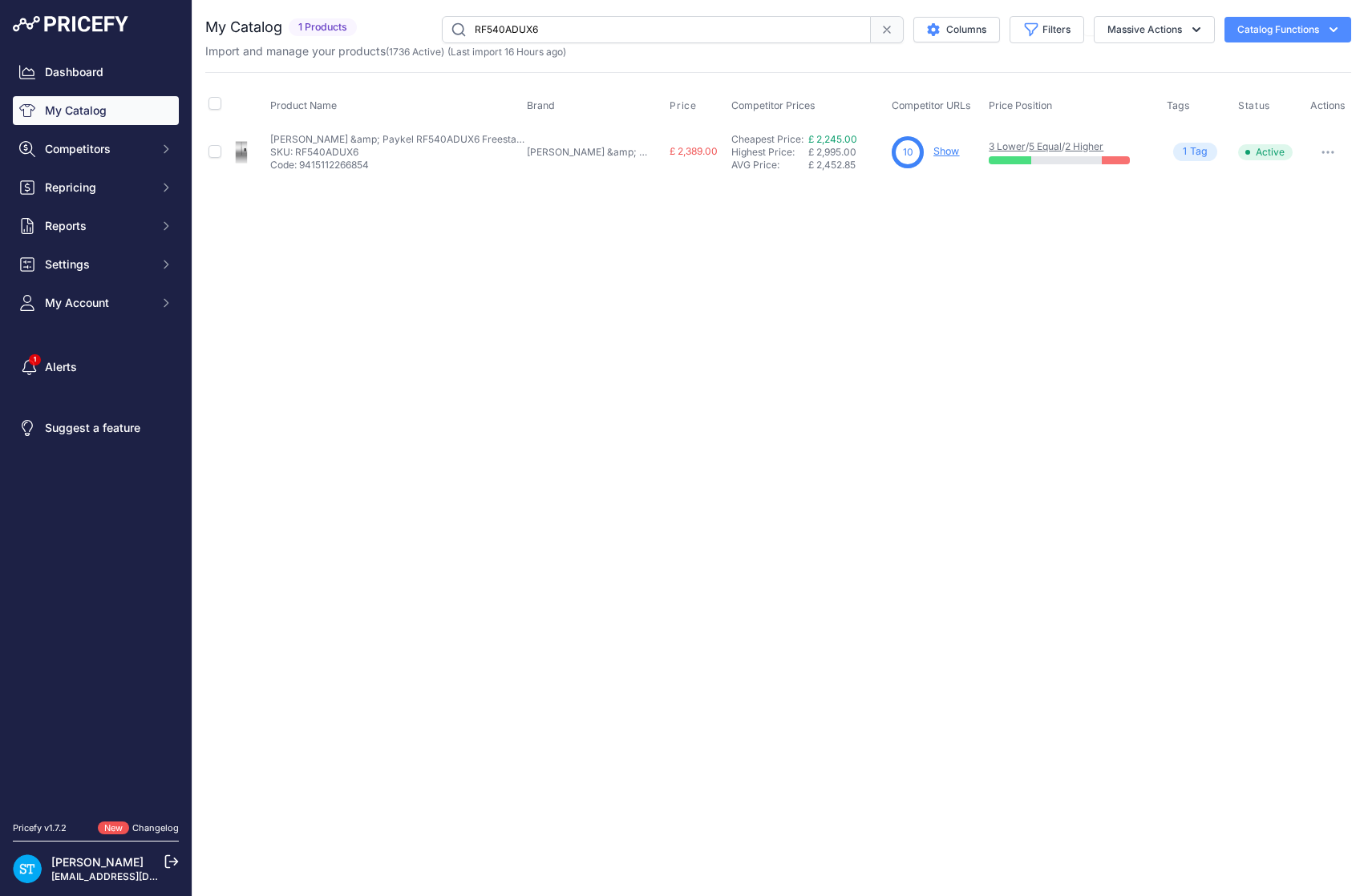
paste input "B7"
drag, startPoint x: 892, startPoint y: 217, endPoint x: 930, endPoint y: 165, distance: 64.4
click at [893, 217] on div "Close You are not connected to the internet." at bounding box center [778, 448] width 1171 height 896
click at [935, 152] on link "Show" at bounding box center [948, 151] width 26 height 12
click at [495, 20] on input "RF540ADUB7" at bounding box center [655, 30] width 429 height 27
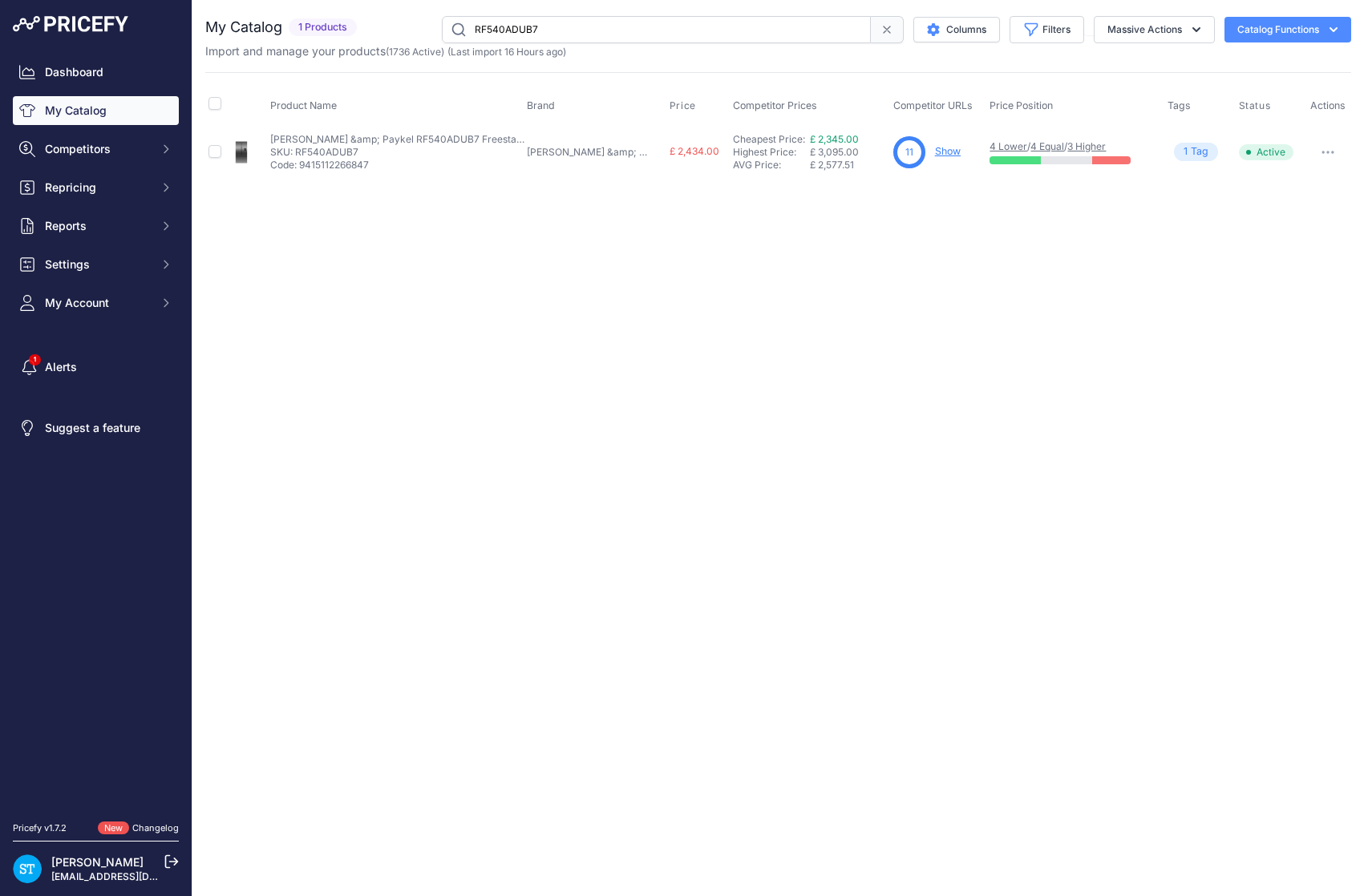
click at [495, 20] on input "RF540ADUB7" at bounding box center [655, 30] width 429 height 27
paste input "610ADJX"
click at [890, 182] on div "You are not connected to the internet. My Catalog" at bounding box center [778, 96] width 1146 height 194
click at [911, 149] on div "10 Show" at bounding box center [937, 151] width 91 height 32
click at [933, 149] on link "Show" at bounding box center [946, 151] width 26 height 12
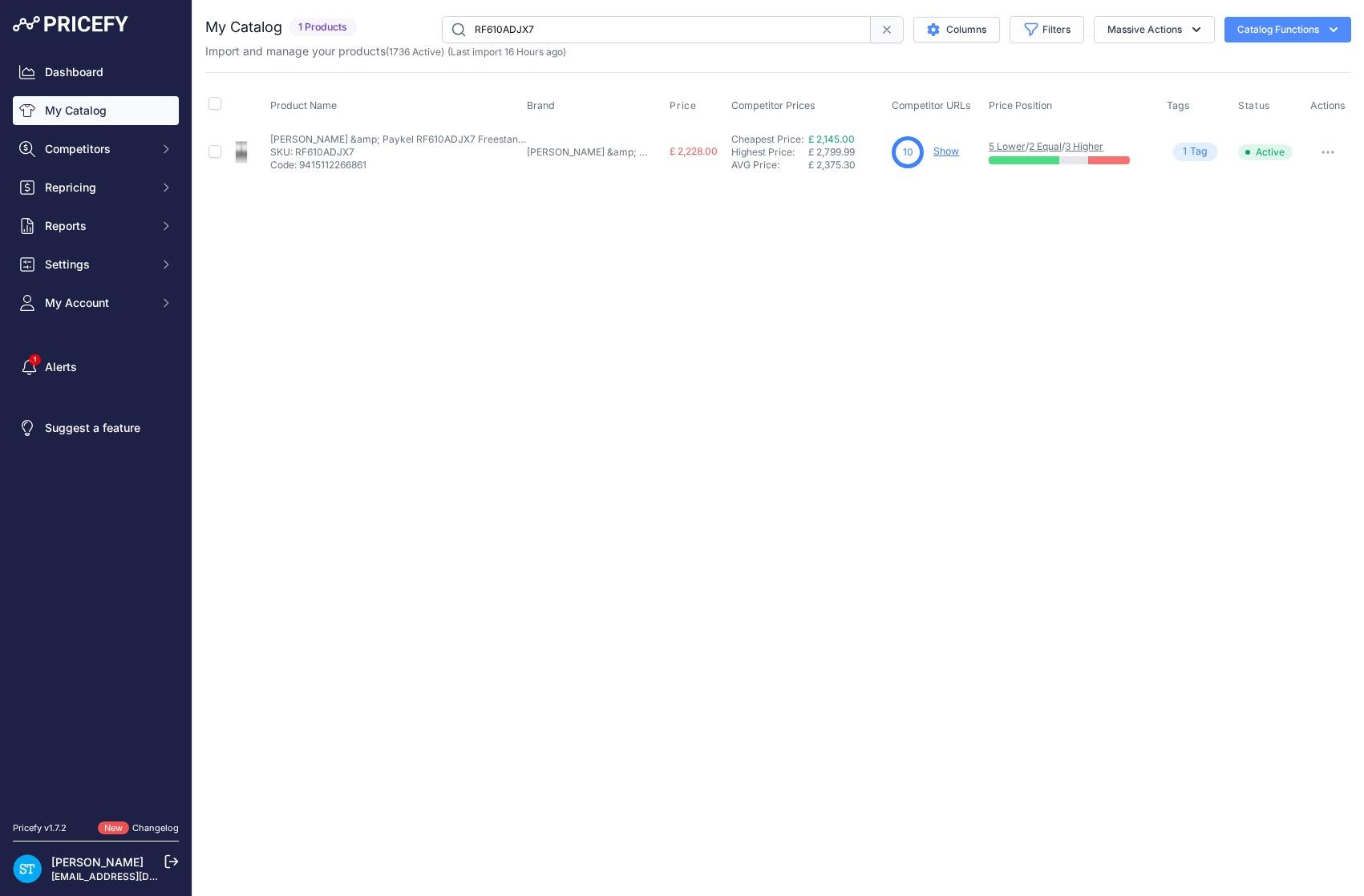
click at [502, 25] on input "RF610ADJX7" at bounding box center [655, 30] width 429 height 27
paste input "X6"
drag, startPoint x: 947, startPoint y: 200, endPoint x: 937, endPoint y: 148, distance: 53.0
click at [947, 179] on div "Close You are not connected to the internet." at bounding box center [778, 448] width 1171 height 896
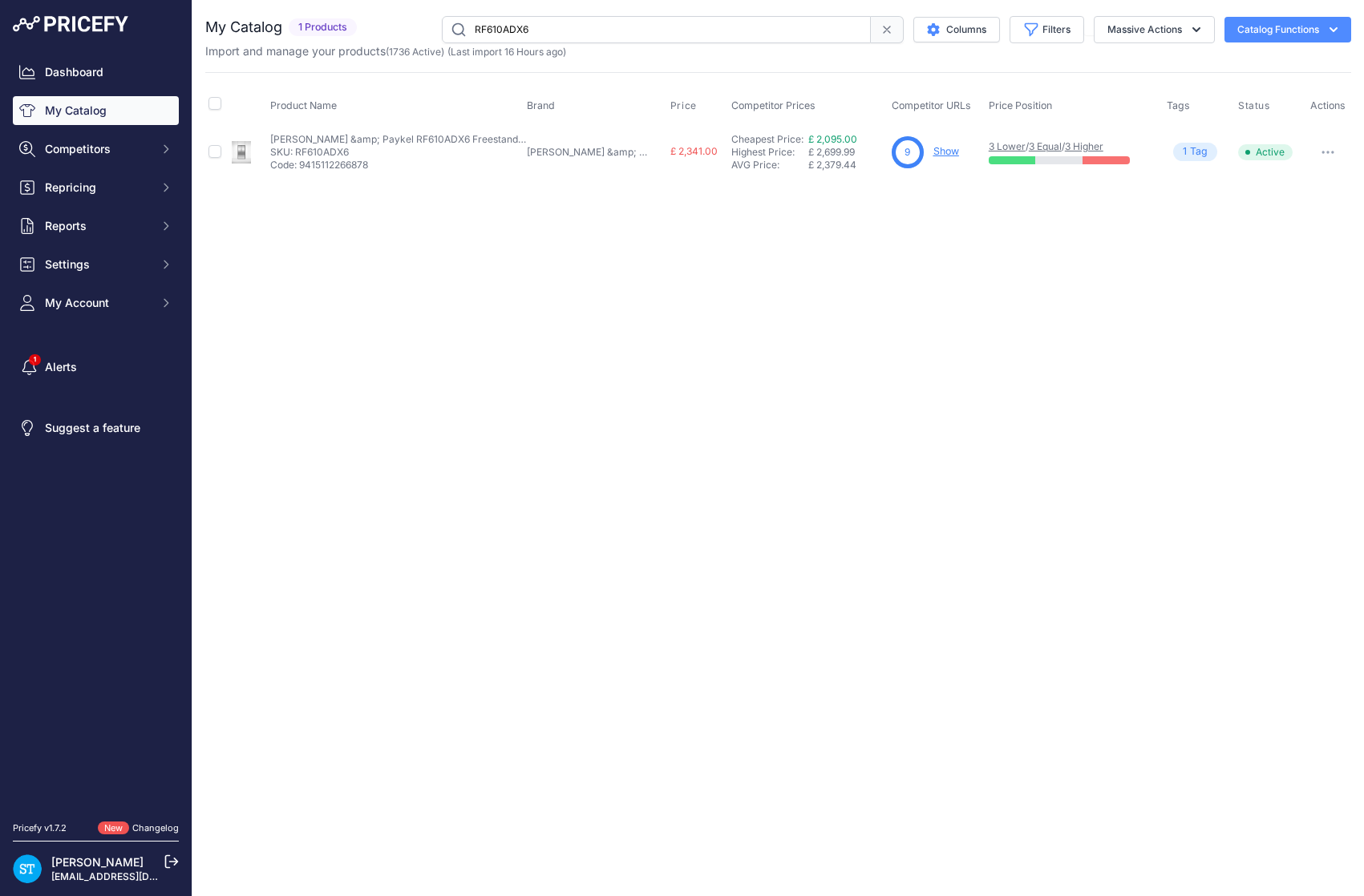
click at [933, 145] on link "Show" at bounding box center [946, 151] width 26 height 12
click at [507, 32] on input "RF610ADX6" at bounding box center [655, 30] width 429 height 27
paste input "DW60UT4HI2"
click at [854, 241] on div "Close You are not connected to the internet." at bounding box center [778, 448] width 1171 height 896
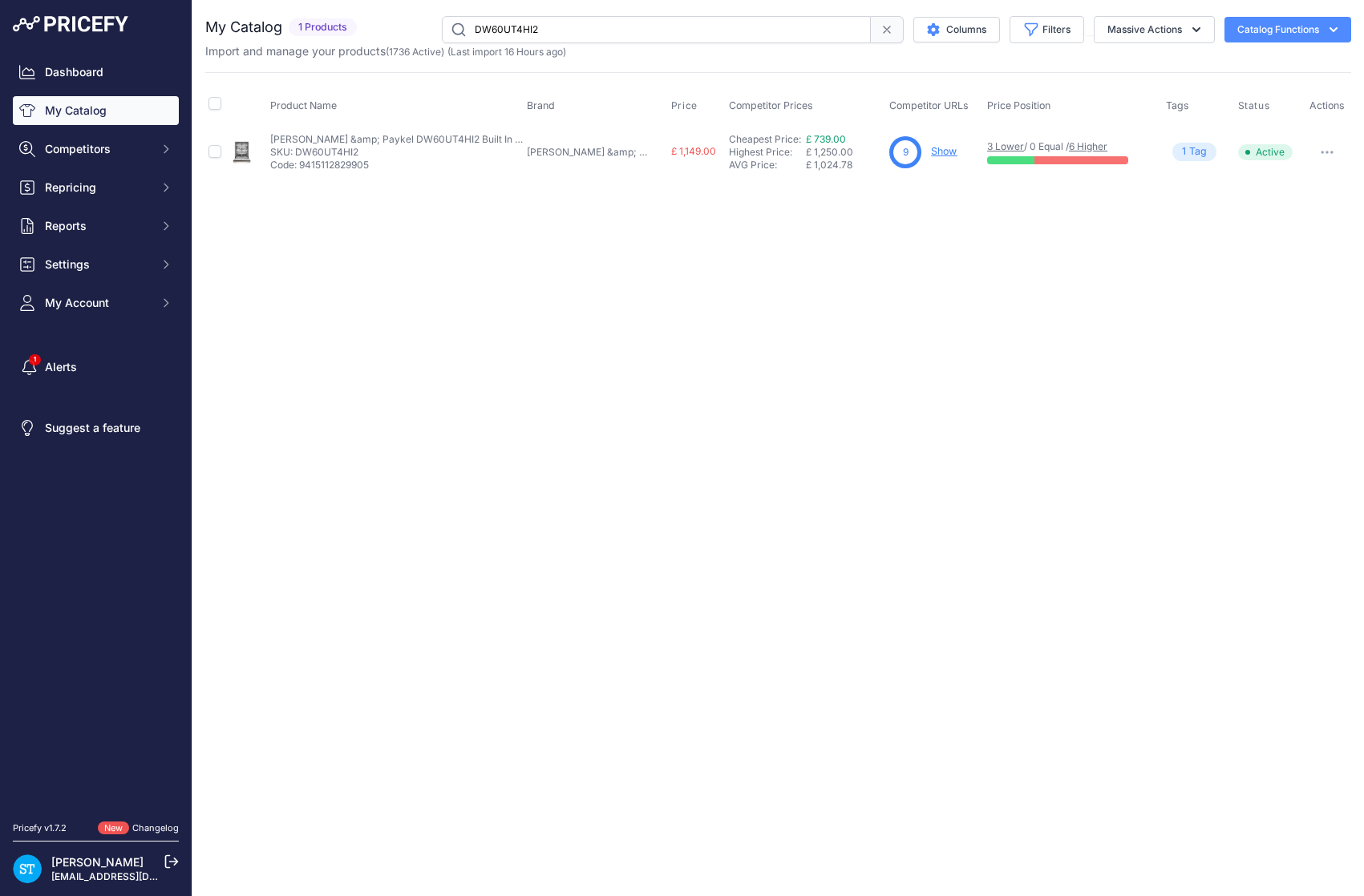
click at [931, 148] on link "Show" at bounding box center [944, 151] width 26 height 12
click at [513, 31] on input "DW60UT4HI2" at bounding box center [655, 30] width 429 height 27
paste input "text"
click at [496, 28] on input "DW60U4HI2" at bounding box center [655, 30] width 429 height 27
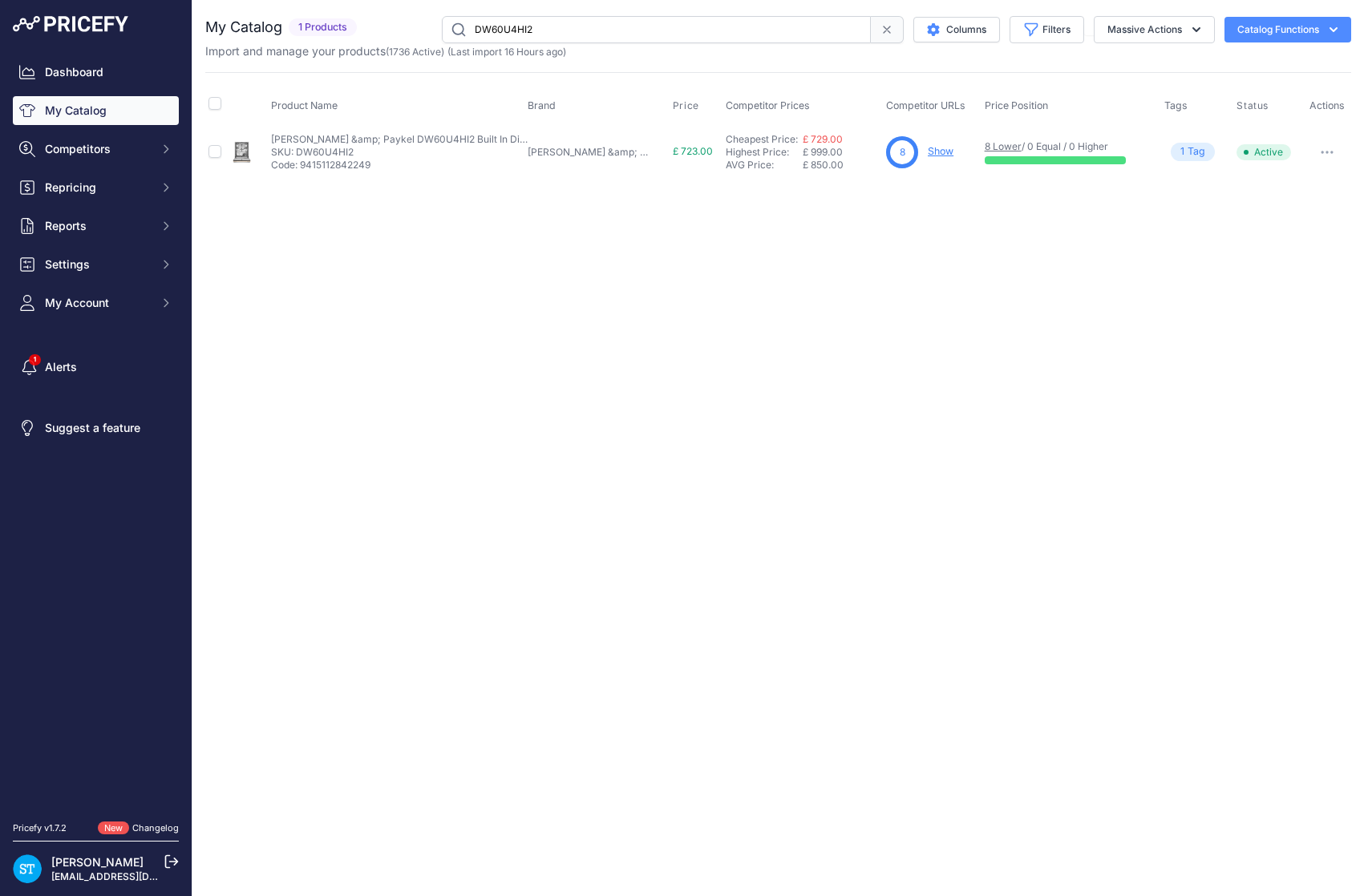
click at [496, 28] on input "DW60U4HI2" at bounding box center [655, 30] width 429 height 27
paste input "D60DHI9"
drag, startPoint x: 878, startPoint y: 303, endPoint x: 898, endPoint y: 244, distance: 62.3
click at [881, 293] on div "Close You are not connected to the internet." at bounding box center [778, 448] width 1171 height 896
drag, startPoint x: 925, startPoint y: 152, endPoint x: 790, endPoint y: 120, distance: 138.7
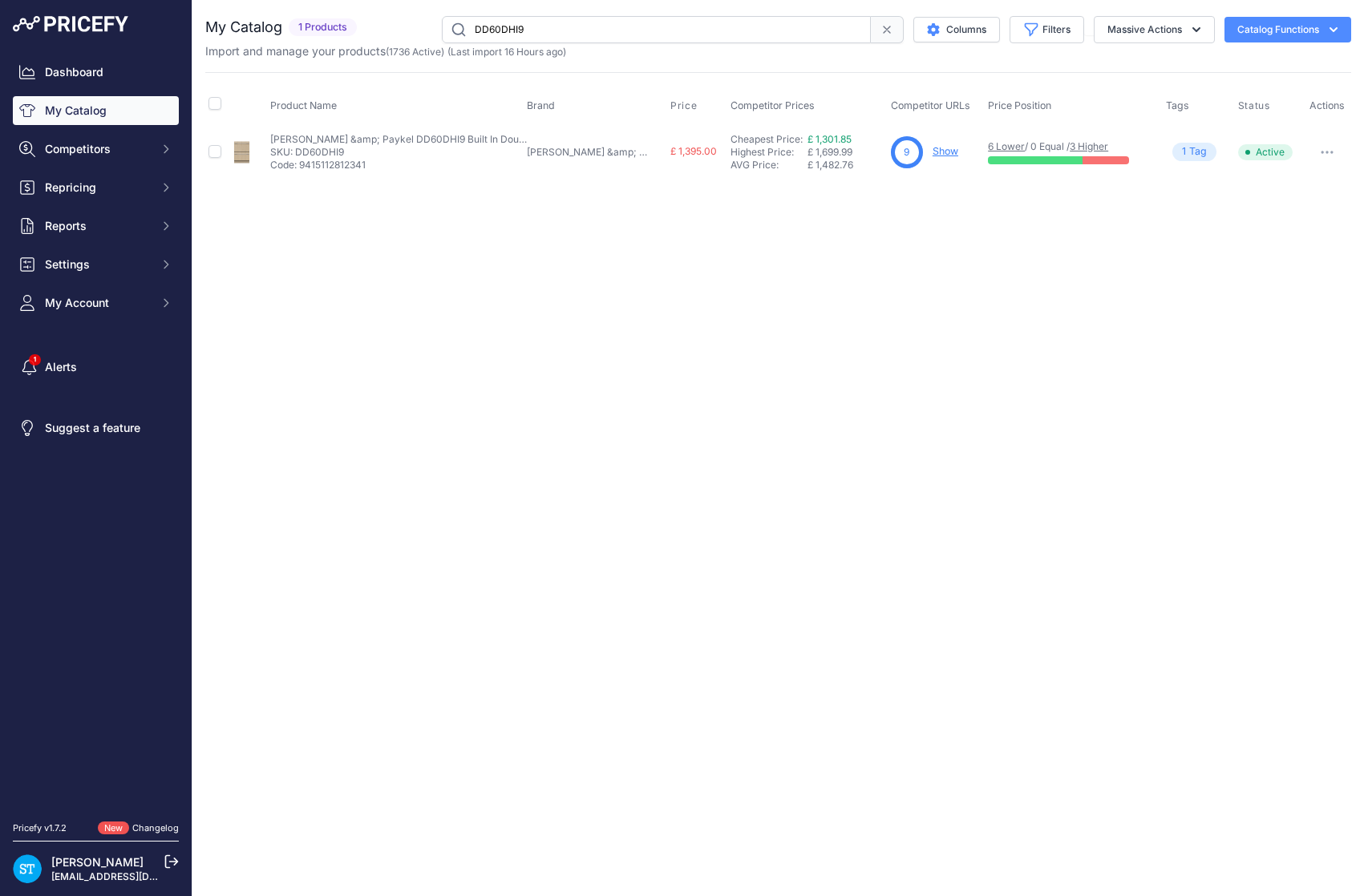
click at [932, 152] on link "Show" at bounding box center [945, 151] width 26 height 12
click at [496, 26] on input "DD60DHI9" at bounding box center [655, 30] width 429 height 27
paste input "4HZB"
click at [527, 28] on input "DD60D4HZB9" at bounding box center [655, 30] width 429 height 27
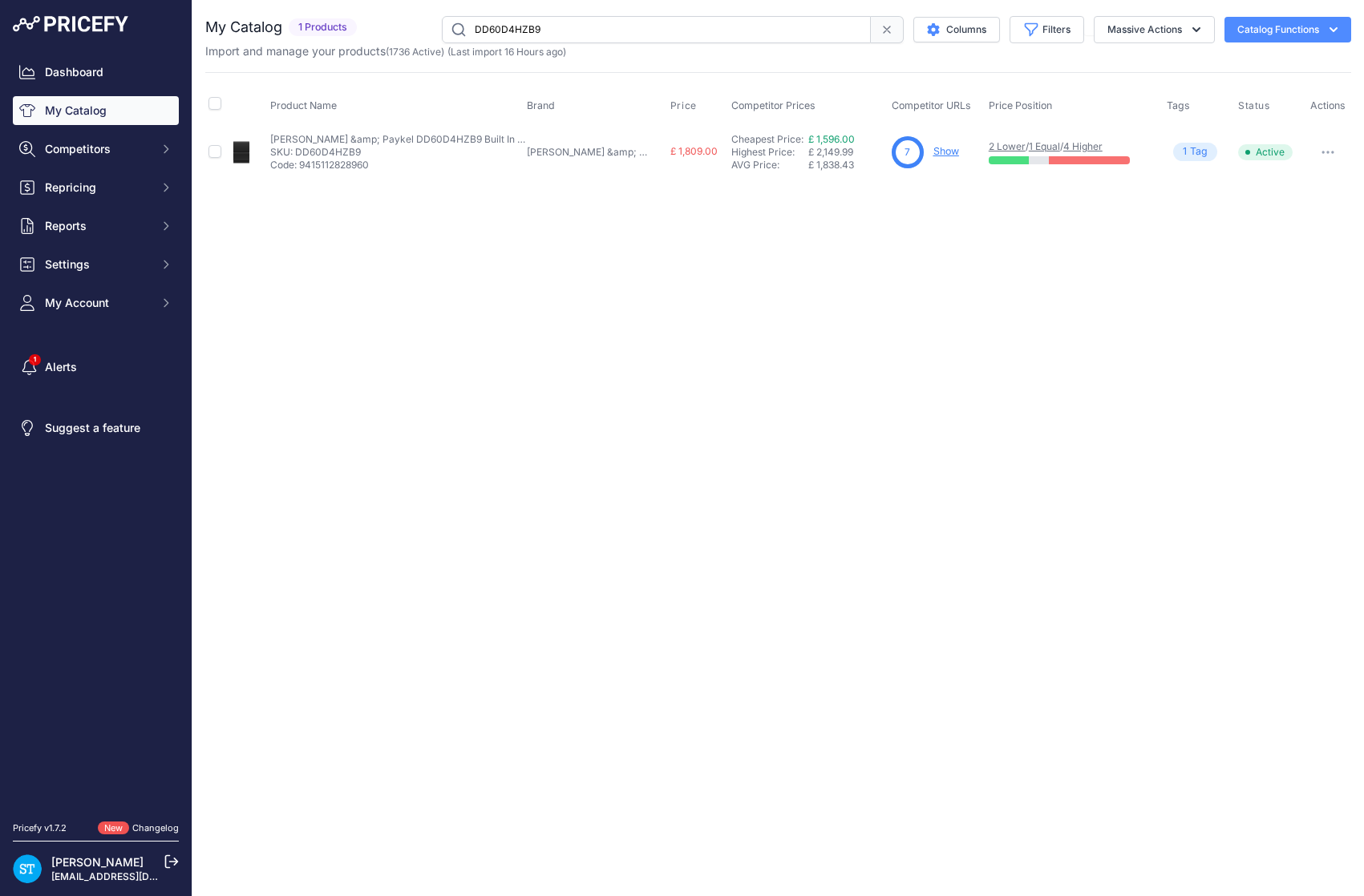
click at [527, 28] on input "DD60D4HZB9" at bounding box center [655, 30] width 429 height 27
paste input "N"
click at [682, 278] on div "Close You are not connected to the internet." at bounding box center [778, 448] width 1171 height 896
click at [932, 146] on link "Show" at bounding box center [945, 151] width 26 height 12
click at [525, 34] on input "DD60D4HNB9" at bounding box center [655, 30] width 429 height 27
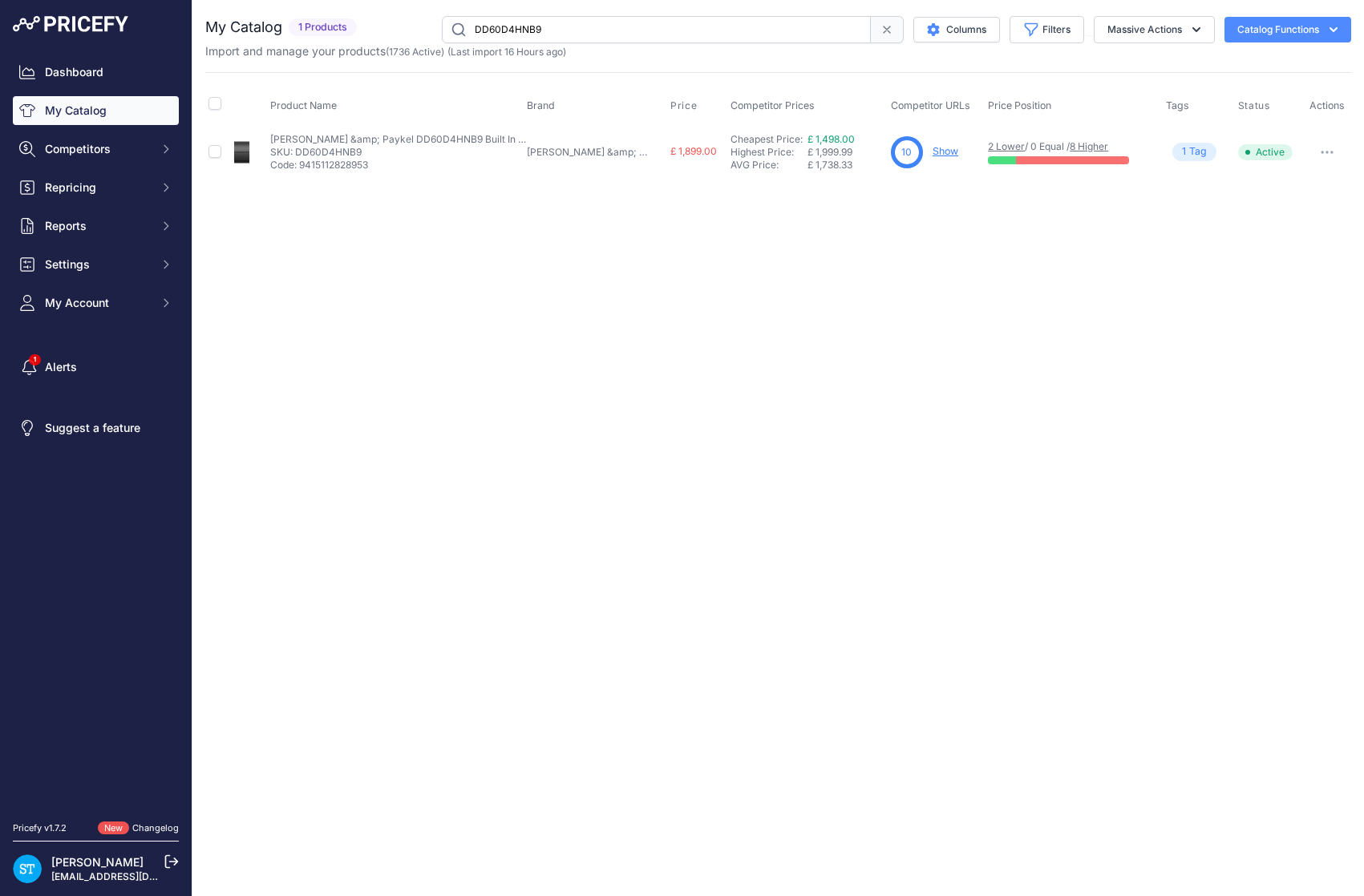
click at [525, 34] on input "DD60D4HNB9" at bounding box center [655, 30] width 429 height 27
paste input "X"
click at [1052, 264] on div "Close You are not connected to the internet." at bounding box center [778, 448] width 1171 height 896
click at [933, 147] on link "Show" at bounding box center [946, 151] width 26 height 12
click at [510, 33] on input "DD60D4HNX9" at bounding box center [655, 30] width 429 height 27
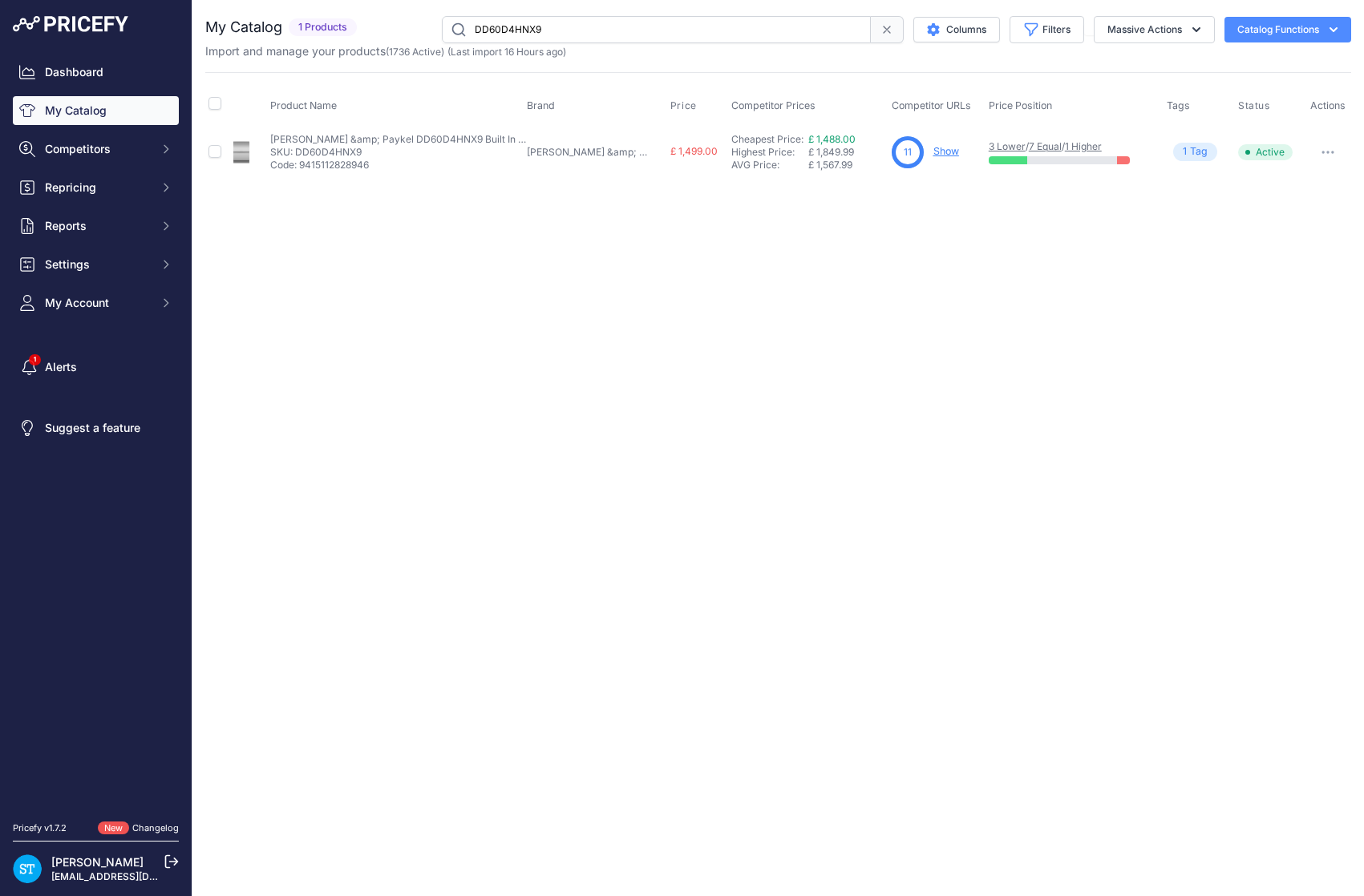
click at [510, 33] on input "DD60D4HNX9" at bounding box center [655, 30] width 429 height 27
paste input "DFH"
drag, startPoint x: 1177, startPoint y: 225, endPoint x: 989, endPoint y: 165, distance: 197.3
click at [1169, 224] on div "Close You are not connected to the internet." at bounding box center [778, 448] width 1171 height 896
click at [933, 145] on link "Show" at bounding box center [946, 151] width 26 height 12
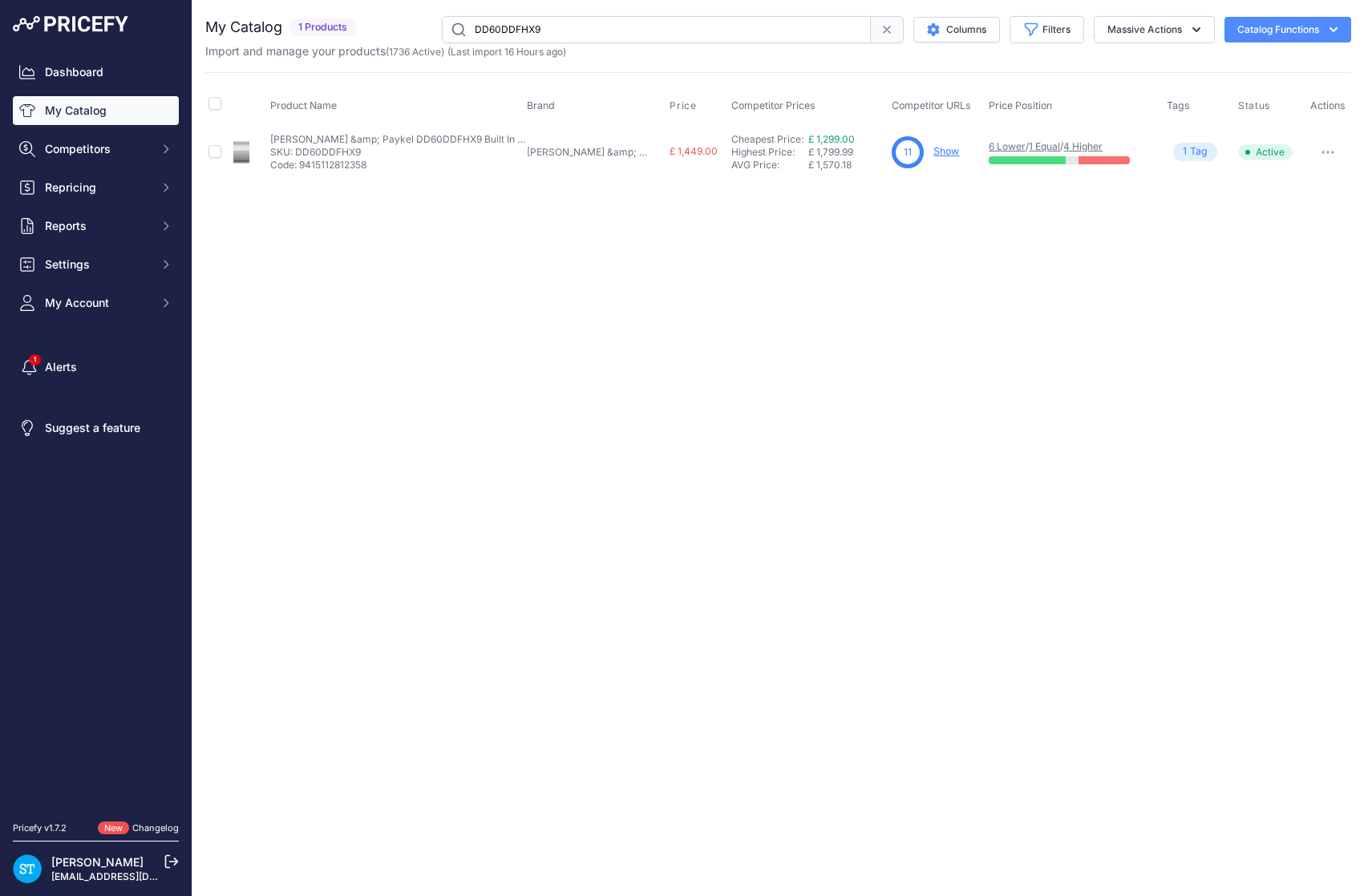
click at [527, 31] on input "DD60DDFHX9" at bounding box center [655, 30] width 429 height 27
paste input "B"
drag, startPoint x: 873, startPoint y: 385, endPoint x: 877, endPoint y: 373, distance: 12.6
click at [873, 384] on div "Close You are not connected to the internet." at bounding box center [778, 448] width 1171 height 896
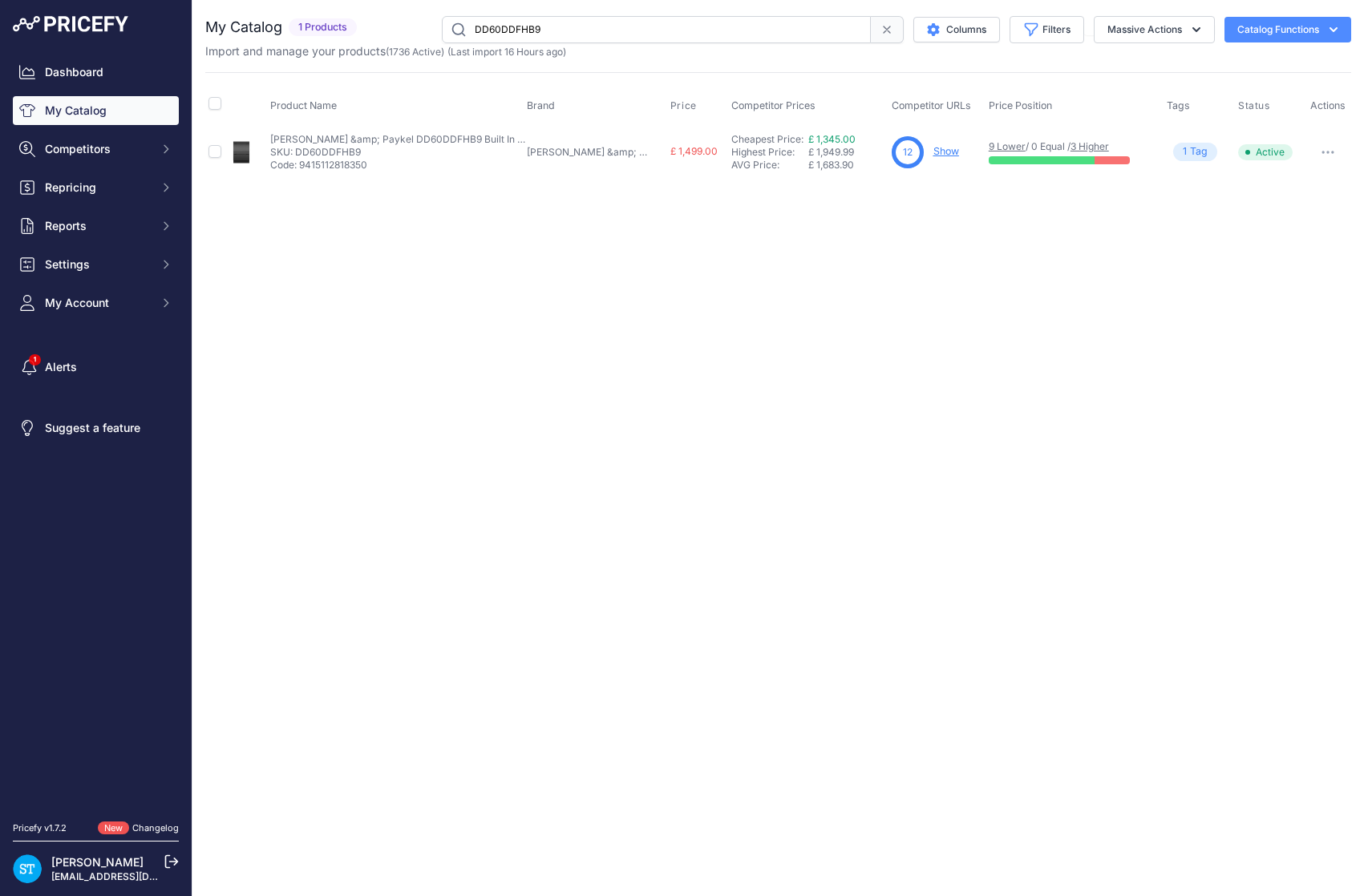
click at [933, 155] on link "Show" at bounding box center [946, 151] width 26 height 12
click at [536, 32] on input "DD60DDFHB9" at bounding box center [655, 30] width 429 height 27
paste input "2HN"
click at [933, 152] on link "Show" at bounding box center [946, 151] width 26 height 12
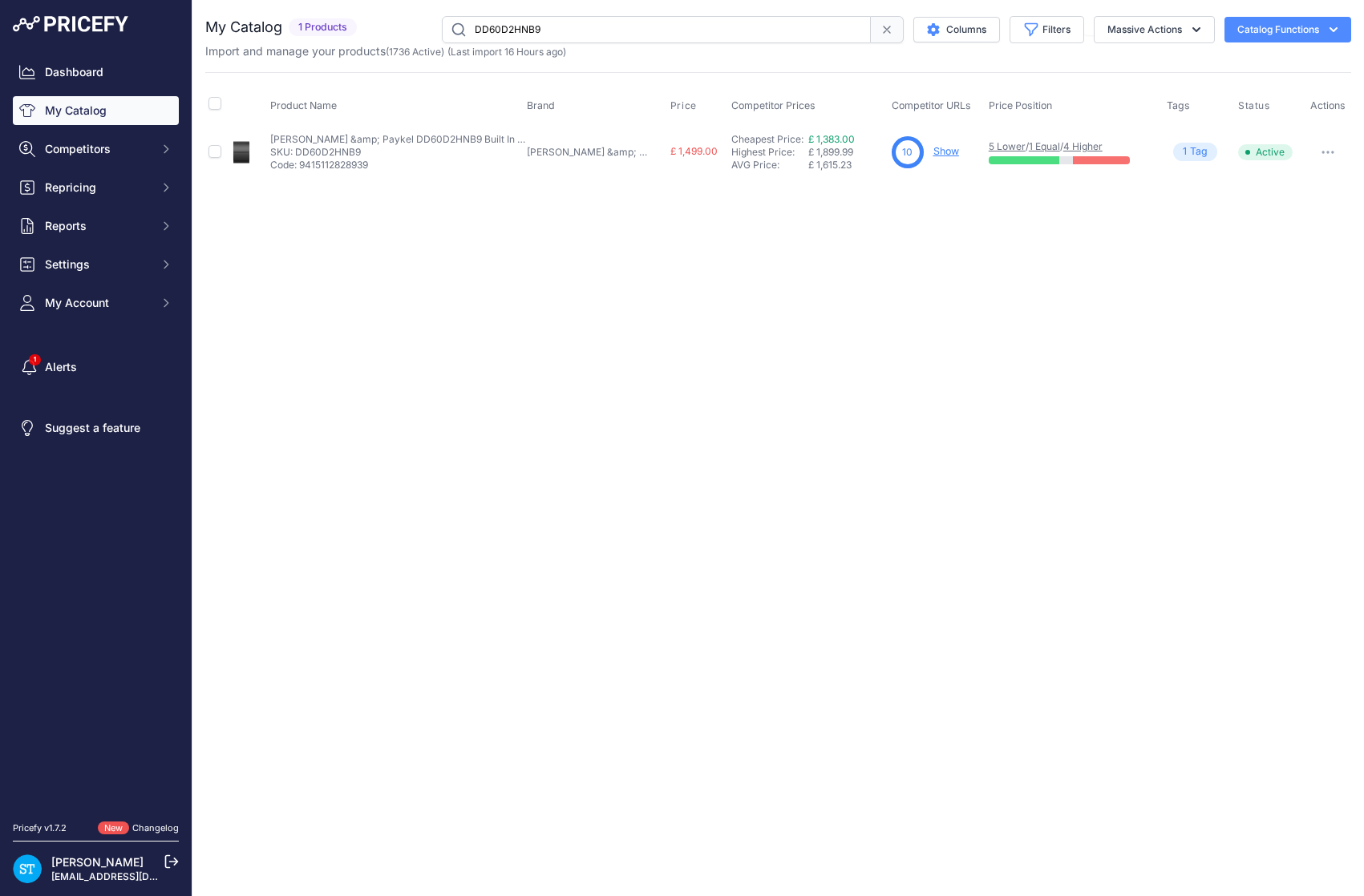
click at [507, 25] on input "DD60D2HNB9" at bounding box center [655, 30] width 429 height 27
paste input "X"
click at [932, 151] on link "Show" at bounding box center [945, 151] width 26 height 12
click at [518, 26] on input "DD60D2HNX9" at bounding box center [655, 30] width 429 height 27
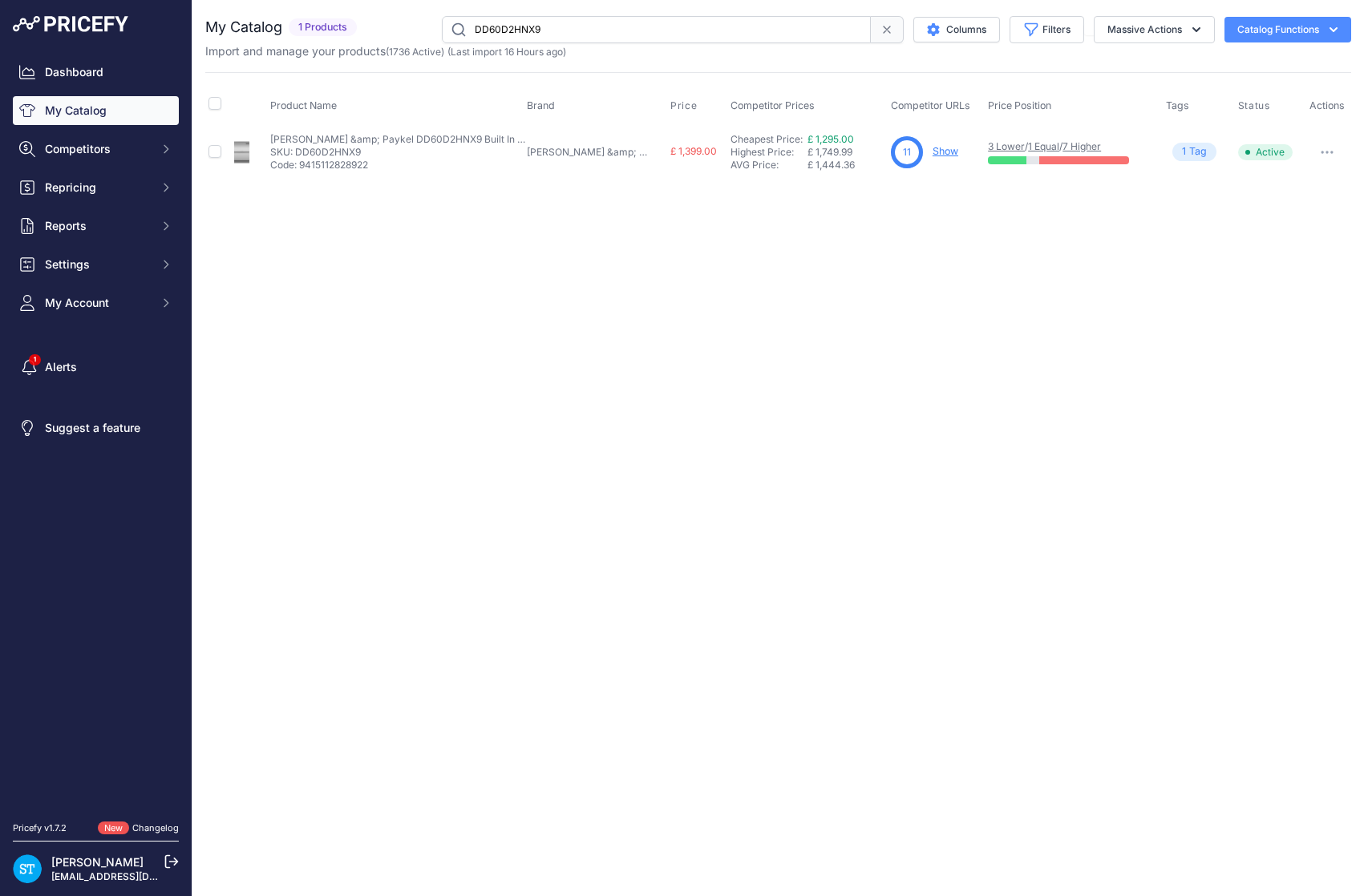
click at [518, 26] on input "DD60D2HNX9" at bounding box center [655, 30] width 429 height 27
paste input "SHTI"
click at [927, 148] on link "Show" at bounding box center [940, 151] width 26 height 12
click at [505, 28] on input "DD60SHTI9" at bounding box center [655, 30] width 429 height 27
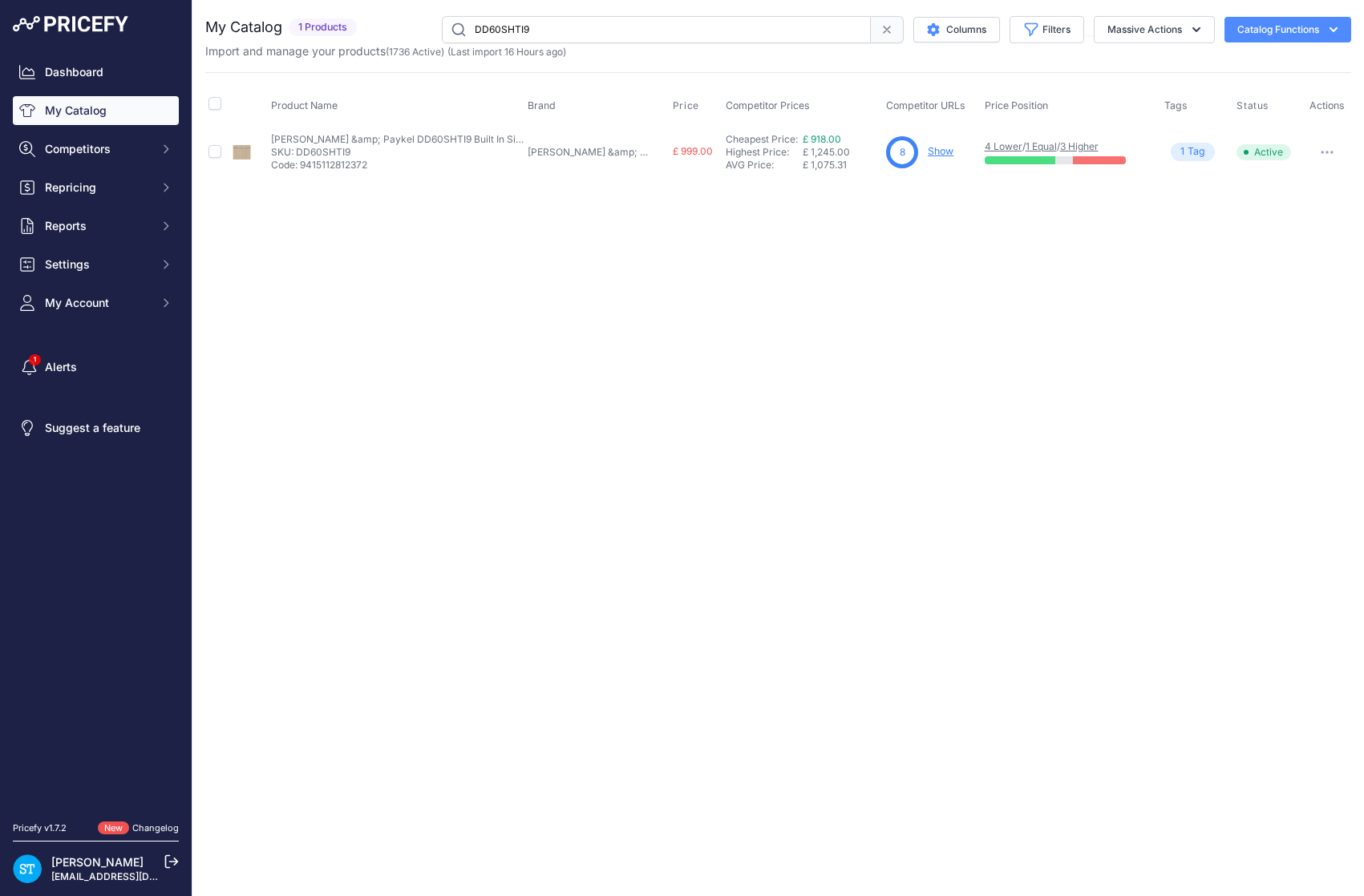
paste input "text"
drag, startPoint x: 895, startPoint y: 303, endPoint x: 903, endPoint y: 198, distance: 105.3
click at [894, 283] on div "Close You are not connected to the internet." at bounding box center [778, 448] width 1171 height 896
click at [927, 147] on link "Show" at bounding box center [940, 151] width 26 height 12
click at [522, 33] on input "DD60SHI9" at bounding box center [655, 30] width 429 height 27
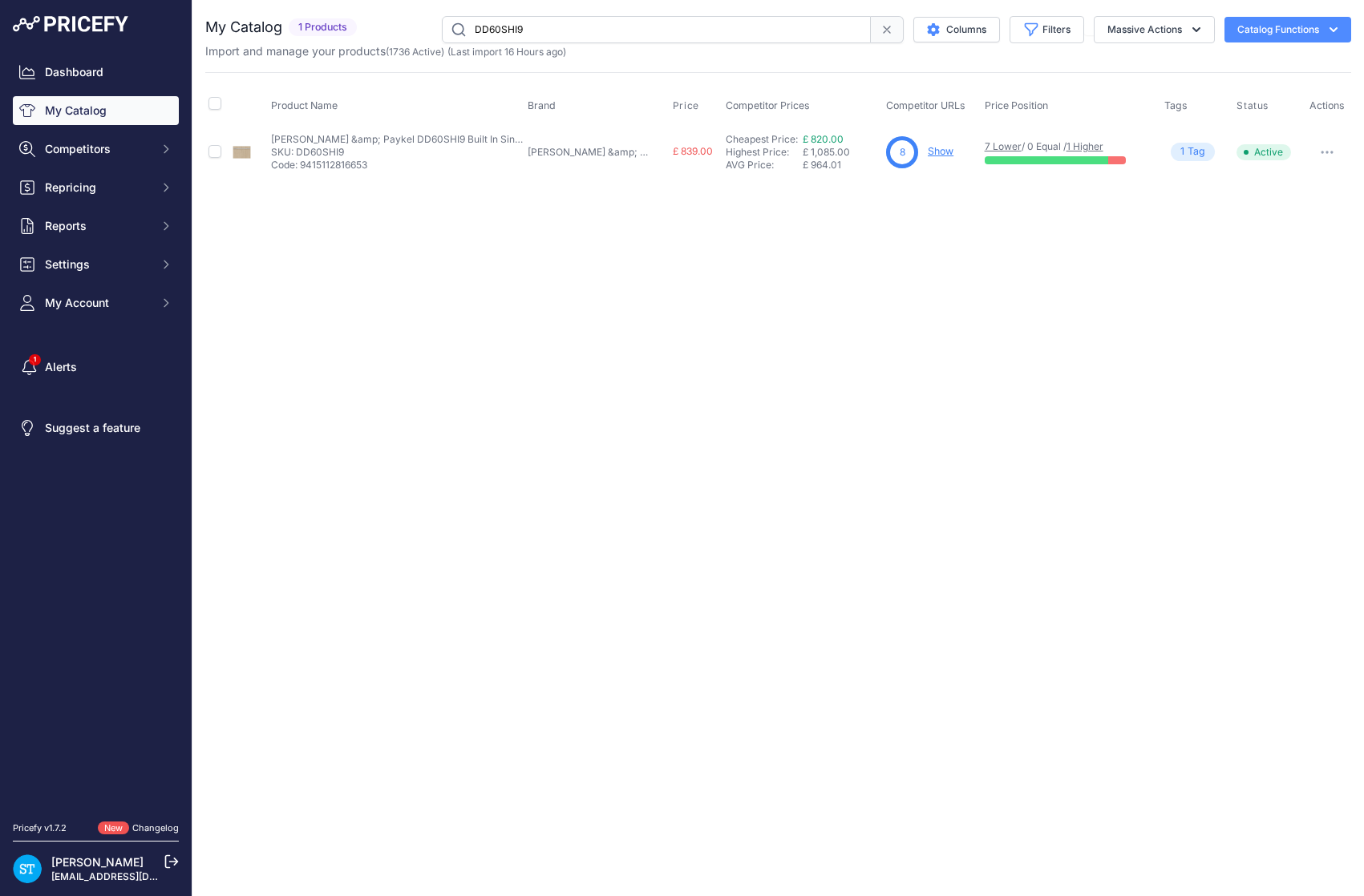
click at [522, 33] on input "DD60SHI9" at bounding box center [655, 30] width 429 height 27
paste input "T4HZB"
drag, startPoint x: 946, startPoint y: 240, endPoint x: 945, endPoint y: 211, distance: 29.0
click at [946, 240] on div "Close You are not connected to the internet." at bounding box center [778, 448] width 1171 height 896
click at [932, 152] on link "Show" at bounding box center [945, 151] width 26 height 12
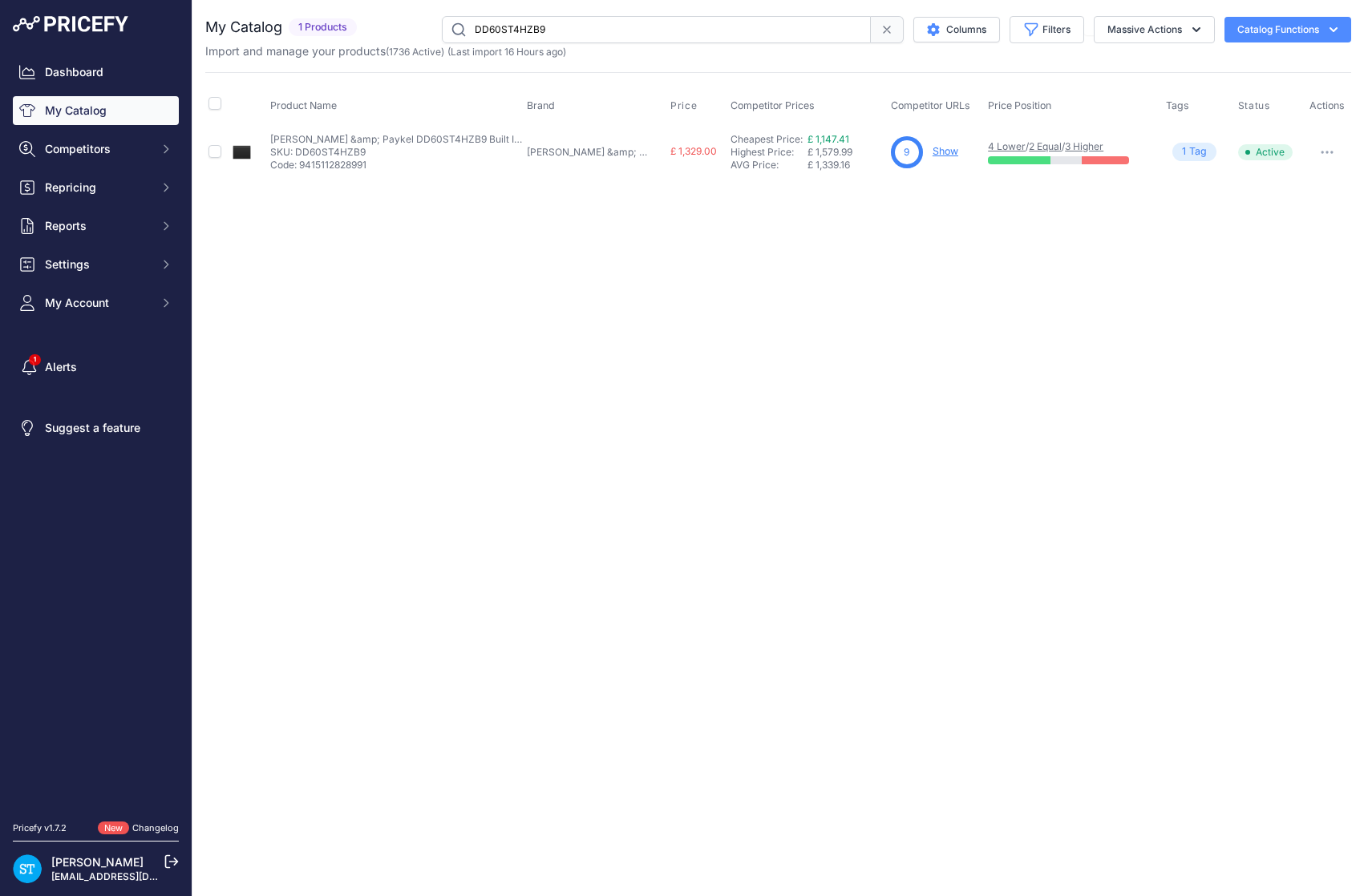
click at [526, 30] on input "DD60ST4HZB9" at bounding box center [655, 30] width 429 height 27
paste input "N"
drag, startPoint x: 743, startPoint y: 389, endPoint x: 884, endPoint y: 286, distance: 174.6
click at [755, 384] on div "Close You are not connected to the internet." at bounding box center [778, 448] width 1171 height 896
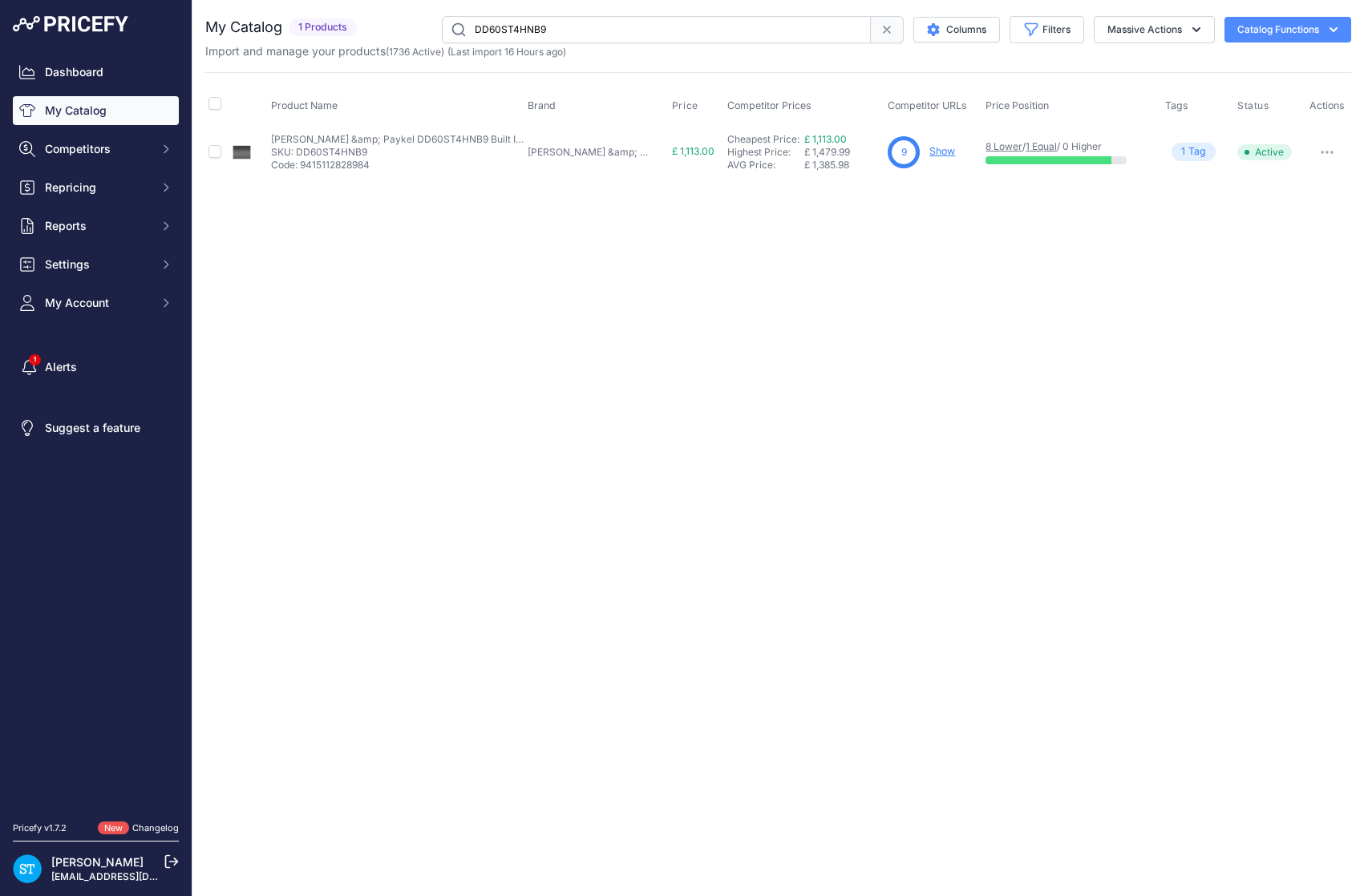
click at [495, 21] on input "DD60ST4HNB9" at bounding box center [655, 30] width 429 height 27
paste input "X"
drag, startPoint x: 1082, startPoint y: 317, endPoint x: 1066, endPoint y: 306, distance: 19.4
click at [1082, 317] on div "Close You are not connected to the internet." at bounding box center [778, 448] width 1171 height 896
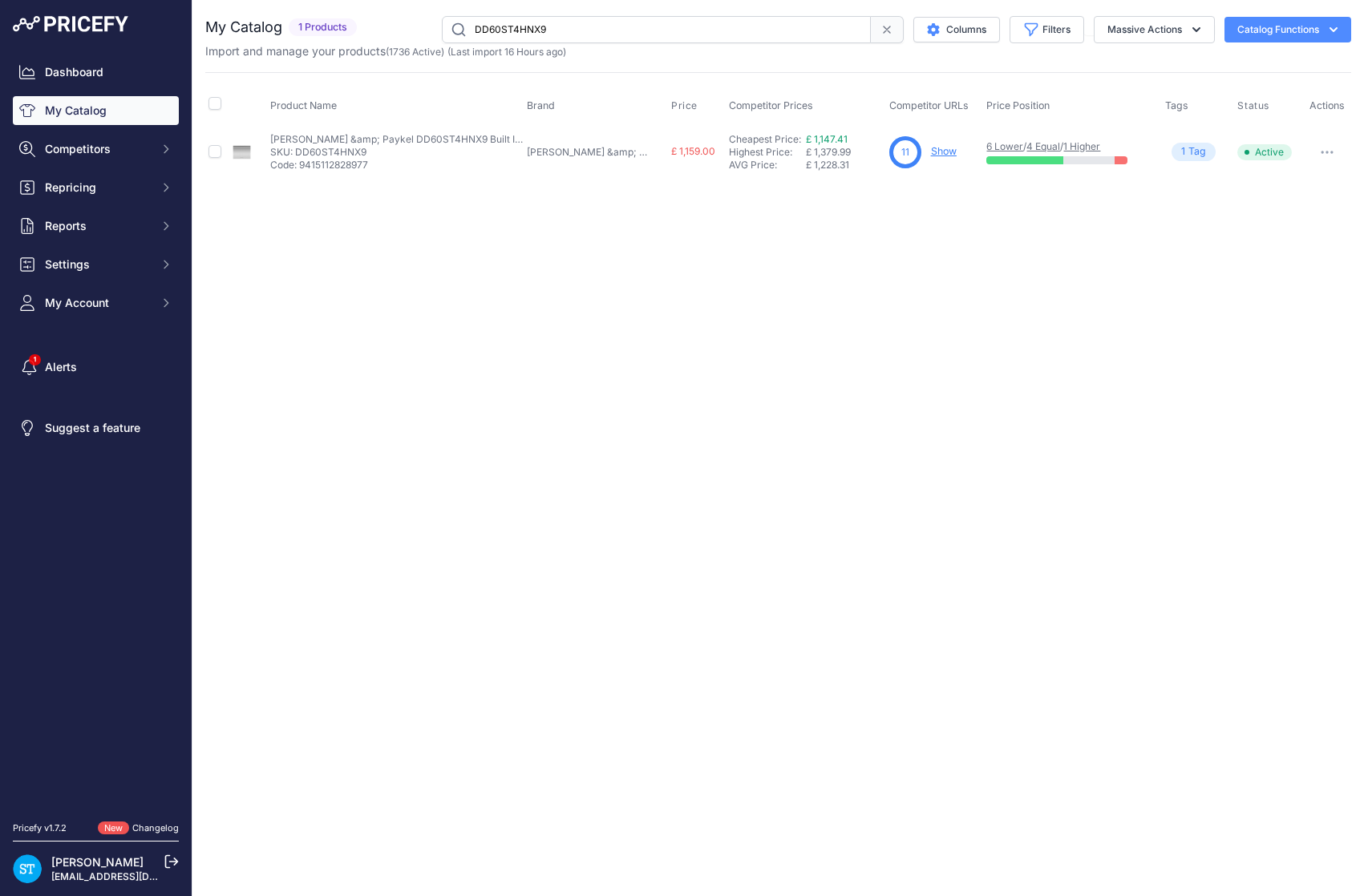
click at [511, 29] on input "DD60ST4HNX9" at bounding box center [655, 30] width 429 height 27
paste input "DFHT"
click at [695, 306] on div "Close You are not connected to the internet." at bounding box center [778, 448] width 1171 height 896
click at [931, 147] on link "Show" at bounding box center [944, 151] width 26 height 12
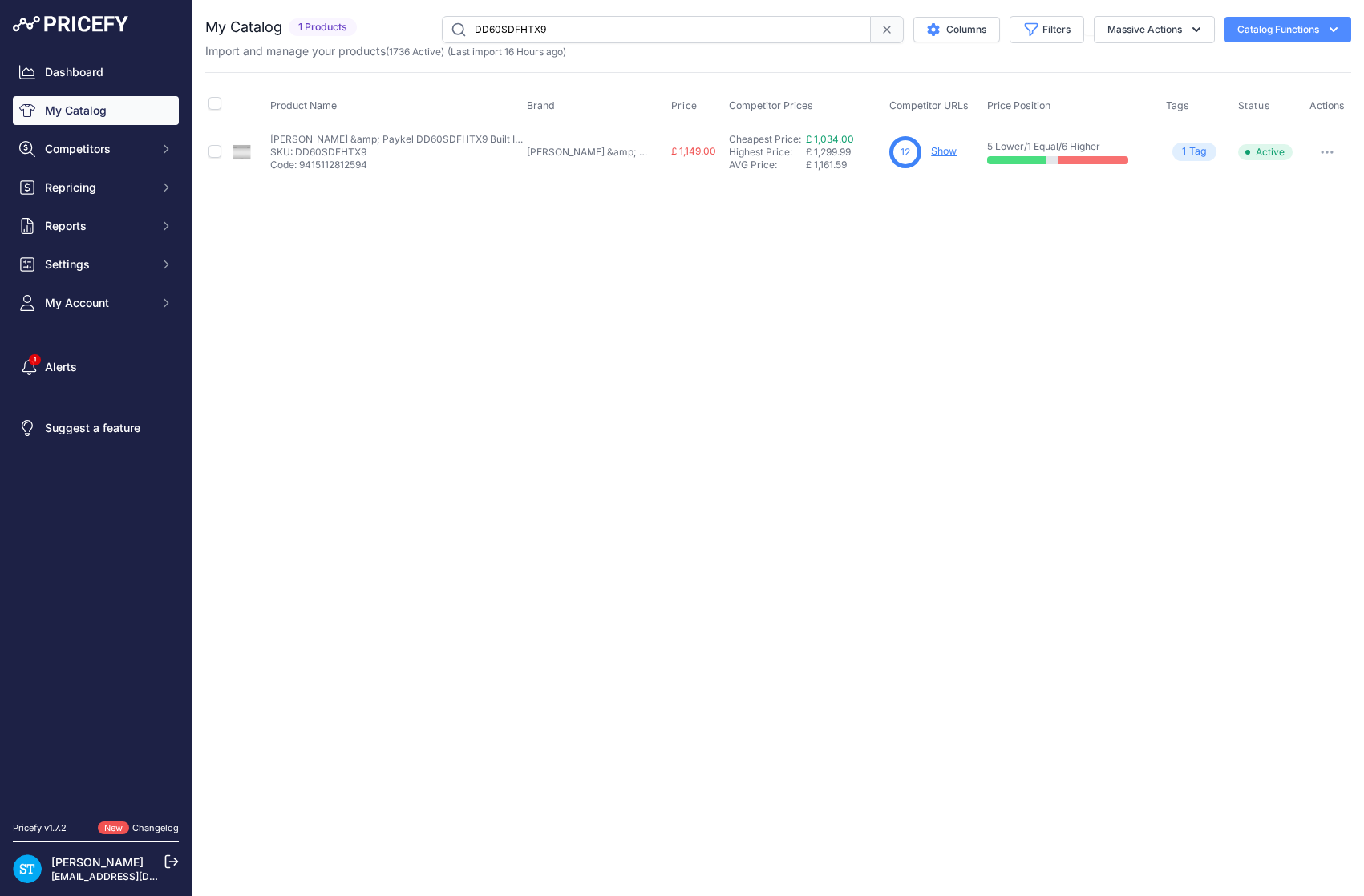
click at [556, 26] on input "DD60SDFHTX9" at bounding box center [655, 30] width 429 height 27
click at [555, 27] on input "DD60SDFHTX9" at bounding box center [655, 30] width 429 height 27
click at [547, 26] on input "DD60SDFHTX9" at bounding box center [655, 30] width 429 height 27
paste input "RF500QNUX1"
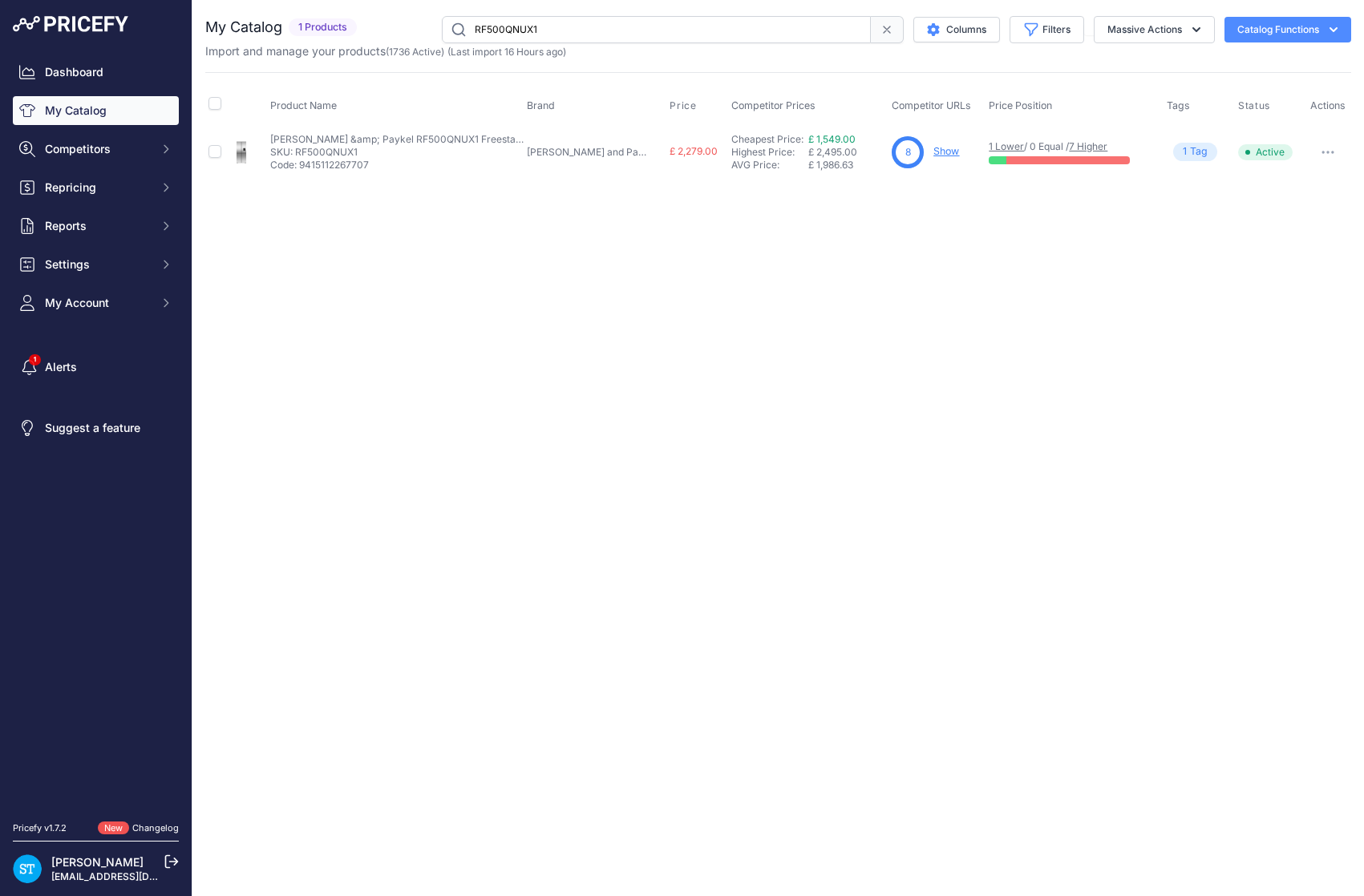
drag, startPoint x: 1008, startPoint y: 254, endPoint x: 989, endPoint y: 225, distance: 34.7
click at [1003, 246] on div "Close You are not connected to the internet." at bounding box center [778, 448] width 1171 height 896
click at [933, 151] on link "Show" at bounding box center [946, 151] width 26 height 12
click at [499, 35] on input "RF500QNUX1" at bounding box center [655, 30] width 429 height 27
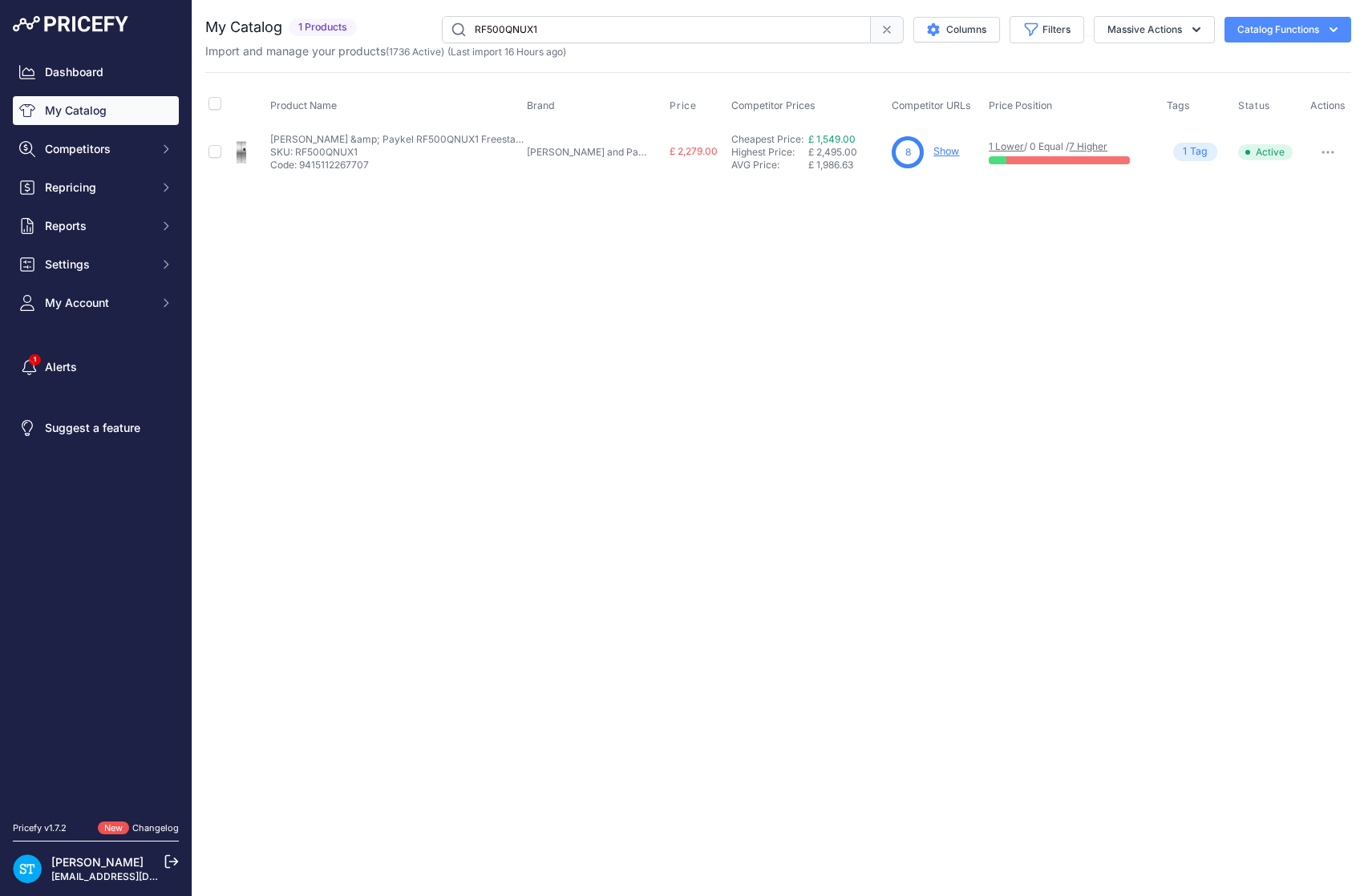
paste input "605QNUV"
type input "RF605QNUVX1"
click at [834, 215] on div "Close You are not connected to the internet." at bounding box center [778, 448] width 1171 height 896
click at [933, 150] on link "Show" at bounding box center [946, 151] width 26 height 12
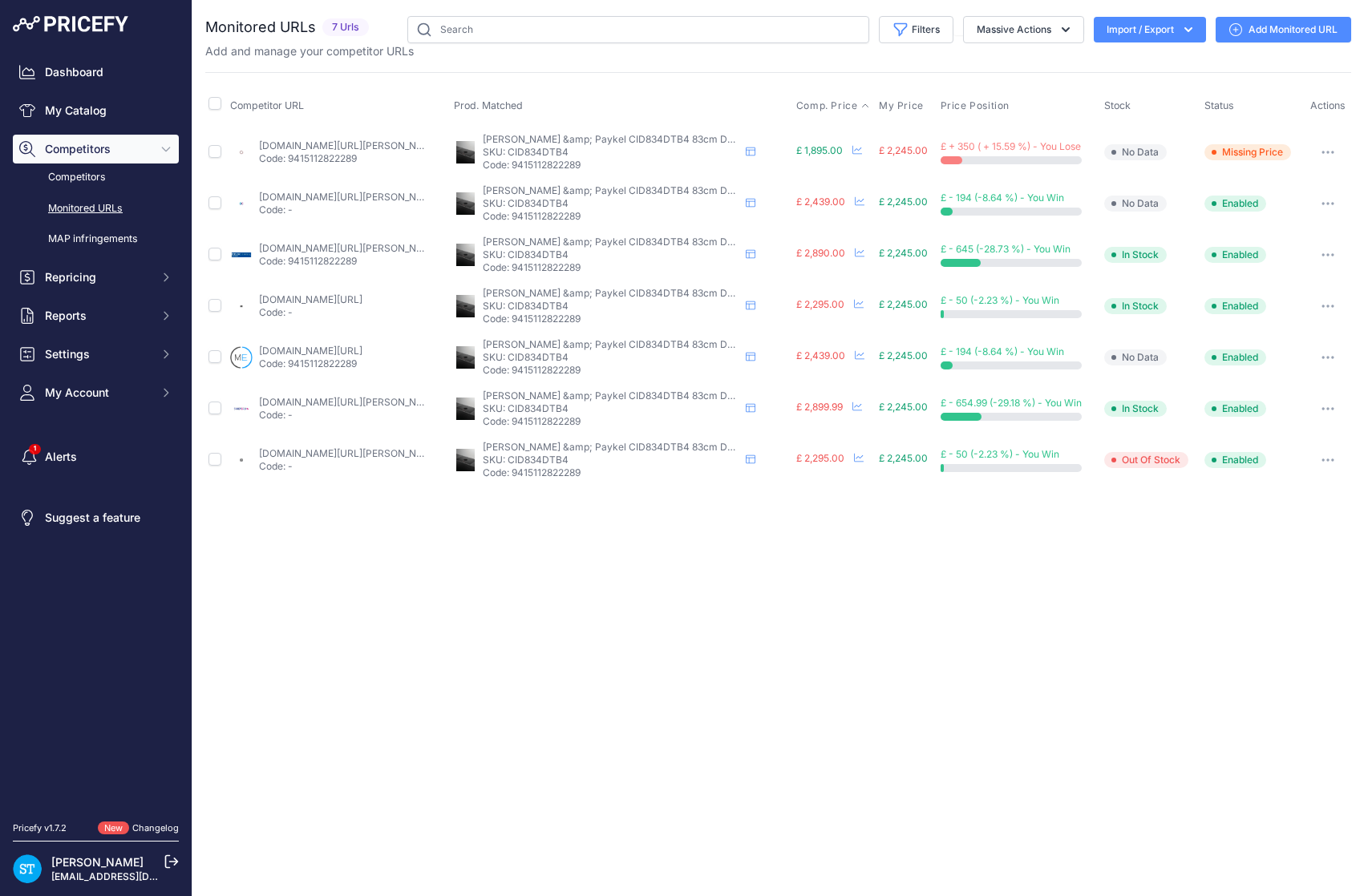
click at [831, 106] on span "Comp. Price" at bounding box center [827, 105] width 62 height 13
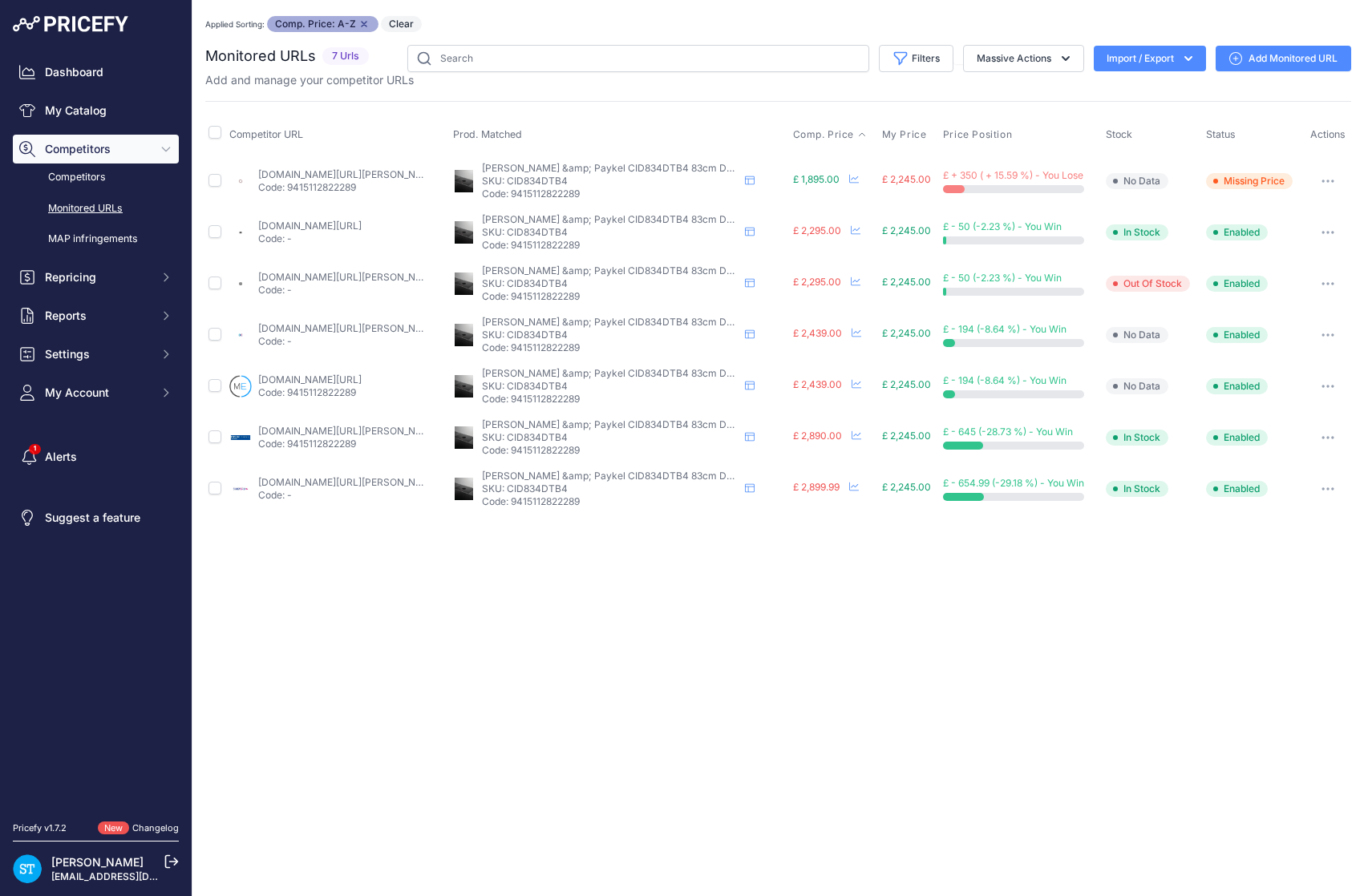
click at [332, 171] on link "appliancecentre.co.uk/p/fisher-paykel-cid834dtb4-induction-hob-83cm-4-zones-wit…" at bounding box center [349, 174] width 181 height 12
click at [750, 29] on div "Applied Sorting: Comp. Price: A-Z Remove sort option Clear" at bounding box center [778, 24] width 1146 height 16
click at [792, 13] on div "You are not connected to the internet. Applied Sorting: Comp. Price: A-Z Remove…" at bounding box center [778, 265] width 1146 height 531
click at [308, 179] on link "appliancecentre.co.uk/p/fisher-paykel-cid834dtb4-induction-hob-83cm-4-zones-wit…" at bounding box center [349, 174] width 181 height 12
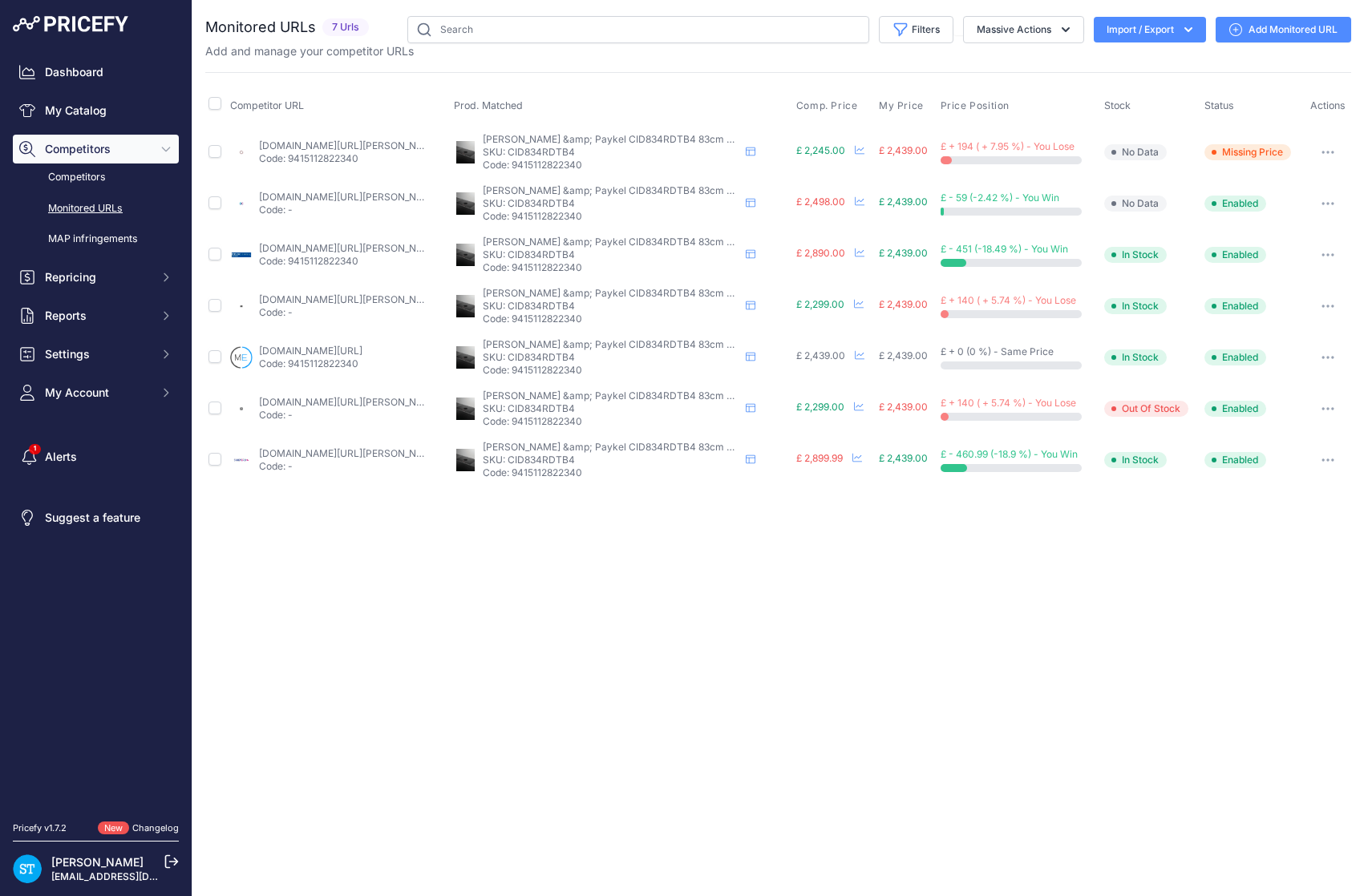
click at [827, 107] on span "Comp. Price" at bounding box center [827, 105] width 62 height 13
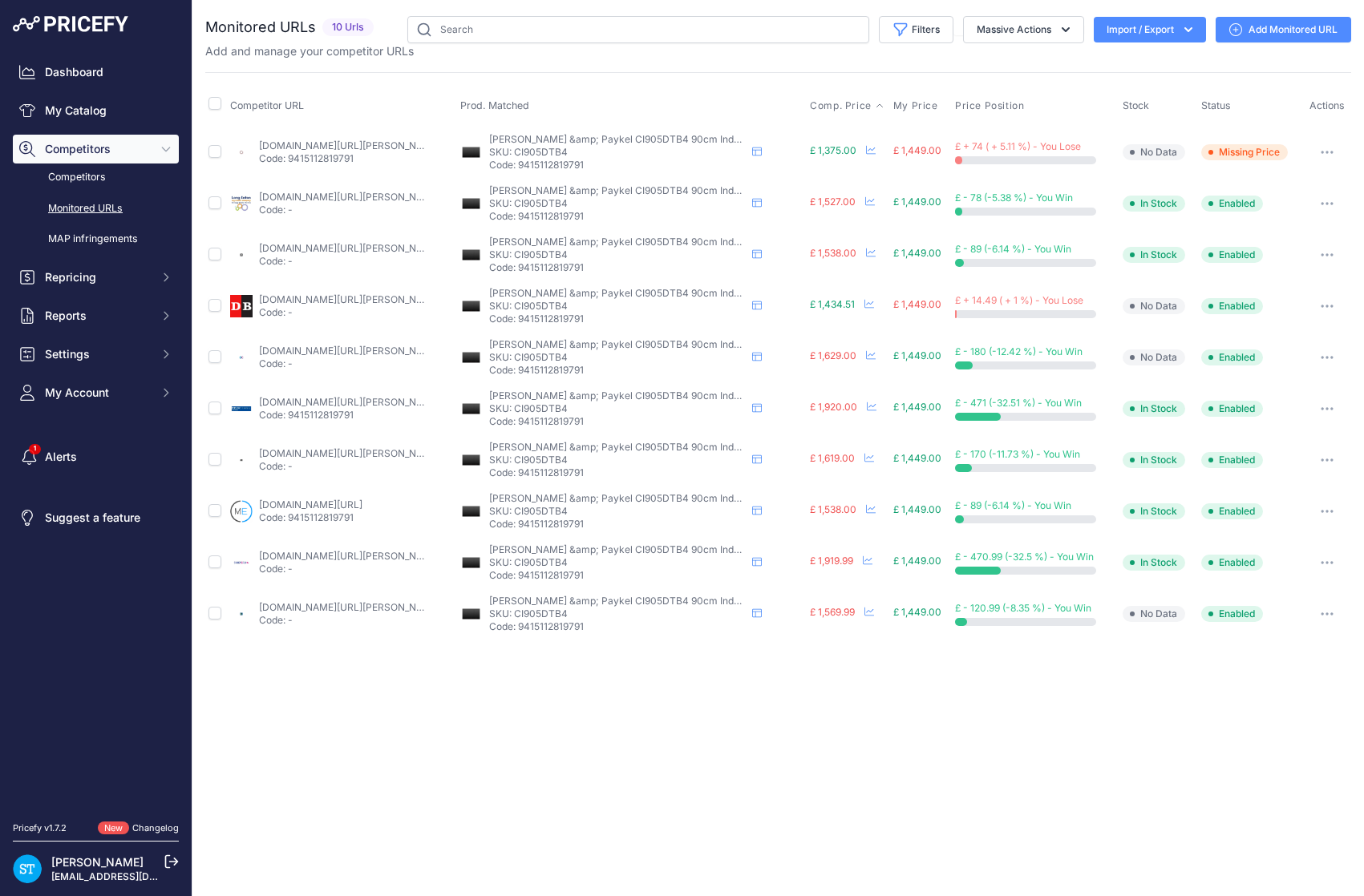
click at [820, 104] on span "Comp. Price" at bounding box center [841, 105] width 62 height 13
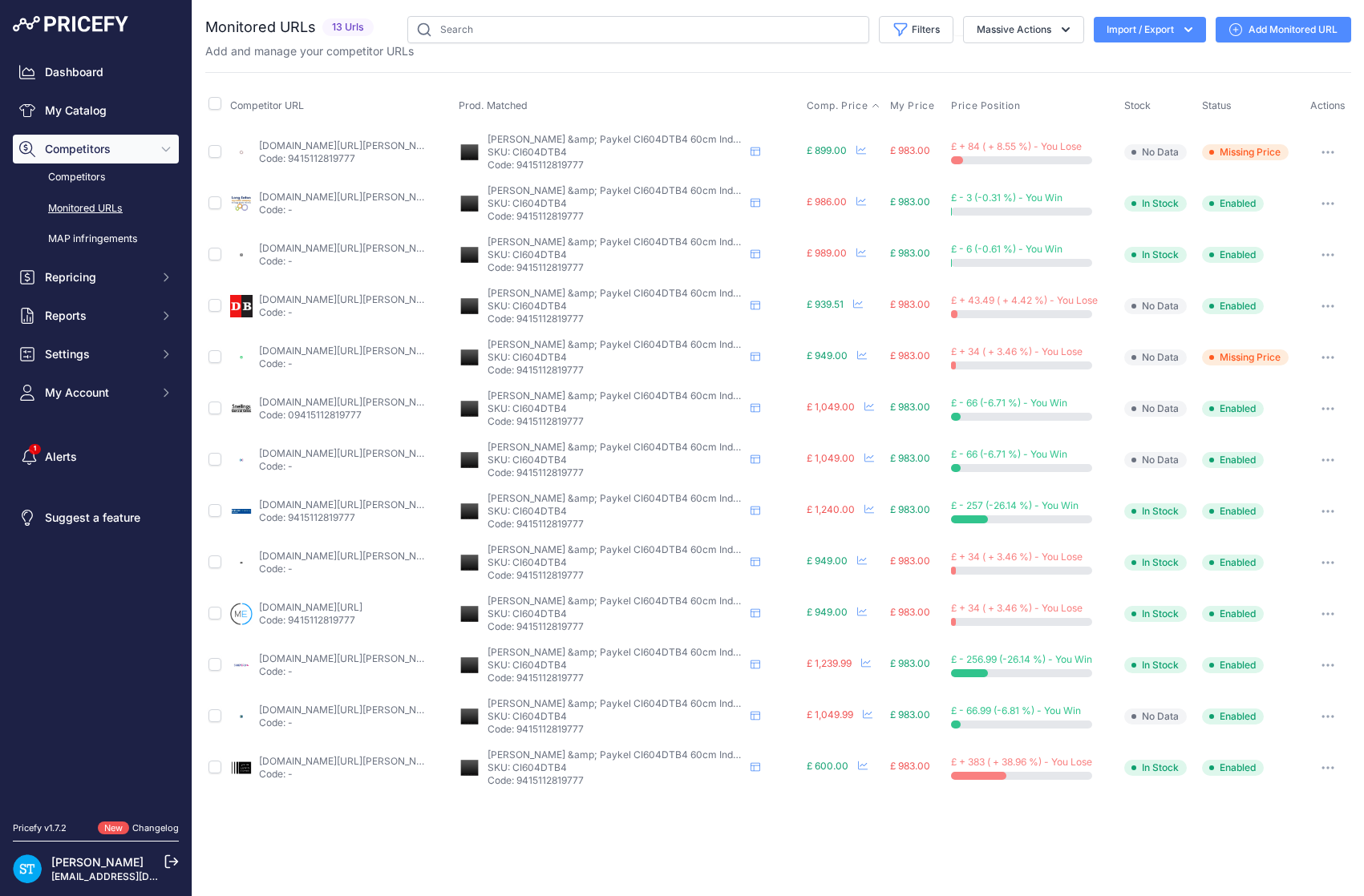
click at [833, 112] on span "Comp. Price" at bounding box center [838, 105] width 62 height 13
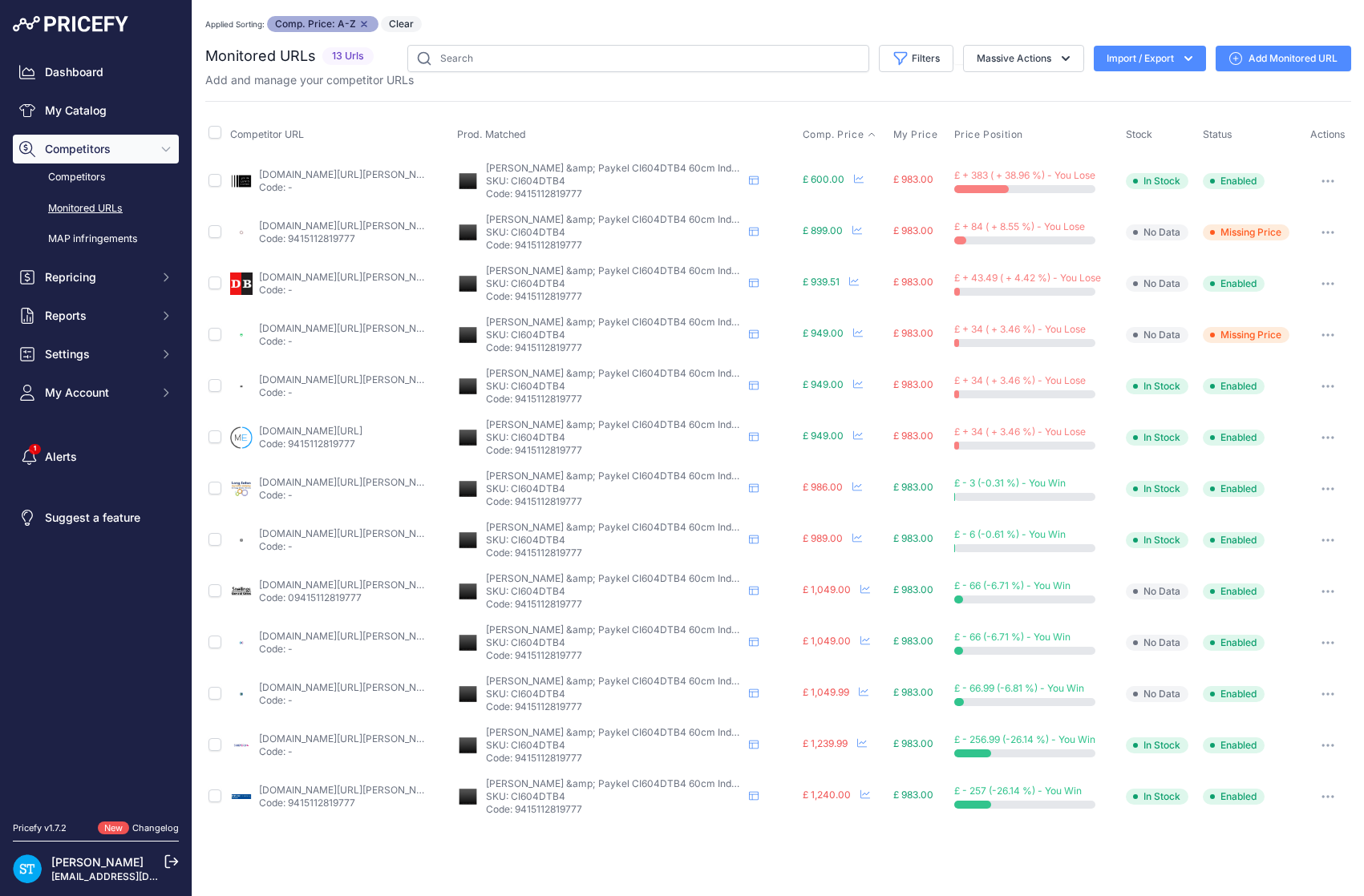
click at [1326, 179] on icon "button" at bounding box center [1327, 180] width 13 height 3
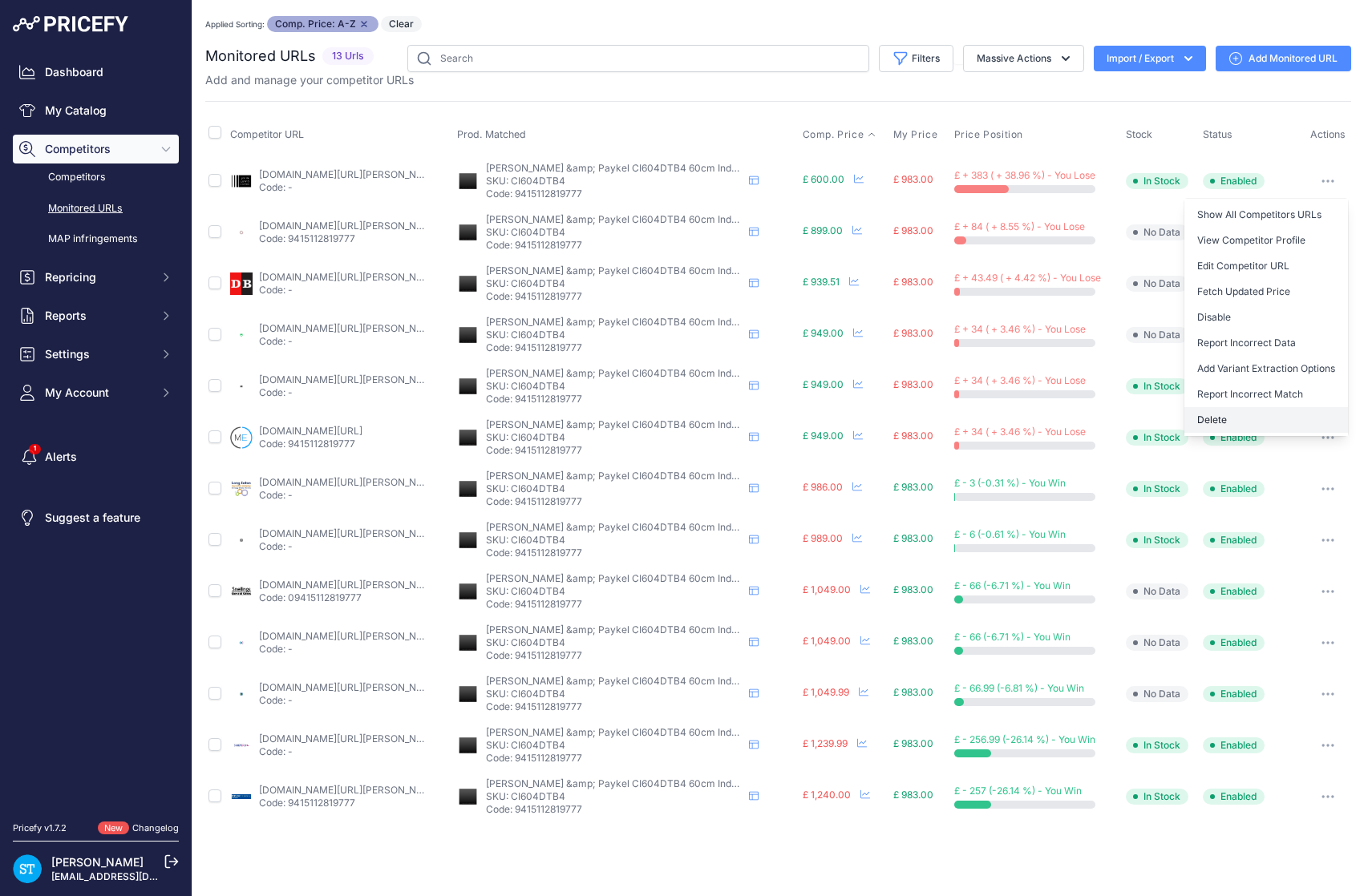
click at [1237, 421] on button "Delete" at bounding box center [1267, 420] width 164 height 26
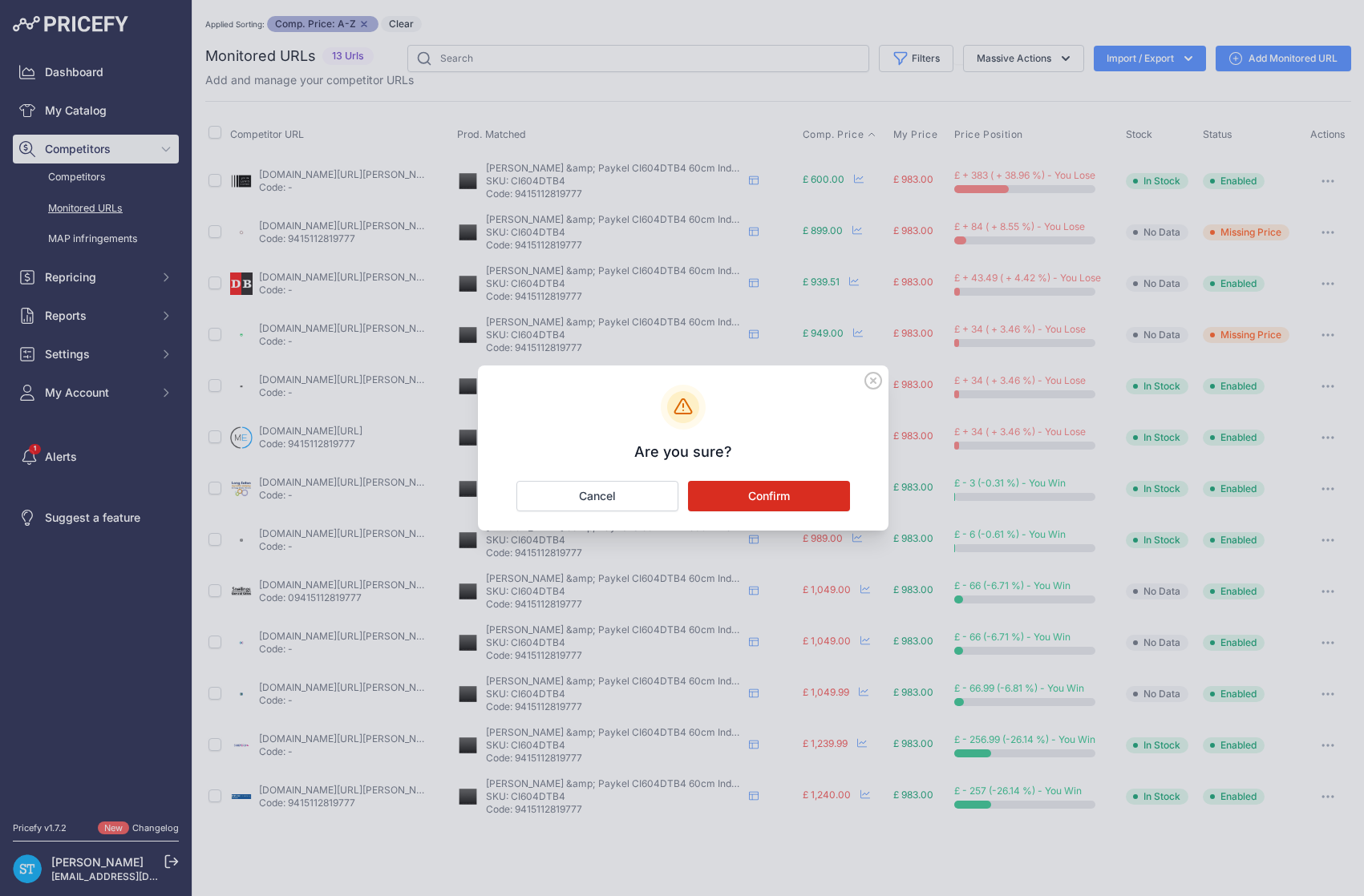
click at [779, 488] on button "Confirm" at bounding box center [769, 496] width 162 height 31
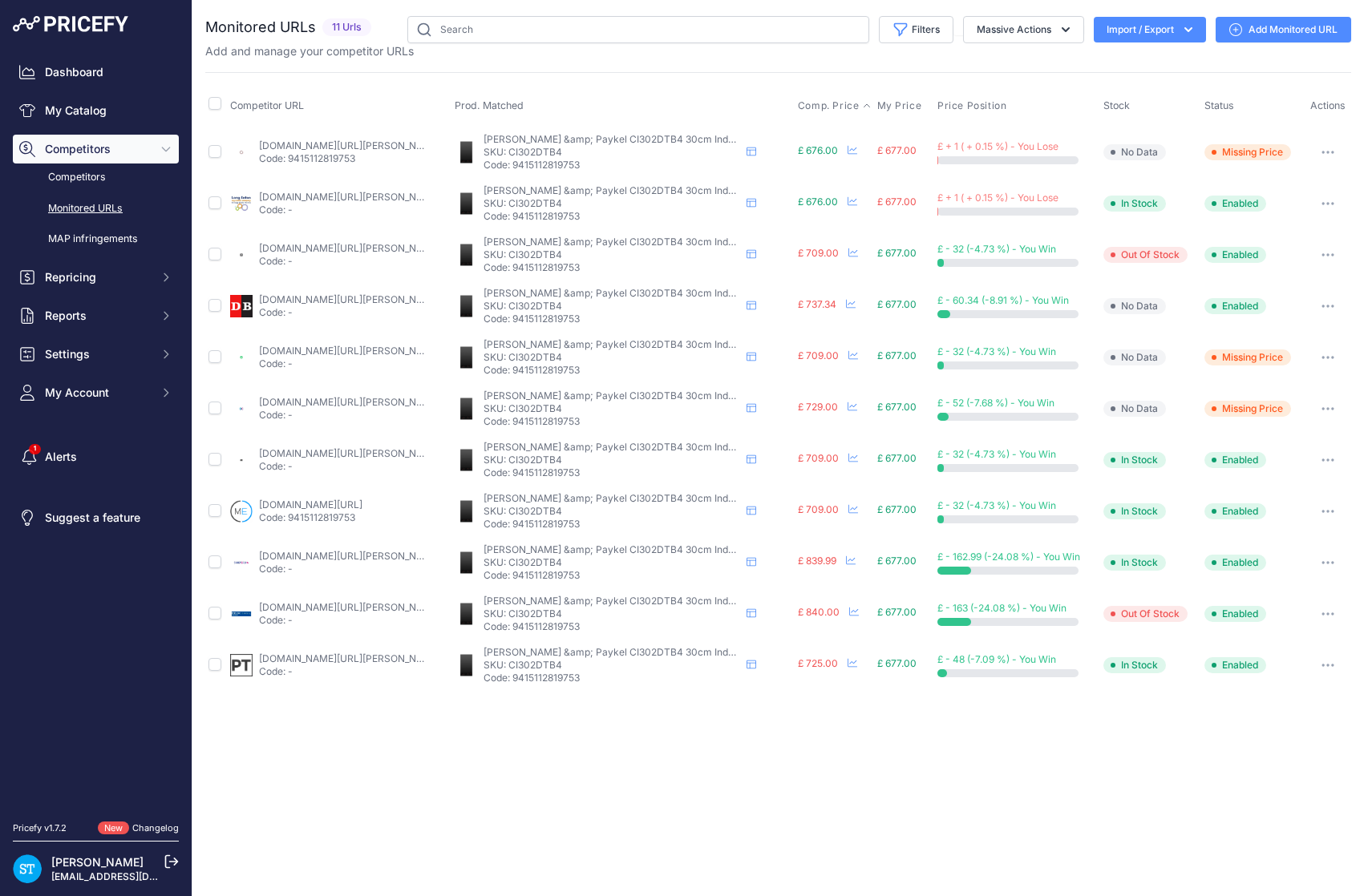
click at [816, 105] on span "Comp. Price" at bounding box center [829, 105] width 62 height 13
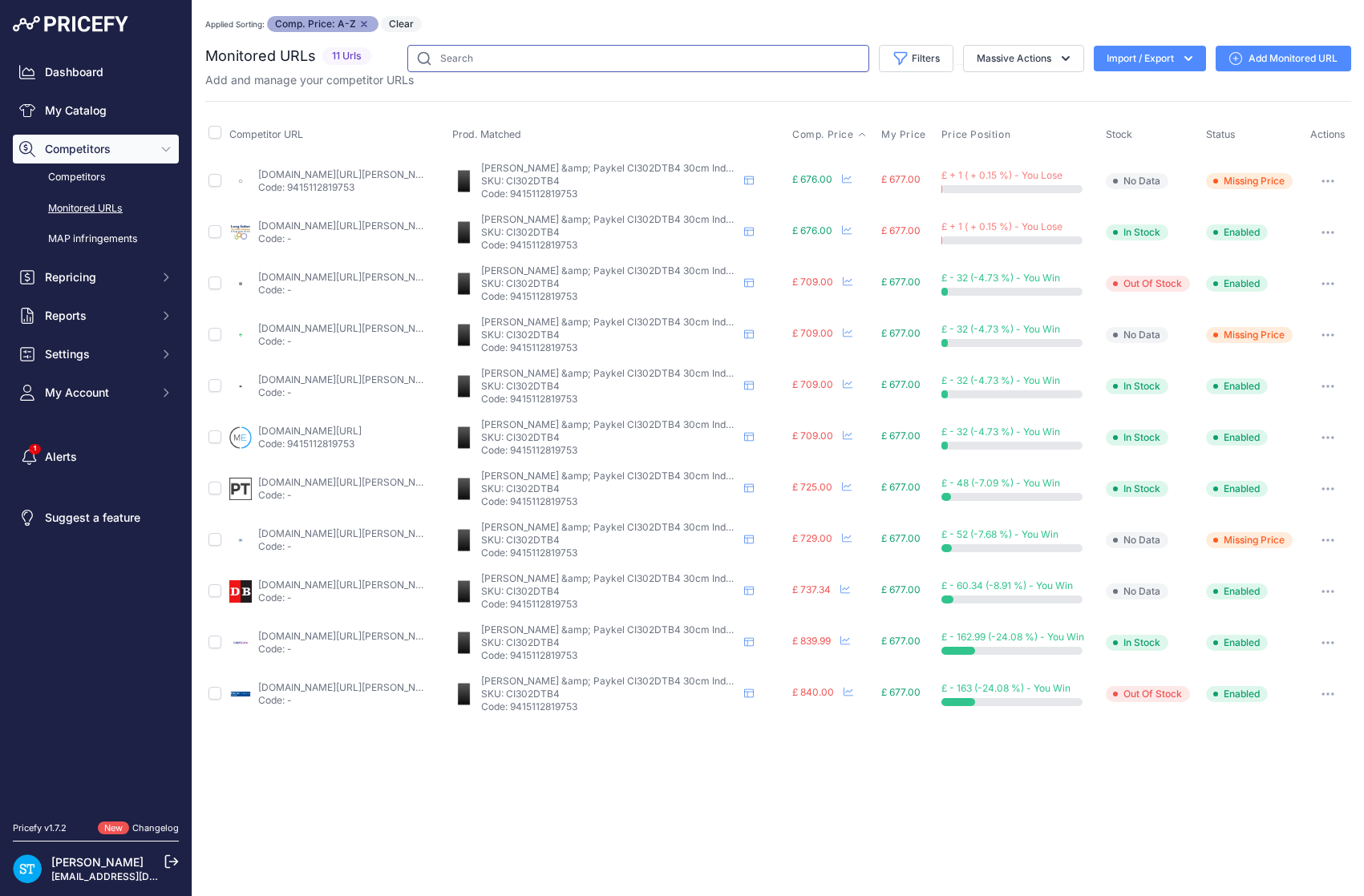
click at [525, 65] on input "text" at bounding box center [638, 59] width 462 height 27
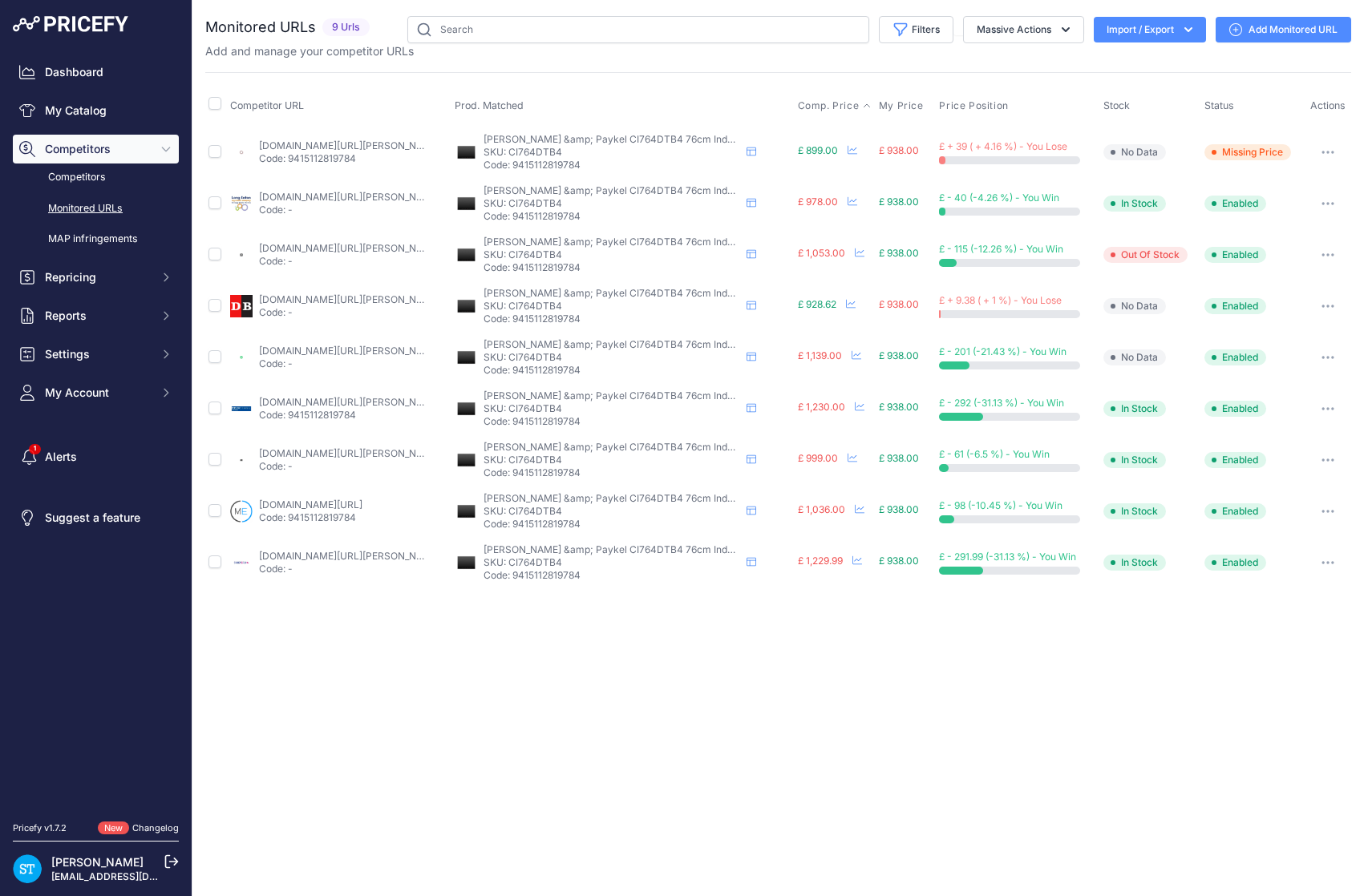
click at [827, 103] on span "Comp. Price" at bounding box center [829, 105] width 62 height 13
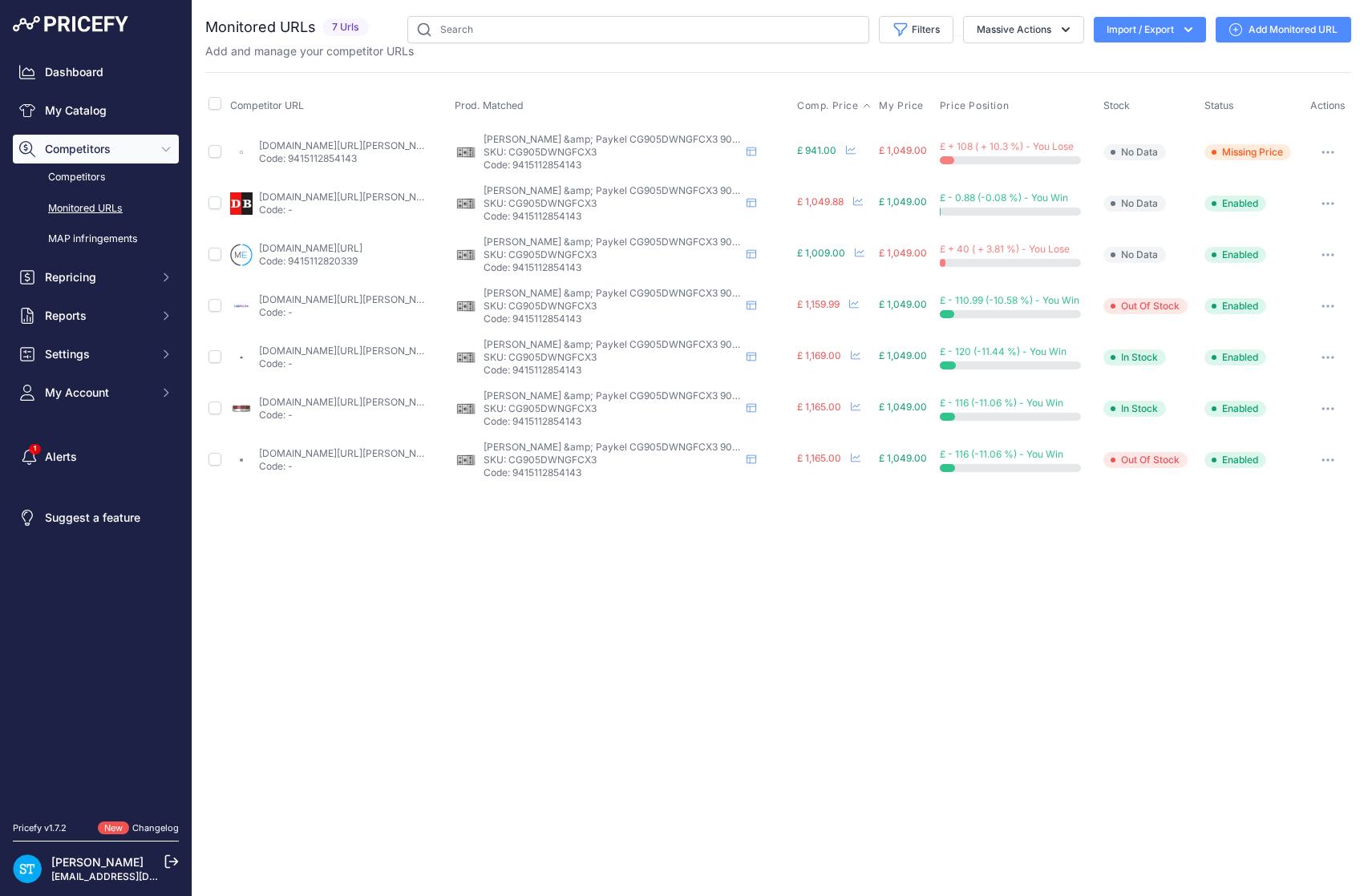
click at [820, 105] on span "Comp. Price" at bounding box center [828, 105] width 62 height 13
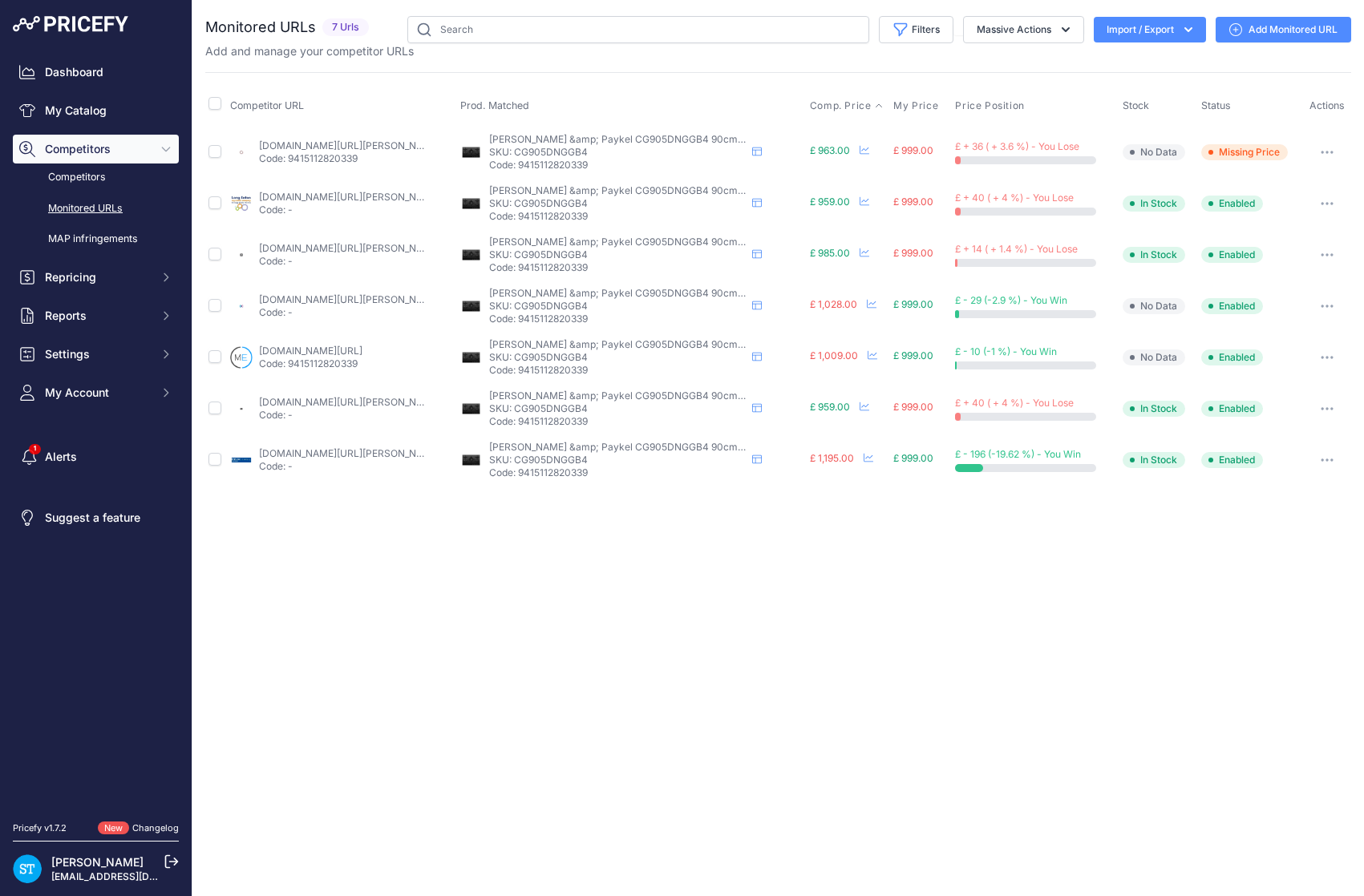
click at [852, 105] on span "Comp. Price" at bounding box center [841, 105] width 62 height 13
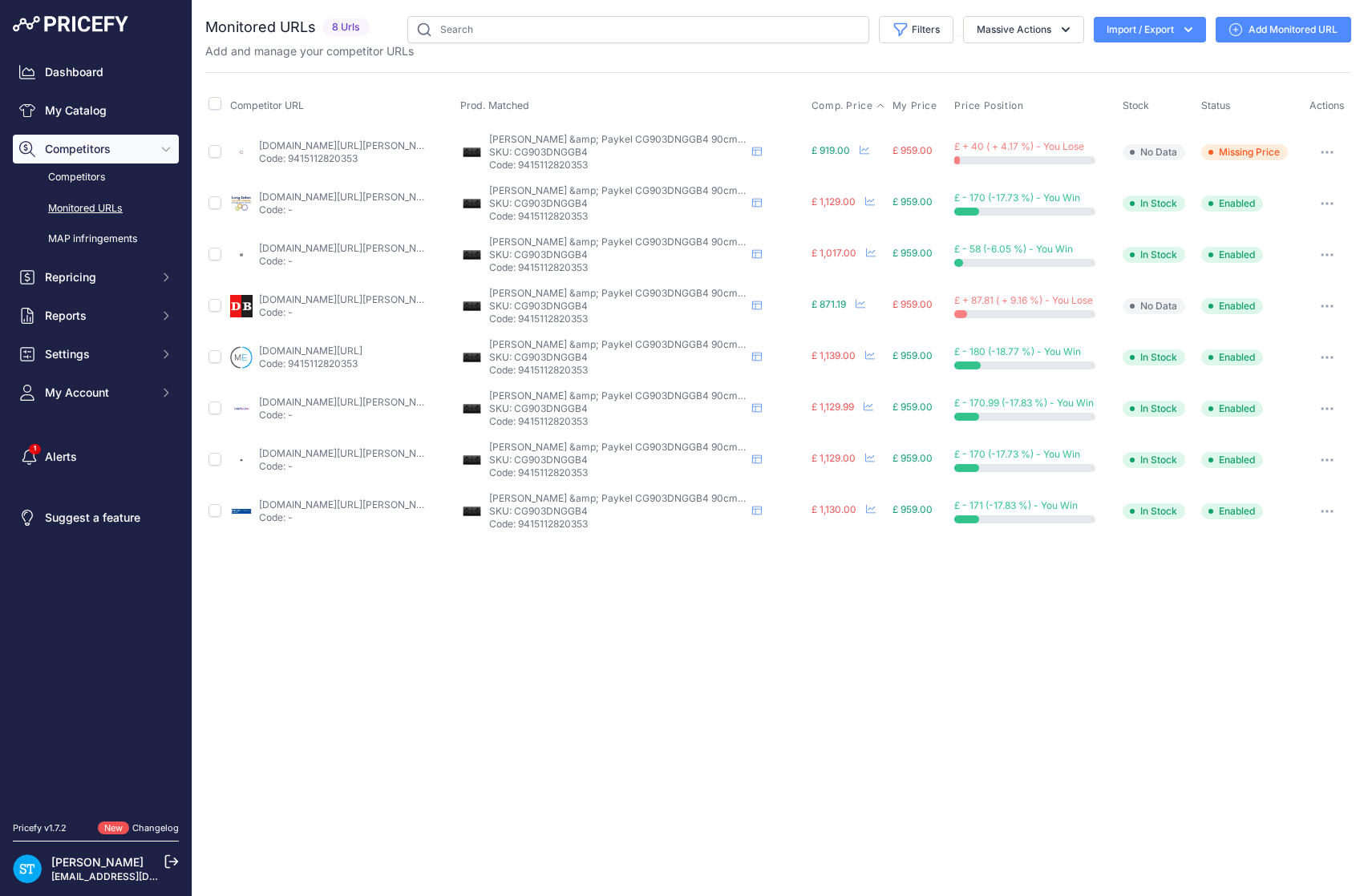
click at [850, 104] on span "Comp. Price" at bounding box center [842, 105] width 62 height 13
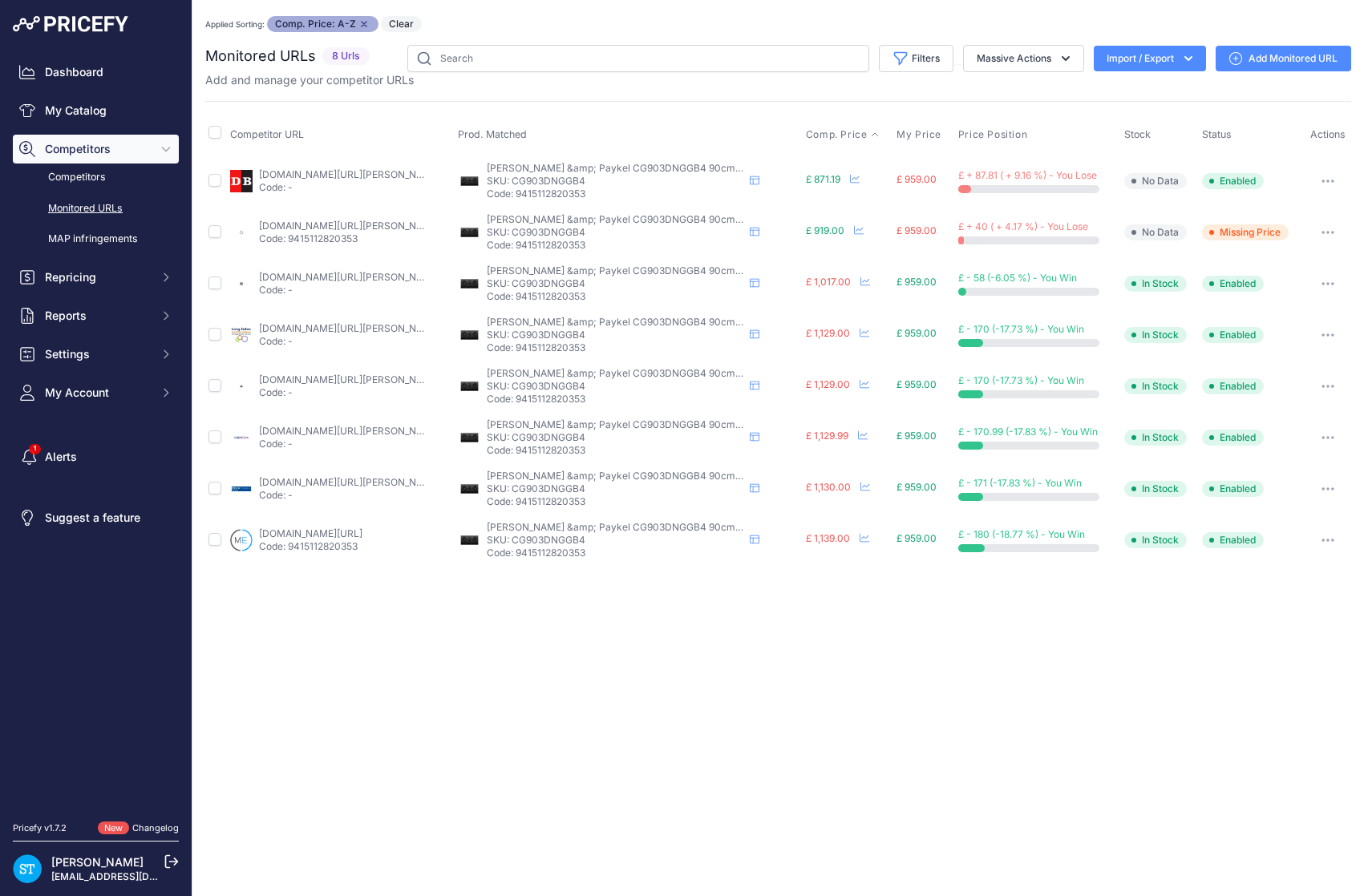
click at [638, 84] on div "Add and manage your competitor URLs" at bounding box center [778, 80] width 1146 height 16
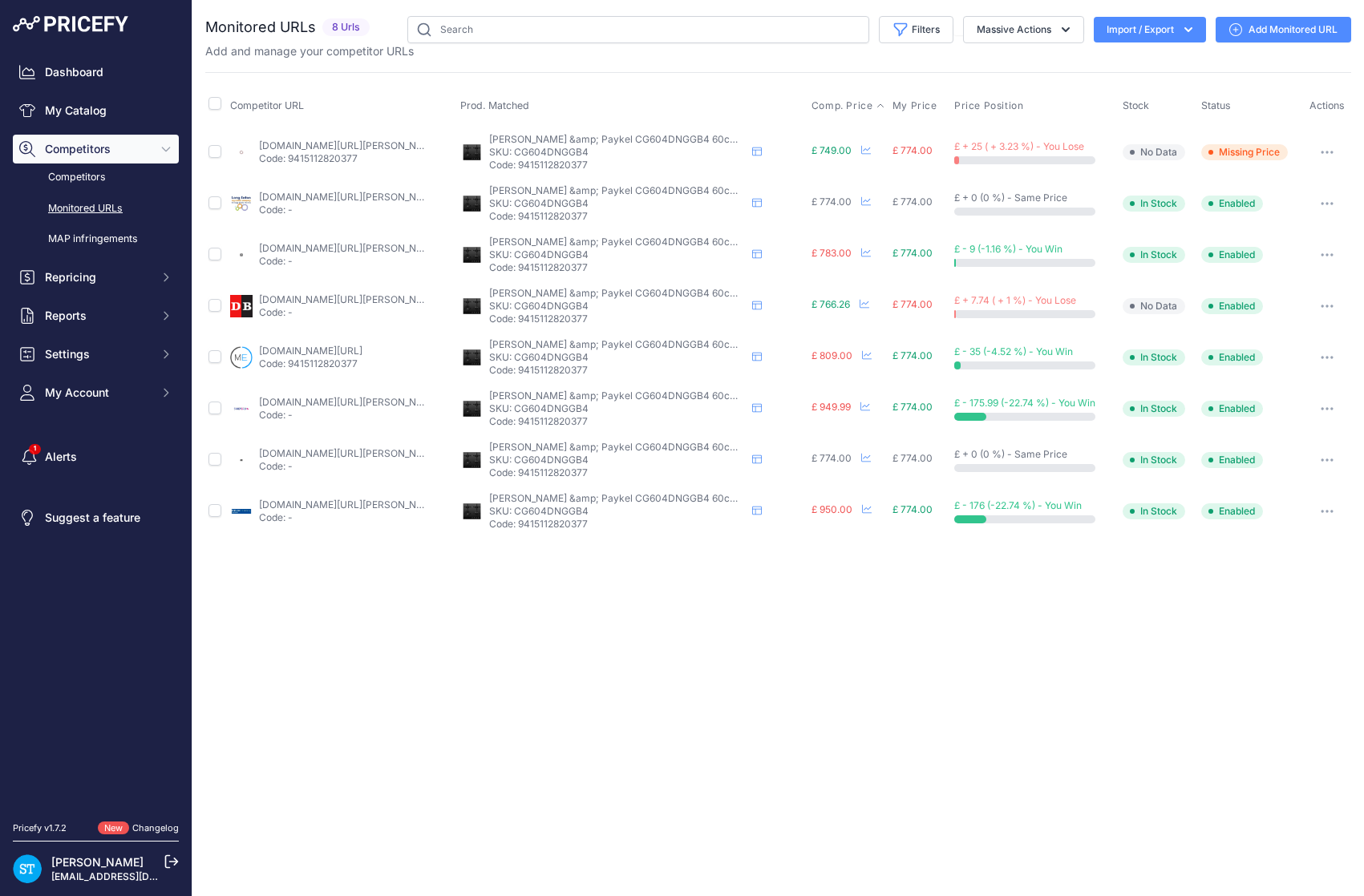
click at [838, 99] on span "Comp. Price" at bounding box center [842, 105] width 62 height 13
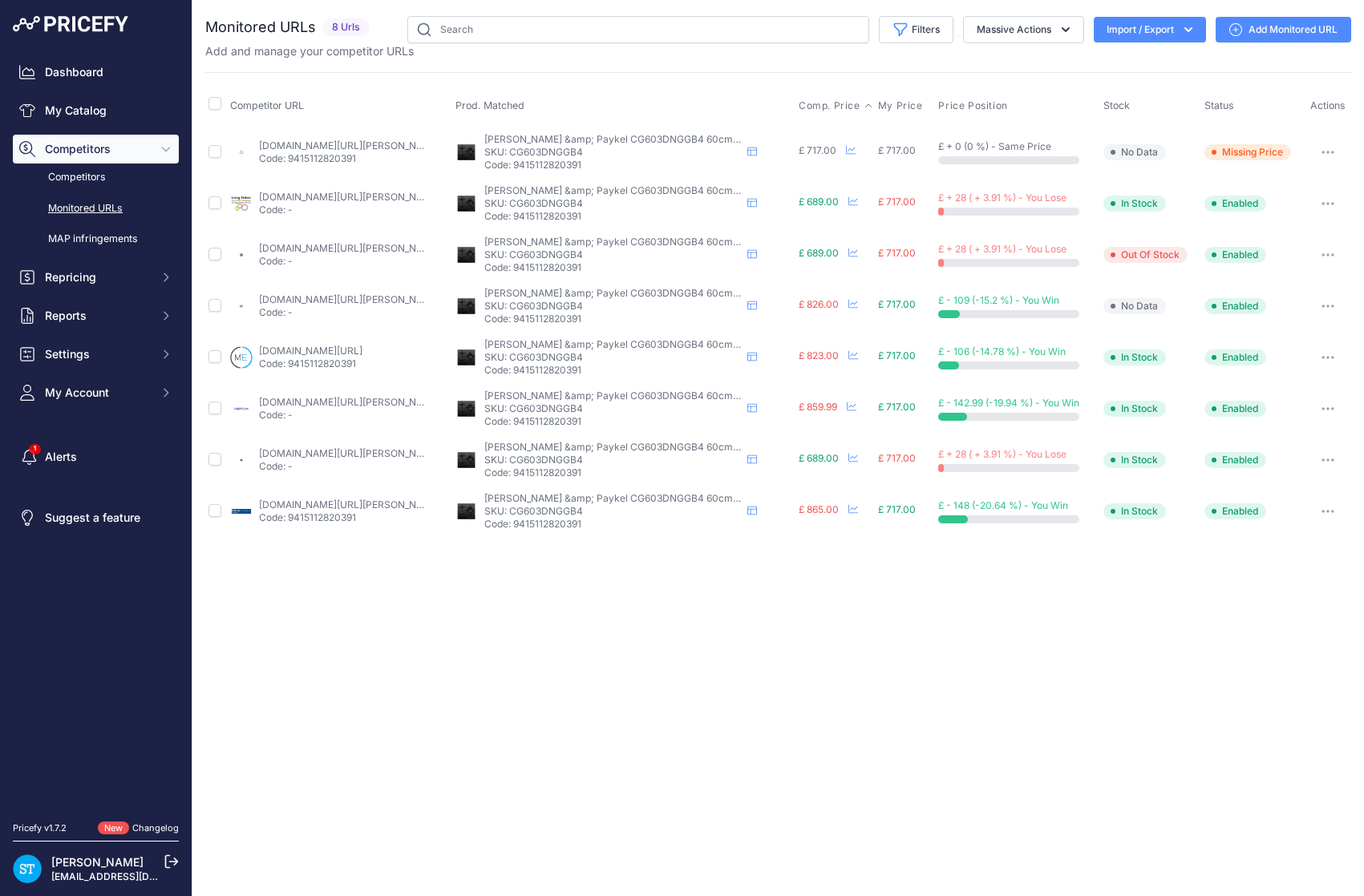
click at [823, 107] on span "Comp. Price" at bounding box center [829, 105] width 62 height 13
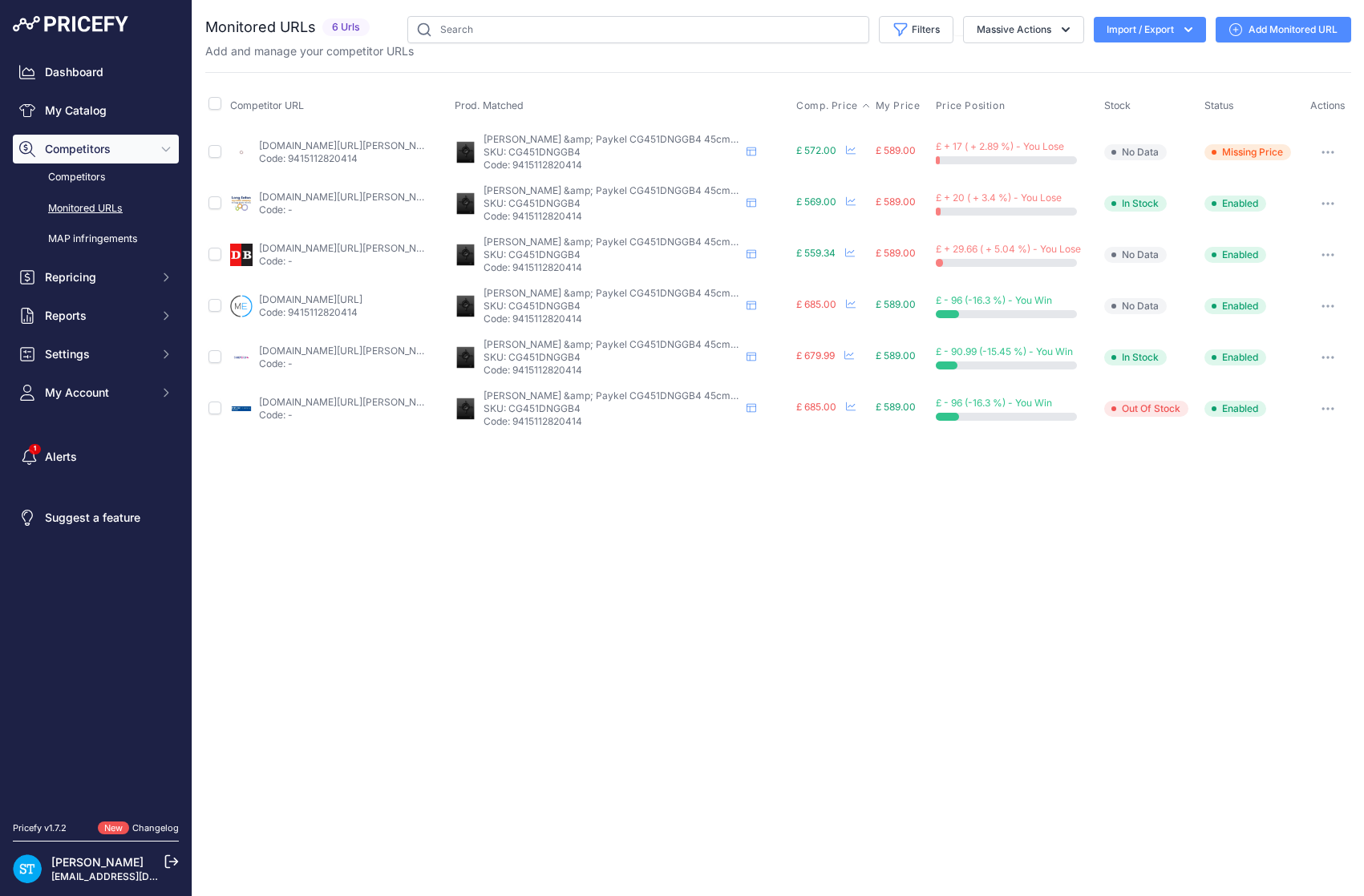
click at [823, 101] on span "Comp. Price" at bounding box center [827, 105] width 62 height 13
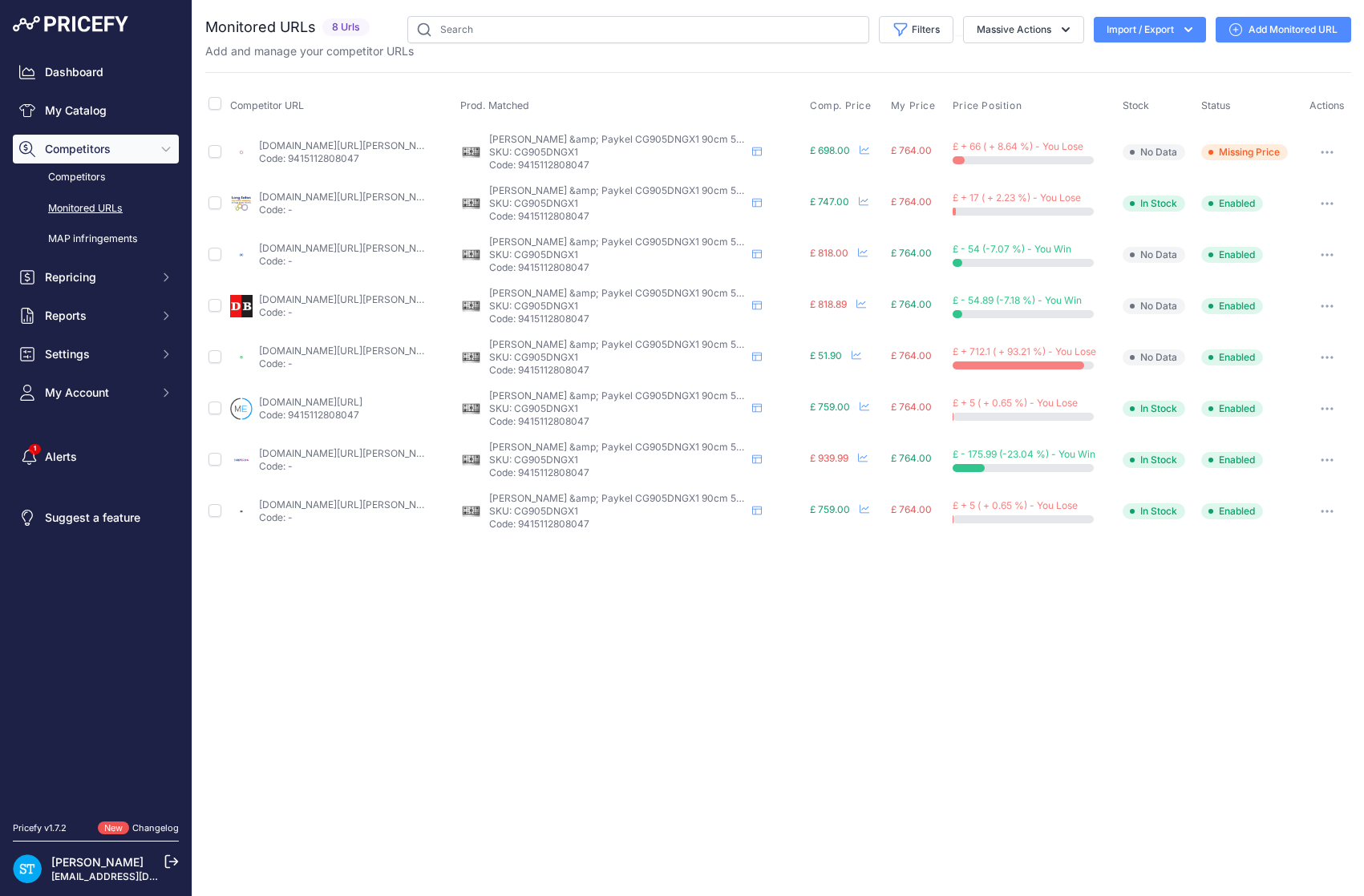
click at [829, 97] on th "Comp. Price" at bounding box center [847, 106] width 81 height 40
click at [826, 104] on span "Comp. Price" at bounding box center [841, 105] width 62 height 13
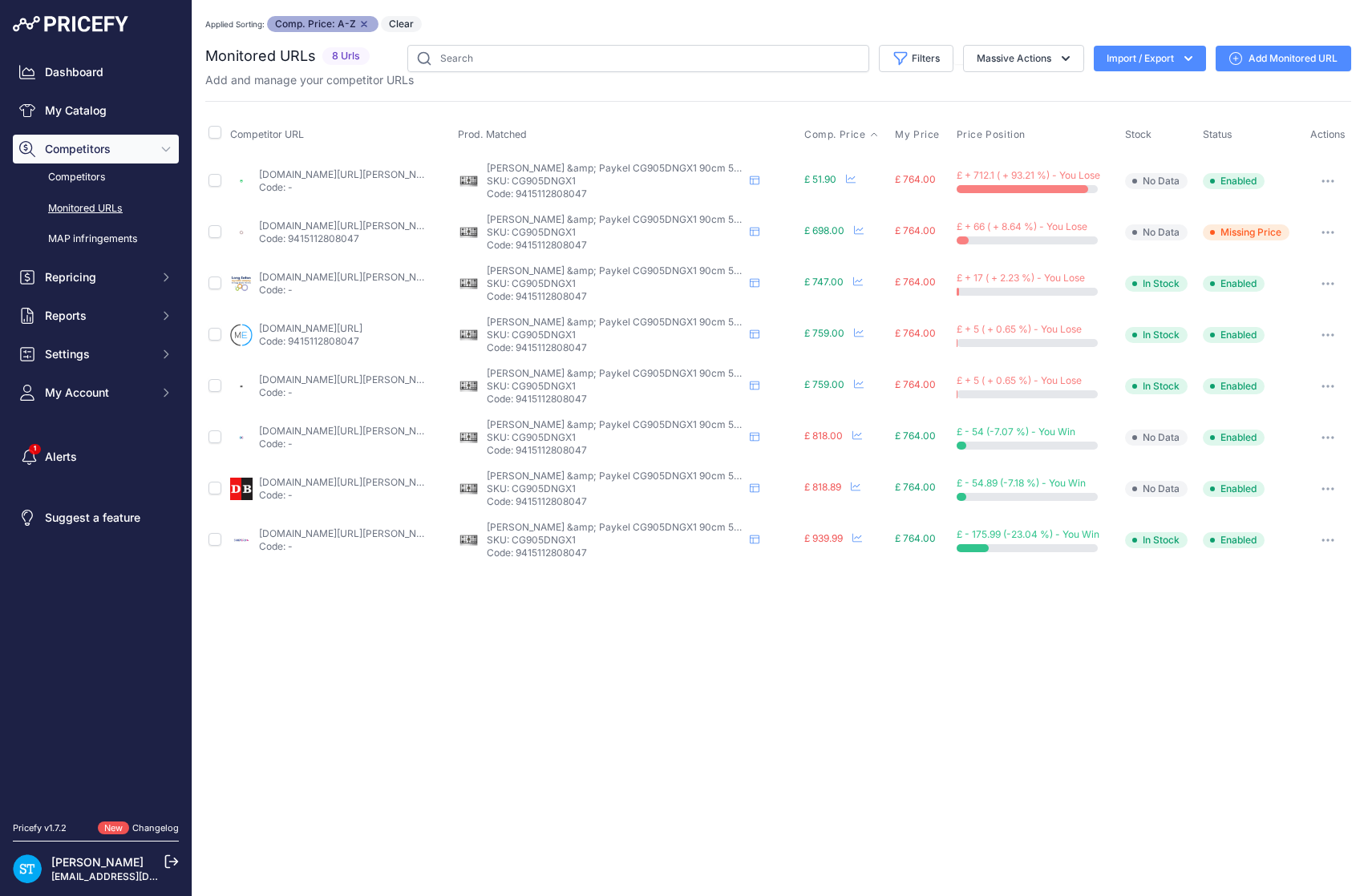
click at [353, 174] on link "ao.com/product/cg905dngx1-fisher-paykel-gas-hob-stainless-steel-41816-41.aspx?p…" at bounding box center [350, 174] width 181 height 12
click at [1330, 176] on button "button" at bounding box center [1327, 180] width 32 height 22
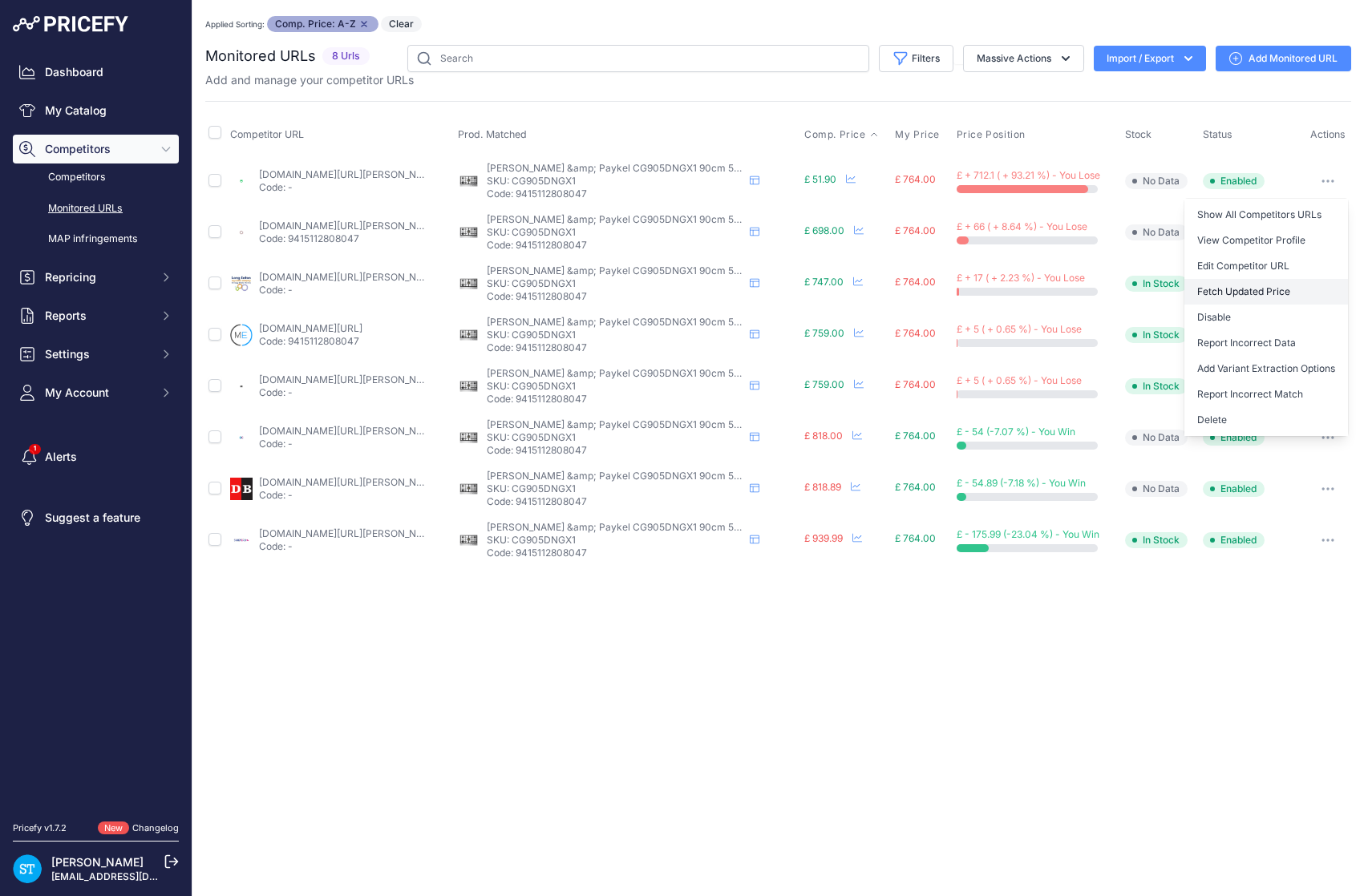
click at [1237, 295] on button "Fetch Updated Price" at bounding box center [1267, 291] width 164 height 26
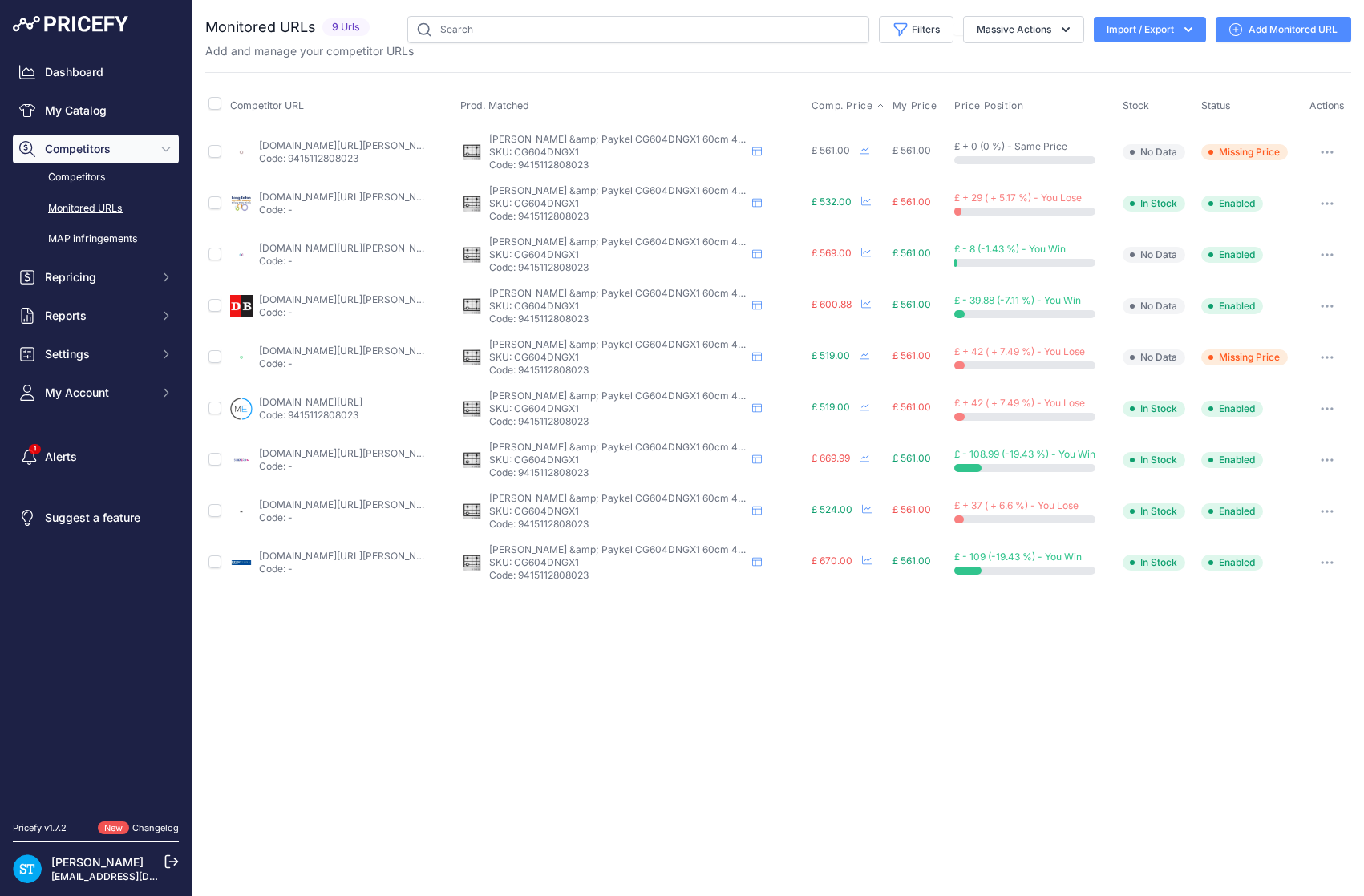
click at [839, 101] on span "Comp. Price" at bounding box center [842, 105] width 62 height 13
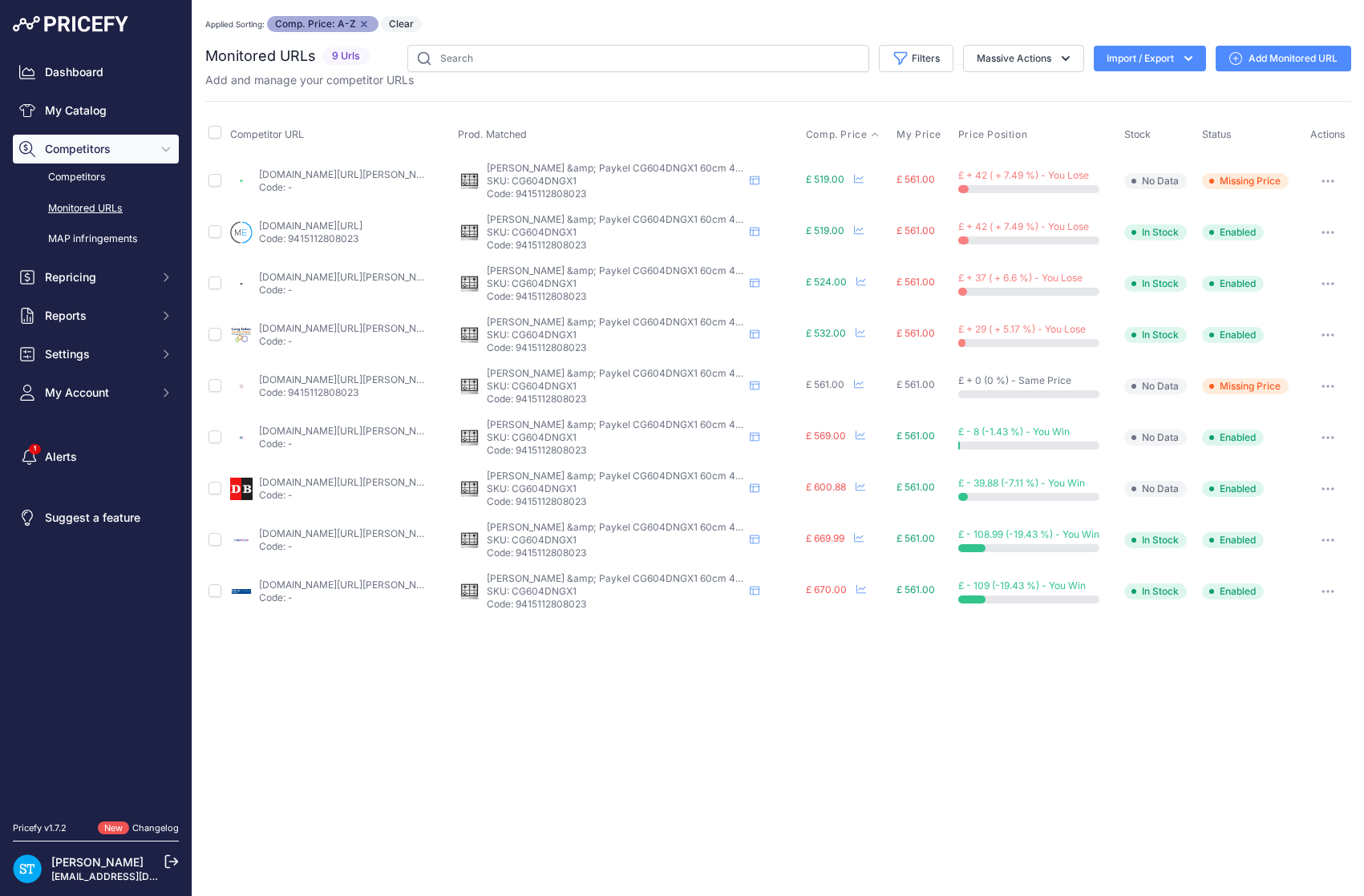
click at [302, 171] on link "ao.com/product/cg604dngx1-fisher-paykel-gas-hob-stainless-steel-41815-41.aspx?p…" at bounding box center [350, 174] width 181 height 12
click at [1332, 180] on icon "button" at bounding box center [1333, 181] width 2 height 2
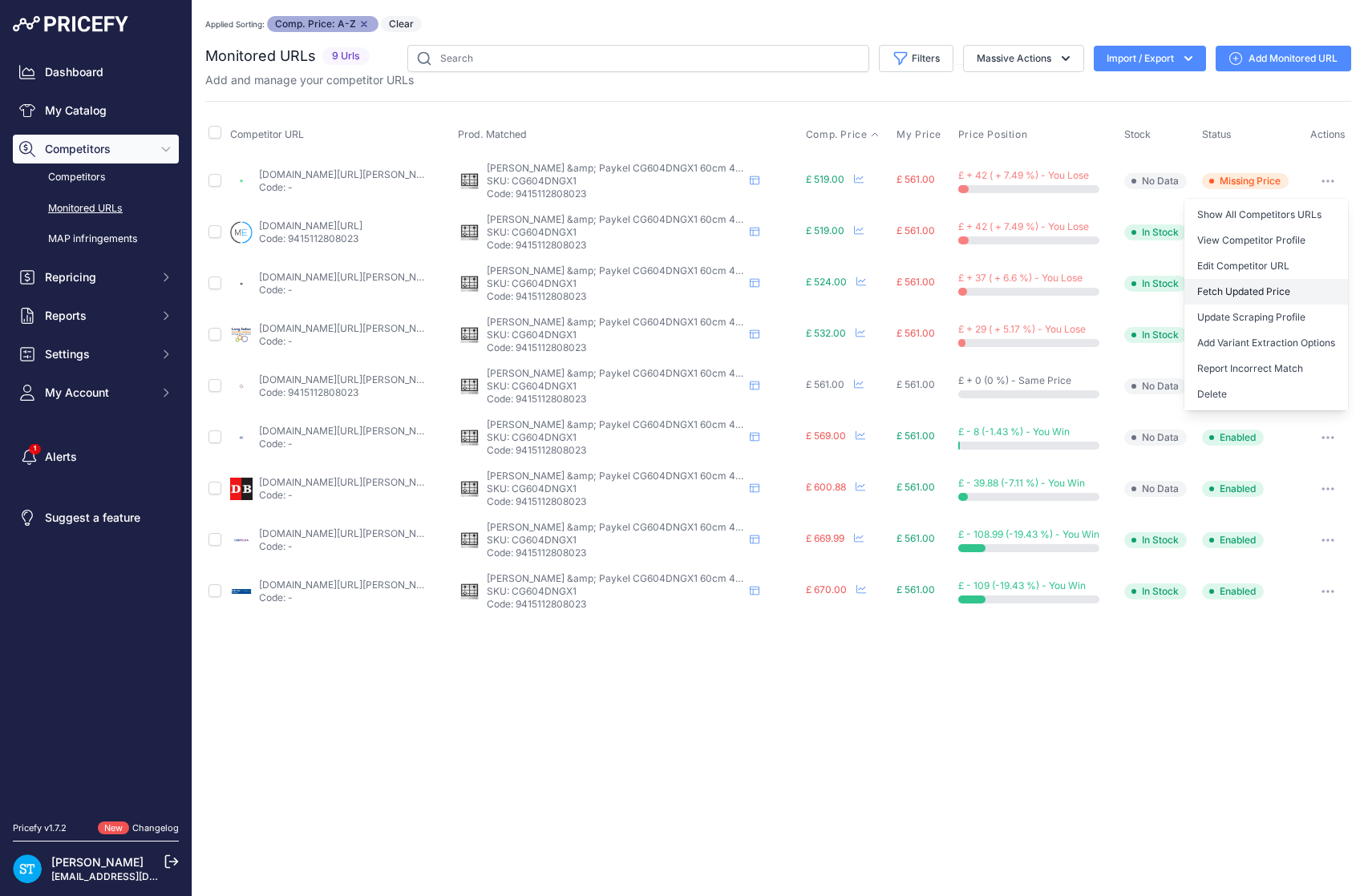
click at [1233, 291] on button "Fetch Updated Price" at bounding box center [1267, 291] width 164 height 26
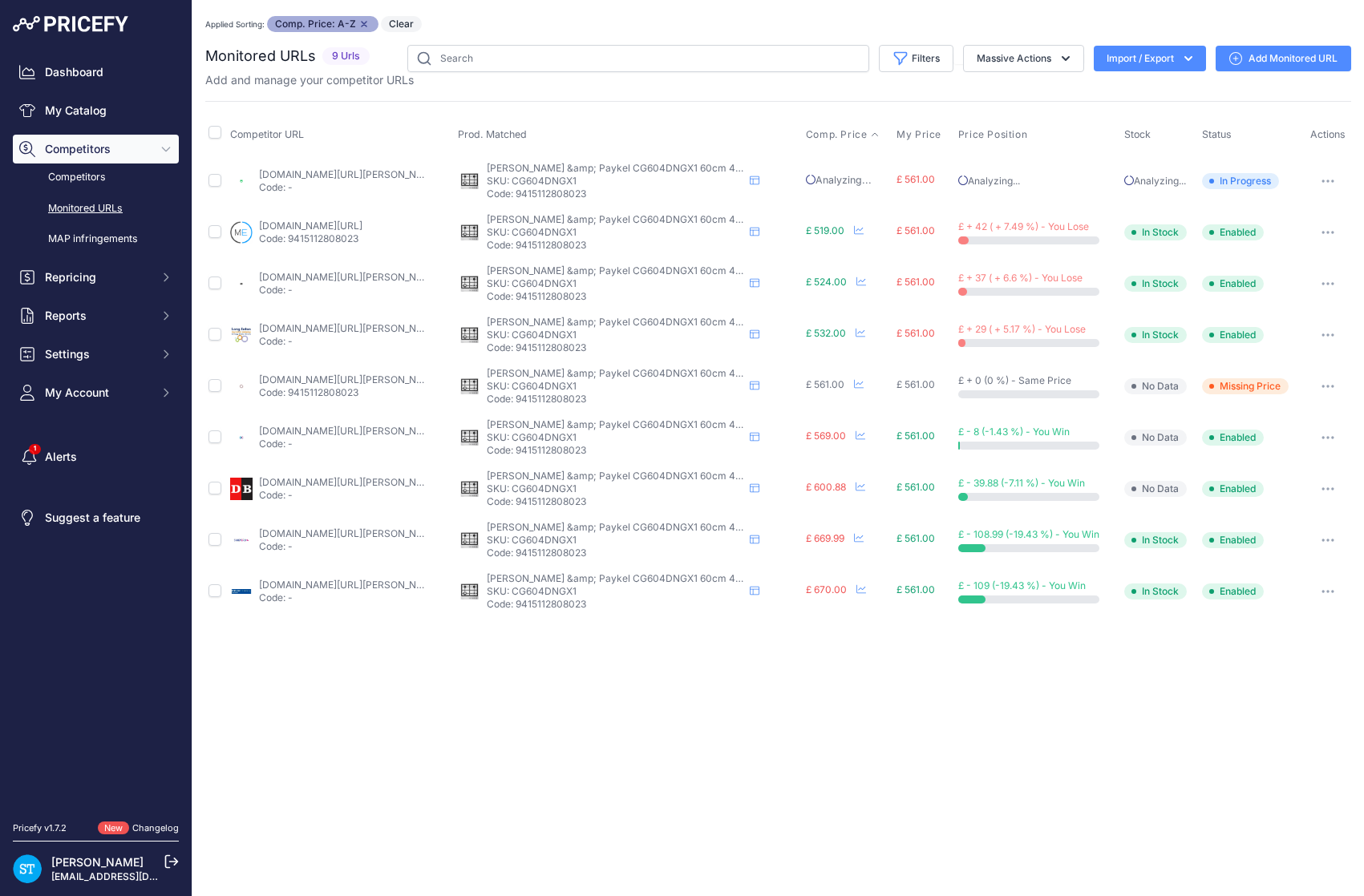
click at [328, 226] on link "markselectrical.co.uk/81454_fisher-paykel-4-burner-gas-hob?referrer=googleshopp…" at bounding box center [310, 225] width 103 height 12
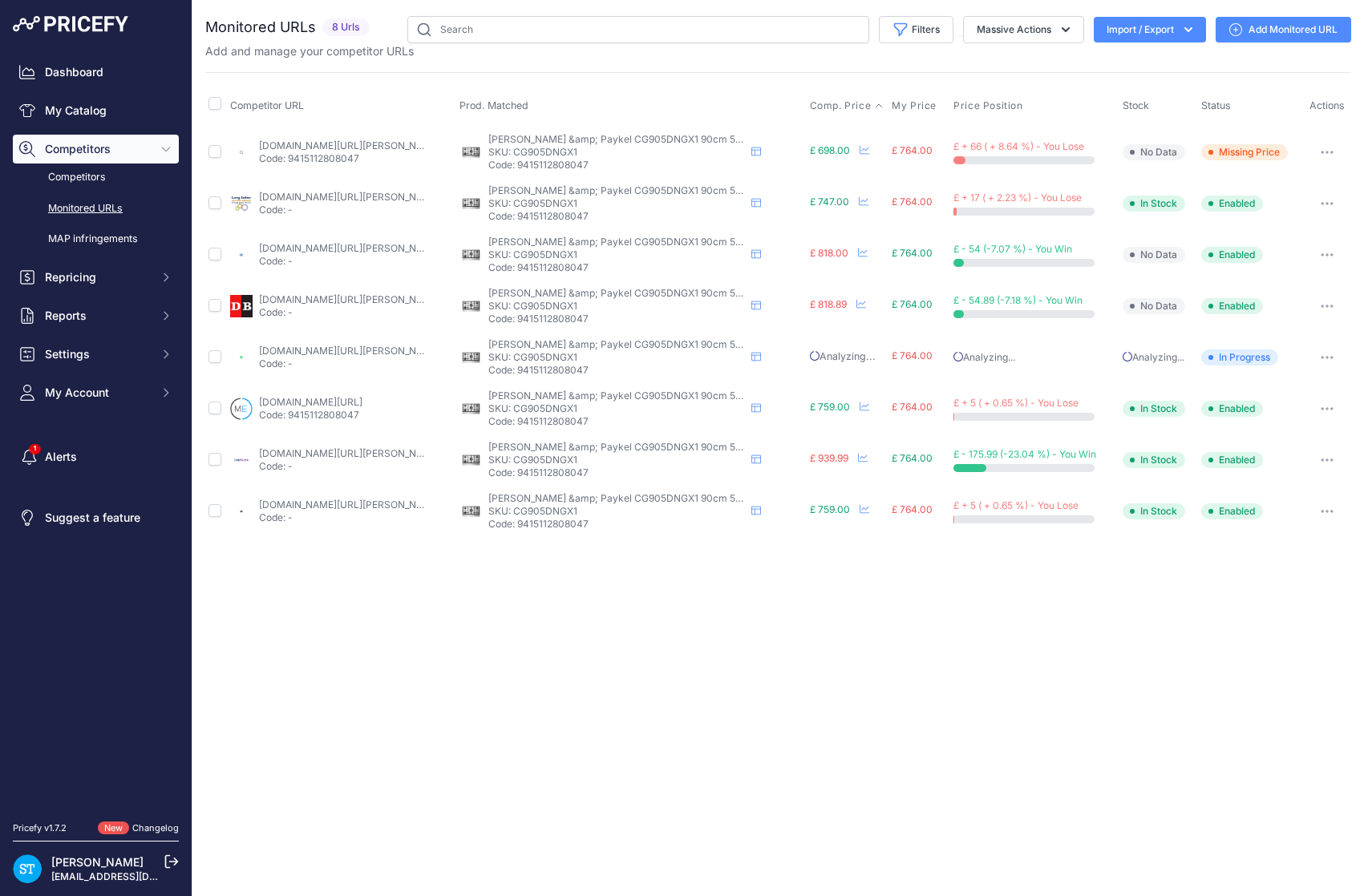
click at [822, 105] on span "Comp. Price" at bounding box center [841, 105] width 62 height 13
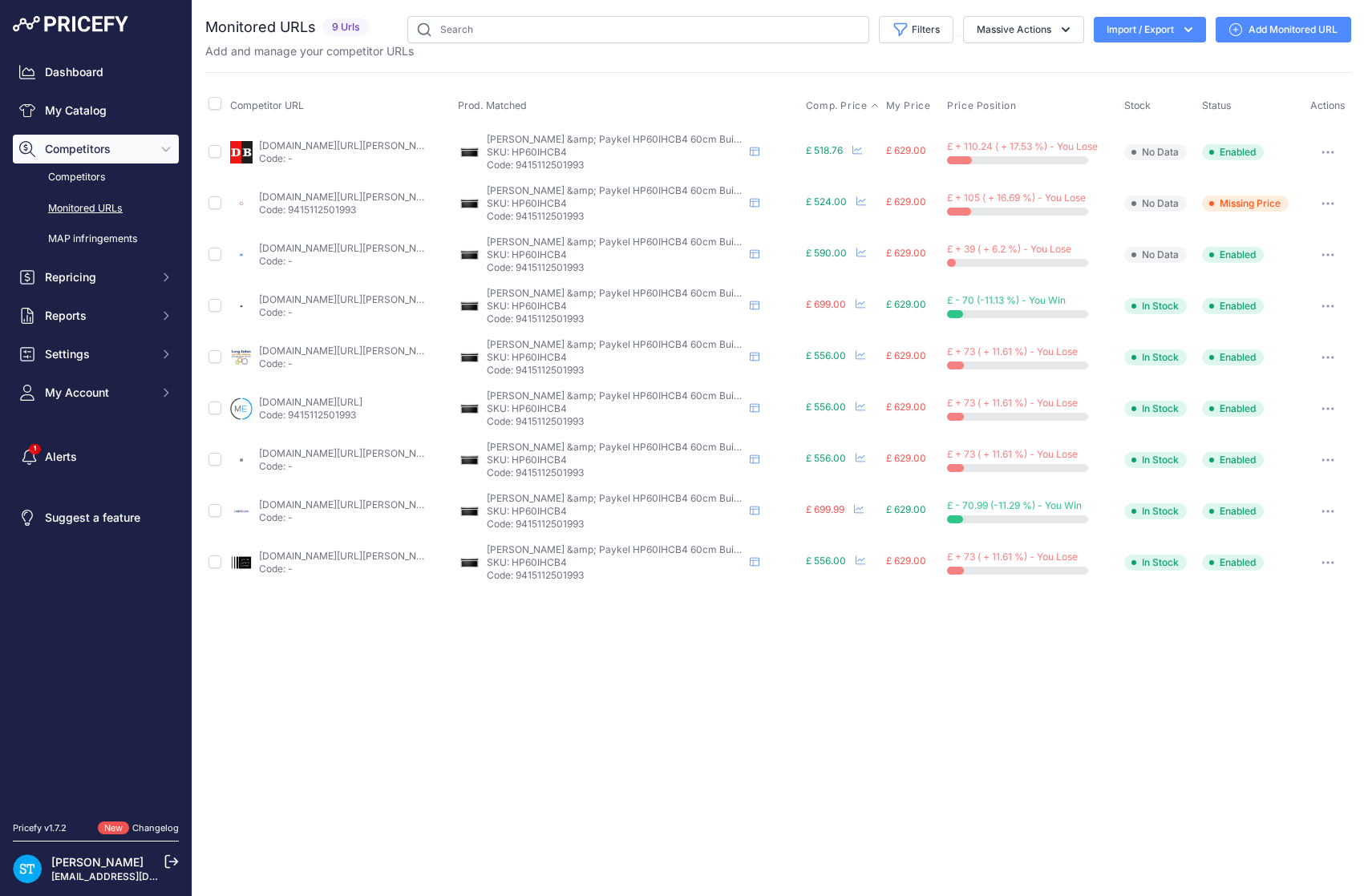
click at [839, 100] on span "Comp. Price" at bounding box center [837, 105] width 62 height 13
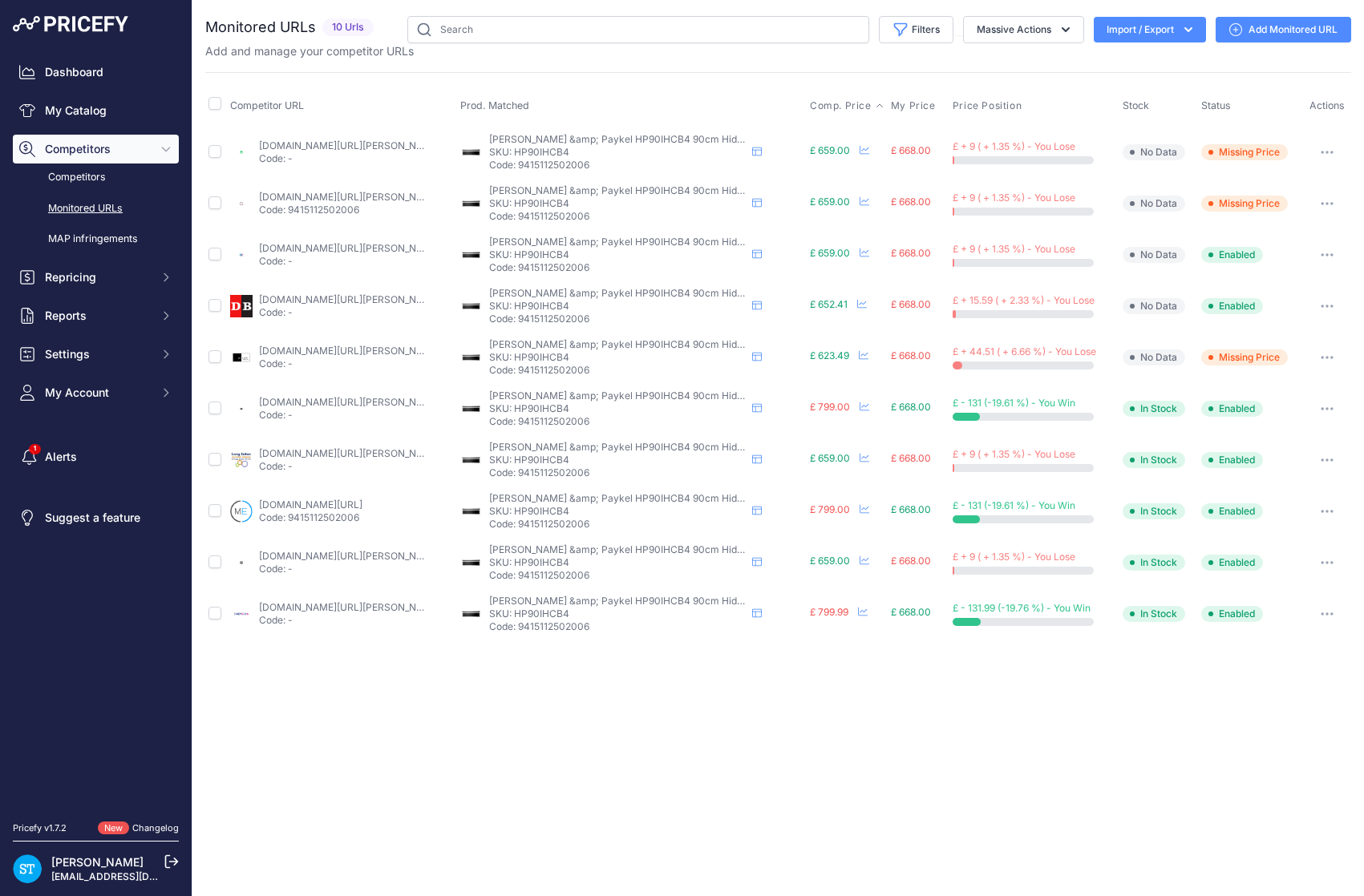
click at [835, 100] on span "Comp. Price" at bounding box center [841, 105] width 62 height 13
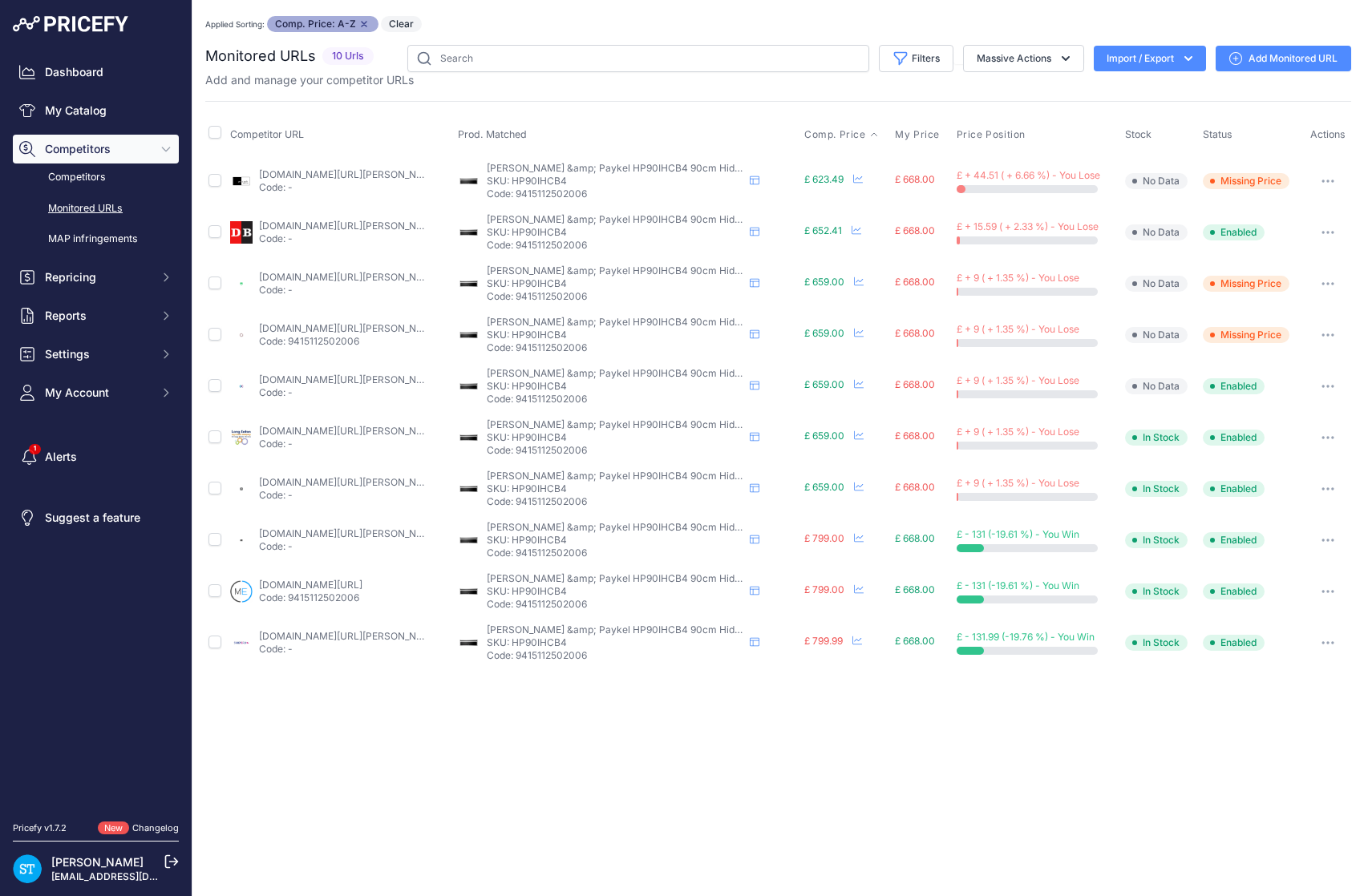
click at [332, 275] on link "ao.com/product/hp90ihcb4-fisher-paykel-series-7-contemporary-canopy-cooker-hood…" at bounding box center [350, 277] width 181 height 12
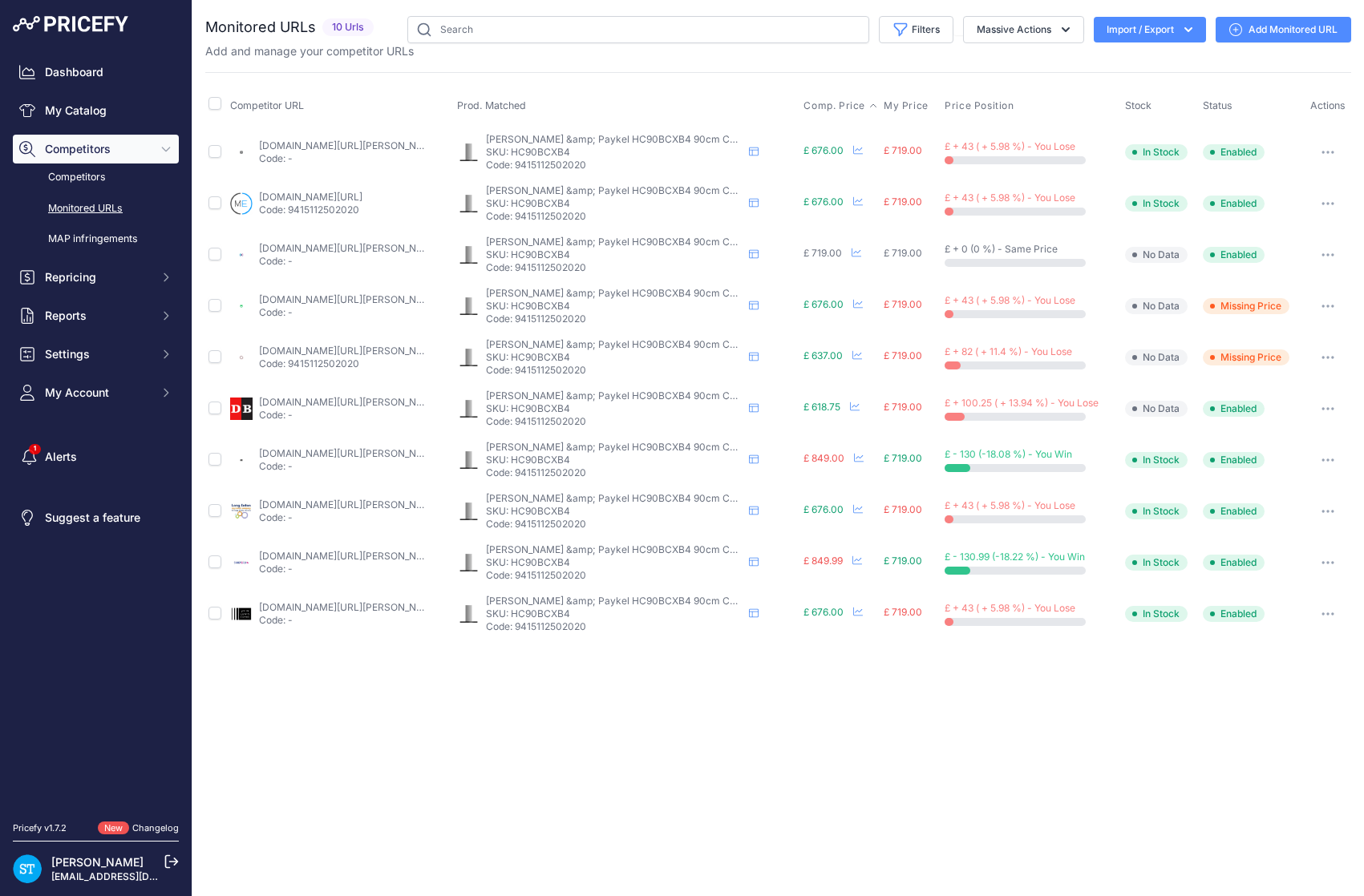
click at [817, 112] on span "Comp. Price" at bounding box center [834, 105] width 62 height 13
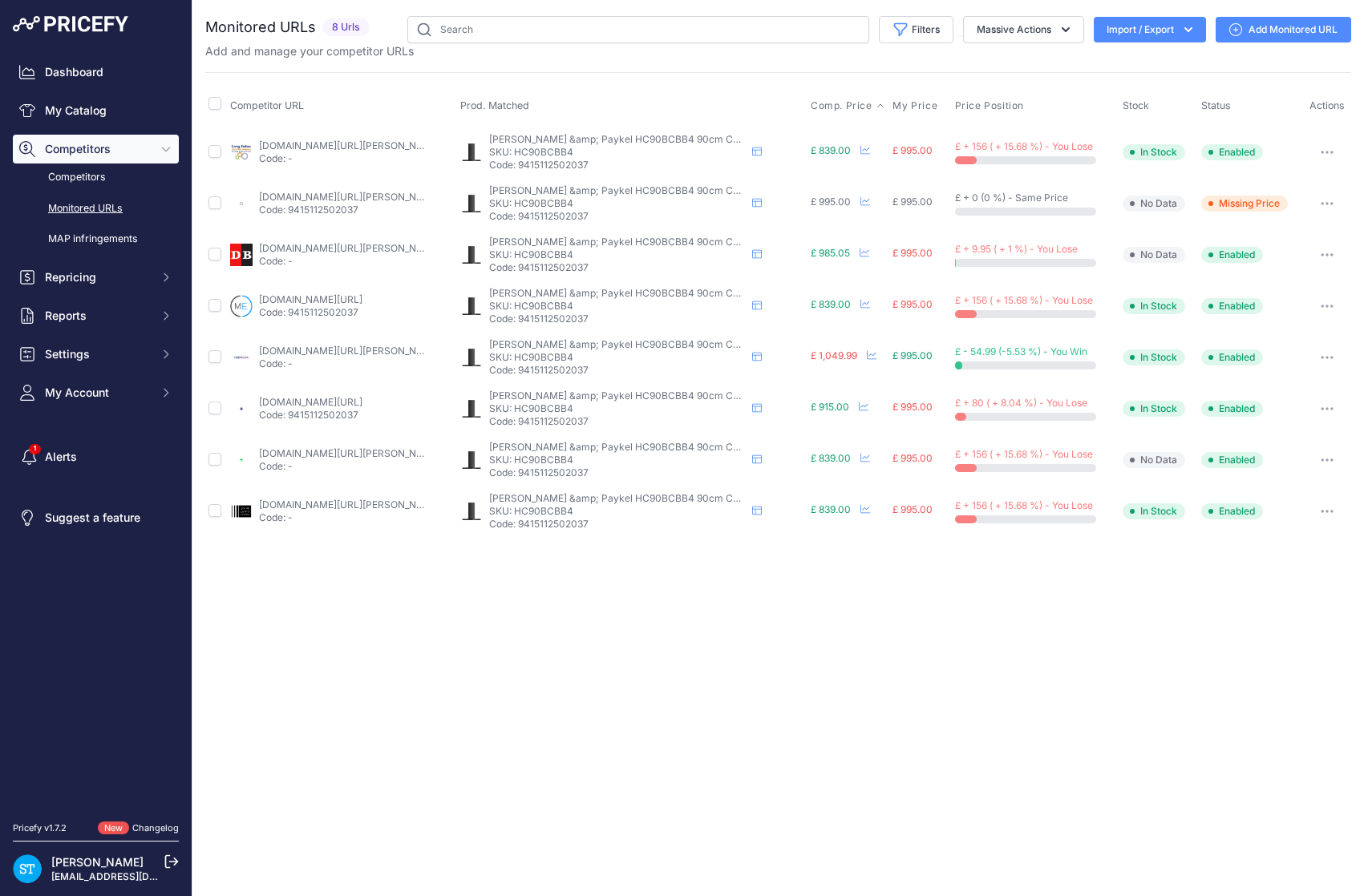
click at [824, 107] on span "Comp. Price" at bounding box center [842, 105] width 62 height 13
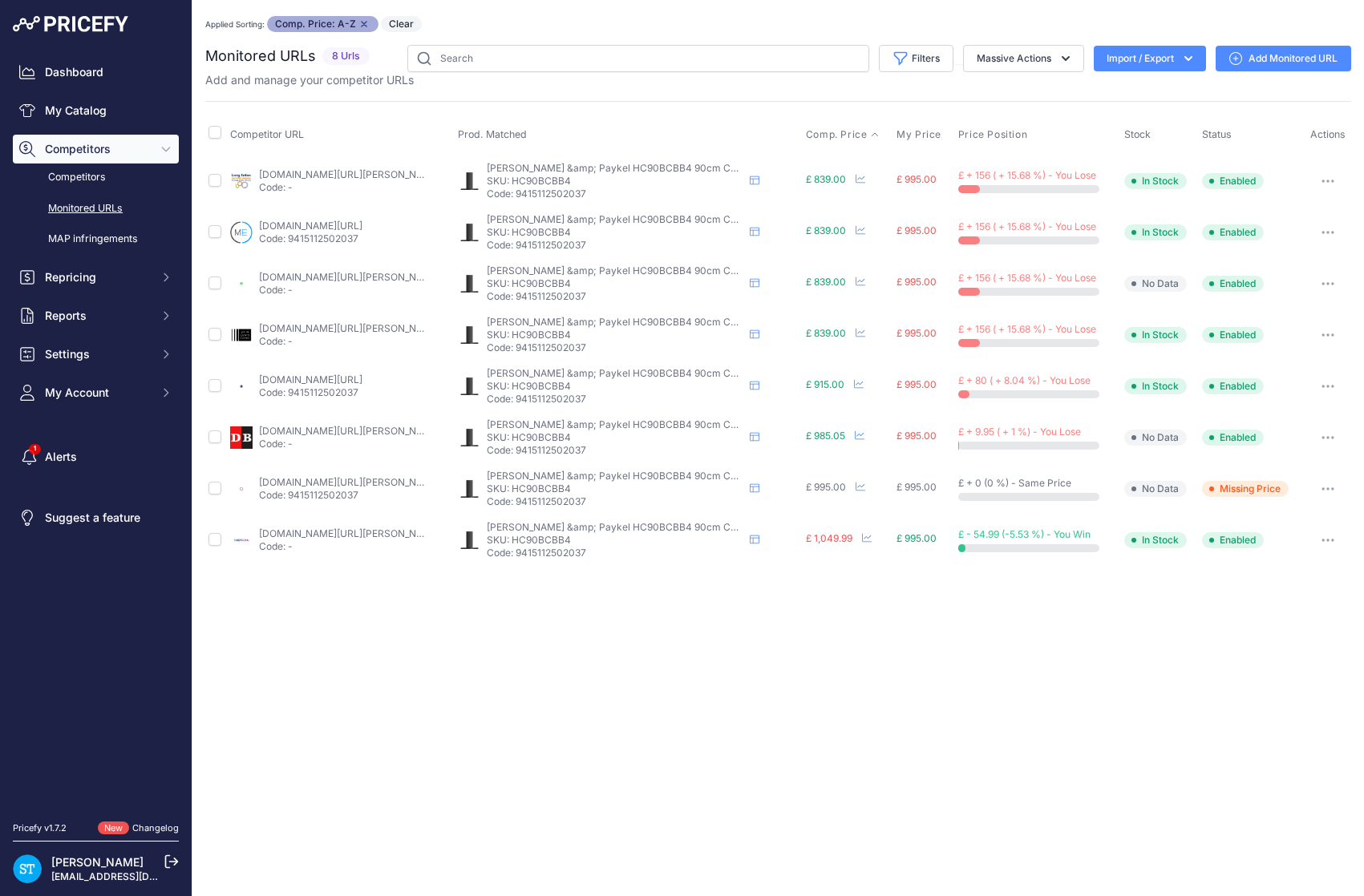
click at [316, 276] on link "ao.com/product/hc90bcbb4-fisher-paykel-series-7-contemporary-chimney-cooker-hoo…" at bounding box center [350, 277] width 181 height 12
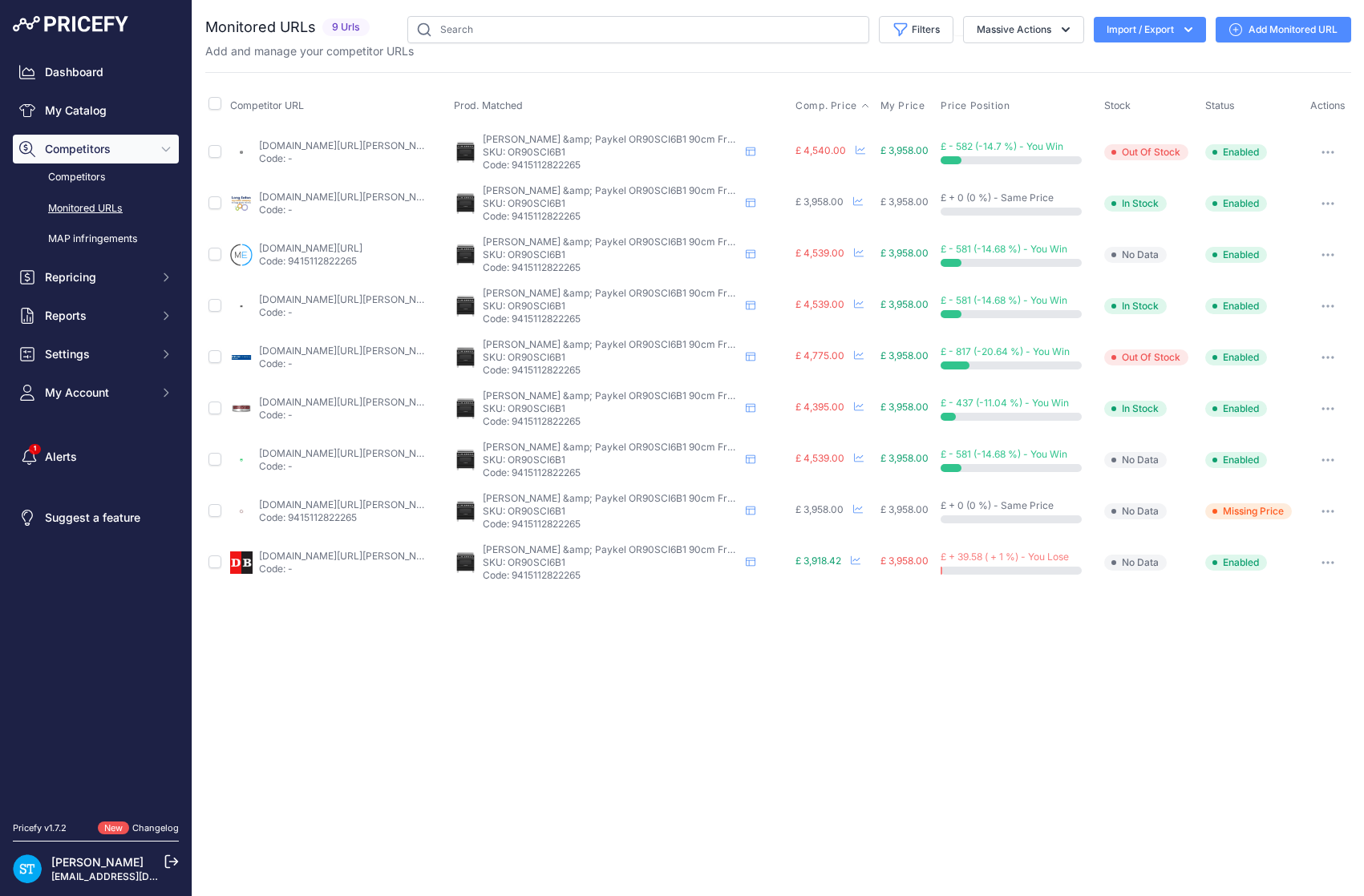
click at [824, 100] on span "Comp. Price" at bounding box center [826, 105] width 62 height 13
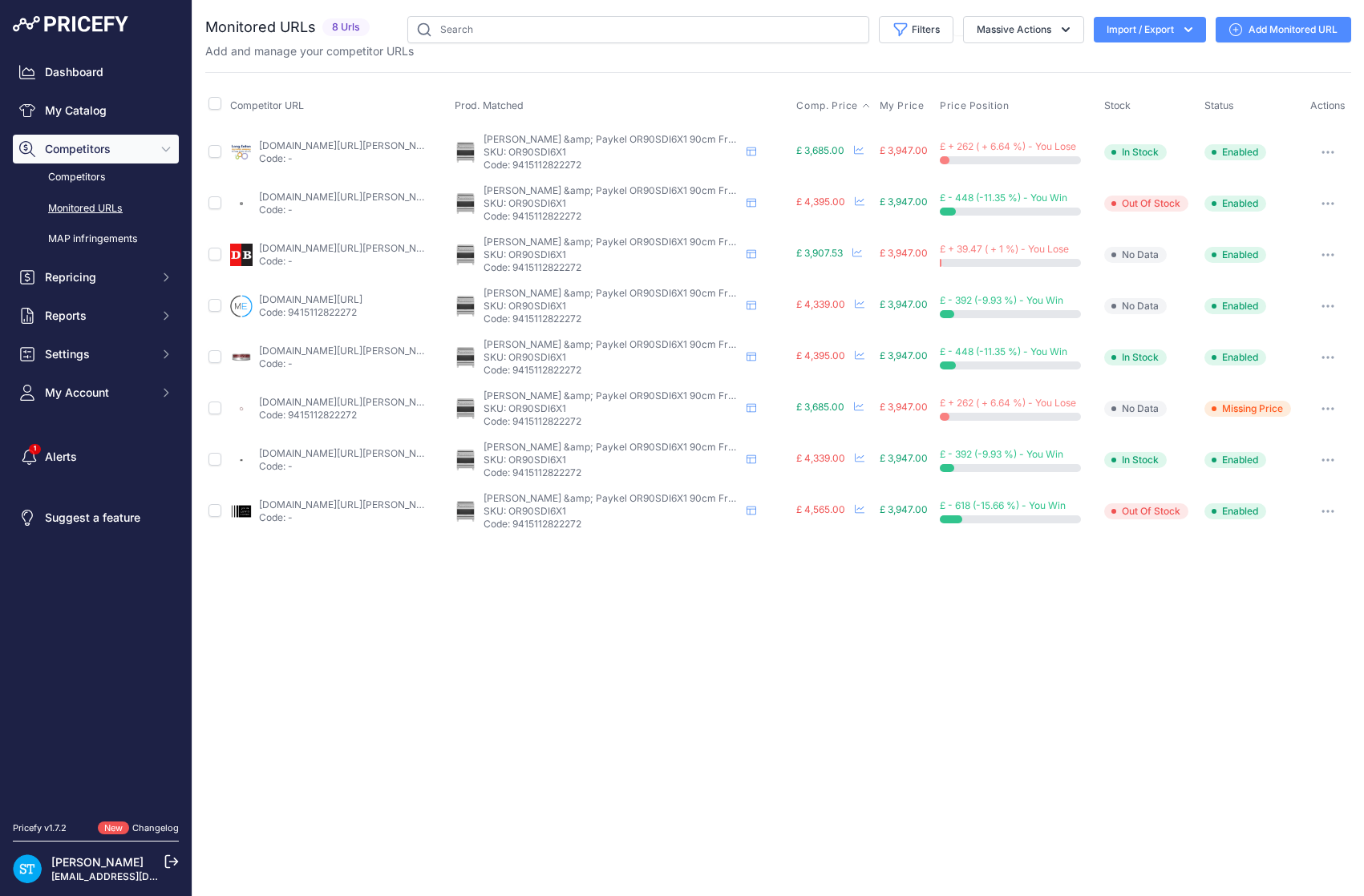
click at [817, 102] on span "Comp. Price" at bounding box center [827, 105] width 62 height 13
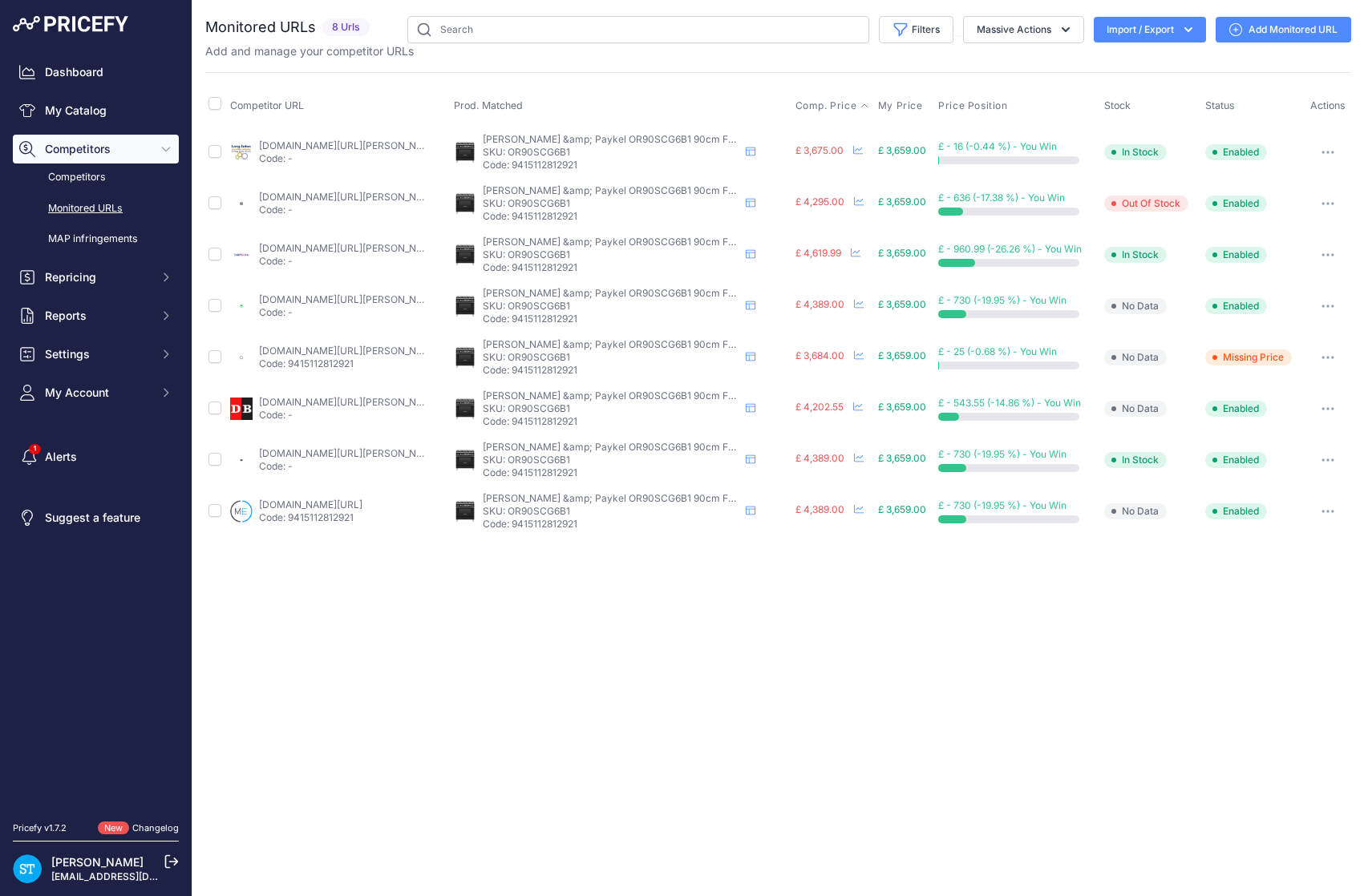
click at [811, 103] on span "Comp. Price" at bounding box center [826, 105] width 62 height 13
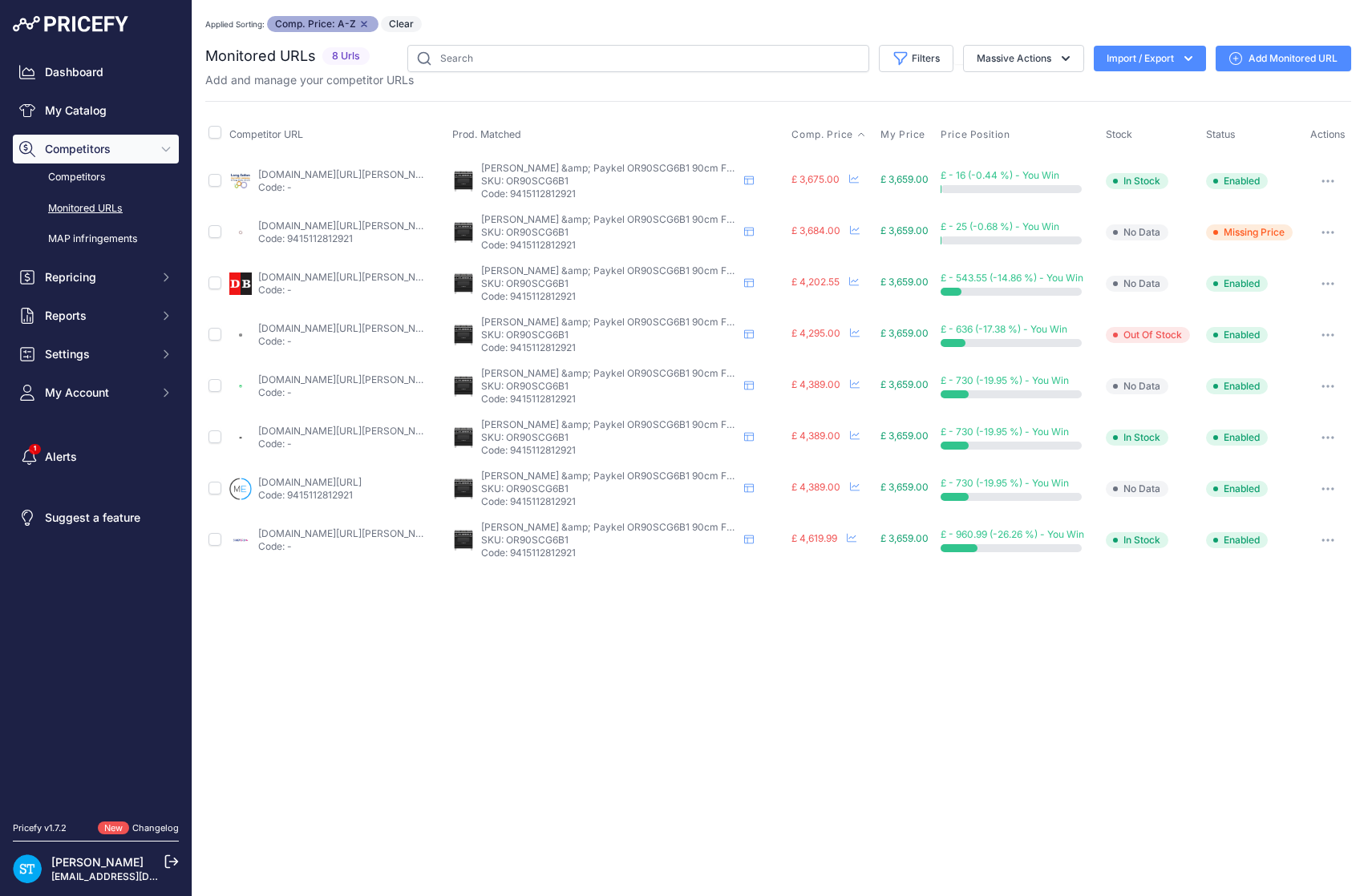
click at [804, 19] on div "Applied Sorting: Comp. Price: A-Z Remove sort option Clear" at bounding box center [778, 24] width 1146 height 16
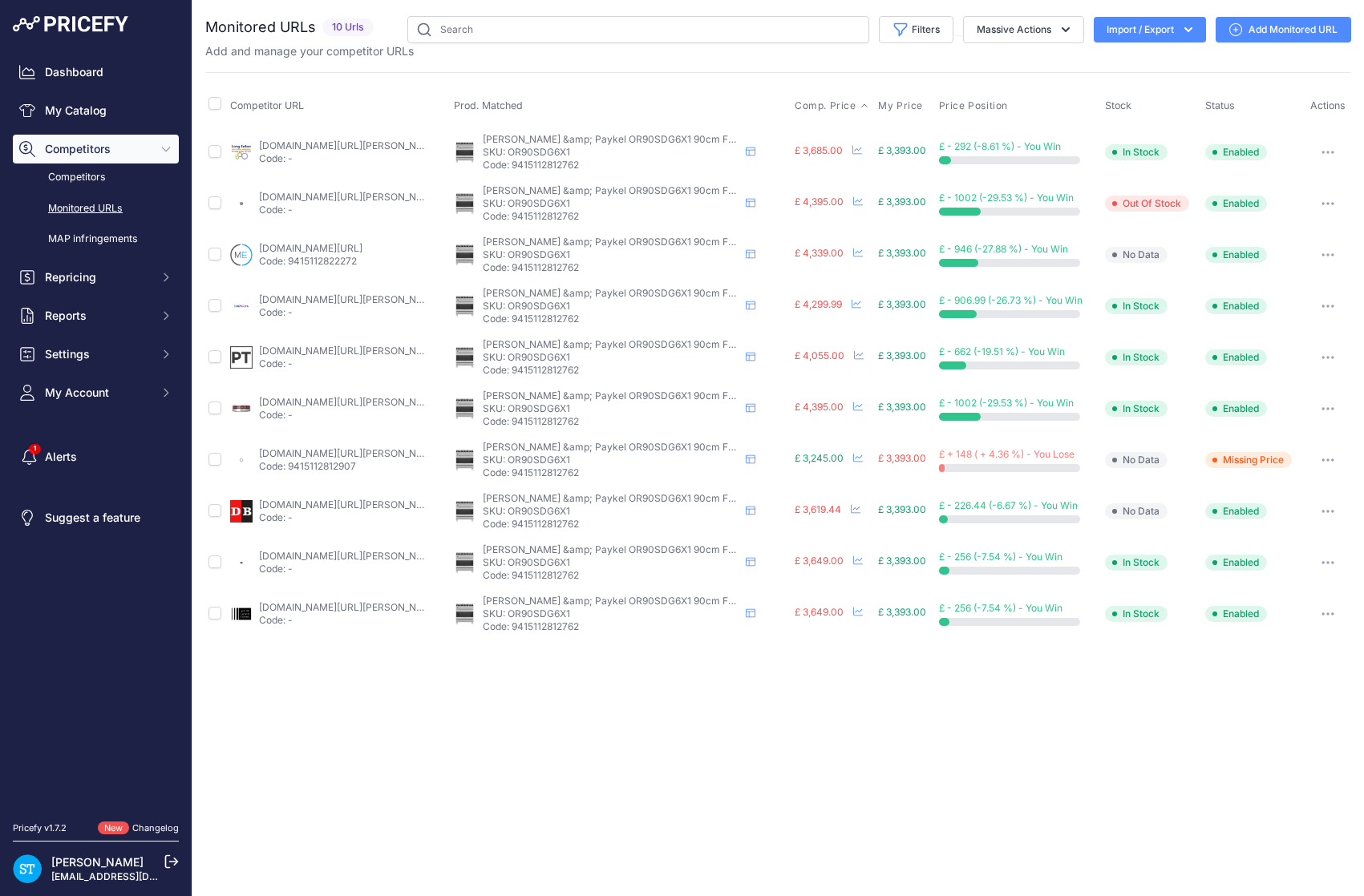
click at [827, 109] on span "Comp. Price" at bounding box center [825, 105] width 62 height 13
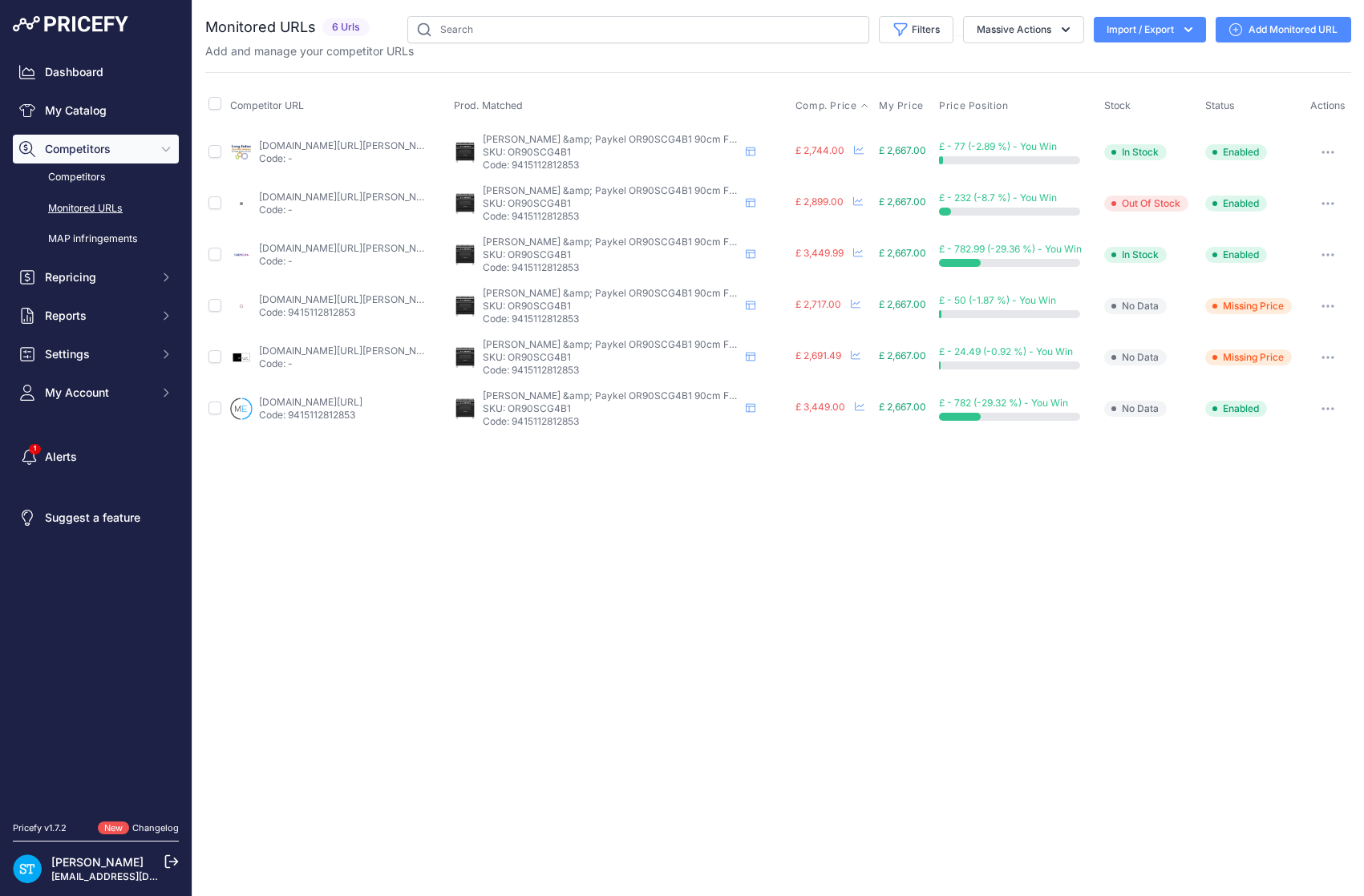
click at [819, 106] on span "Comp. Price" at bounding box center [826, 105] width 62 height 13
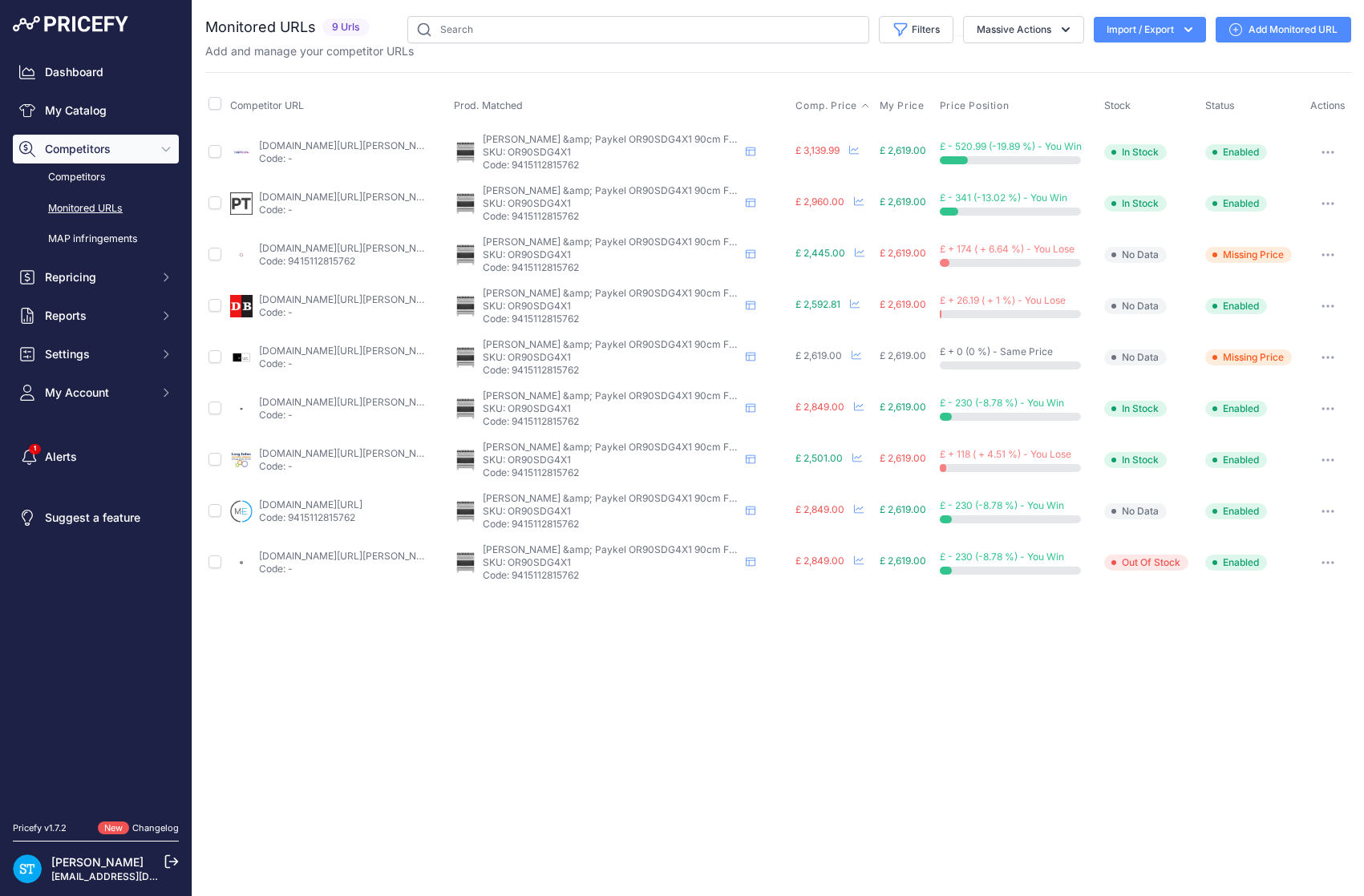
click at [808, 106] on span "Comp. Price" at bounding box center [826, 105] width 62 height 13
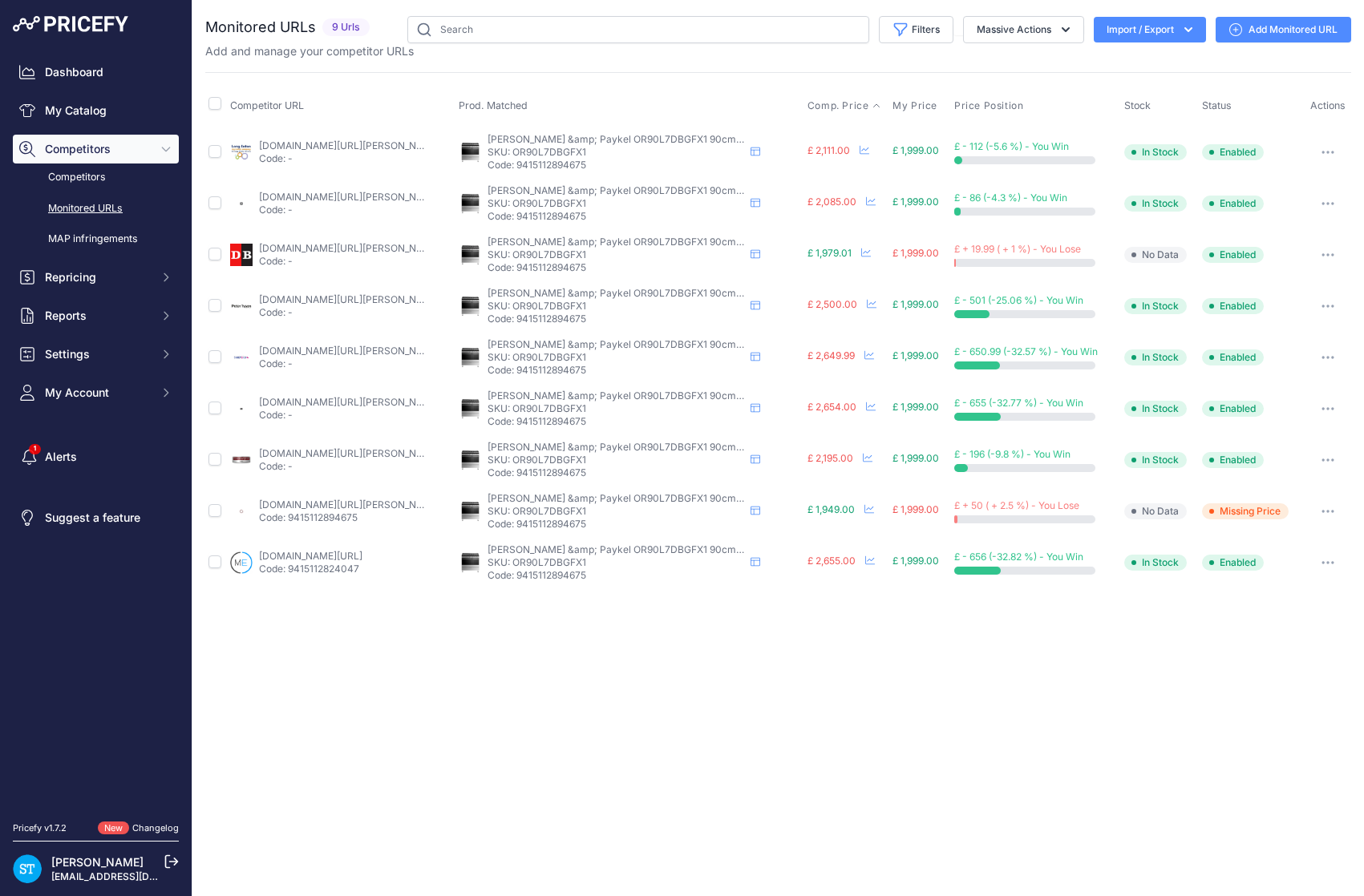
click at [818, 104] on span "Comp. Price" at bounding box center [839, 105] width 62 height 13
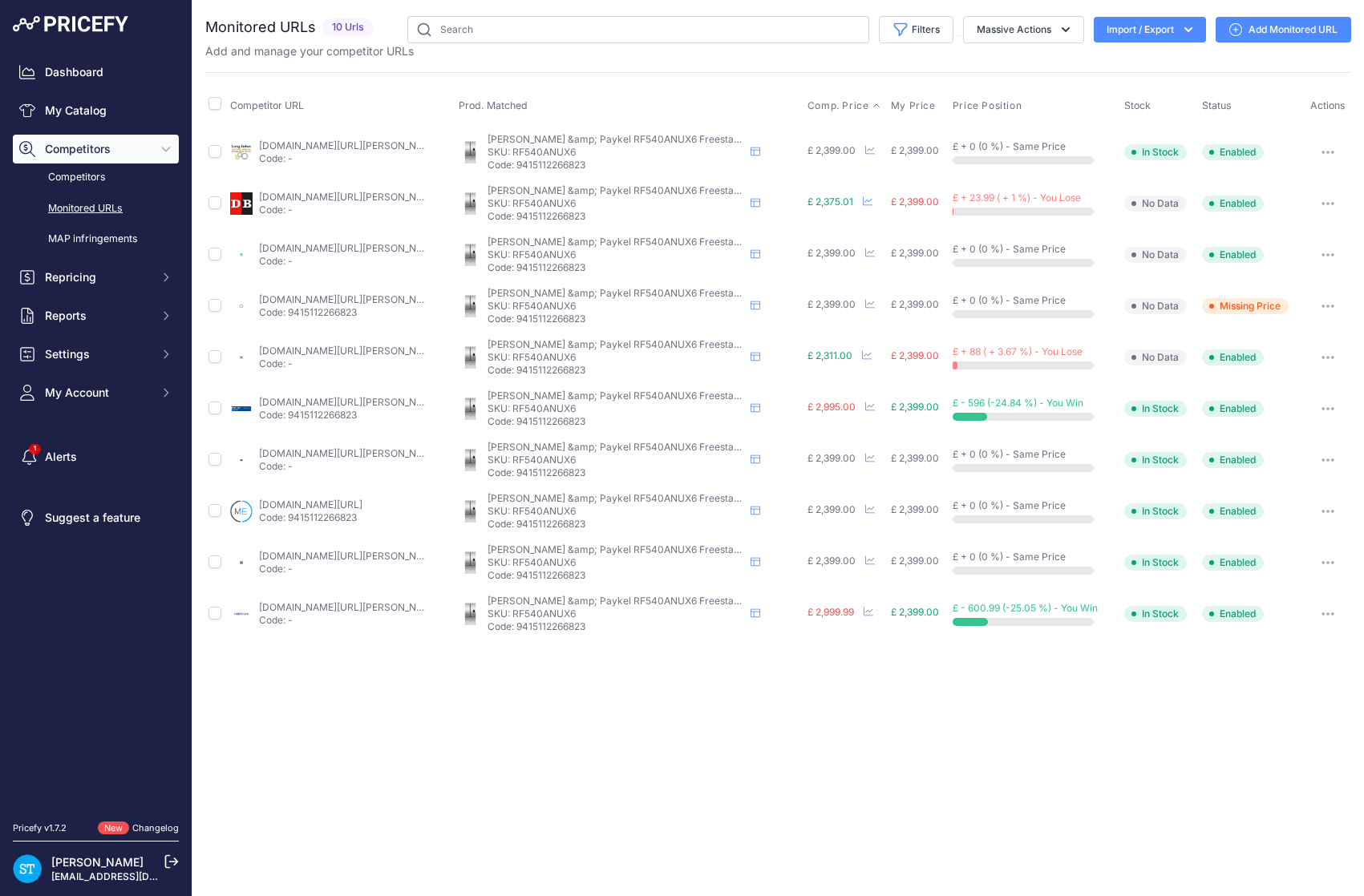
click at [837, 104] on span "Comp. Price" at bounding box center [839, 105] width 62 height 13
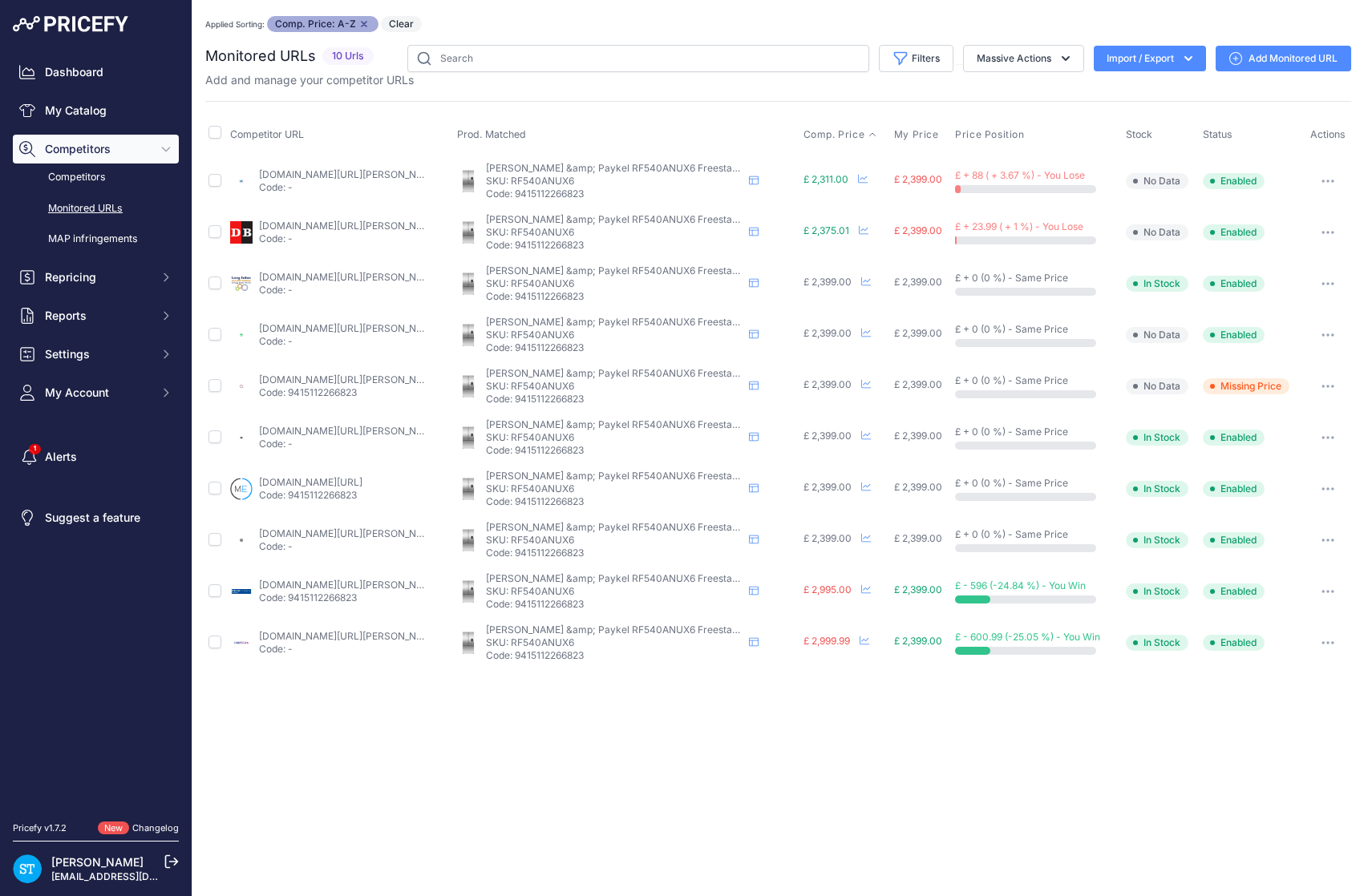
click at [322, 171] on link "appliancecity.co.uk/refrigeration/american-style-fridge-freezers/fisher-paykel-…" at bounding box center [350, 174] width 181 height 12
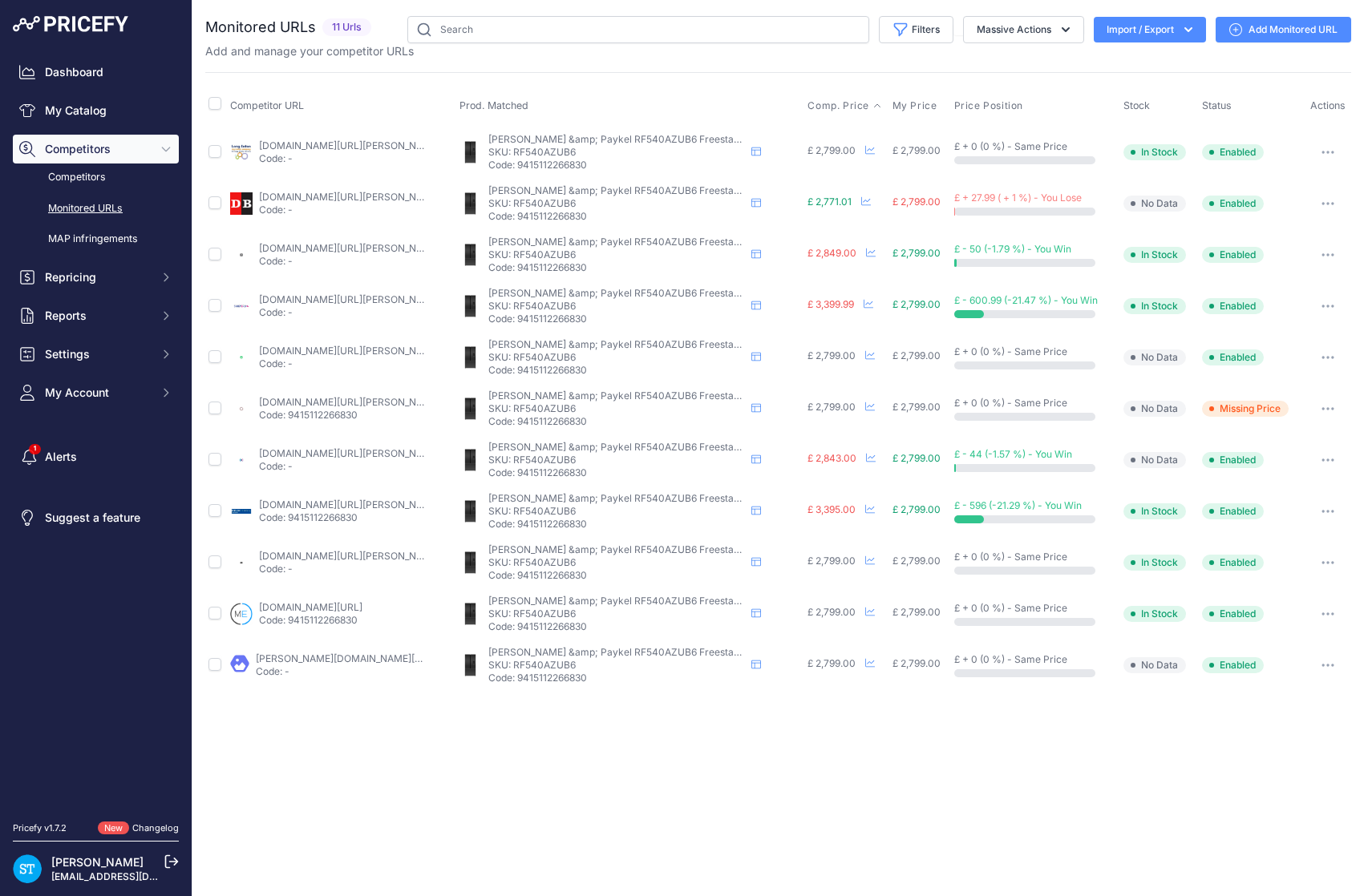
click at [832, 99] on span "Comp. Price" at bounding box center [839, 105] width 62 height 13
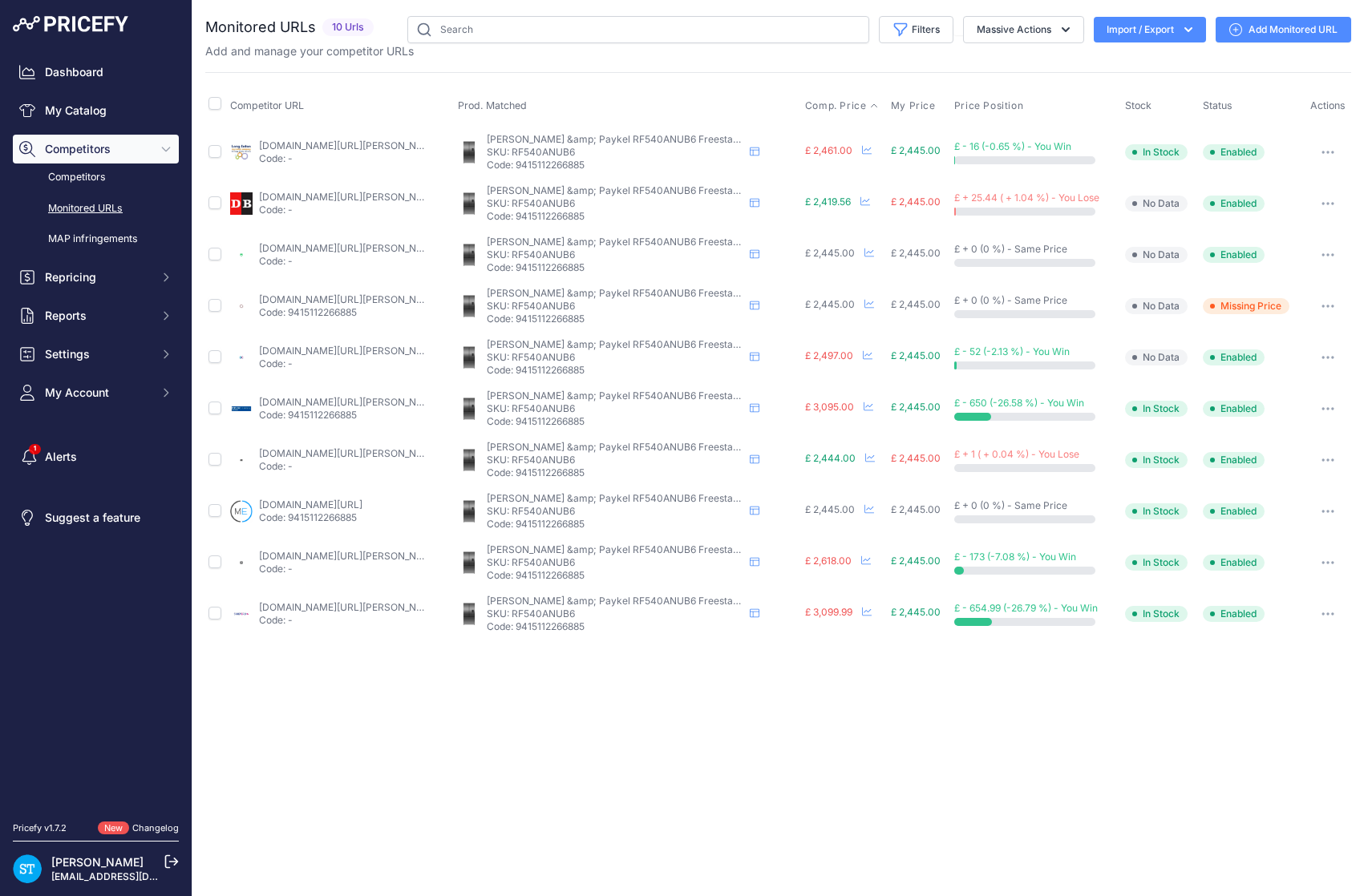
click at [831, 102] on span "Comp. Price" at bounding box center [836, 105] width 62 height 13
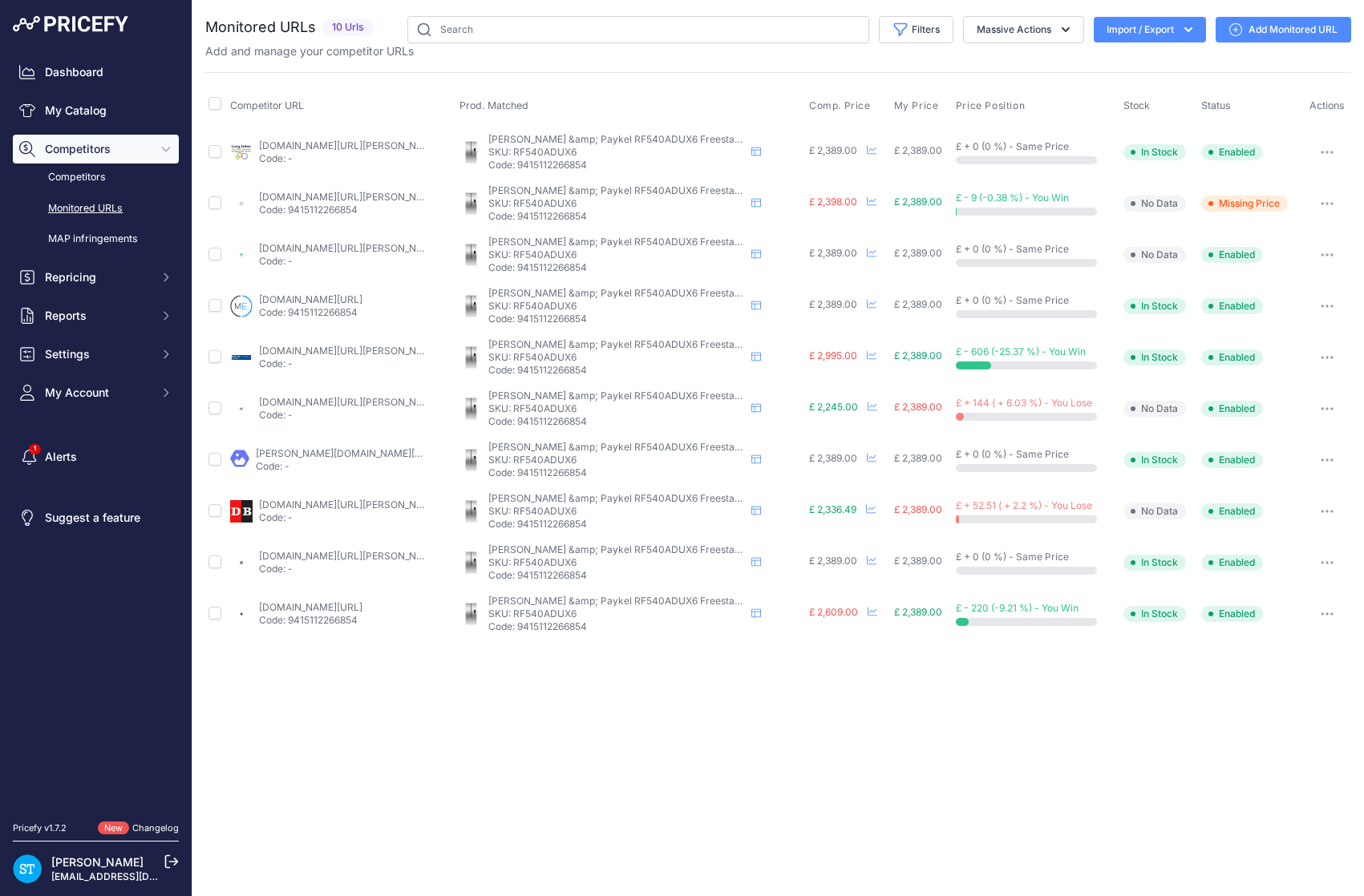
click at [831, 102] on span "Comp. Price" at bounding box center [840, 105] width 62 height 13
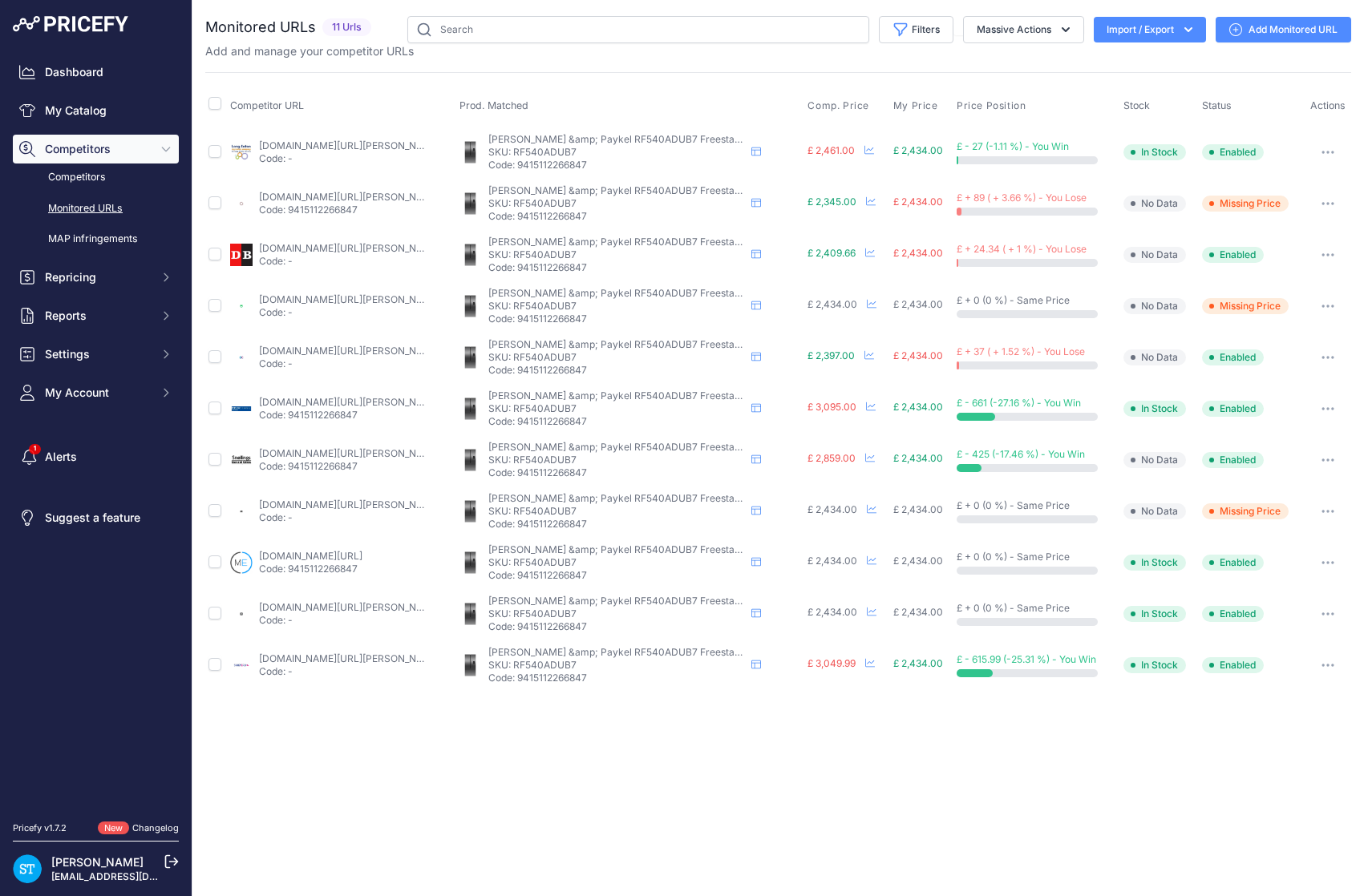
click at [836, 115] on th "Comp. Price" at bounding box center [846, 106] width 85 height 40
click at [833, 107] on span "Comp. Price" at bounding box center [839, 105] width 62 height 13
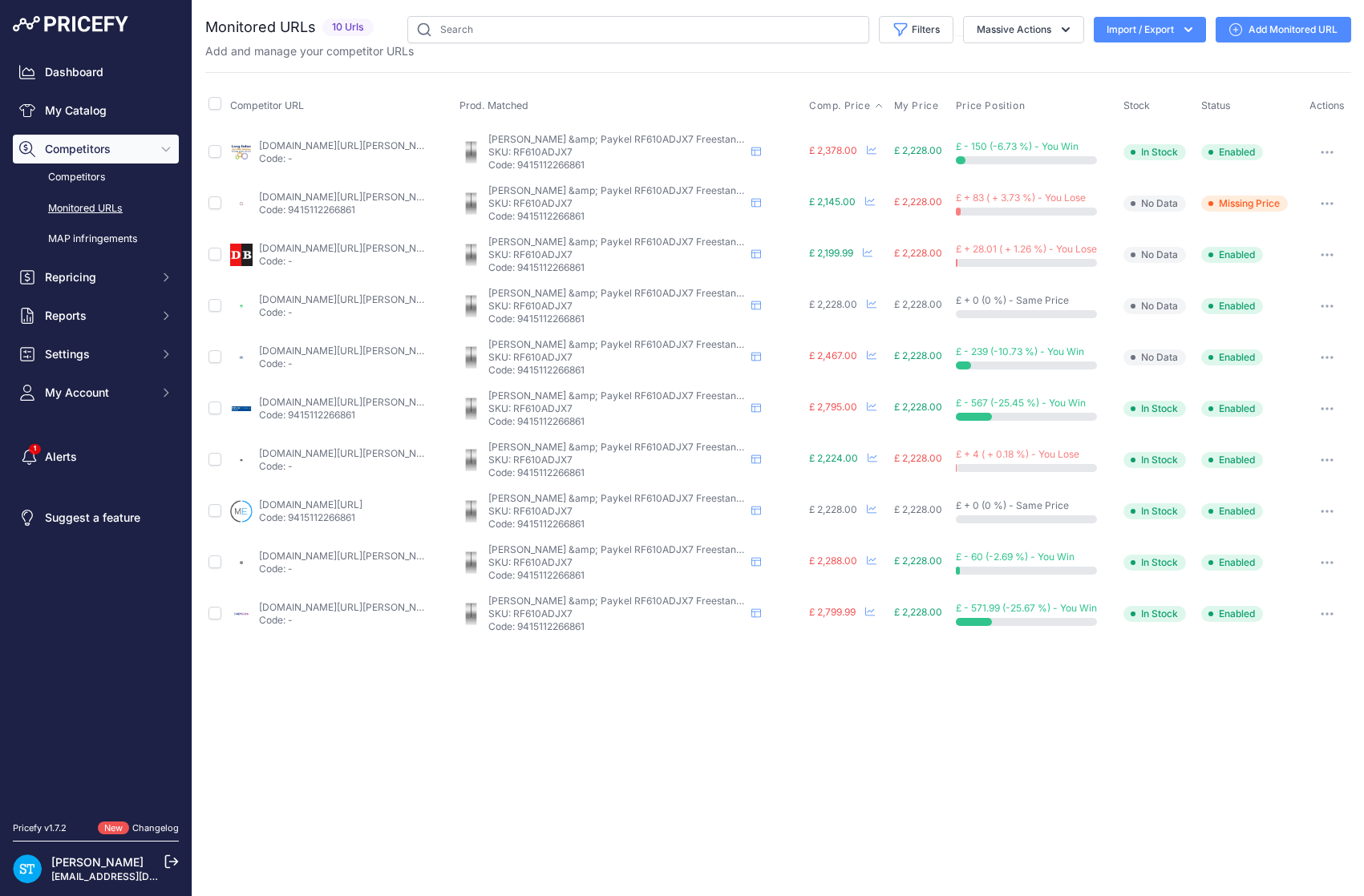
click at [853, 106] on span "Comp. Price" at bounding box center [840, 105] width 62 height 13
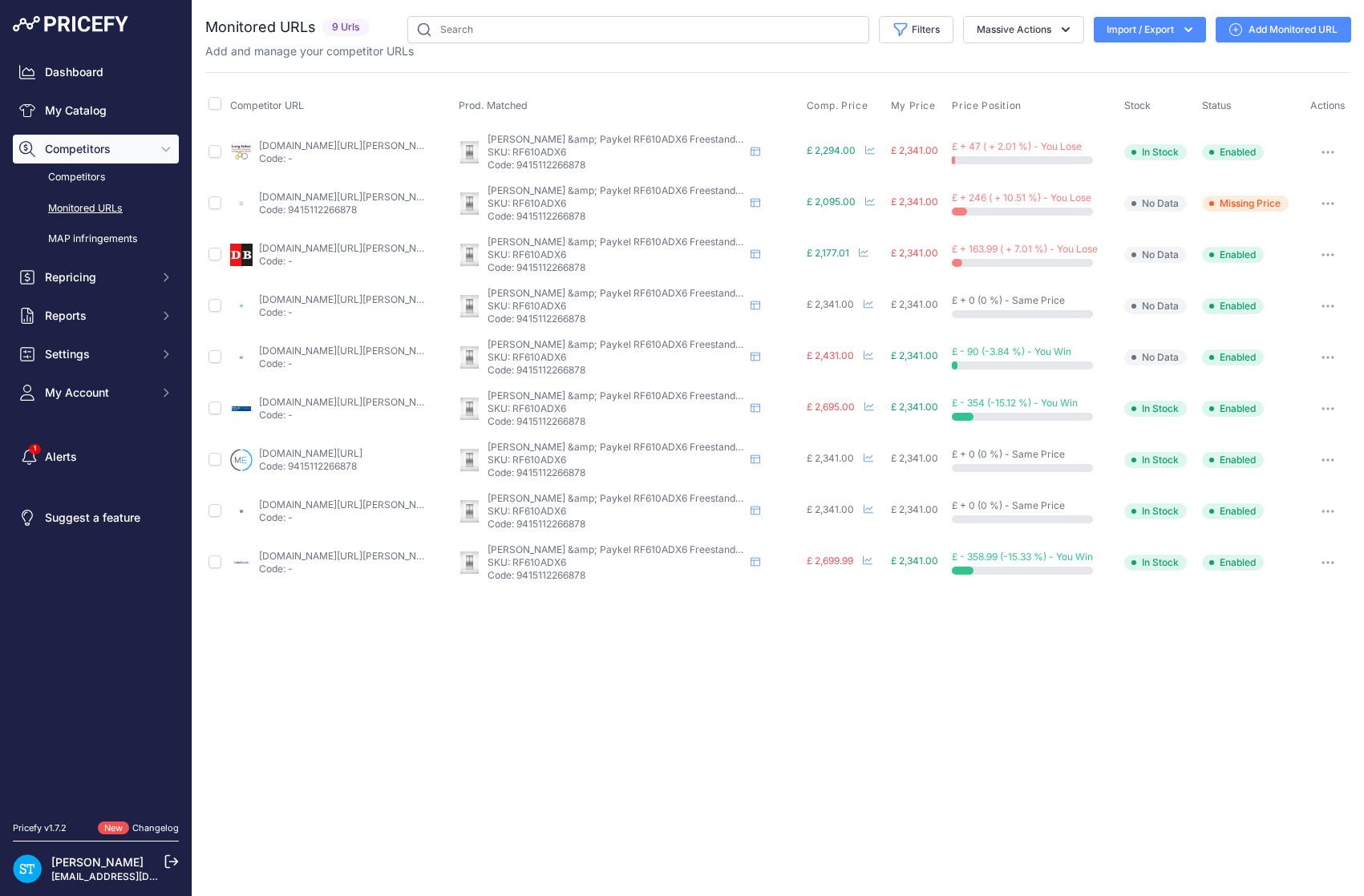
click at [838, 97] on th "Comp. Price" at bounding box center [844, 106] width 84 height 40
click at [835, 103] on span "Comp. Price" at bounding box center [838, 105] width 62 height 13
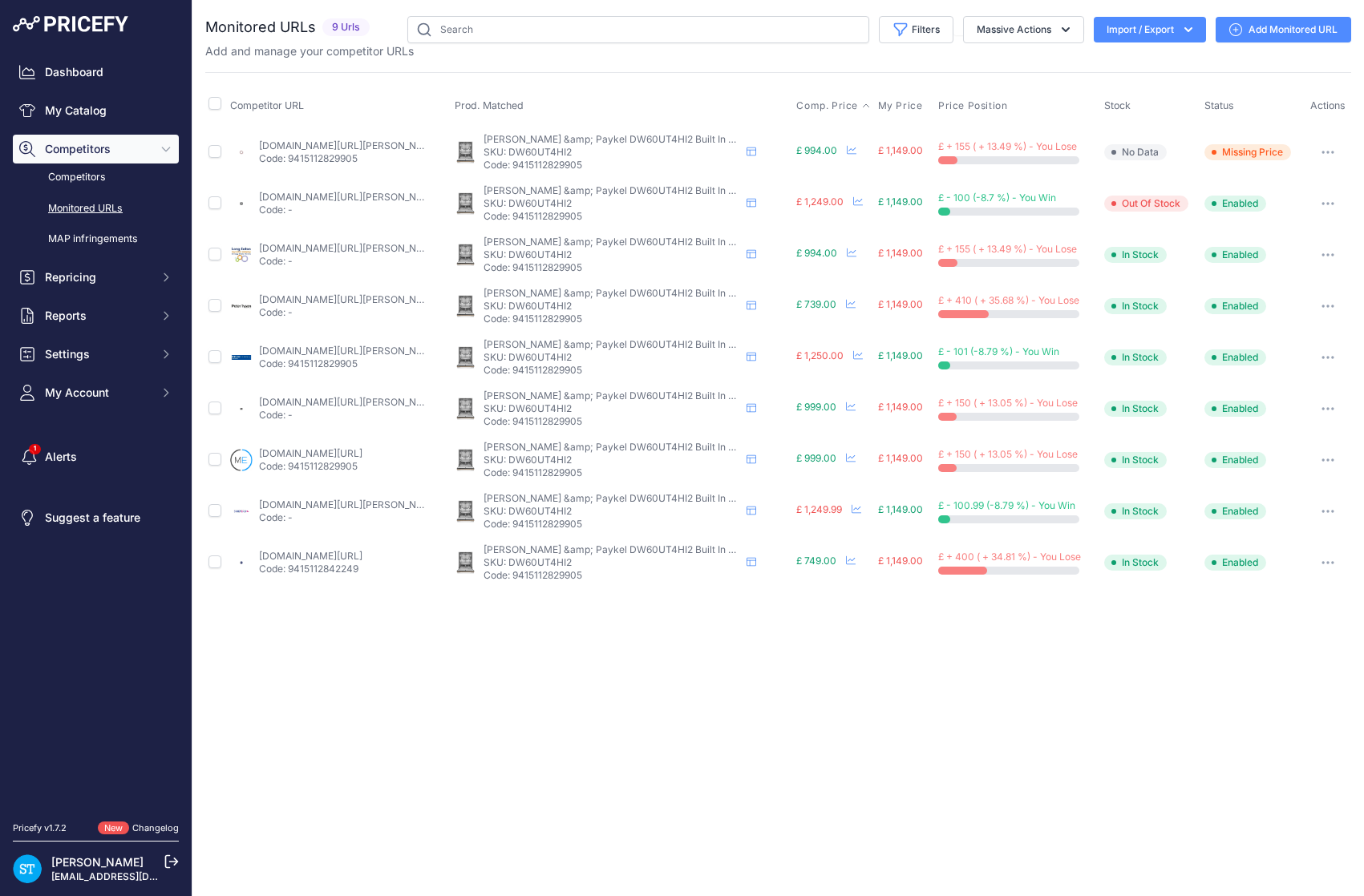
click at [831, 108] on span "Comp. Price" at bounding box center [827, 105] width 62 height 13
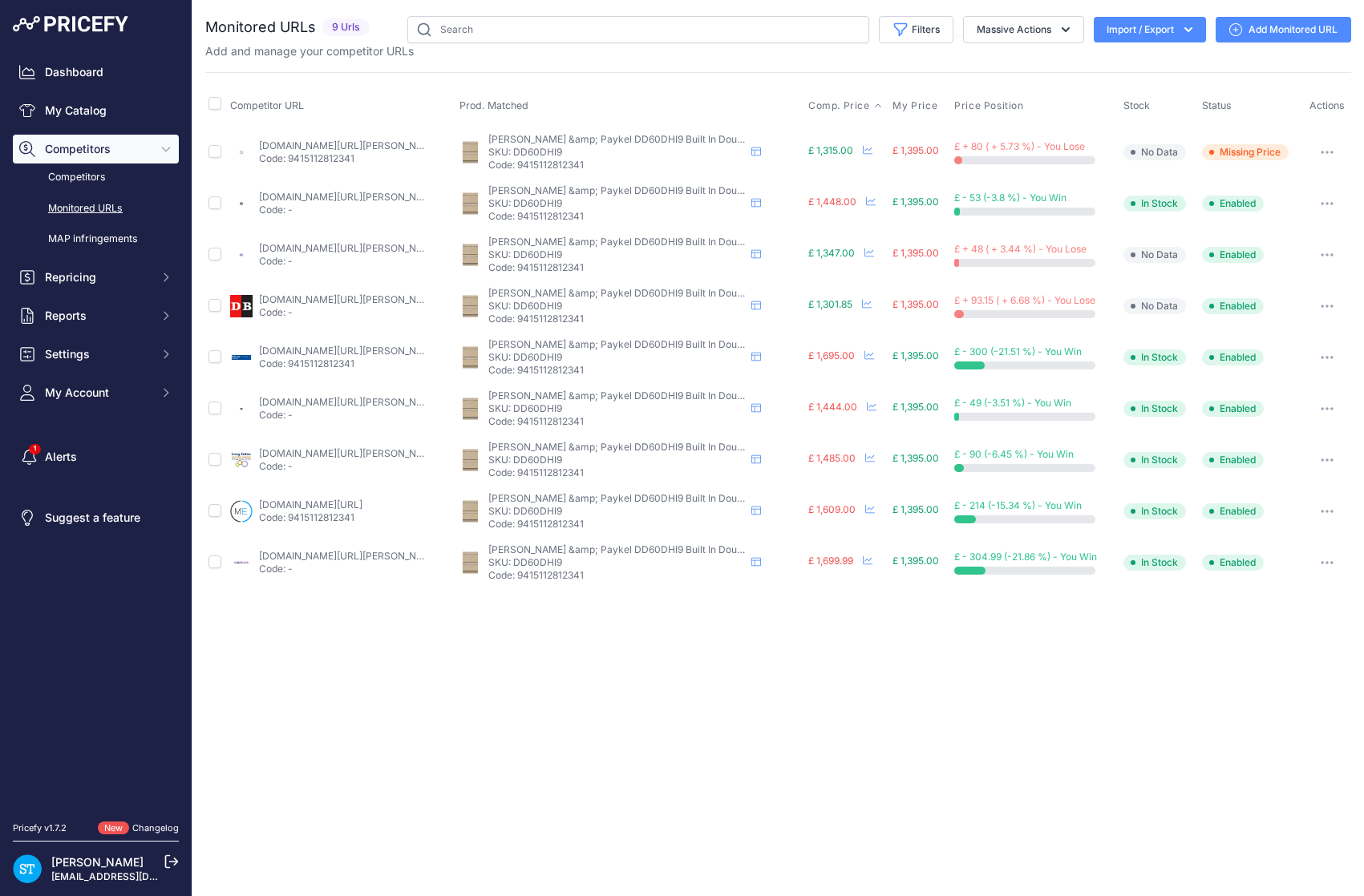
click at [842, 105] on span "Comp. Price" at bounding box center [839, 105] width 62 height 13
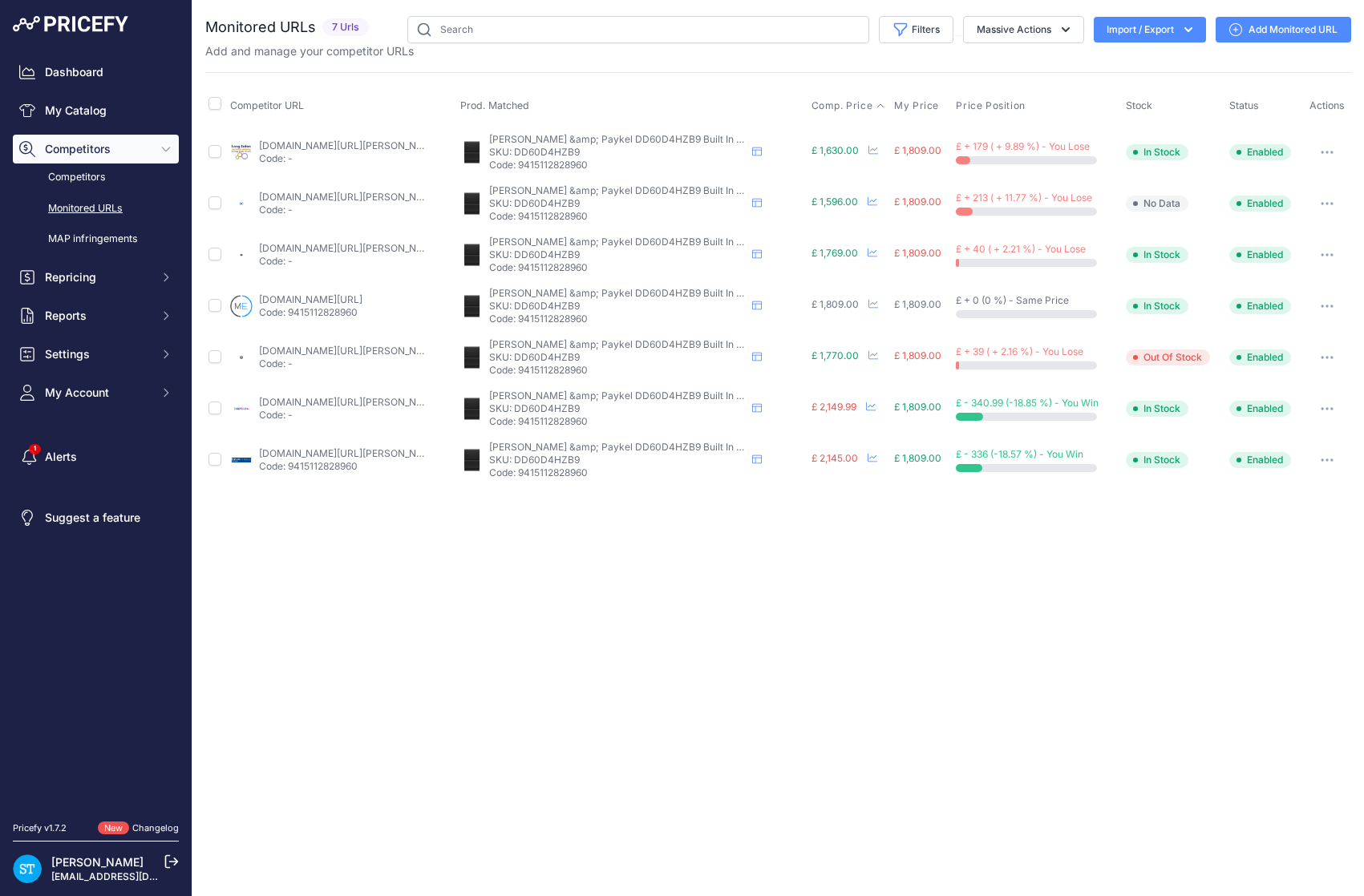
click at [842, 103] on span "Comp. Price" at bounding box center [842, 105] width 62 height 13
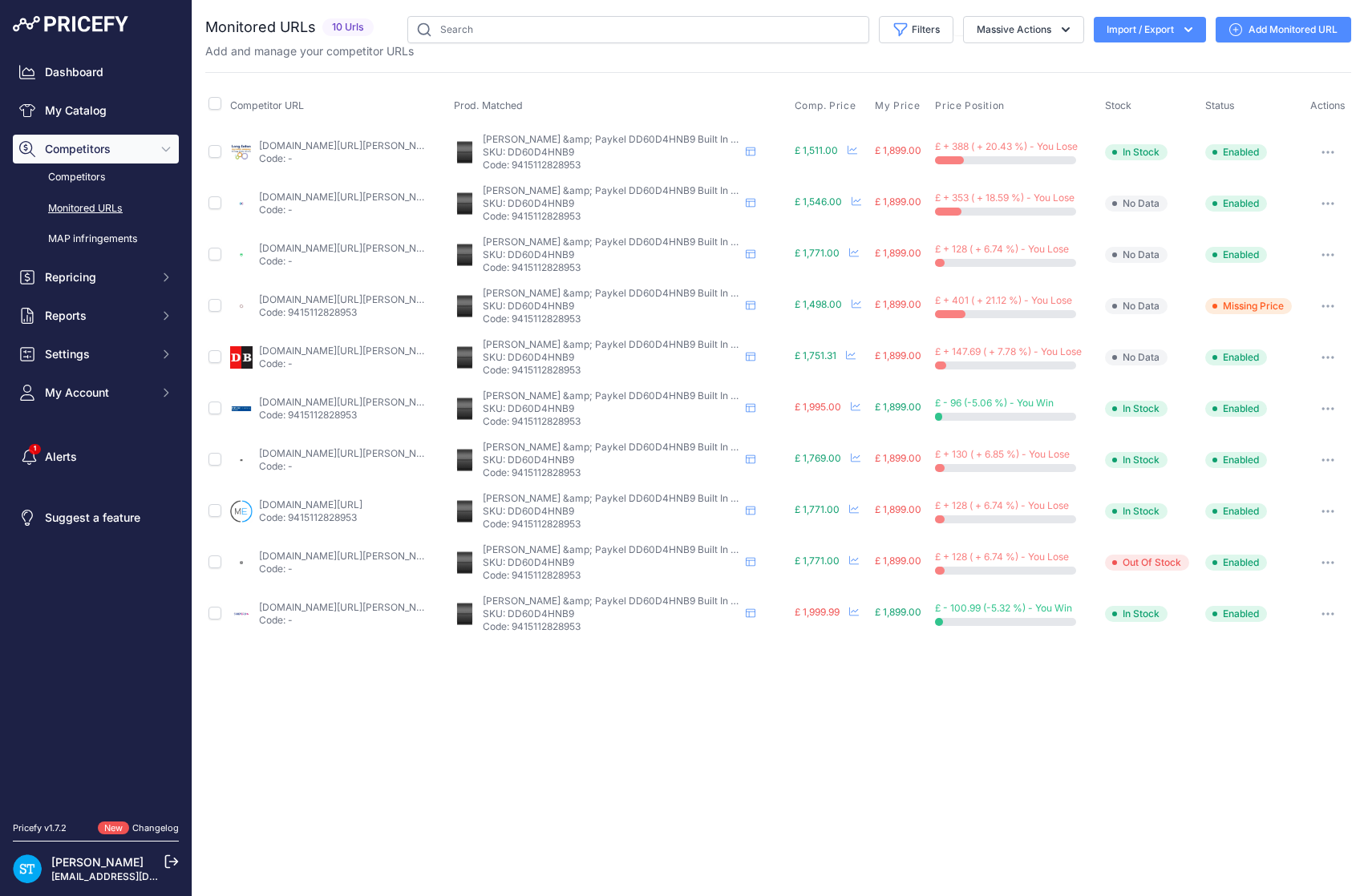
click at [799, 97] on th "Comp. Price" at bounding box center [832, 106] width 81 height 40
click at [816, 110] on span "Comp. Price" at bounding box center [825, 105] width 62 height 13
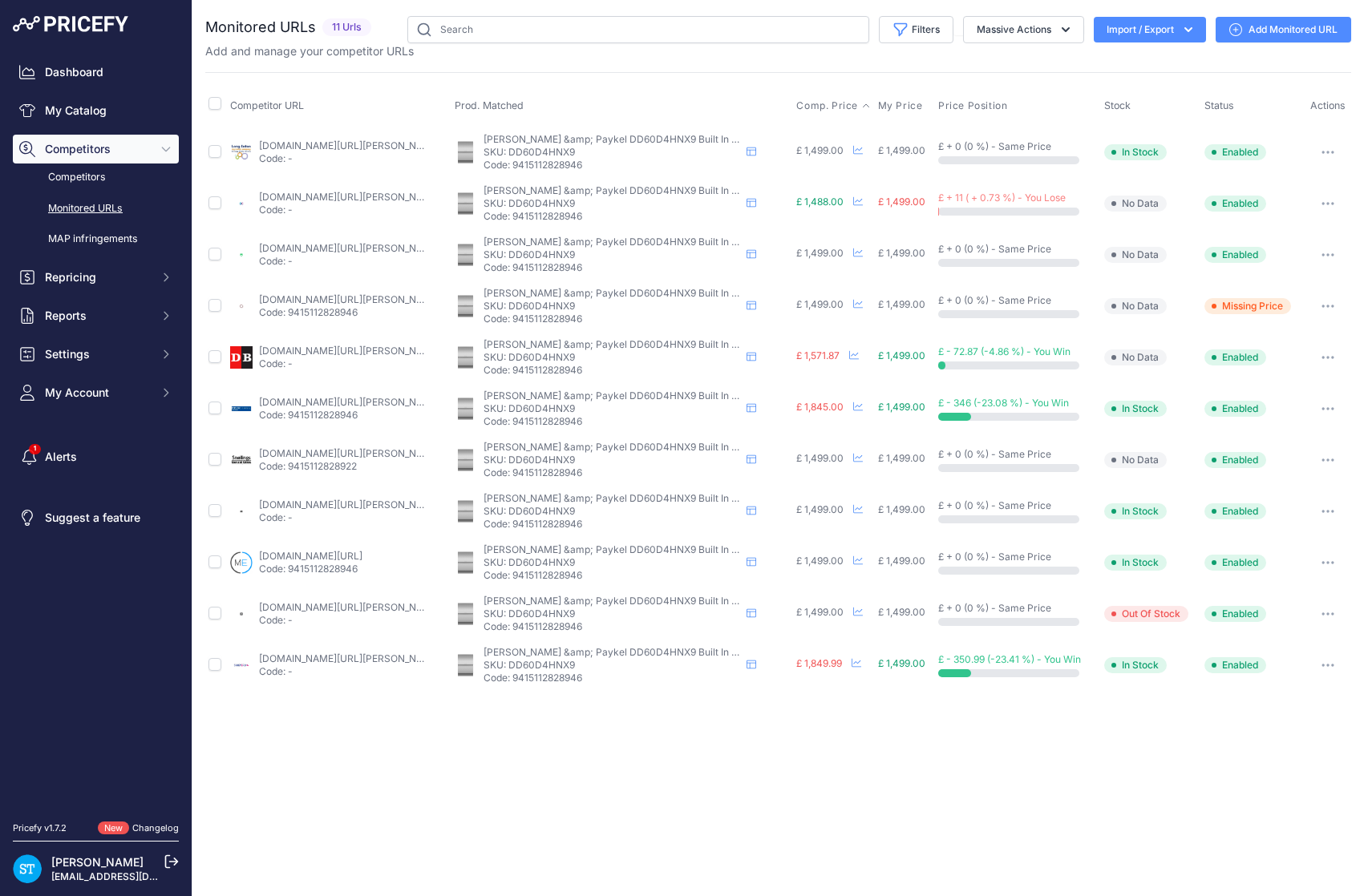
click at [822, 102] on span "Comp. Price" at bounding box center [827, 105] width 62 height 13
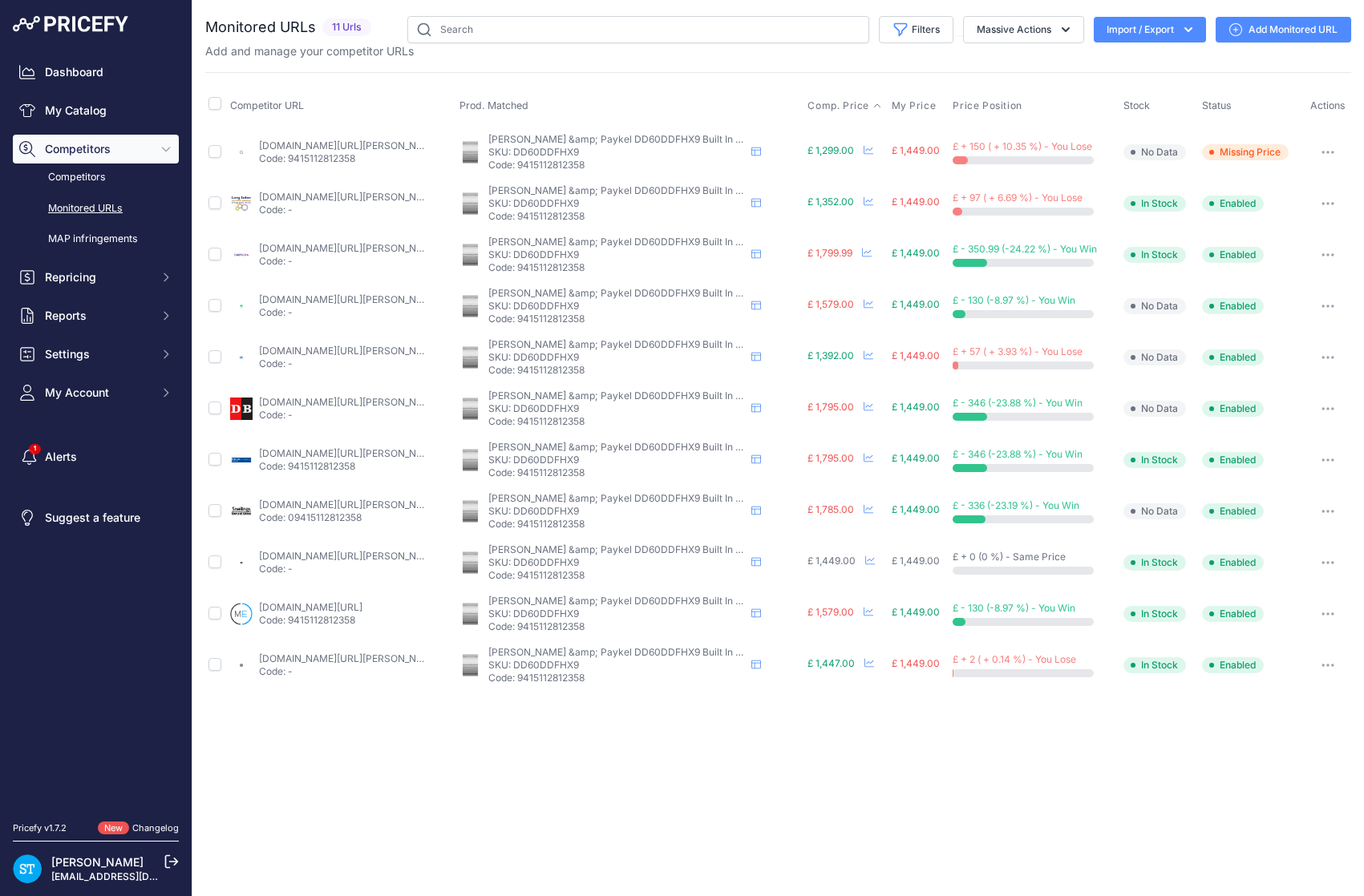
click at [847, 102] on span "Comp. Price" at bounding box center [839, 105] width 62 height 13
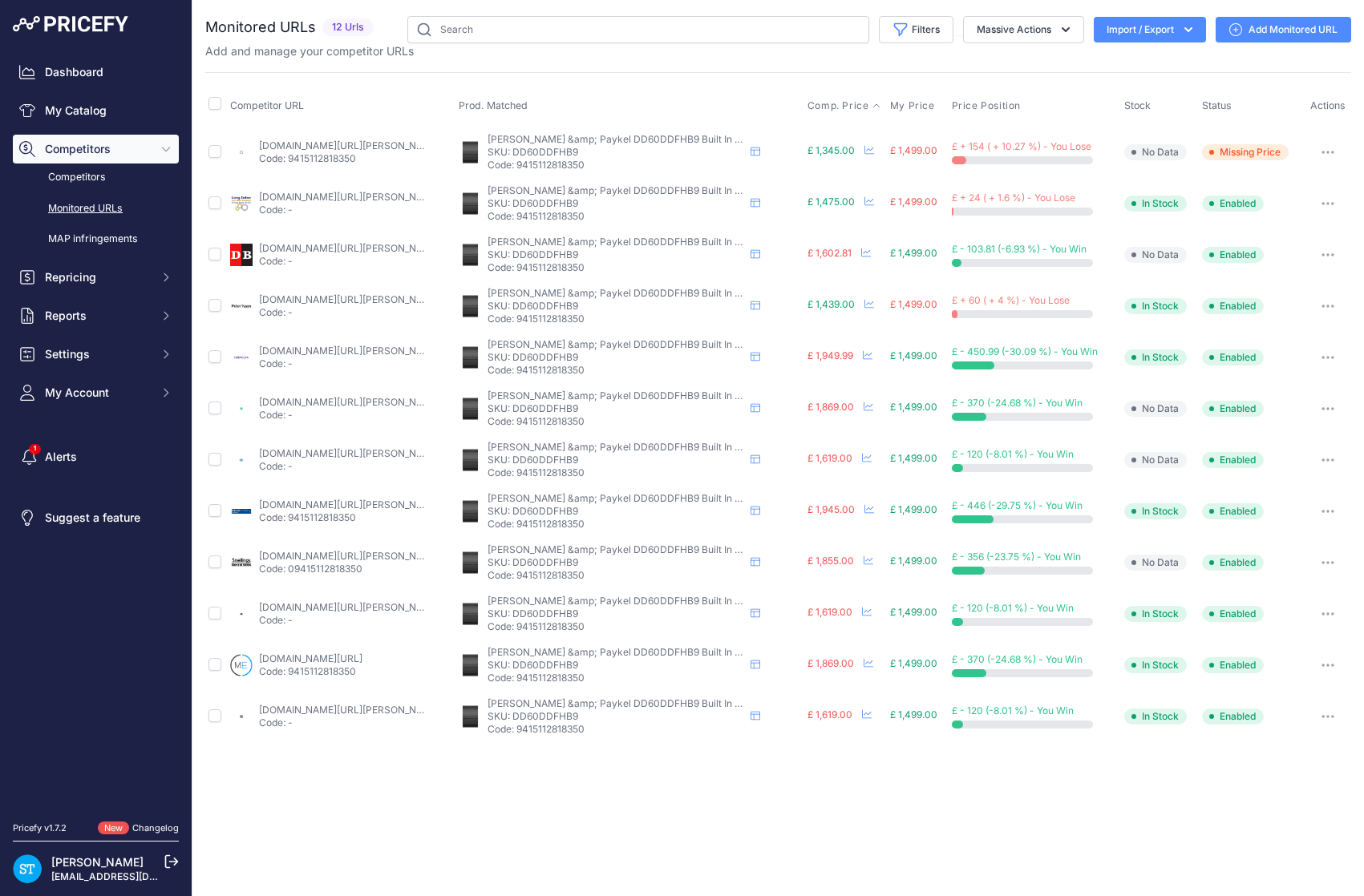
click at [830, 108] on span "Comp. Price" at bounding box center [839, 105] width 62 height 13
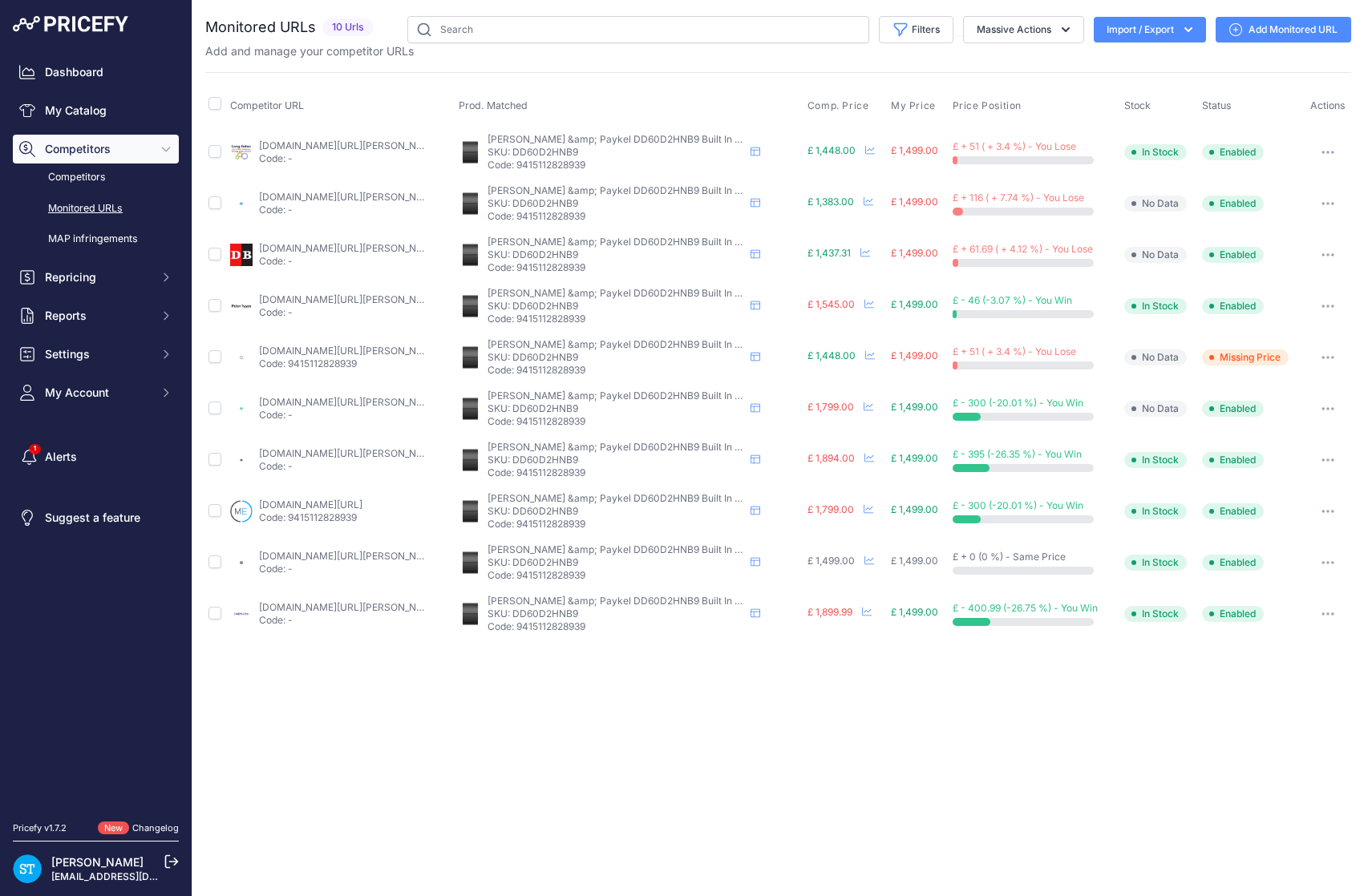
click at [831, 96] on th "Comp. Price" at bounding box center [845, 106] width 84 height 40
click at [830, 105] on span "Comp. Price" at bounding box center [839, 105] width 62 height 13
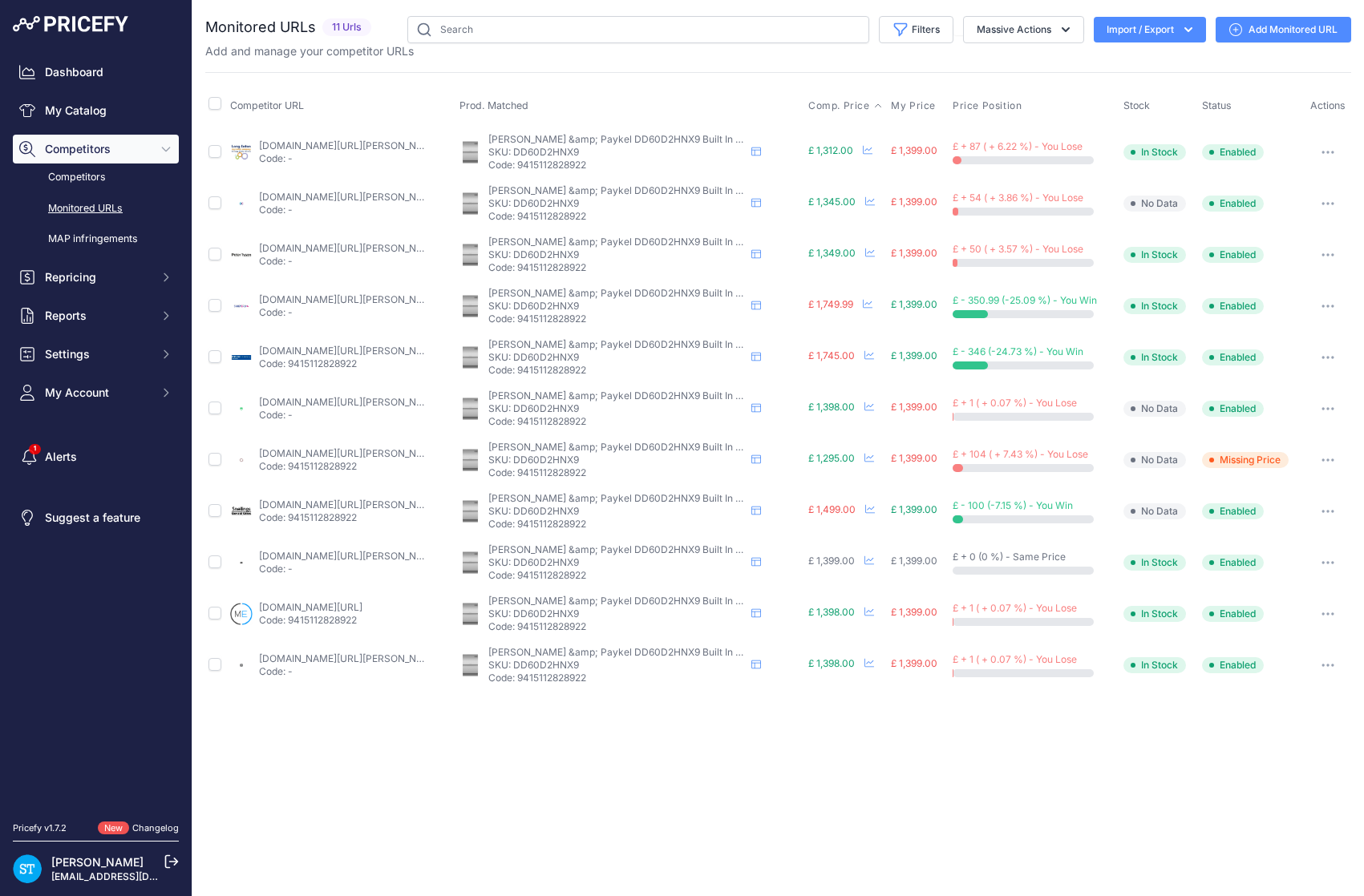
click at [835, 103] on span "Comp. Price" at bounding box center [839, 105] width 62 height 13
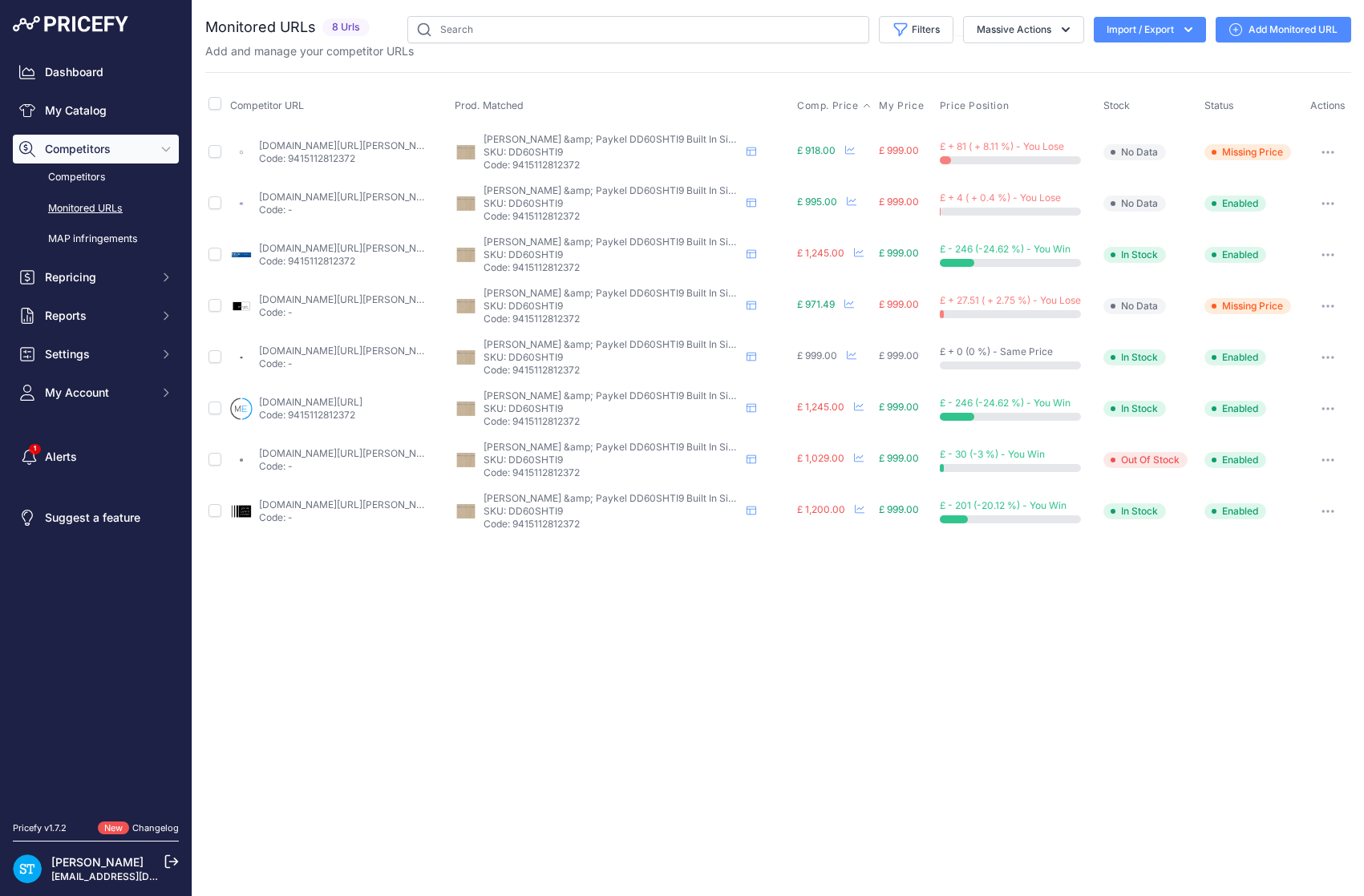
click at [823, 107] on span "Comp. Price" at bounding box center [828, 105] width 62 height 13
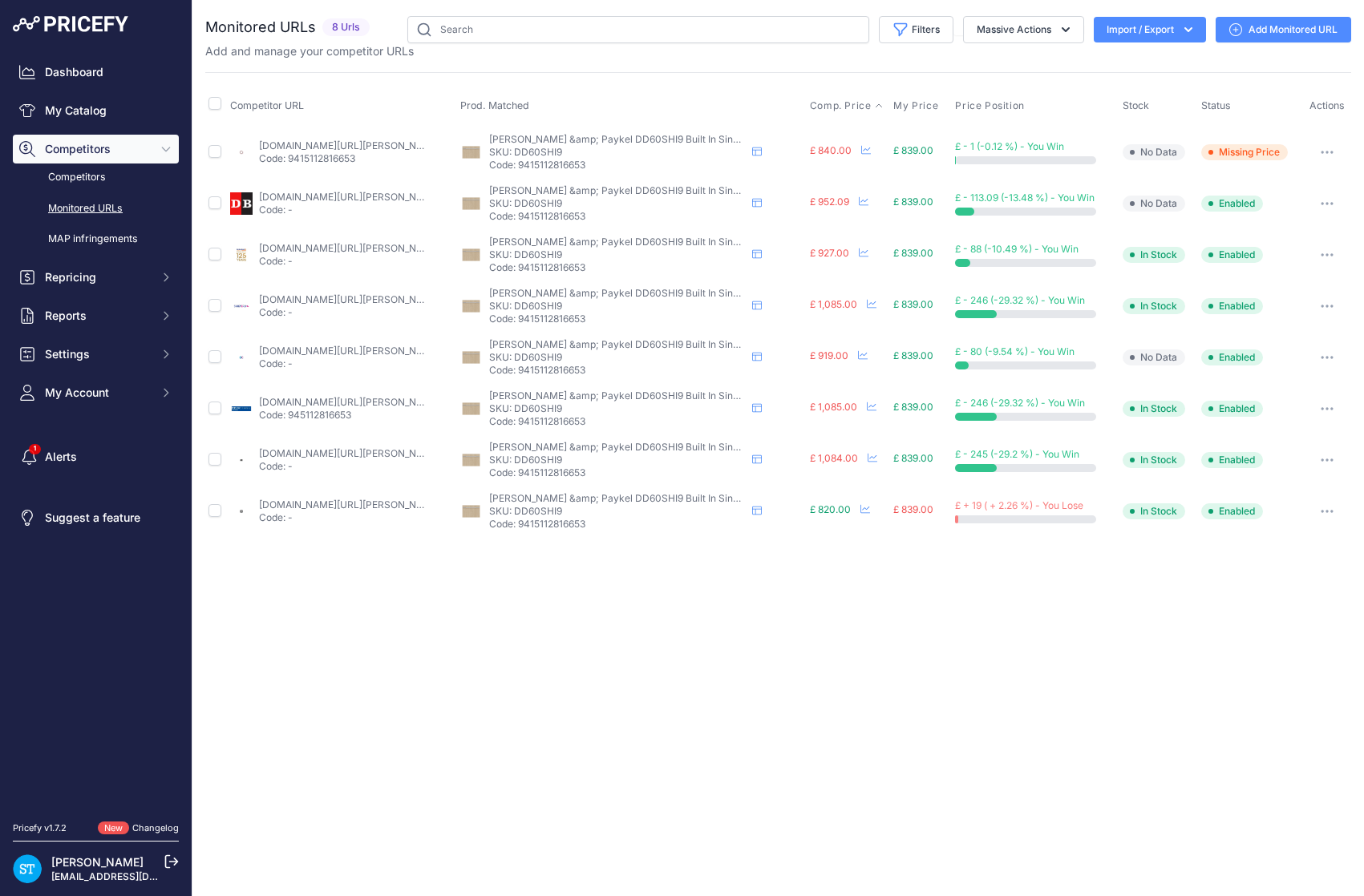
click at [844, 102] on span "Comp. Price" at bounding box center [841, 105] width 62 height 13
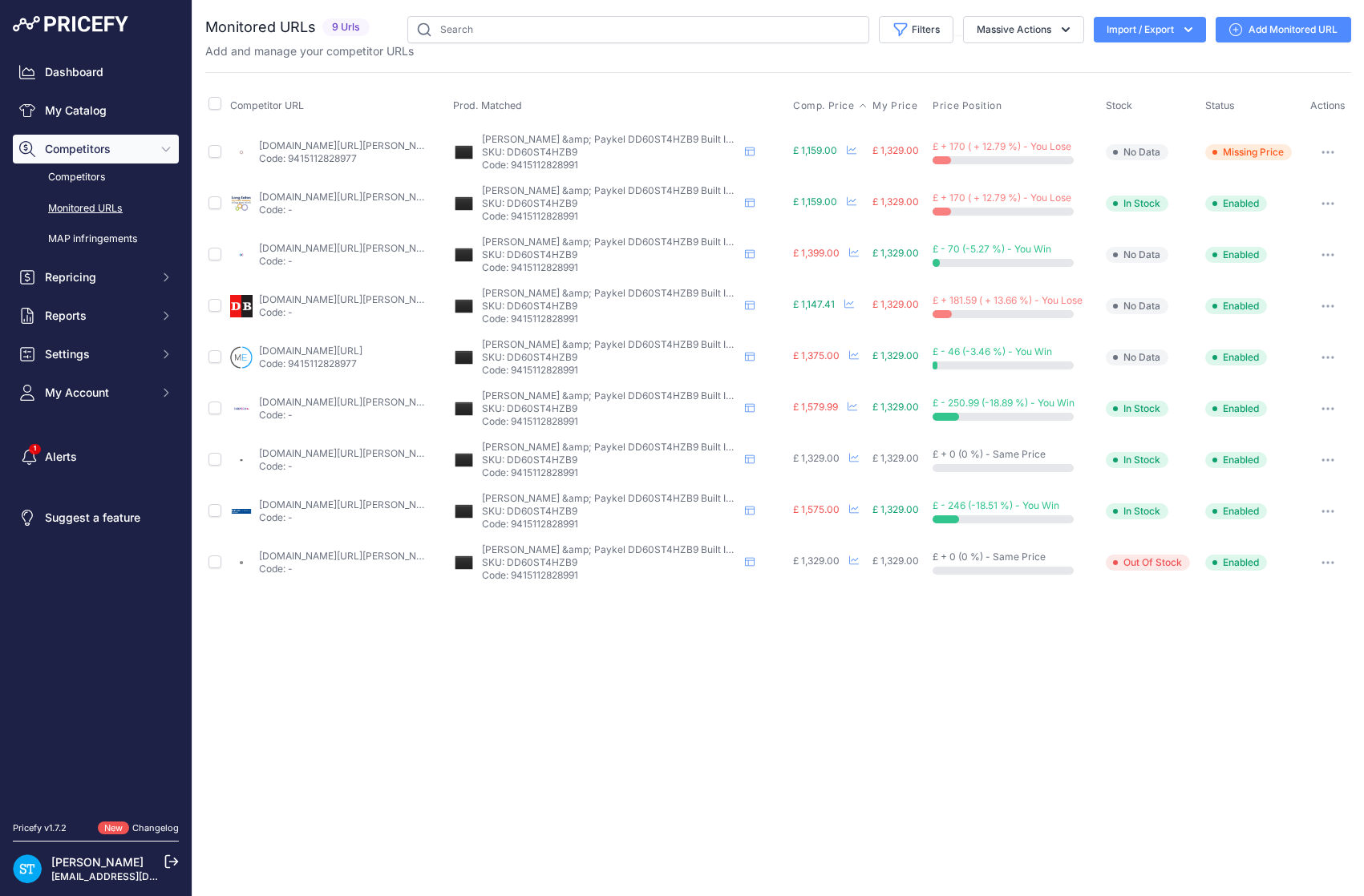
click at [816, 107] on span "Comp. Price" at bounding box center [824, 105] width 62 height 13
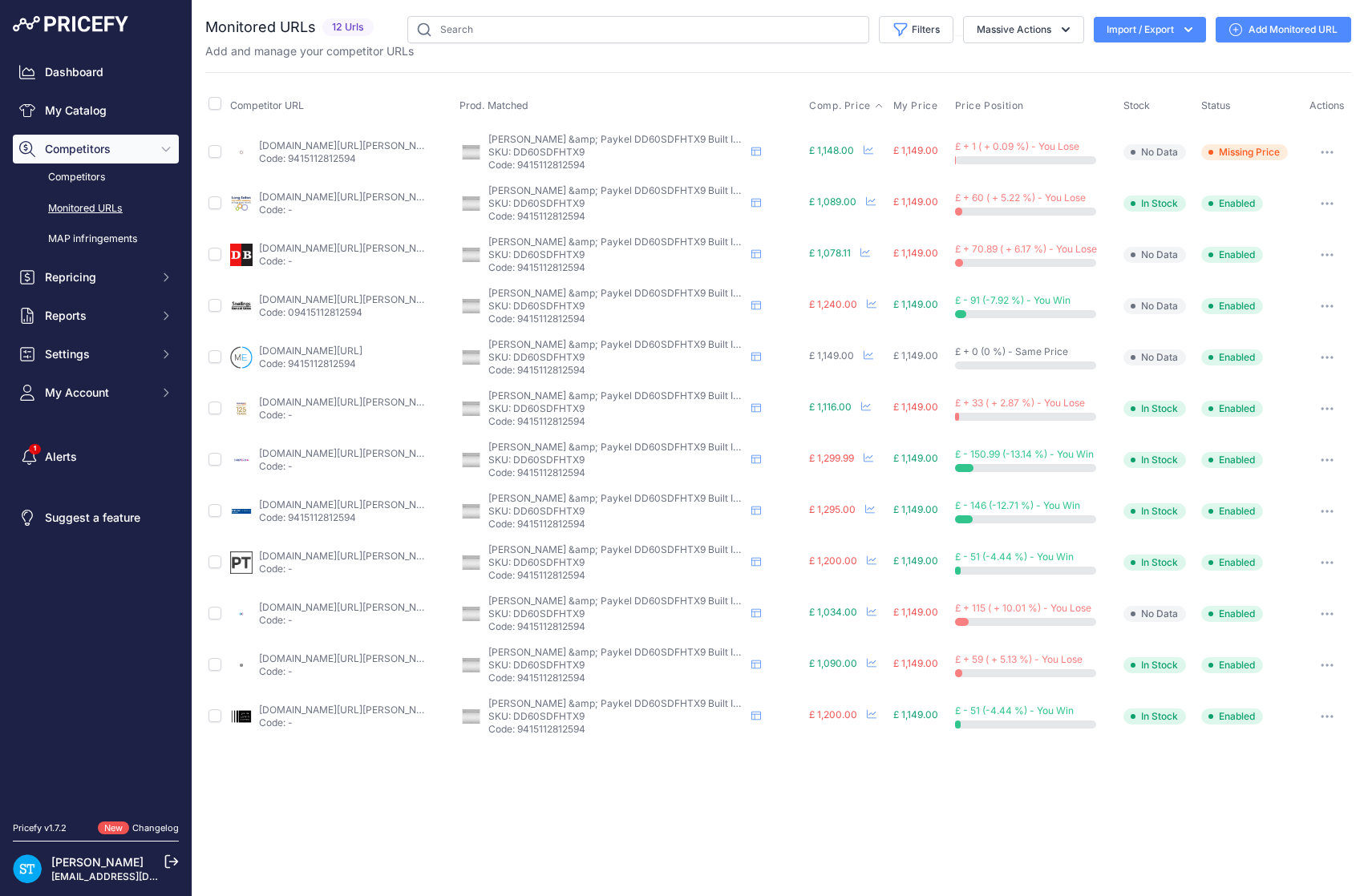
click at [830, 100] on span "Comp. Price" at bounding box center [840, 105] width 62 height 13
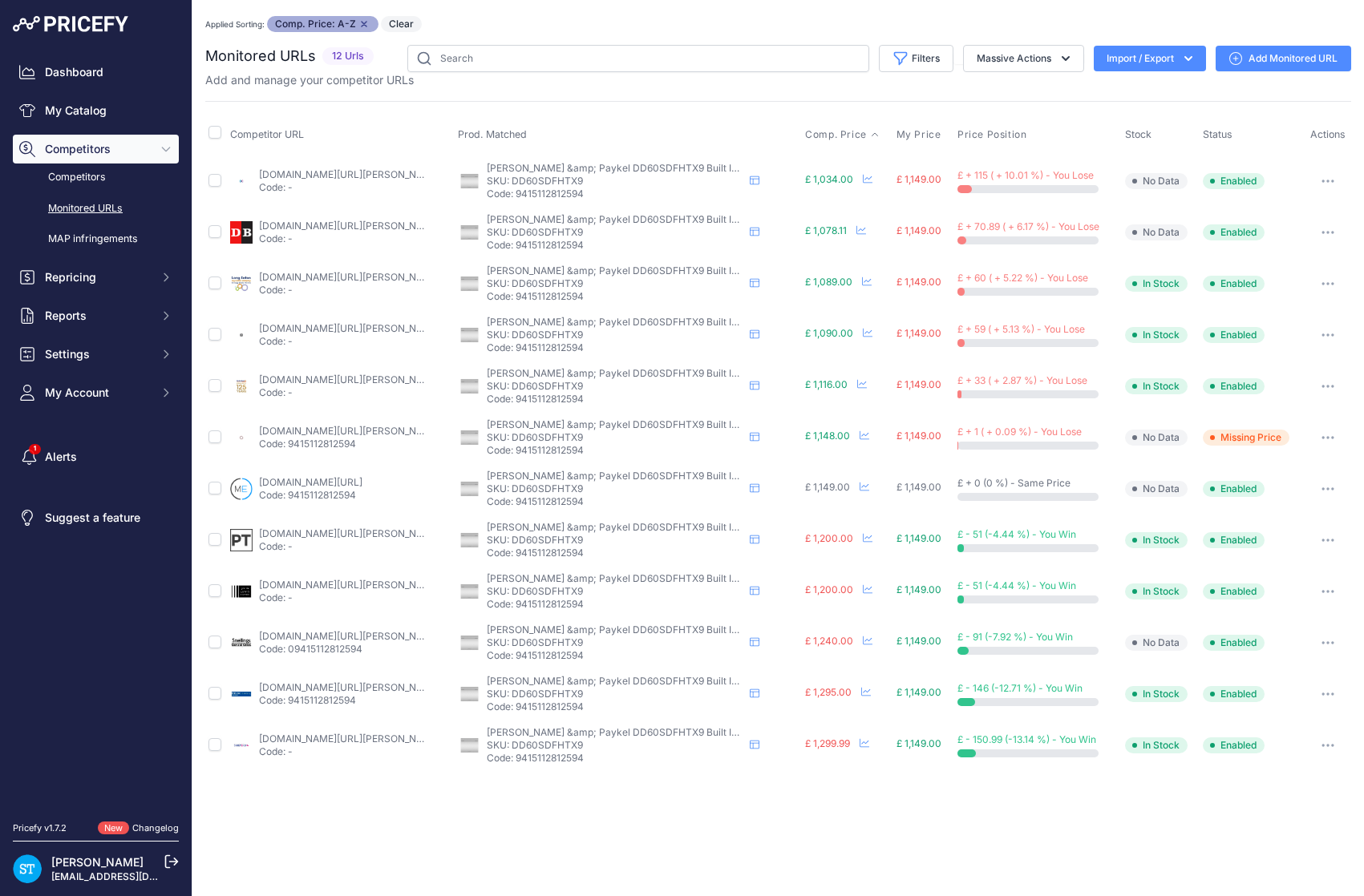
click at [305, 327] on link "rdo.co.uk/products/fisher-paykel-built-in-60-cm-dishwasher-fully-dd60sdfhtx9-ez…" at bounding box center [350, 328] width 181 height 12
click at [324, 179] on link "appliancecity.co.uk/dishwashers/dishdrawers/fisher-paykel-dd60sdfhtx9-designer-…" at bounding box center [350, 174] width 181 height 12
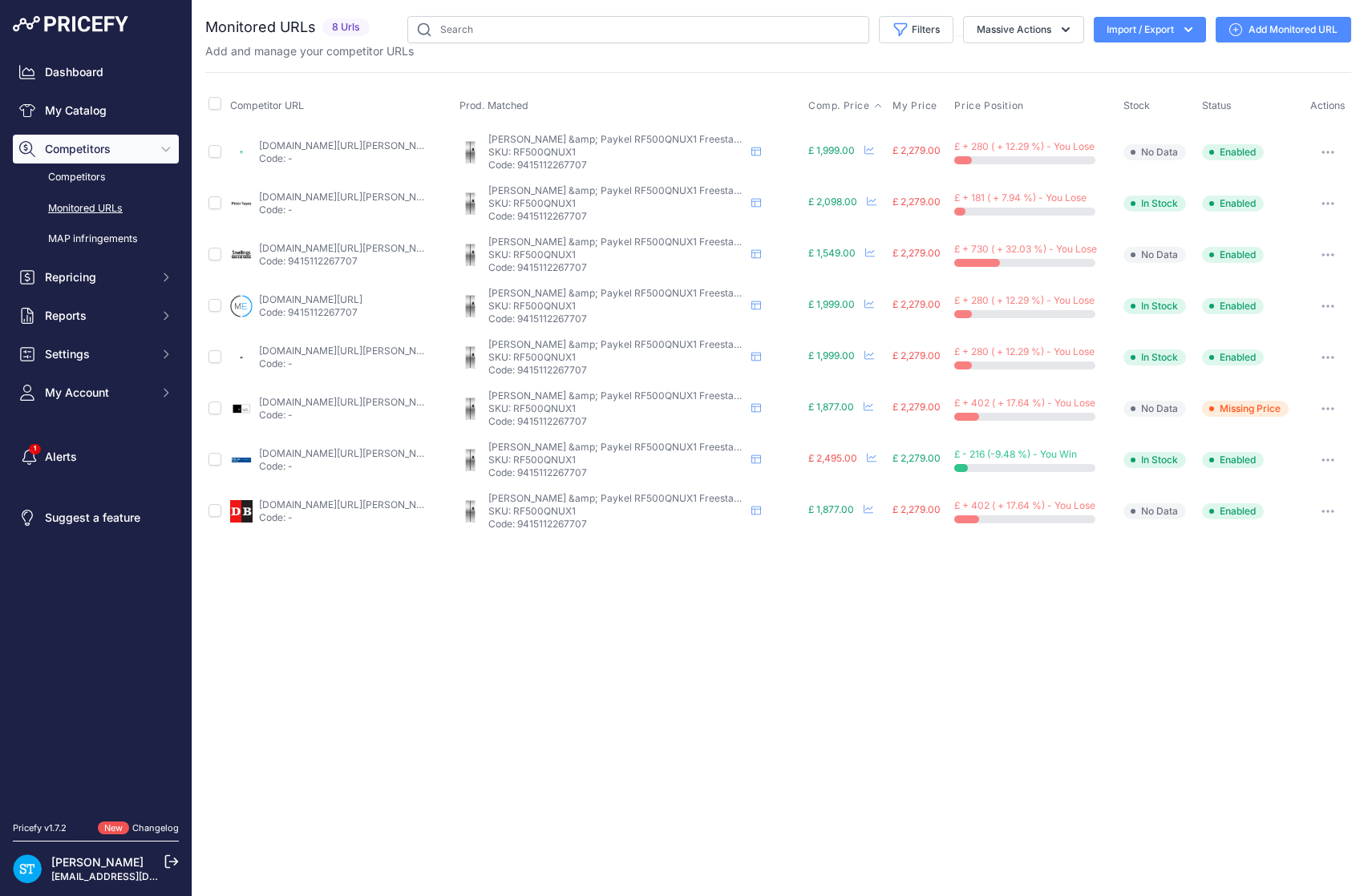
click at [831, 104] on span "Comp. Price" at bounding box center [839, 105] width 62 height 13
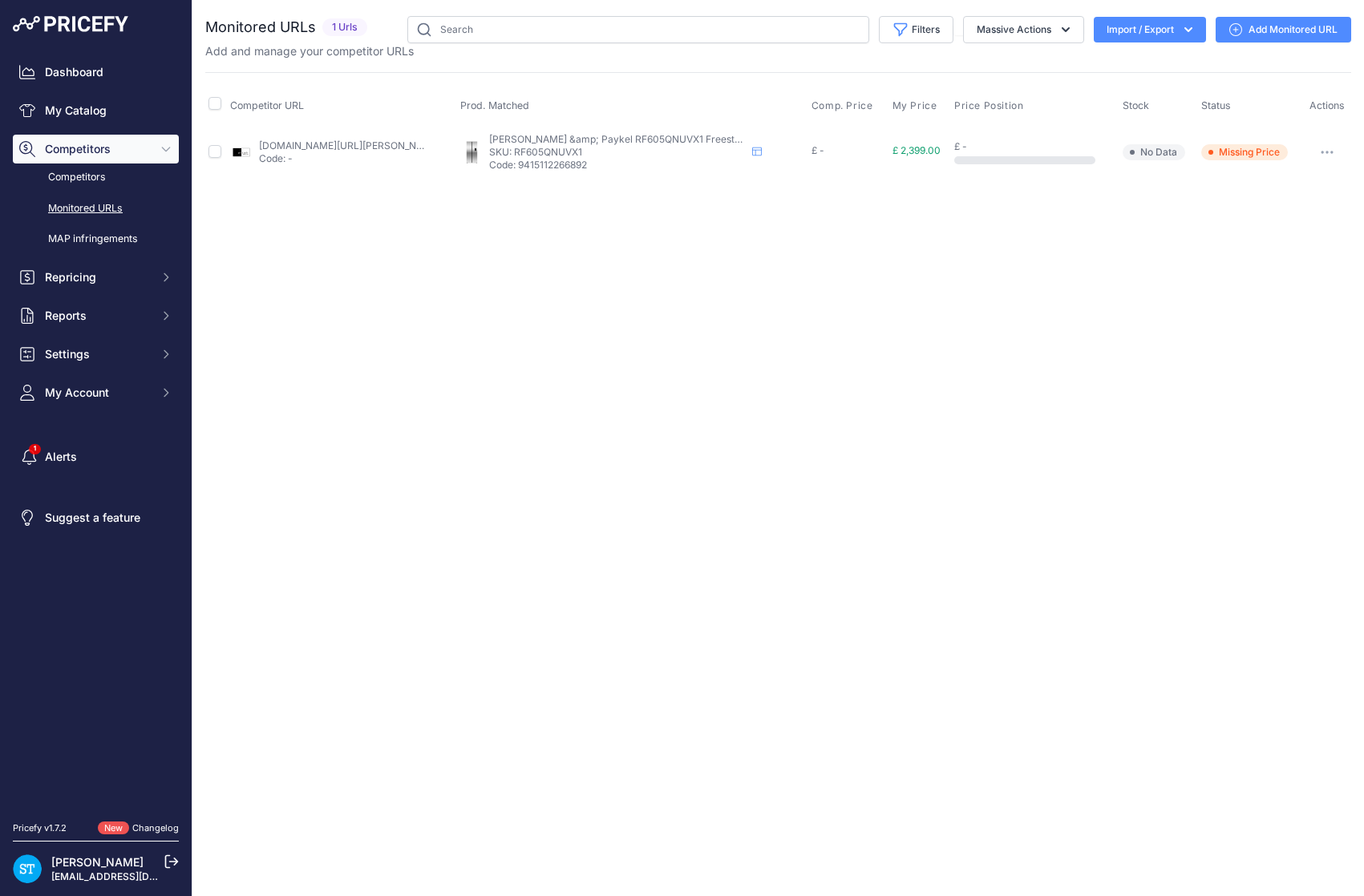
click at [1270, 31] on link "Add Monitored URL" at bounding box center [1283, 29] width 136 height 26
drag, startPoint x: 693, startPoint y: 323, endPoint x: 784, endPoint y: 248, distance: 117.9
click at [698, 316] on div "Close You are not connected to the internet." at bounding box center [778, 448] width 1171 height 896
click at [858, 263] on div "Close You are not connected to the internet." at bounding box center [778, 448] width 1171 height 896
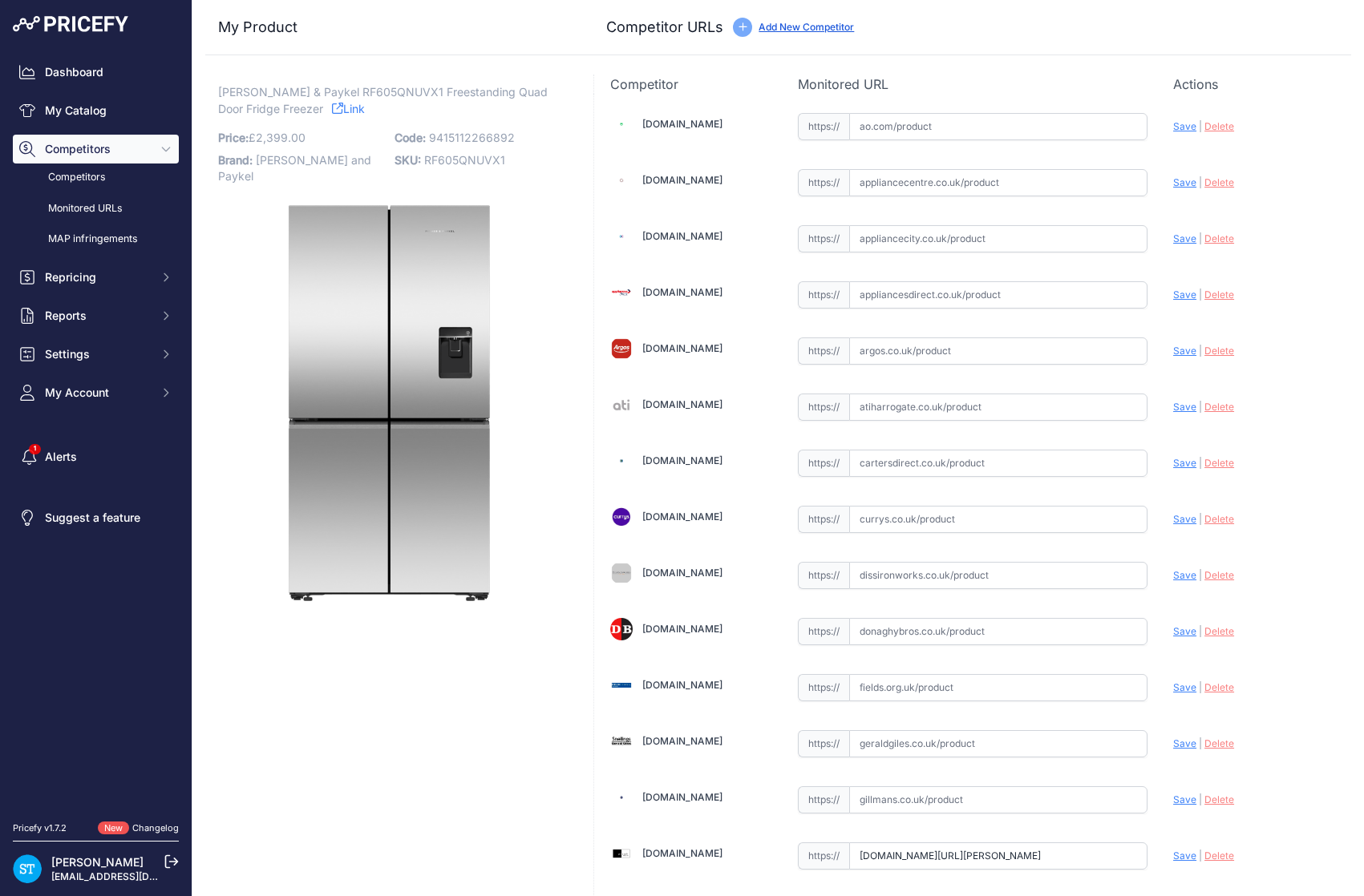
click at [660, 126] on link "[DOMAIN_NAME]" at bounding box center [682, 123] width 80 height 12
drag, startPoint x: 690, startPoint y: 183, endPoint x: 706, endPoint y: 181, distance: 16.1
click at [690, 183] on link "[DOMAIN_NAME]" at bounding box center [682, 179] width 80 height 12
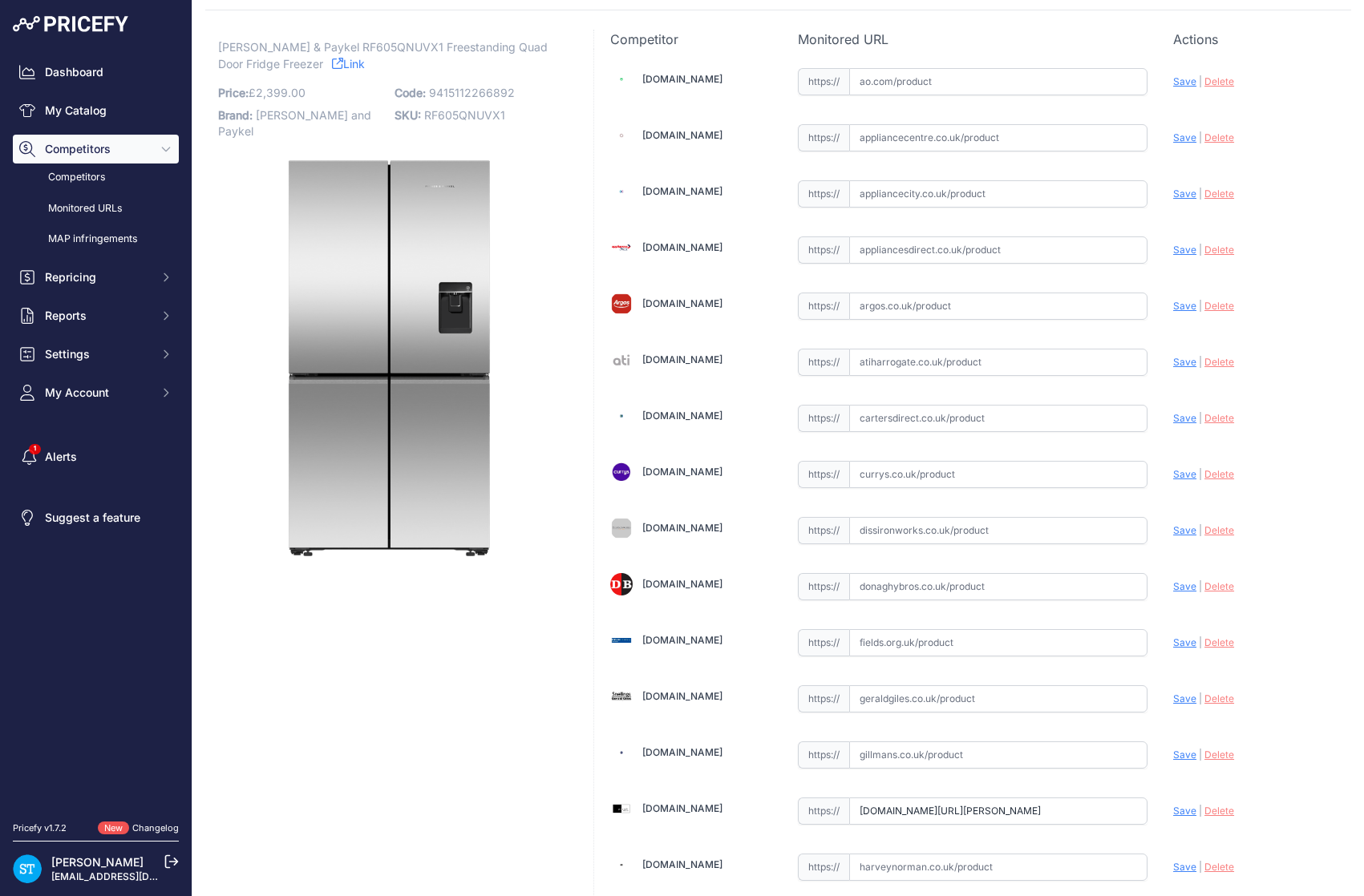
click at [698, 187] on link "Appliancecity.co.uk" at bounding box center [682, 191] width 80 height 12
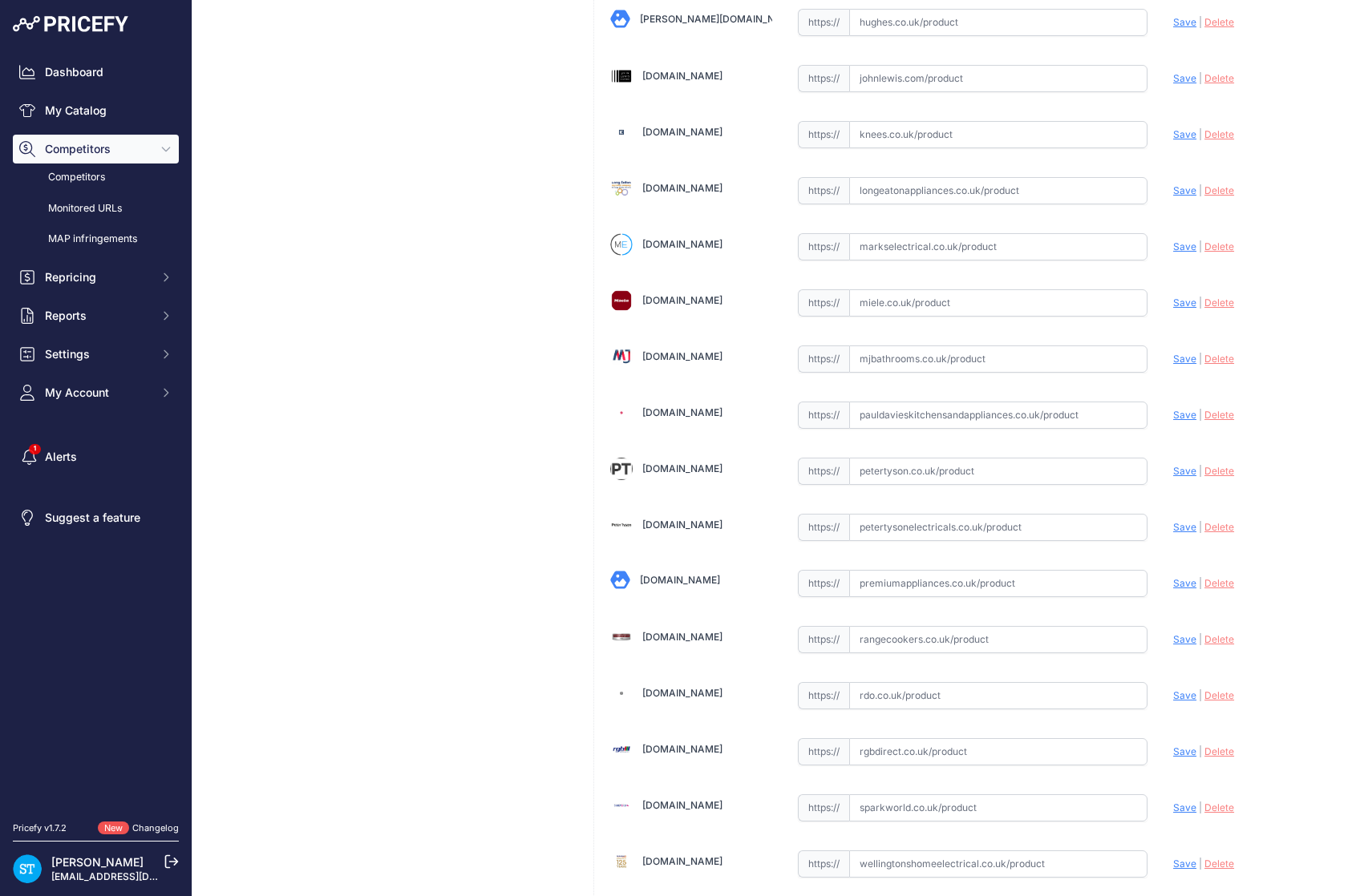
scroll to position [948, 0]
click at [682, 181] on link "Longeatonappliances.co.uk" at bounding box center [682, 185] width 80 height 12
click at [708, 241] on link "Markselectrical.co.uk" at bounding box center [682, 242] width 80 height 12
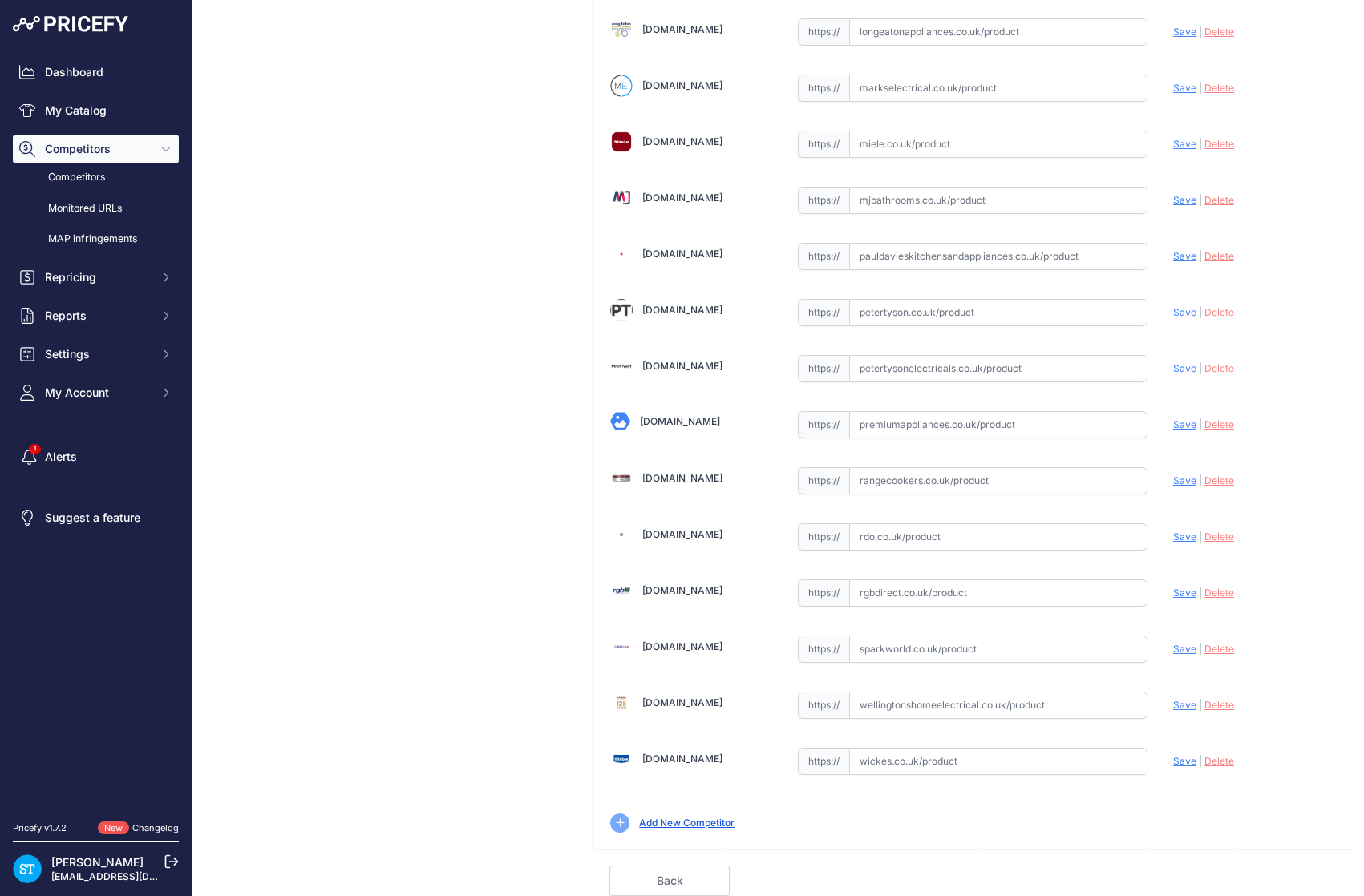
click at [655, 537] on link "Rdo.co.uk" at bounding box center [682, 534] width 80 height 12
click at [680, 646] on link "Sparkworld.co.uk" at bounding box center [682, 646] width 80 height 12
click at [689, 697] on link "Wellingtonshomeelectrical.co.uk" at bounding box center [682, 702] width 80 height 12
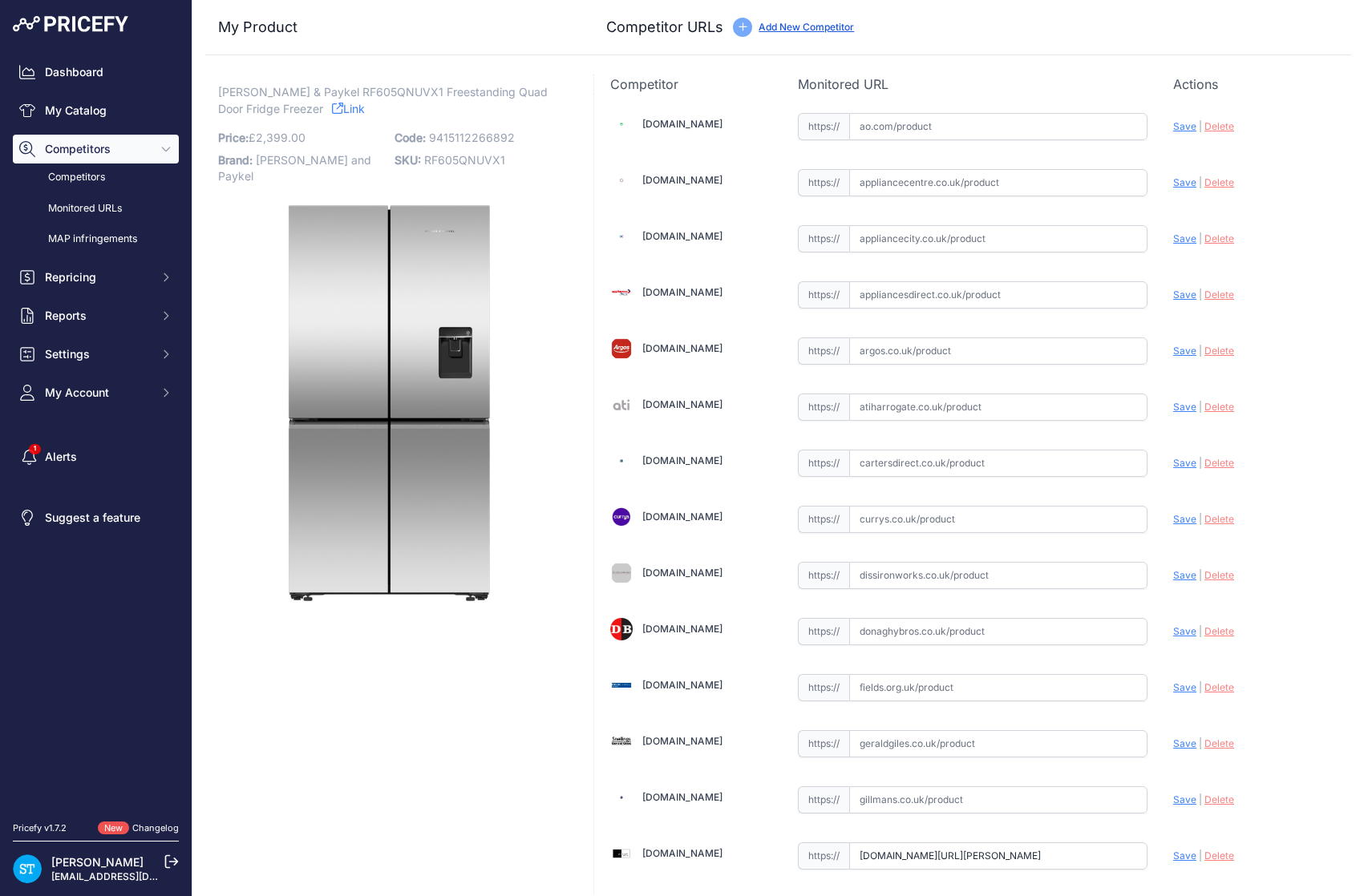
click at [918, 118] on input "text" at bounding box center [998, 126] width 298 height 27
paste input "https://ao.com/product/rf605qnuvx1-fisher-paykel-series-7-contemporary-american…"
click at [1196, 124] on div "Update Profile Save | Delete Analyzing" at bounding box center [1254, 122] width 162 height 25
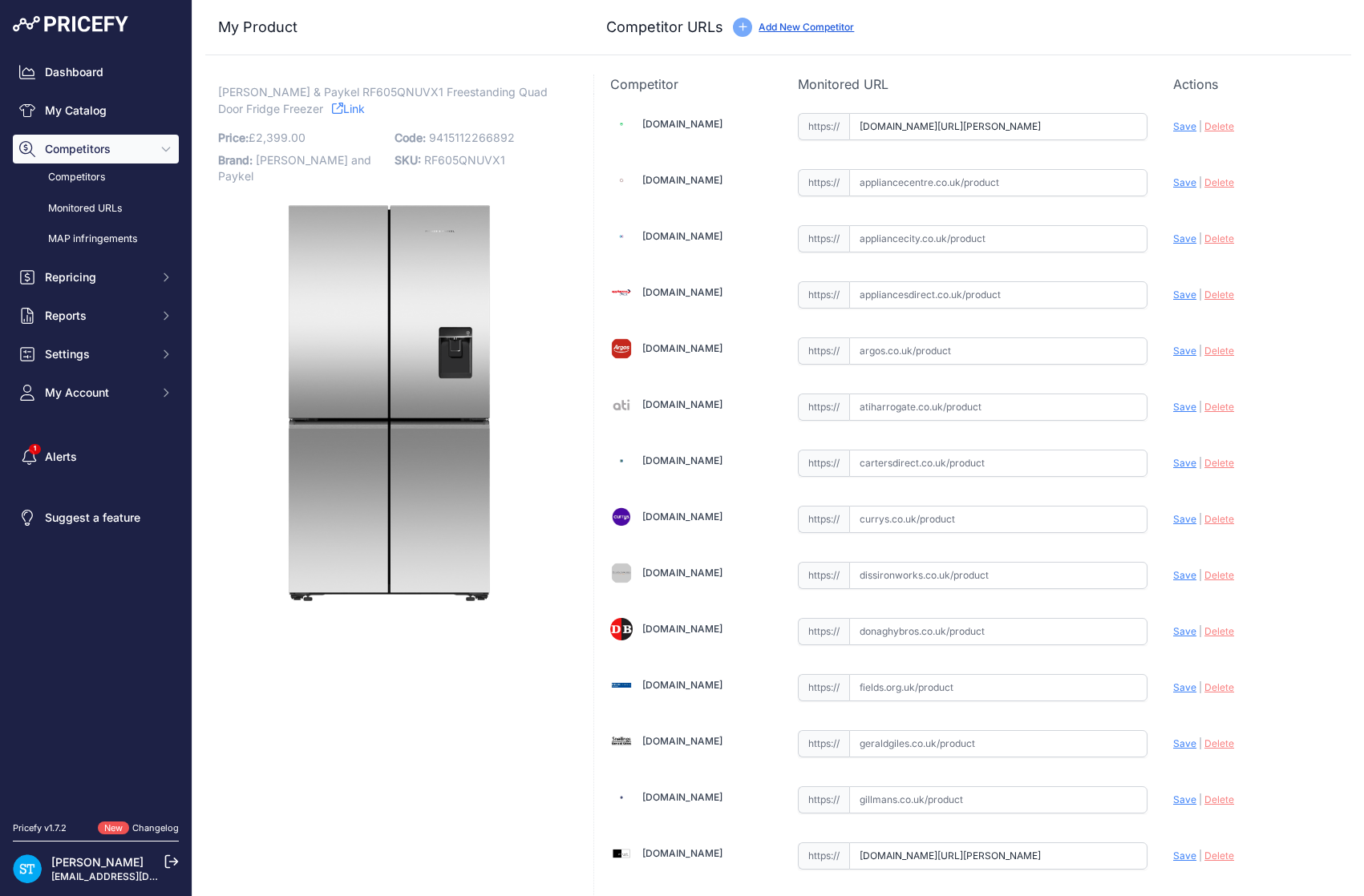
click at [1190, 123] on span "Save" at bounding box center [1185, 126] width 23 height 12
type input "https://ao.com/product/rf605qnuvx1-fisher-paykel-series-7-contemporary-american…"
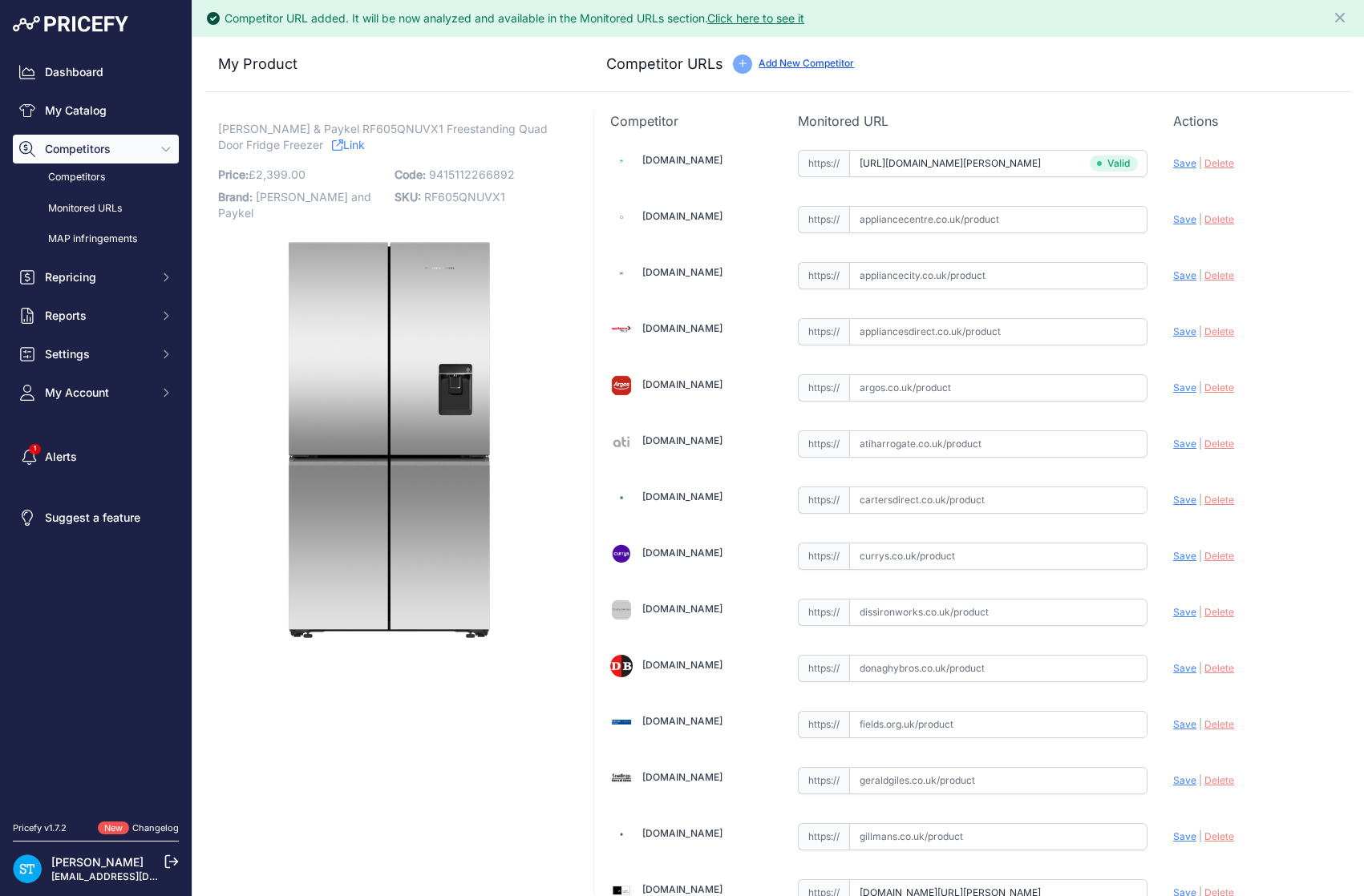
click at [923, 216] on input "text" at bounding box center [998, 220] width 298 height 27
paste input "https://www.appliancecentre.co.uk/p/fisher-paykel-rf605qnuvx1-90-5cm-stainless-…"
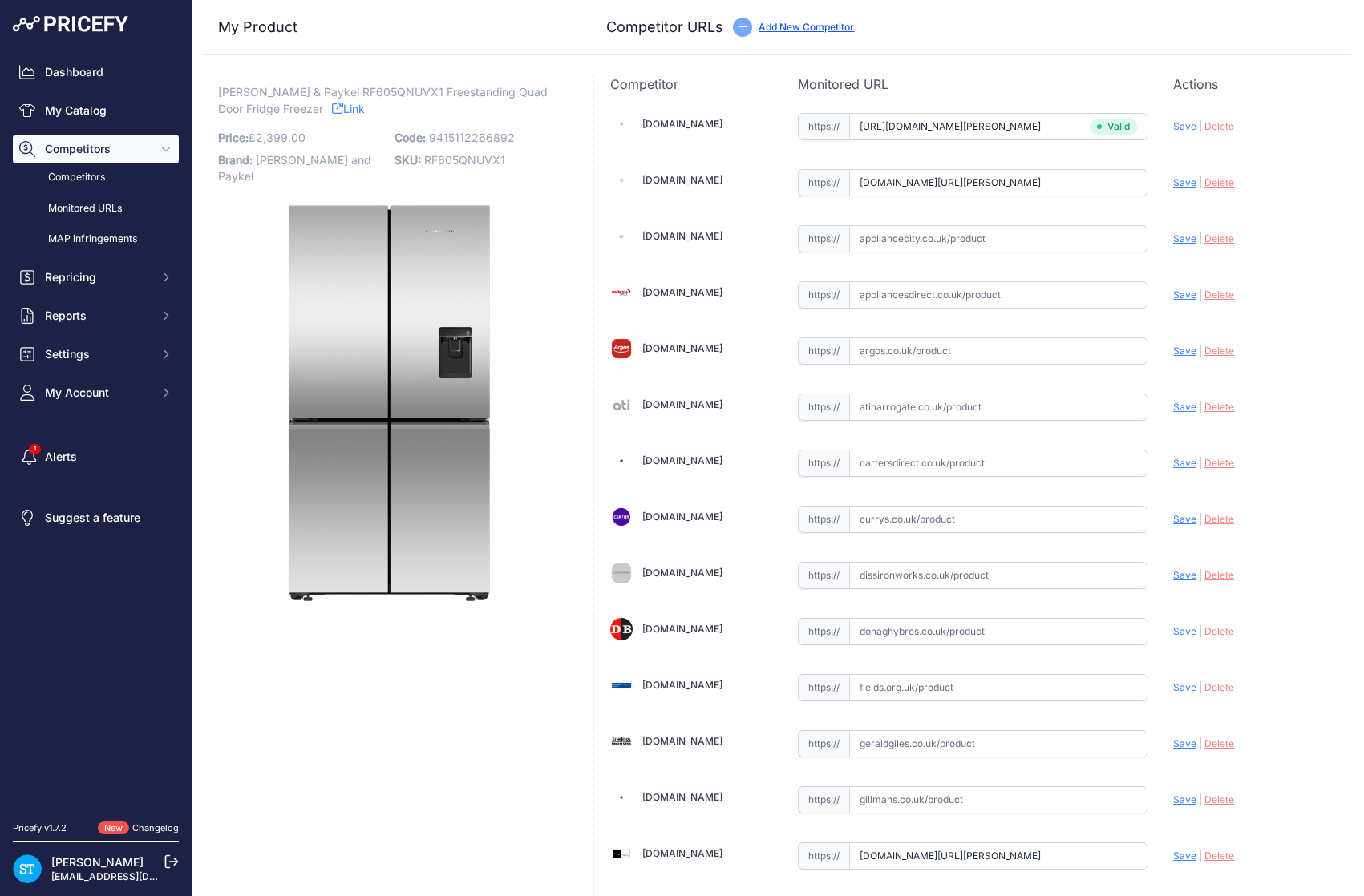
click at [1190, 176] on span "Save" at bounding box center [1185, 182] width 23 height 12
type input "https://www.appliancecentre.co.uk/p/fisher-paykel-rf605qnuvx1-90-5cm-stainless-…"
click at [926, 246] on input "text" at bounding box center [998, 239] width 298 height 27
paste input "https://www.appliancecity.co.uk/refrigeration/american-style-fridge-freezers/fi…"
click at [1186, 241] on span "Save" at bounding box center [1185, 238] width 23 height 12
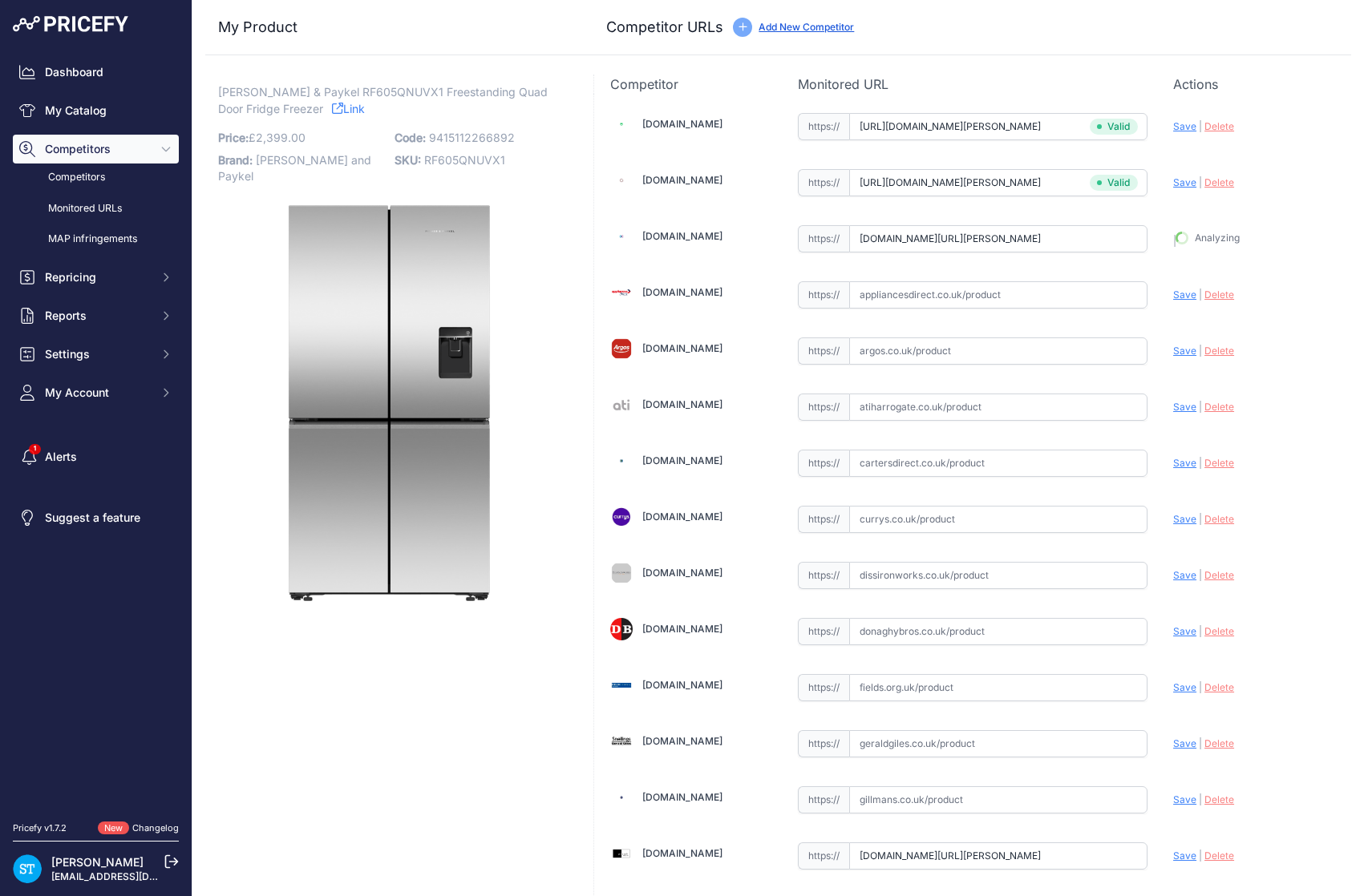
type input "https://www.appliancecity.co.uk/refrigeration/american-style-fridge-freezers/fi…"
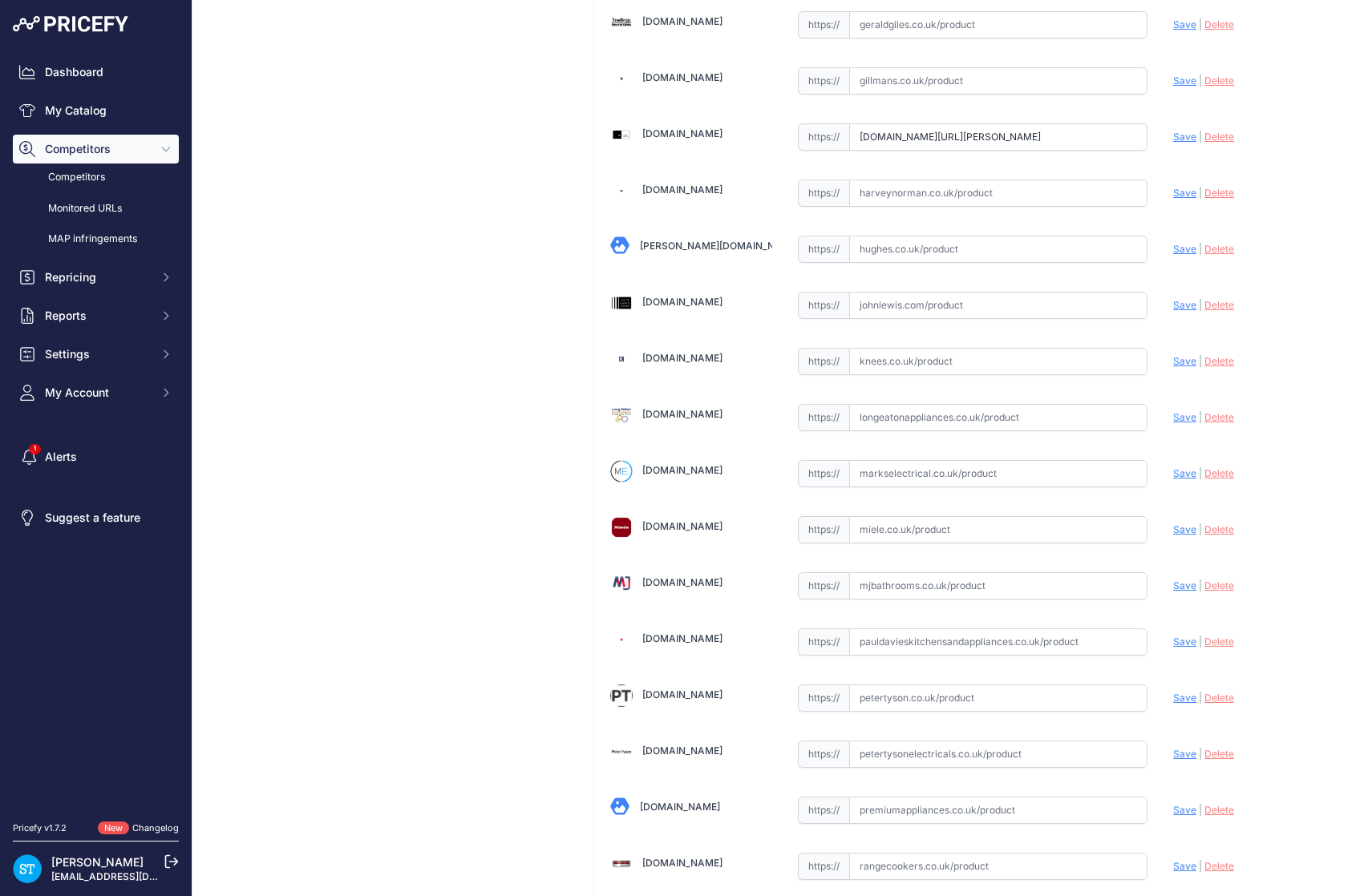
scroll to position [938, 0]
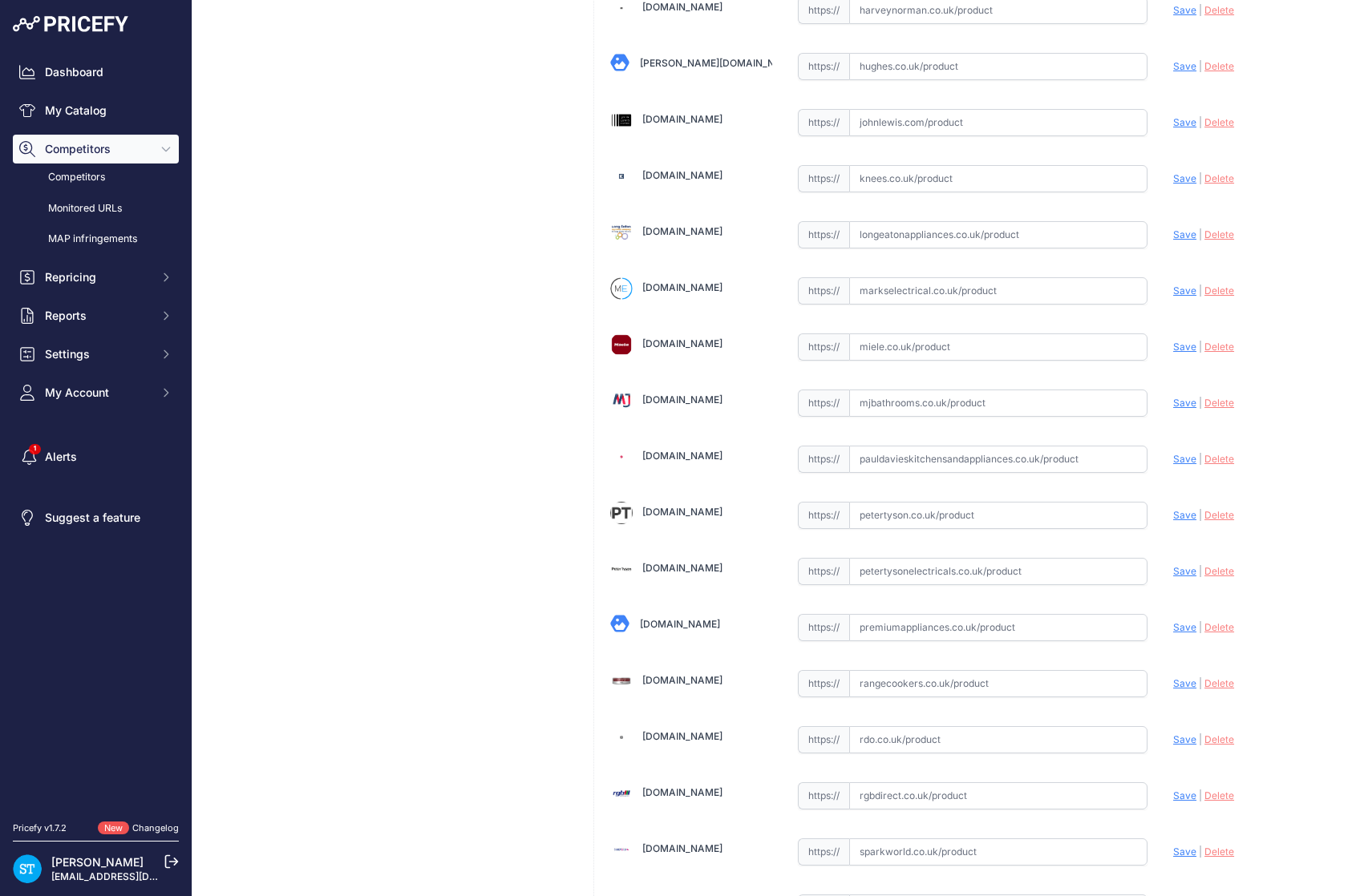
click at [913, 293] on input "text" at bounding box center [998, 291] width 298 height 27
paste input "https://markselectrical.co.uk/26689_fisher-paykel-american-fridge-freezer"
click at [1182, 287] on span "Save" at bounding box center [1185, 290] width 23 height 12
type input "https://markselectrical.co.uk/26689_fisher-paykel-american-fridge-freezer?priru…"
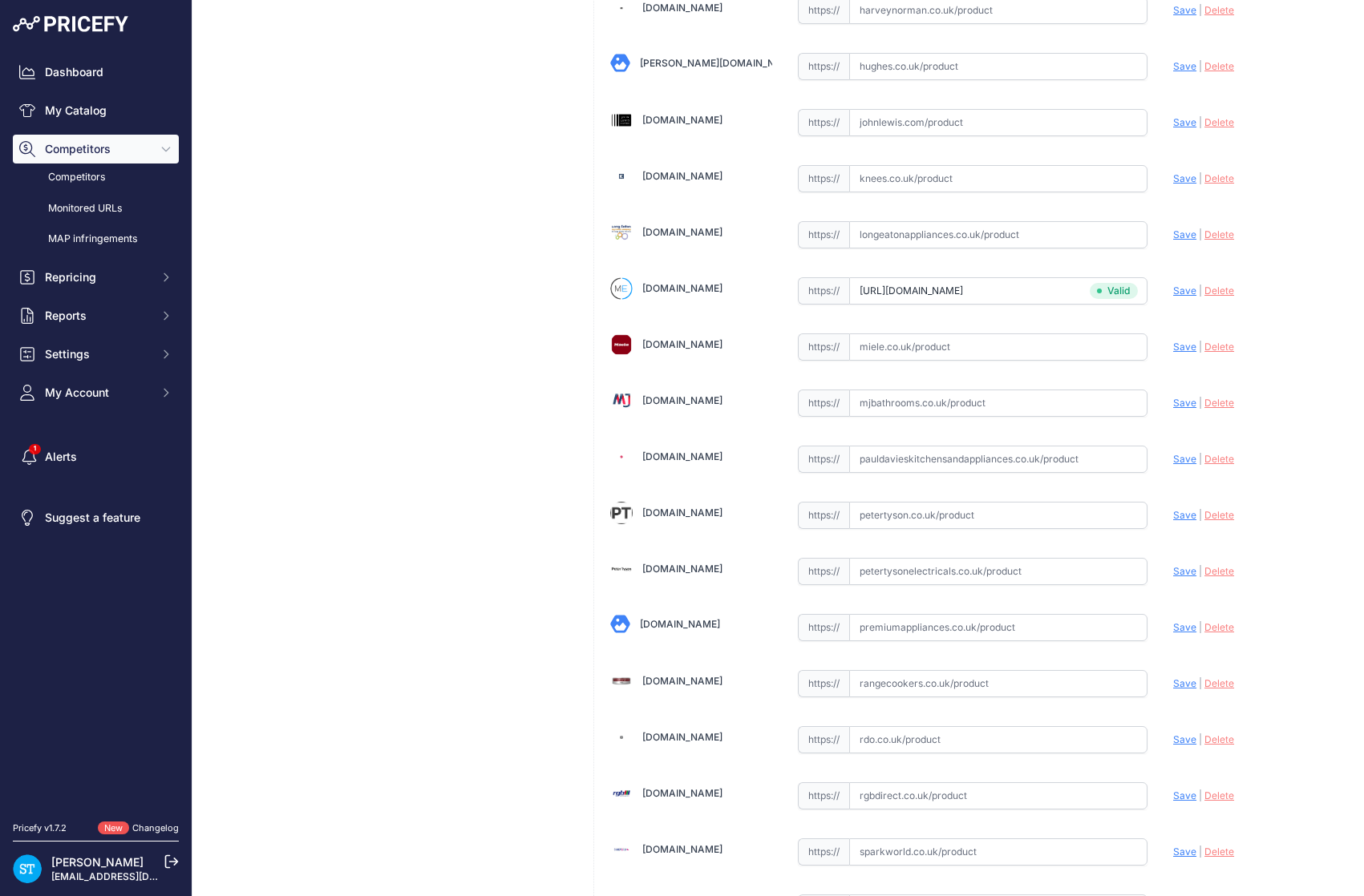
scroll to position [1104, 0]
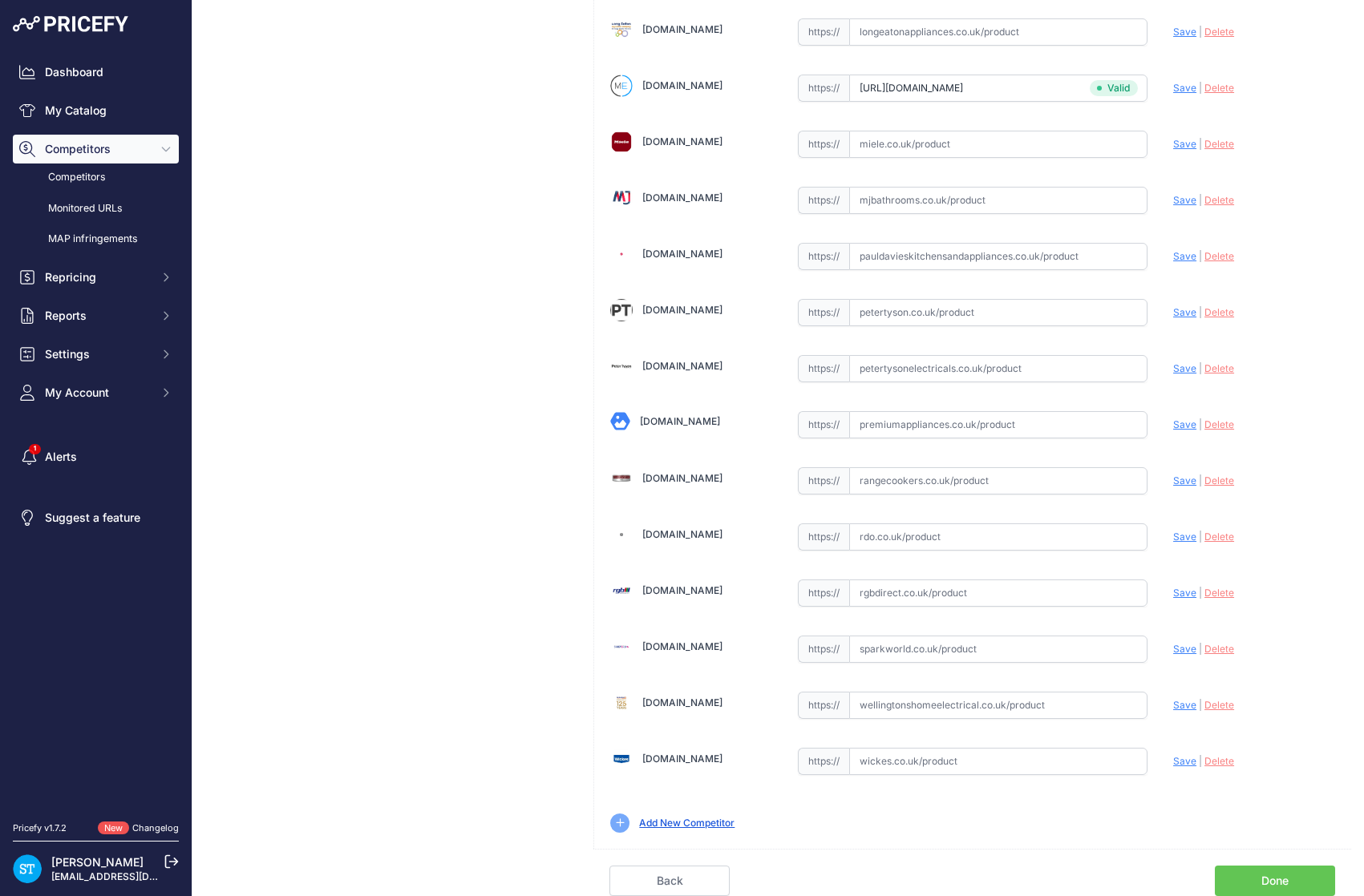
click at [908, 544] on input "text" at bounding box center [998, 537] width 298 height 27
paste input "https://www.rdo.co.uk/products/fisher-paykel-free-standing-american-style-refri…"
click at [1182, 537] on span "Save" at bounding box center [1185, 537] width 23 height 12
type input "https://www.rdo.co.uk/products/fisher-paykel-free-standing-american-style-refri…"
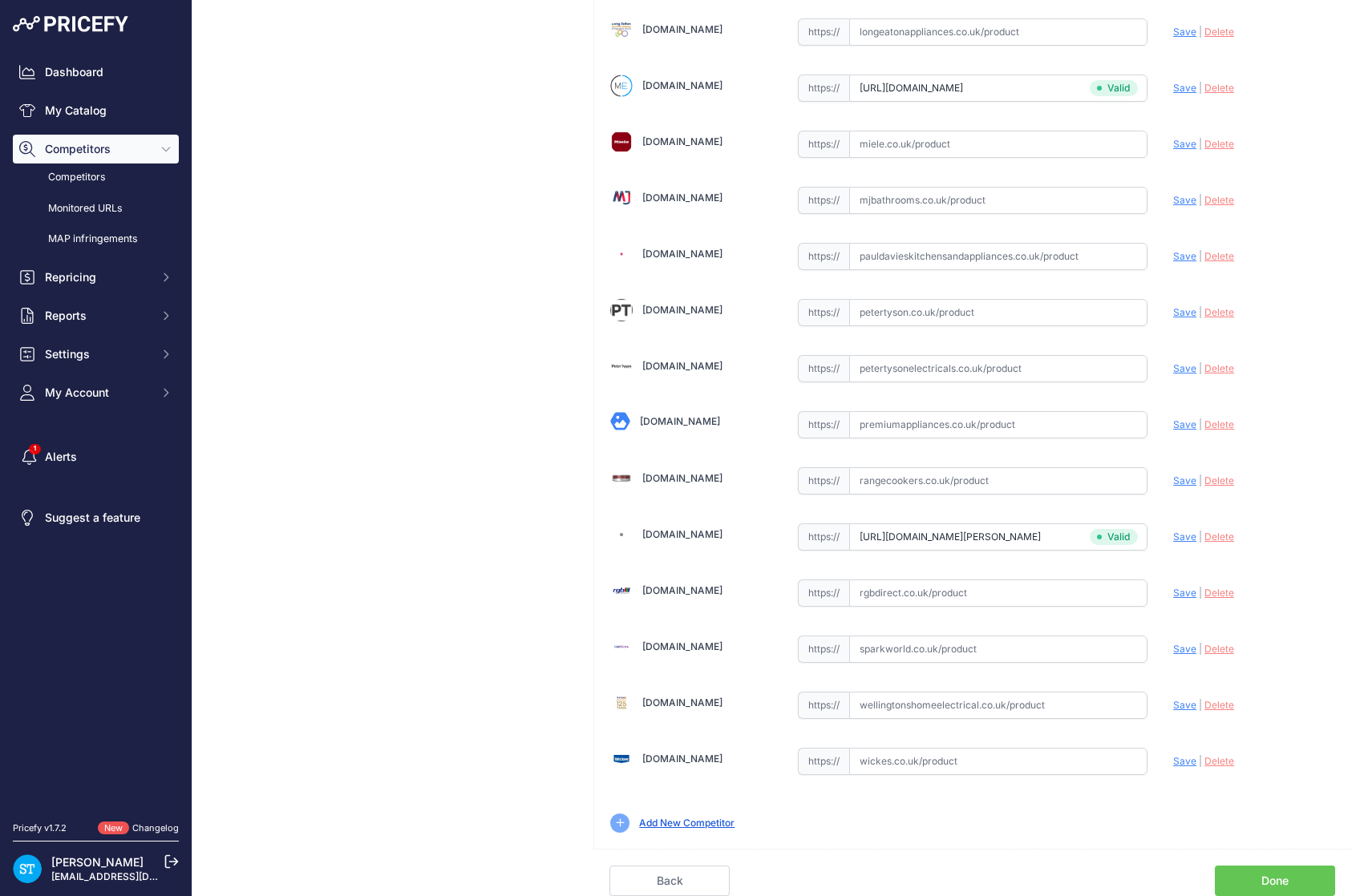
scroll to position [1104, 0]
drag, startPoint x: 896, startPoint y: 633, endPoint x: 899, endPoint y: 647, distance: 14.3
click at [896, 634] on div "https:// Valid" at bounding box center [973, 647] width 350 height 31
click at [899, 647] on input "text" at bounding box center [998, 649] width 298 height 27
paste input "https://sparkworld.co.uk/fisher-paykel-rf605qnuvx1-stainless-steel-100089864"
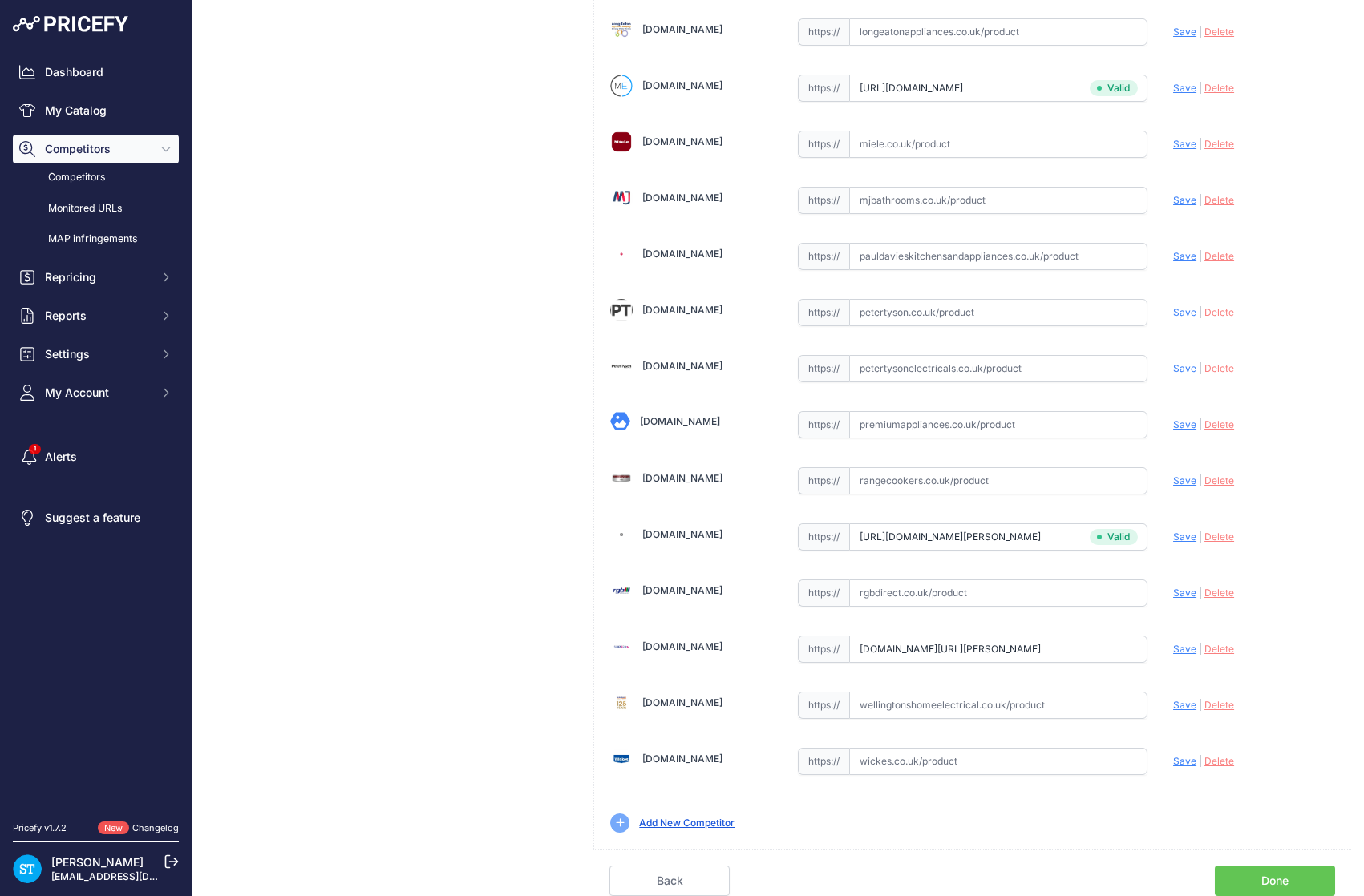
scroll to position [0, 0]
click at [1193, 651] on span "Save" at bounding box center [1185, 648] width 23 height 12
type input "https://sparkworld.co.uk/fisher-paykel-rf605qnuvx1-stainless-steel-100089864?pr…"
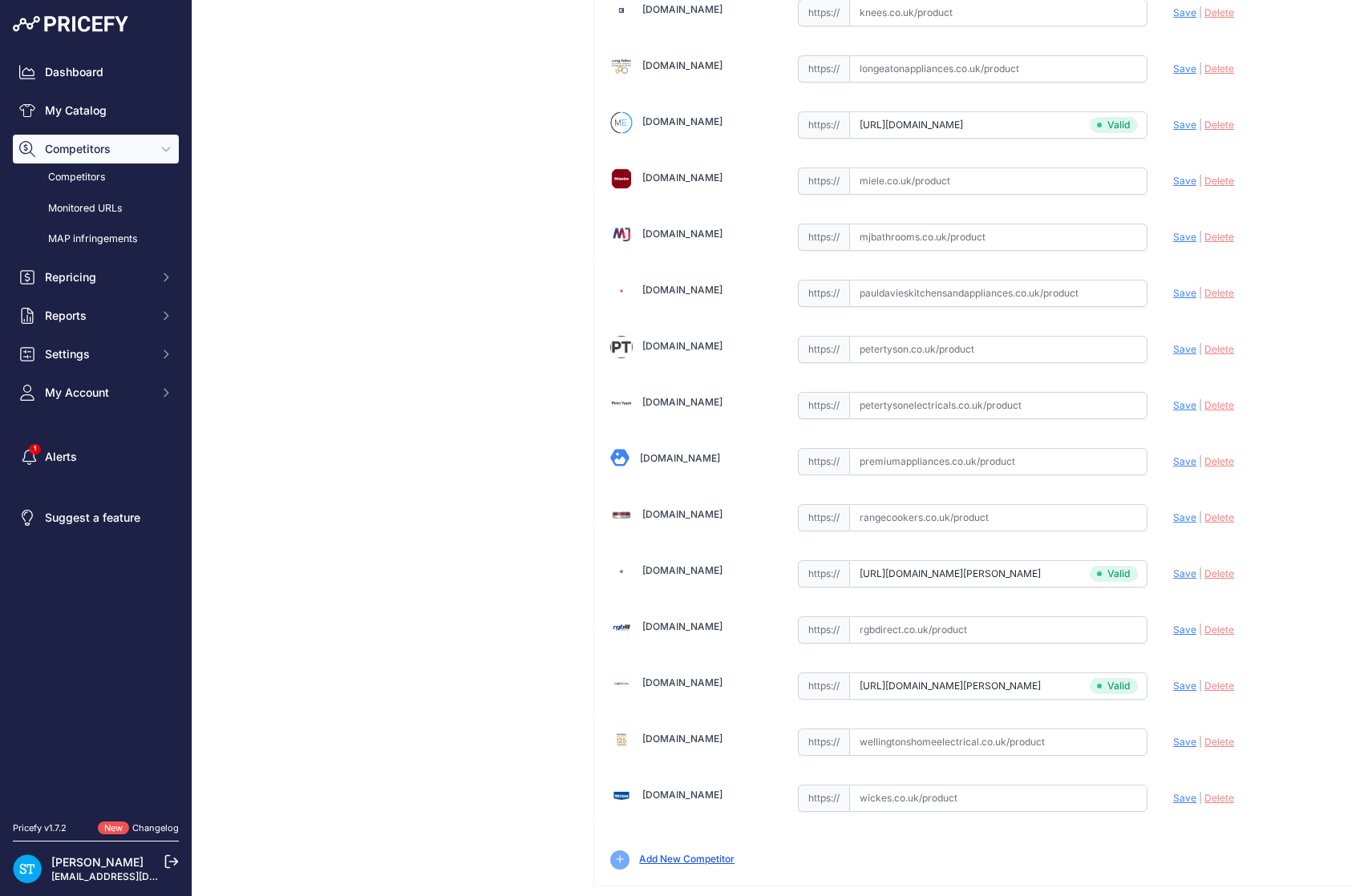
scroll to position [1141, 0]
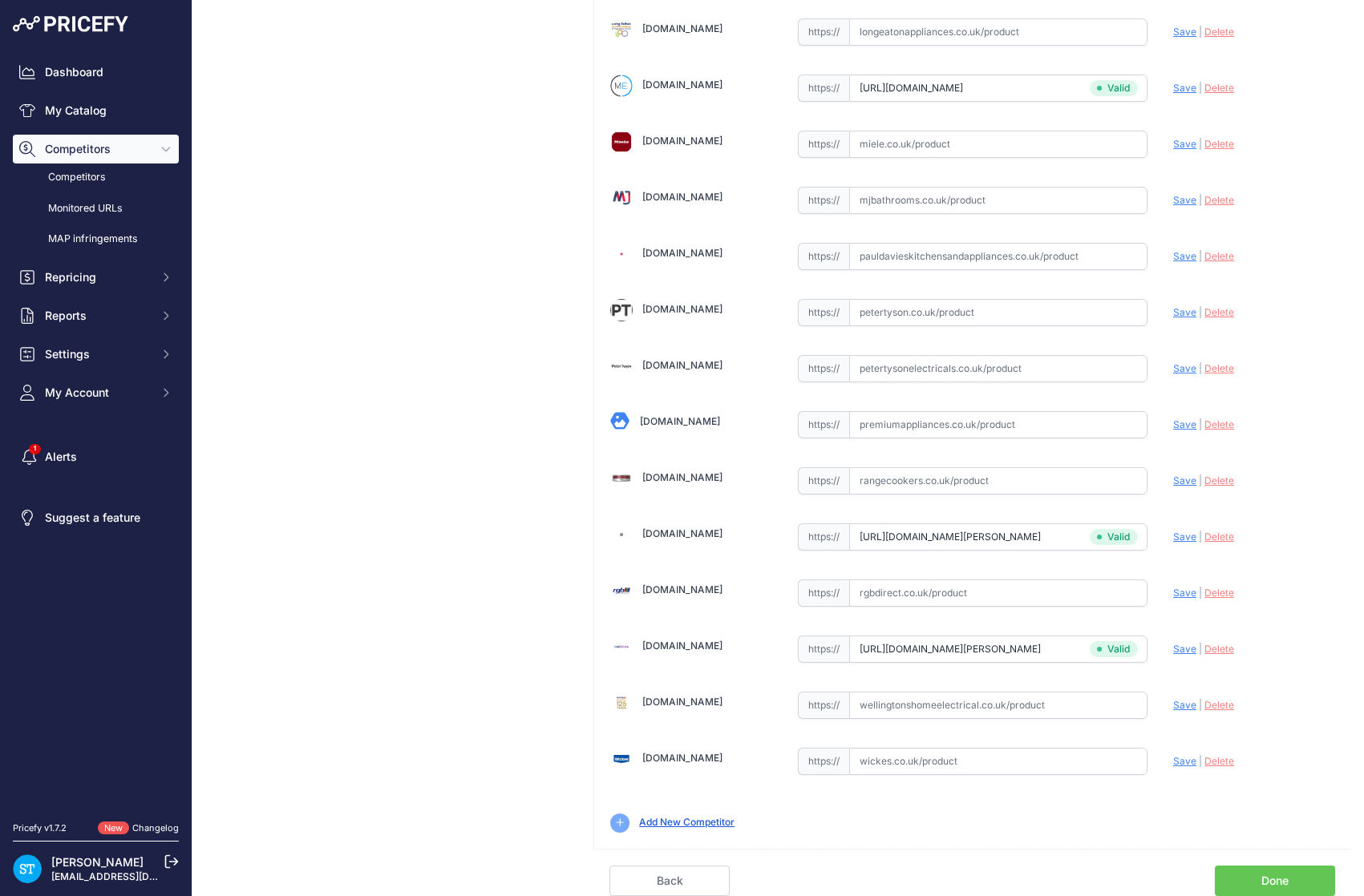
click at [894, 698] on input "text" at bounding box center [998, 705] width 298 height 27
paste input "https://www.wellingtonshomeelectrical.co.uk/refrigeration/american-fridge-freez…"
click at [1186, 705] on span "Save" at bounding box center [1185, 704] width 23 height 12
type input "https://www.wellingtonshomeelectrical.co.uk/refrigeration/american-fridge-freez…"
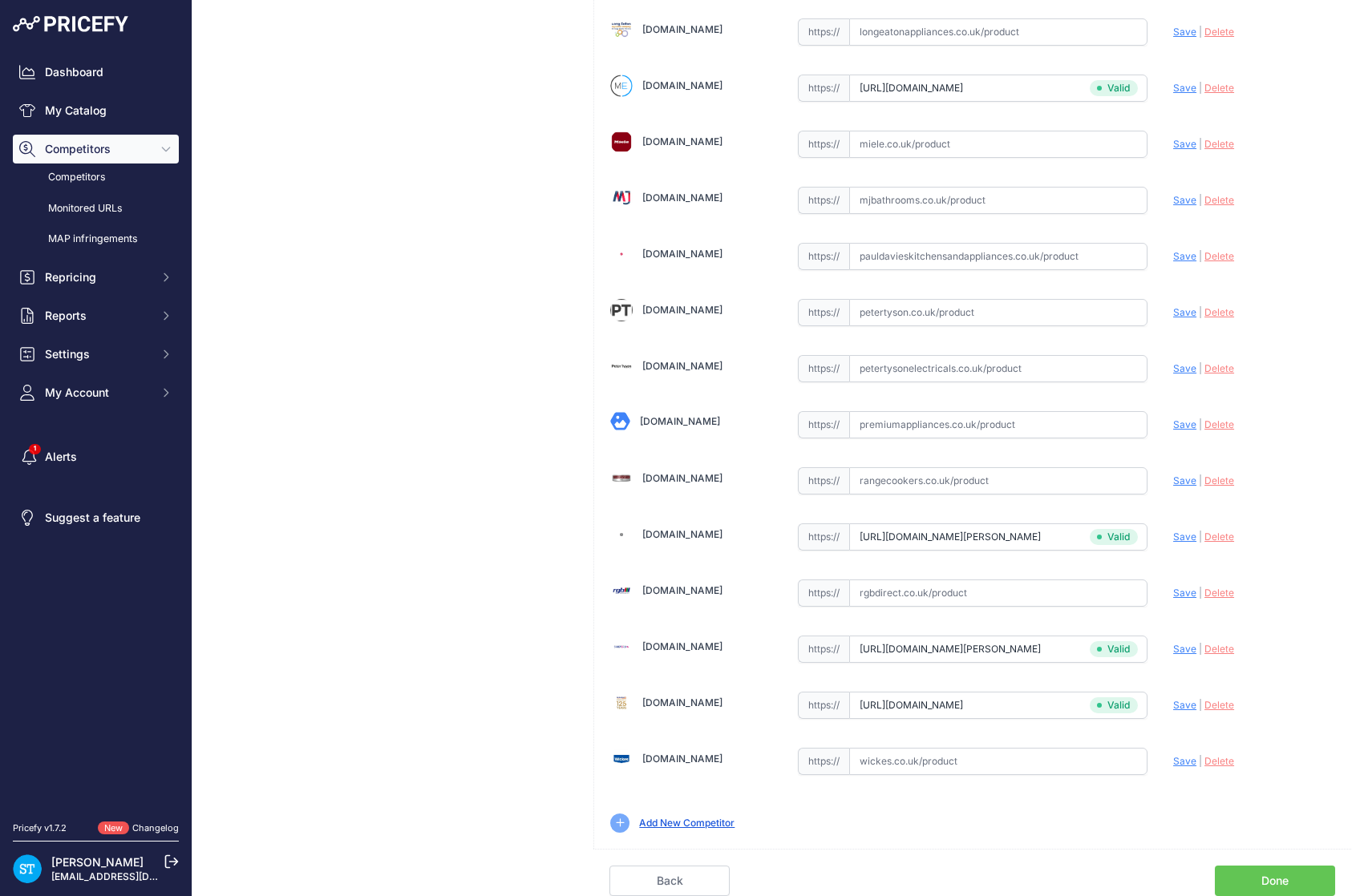
scroll to position [1104, 0]
click at [1270, 875] on link "Done" at bounding box center [1274, 881] width 120 height 31
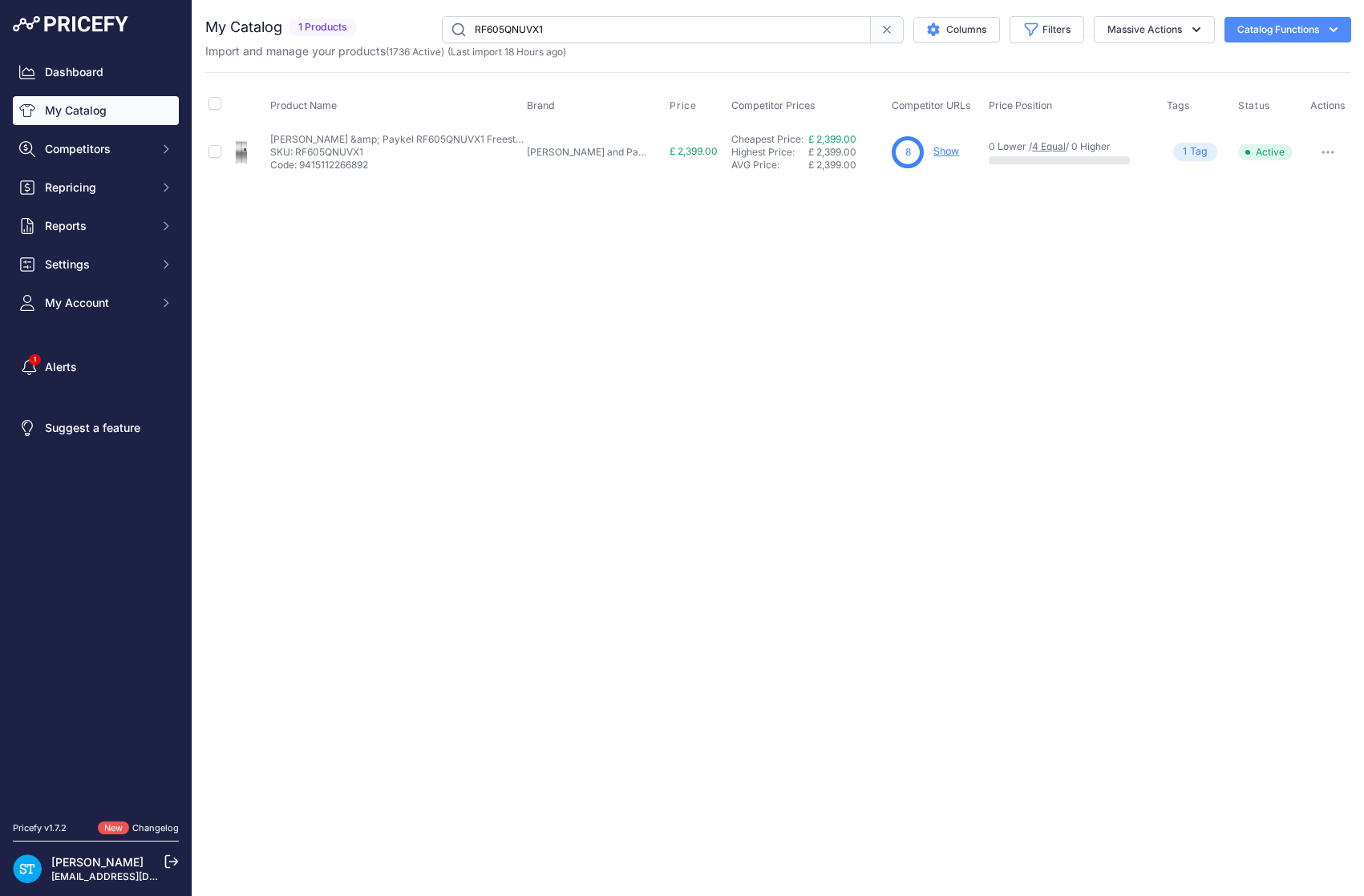
click at [613, 278] on div "Close You are not connected to the internet." at bounding box center [778, 448] width 1171 height 896
click at [522, 25] on input "RF605QNUVX1" at bounding box center [655, 30] width 429 height 27
paste input "H7264BP"
type input "H7264BP"
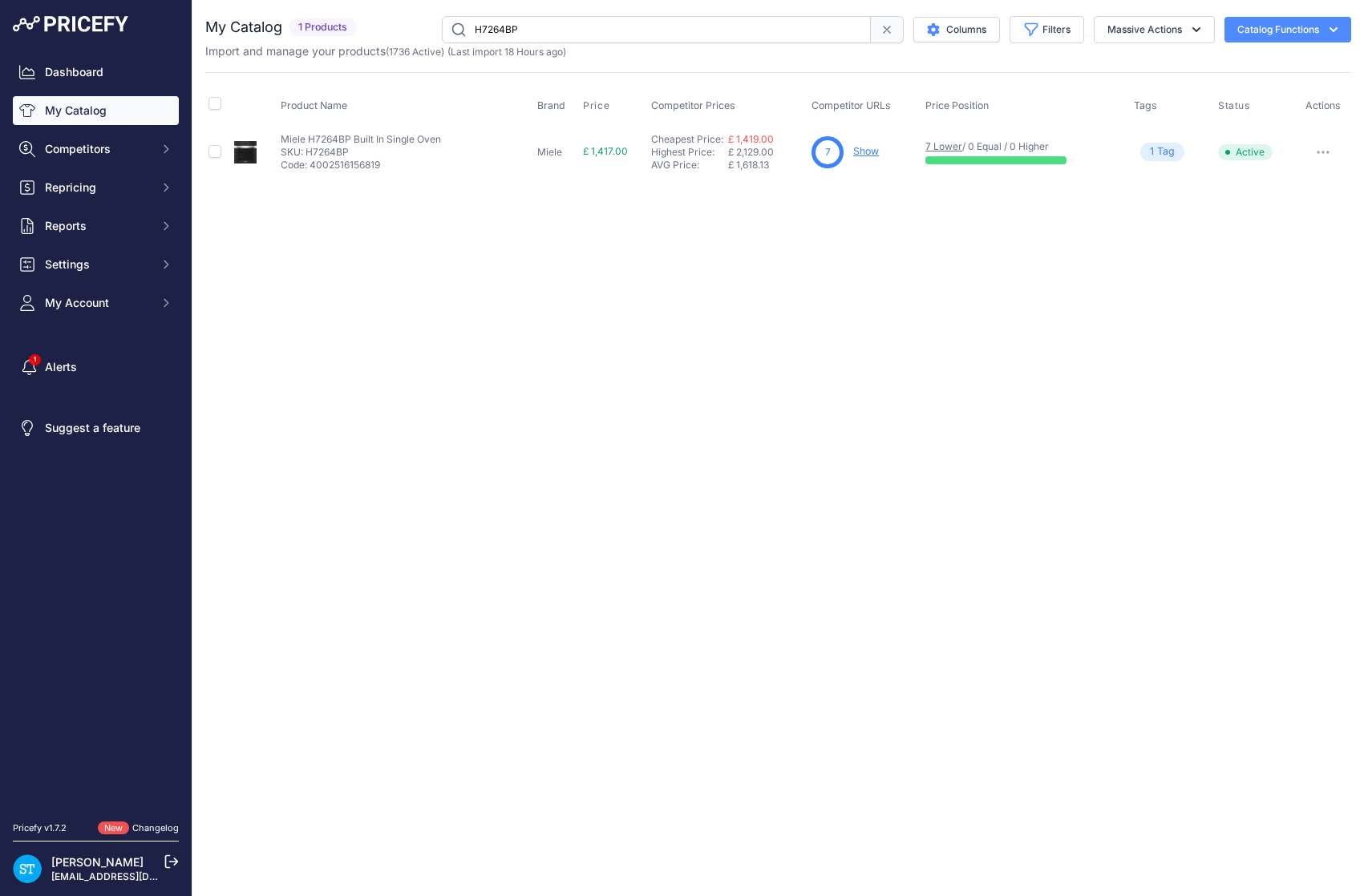
click at [889, 264] on div "Close You are not connected to the internet." at bounding box center [778, 448] width 1171 height 896
click at [856, 149] on link "Show" at bounding box center [866, 151] width 26 height 12
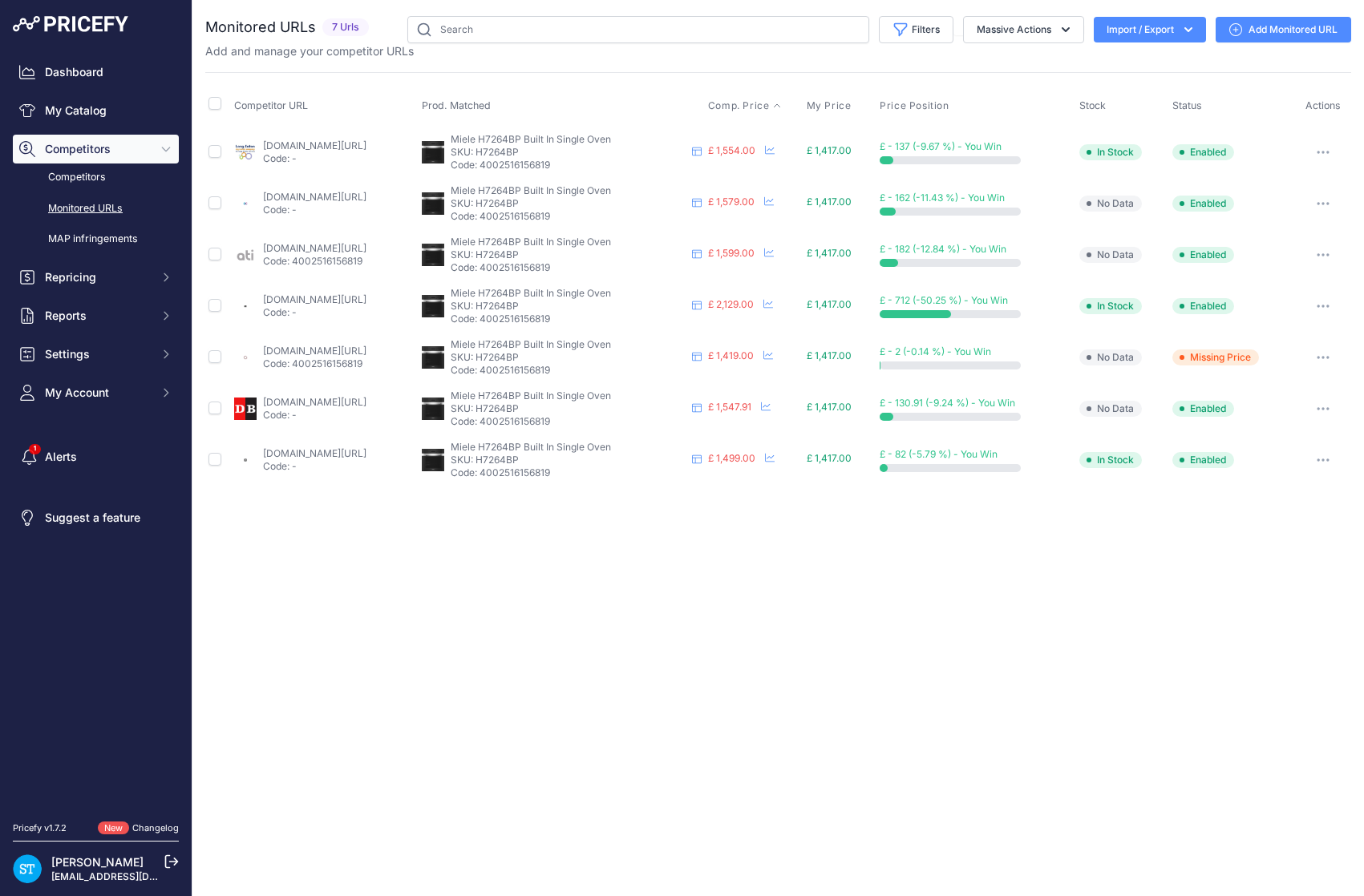
click at [770, 102] on span "Comp. Price" at bounding box center [738, 105] width 62 height 13
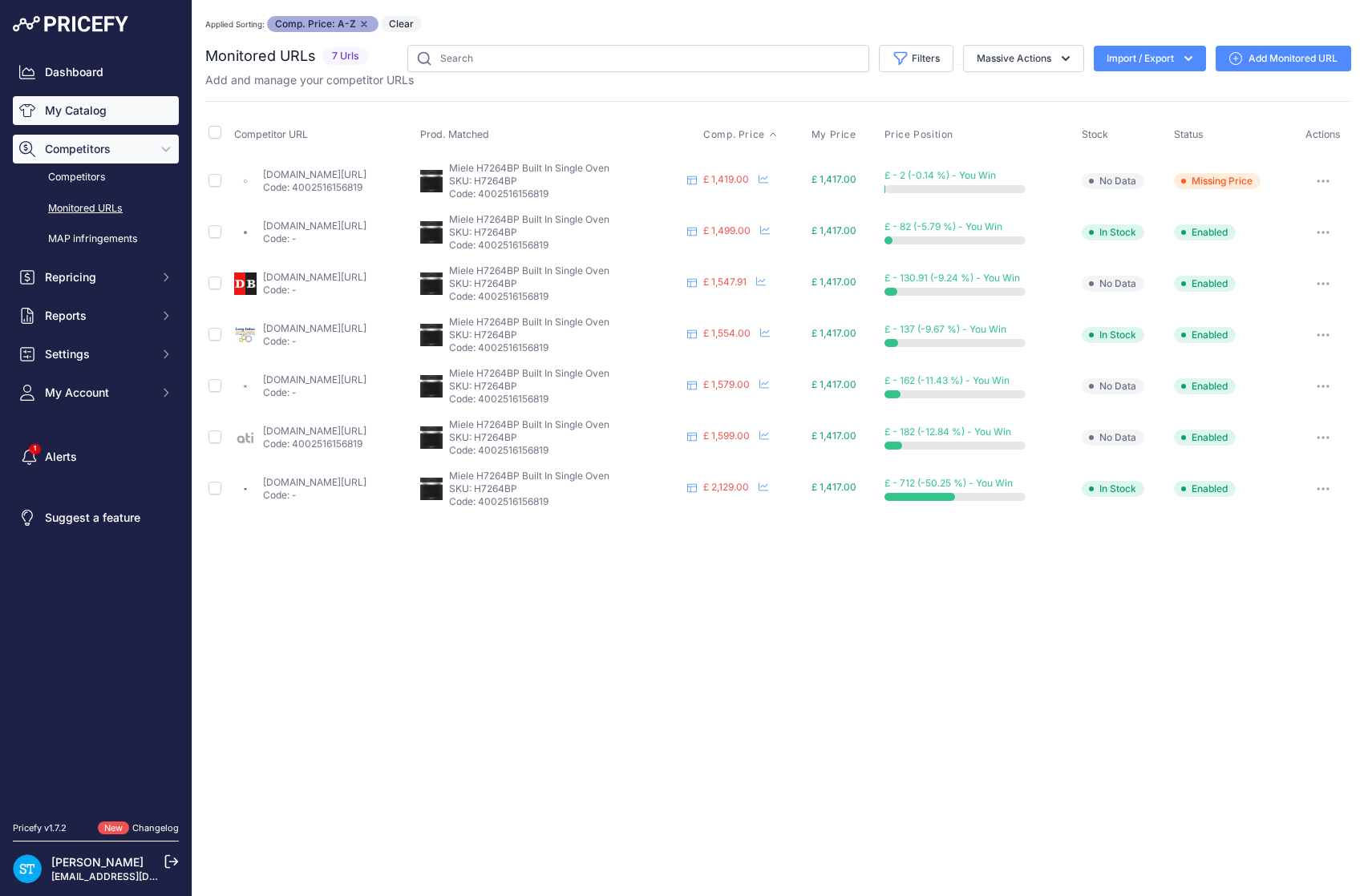
click at [68, 111] on link "My Catalog" at bounding box center [95, 111] width 166 height 29
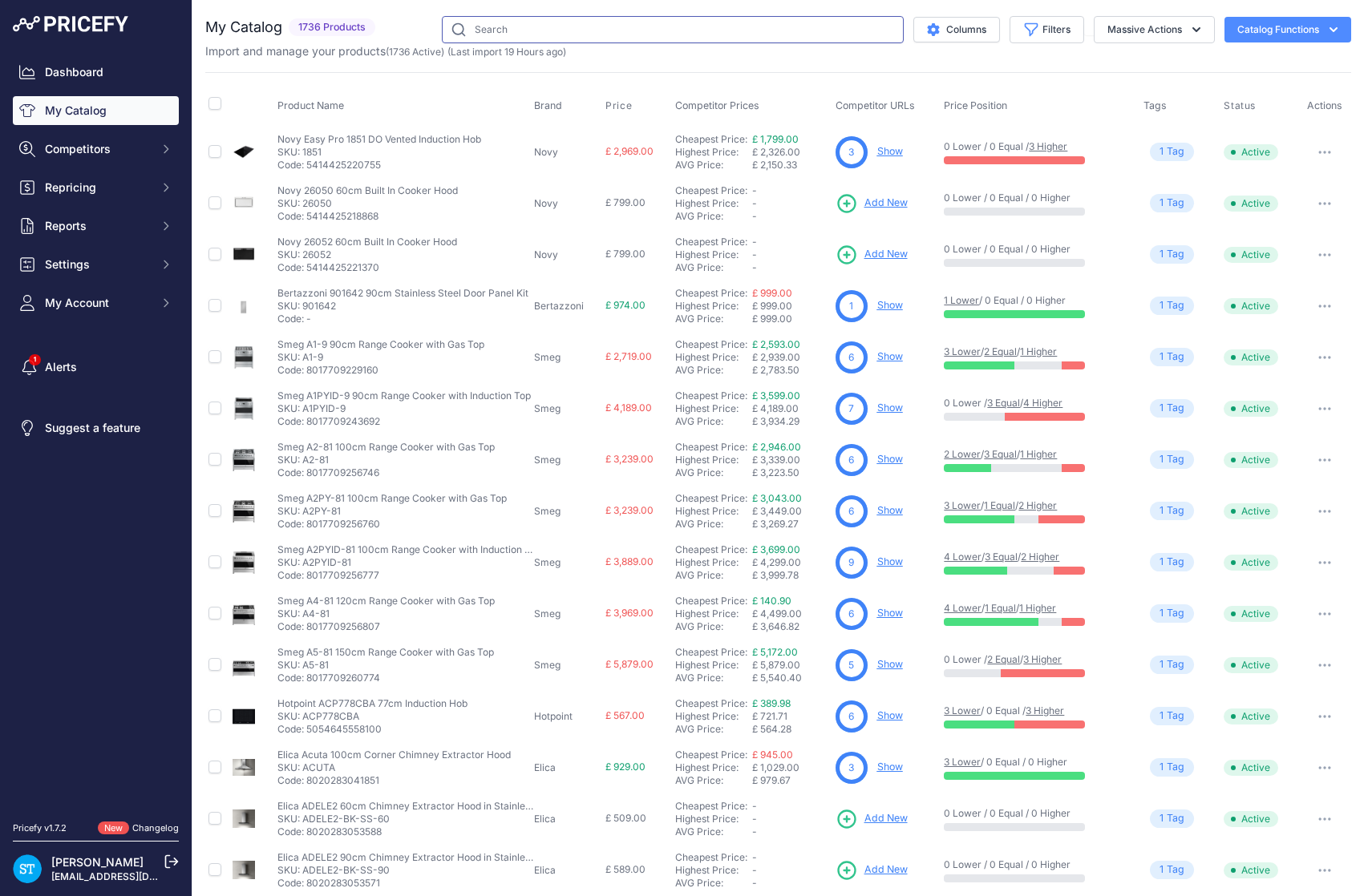
click at [504, 35] on input "text" at bounding box center [672, 30] width 462 height 27
paste input "H2766-1BP"
type input "H2766-1BP"
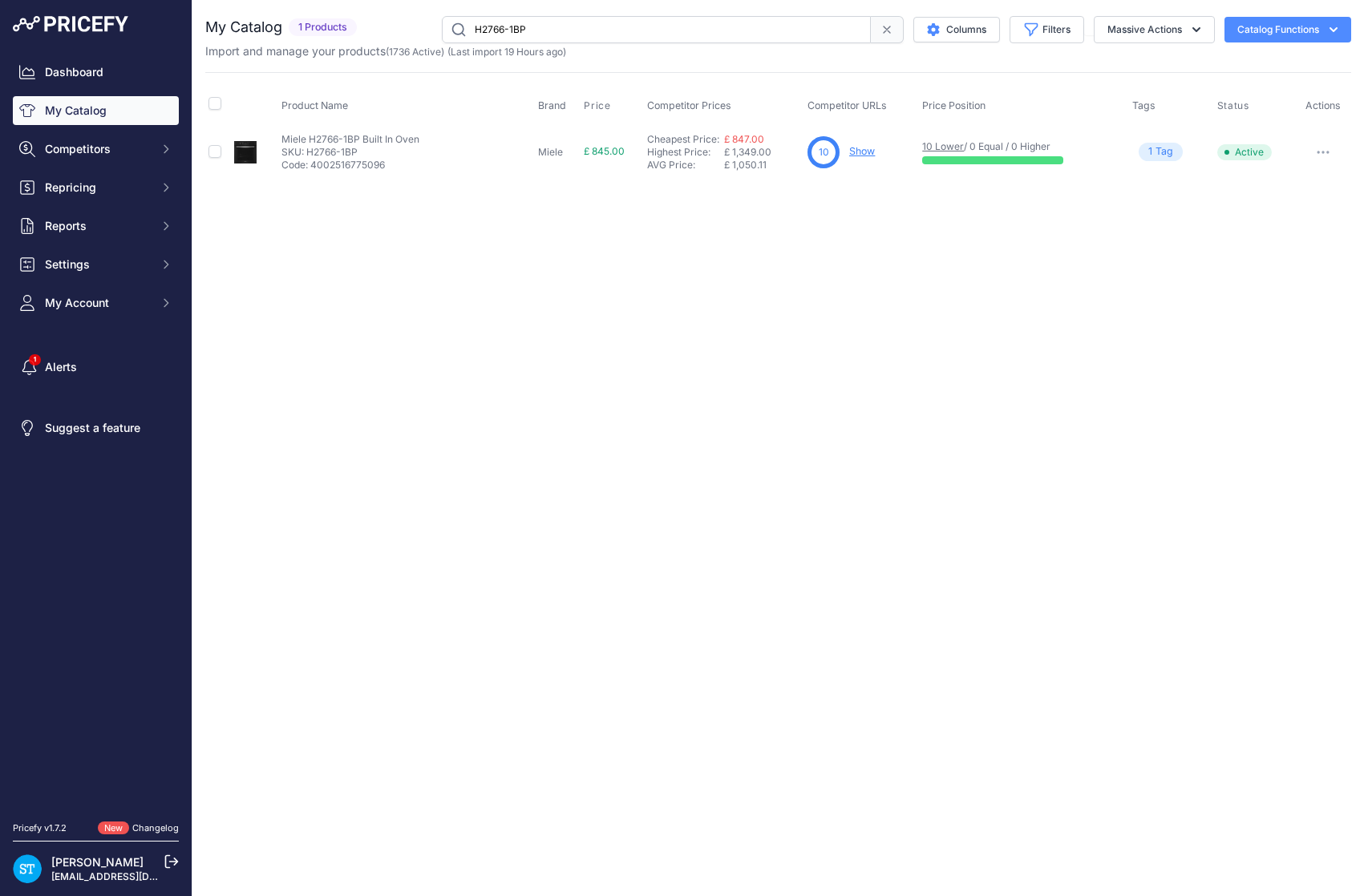
click at [865, 147] on link "Show" at bounding box center [862, 151] width 26 height 12
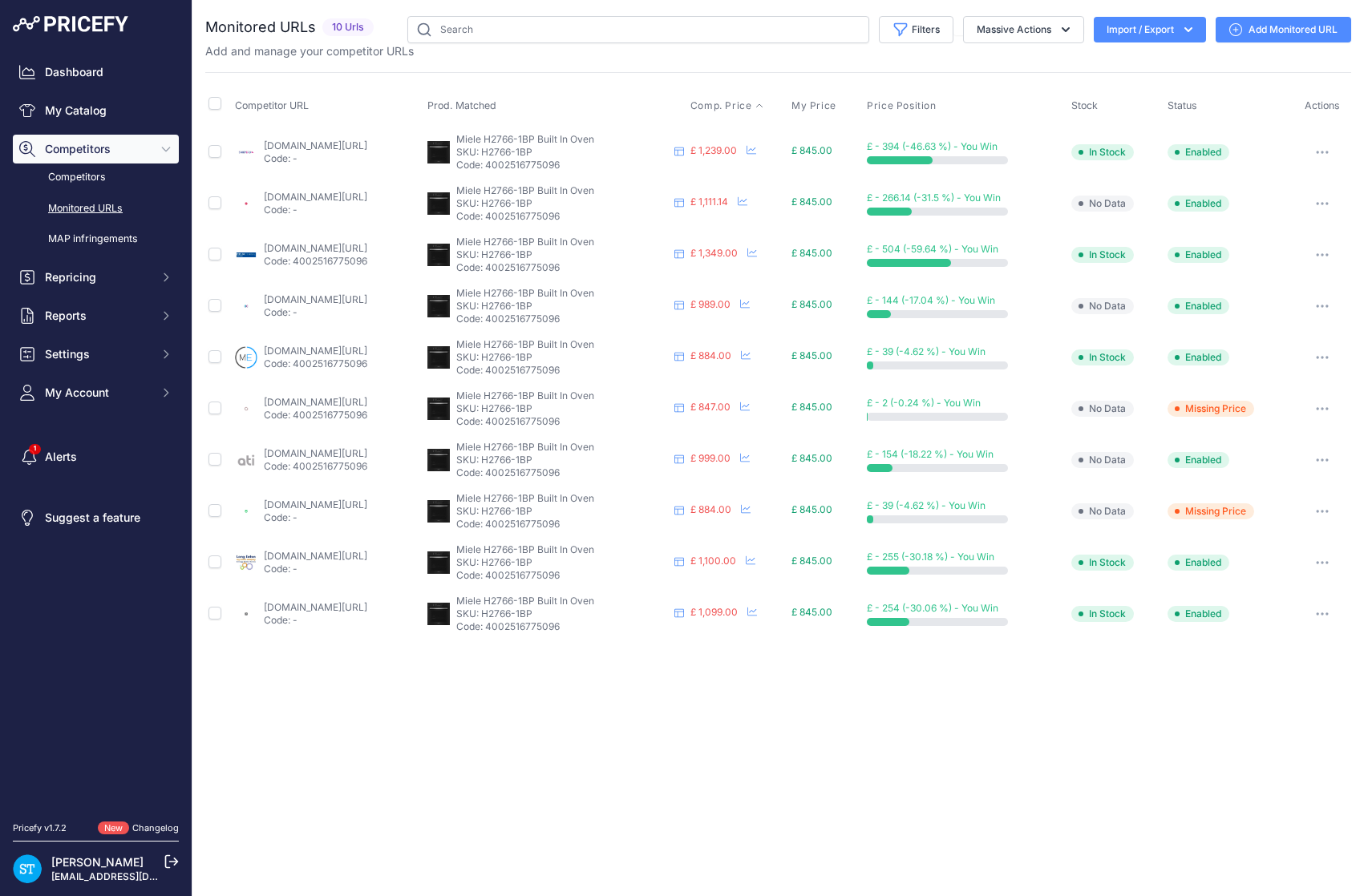
click at [752, 102] on span "Comp. Price" at bounding box center [721, 105] width 62 height 13
